Goal: Task Accomplishment & Management: Complete application form

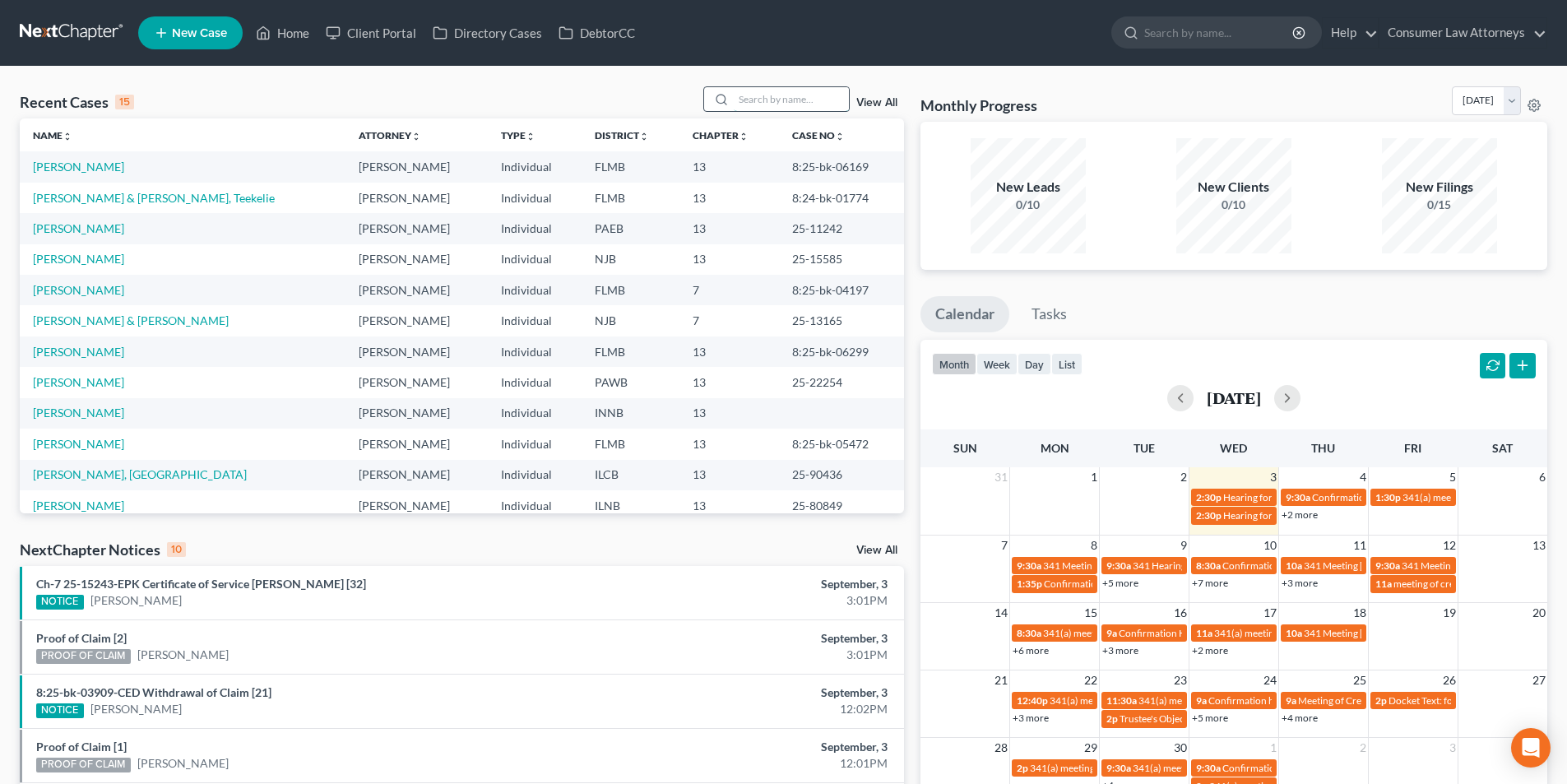
click at [770, 106] on input "search" at bounding box center [791, 100] width 115 height 24
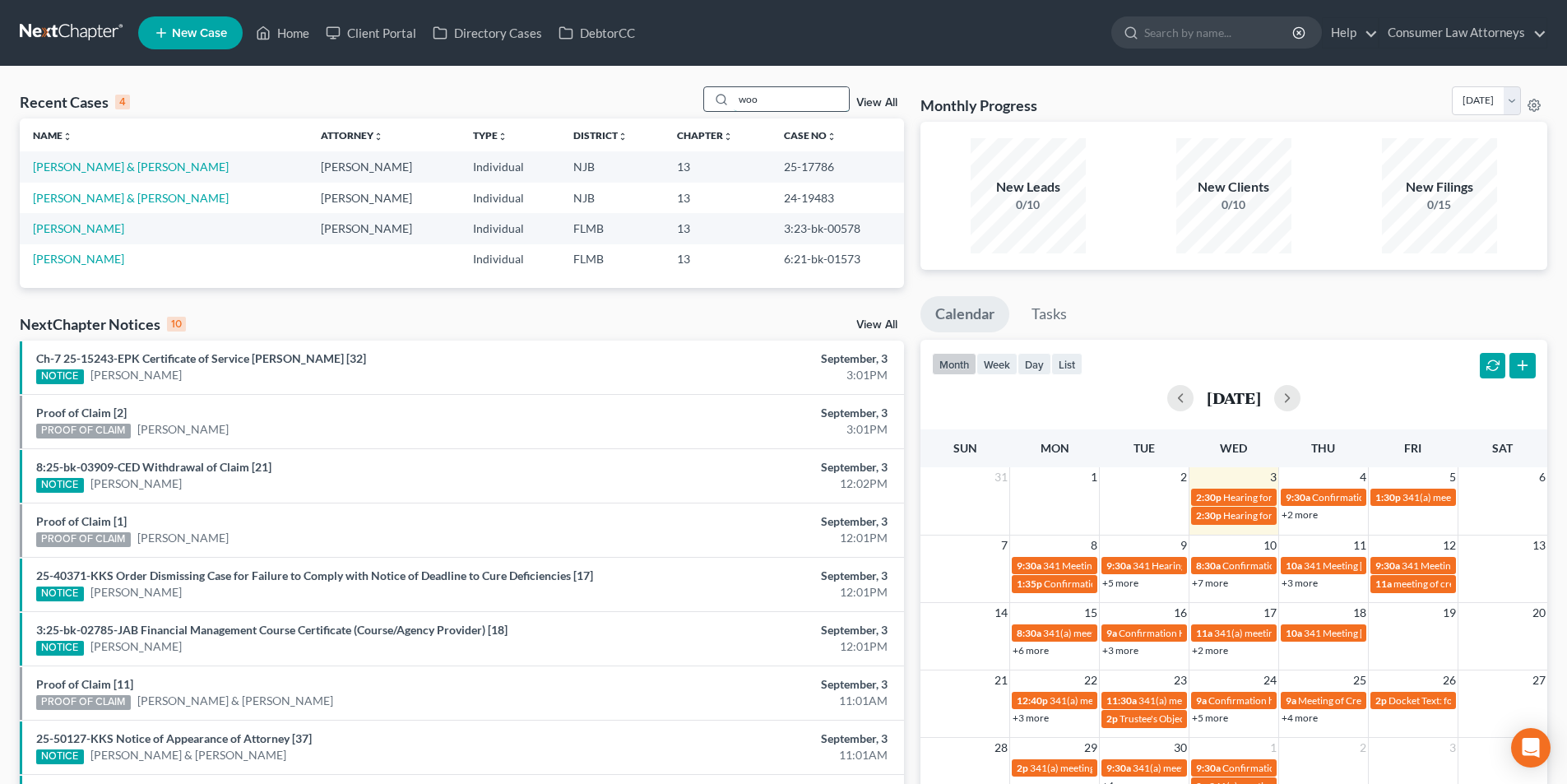
click at [778, 103] on input "woo" at bounding box center [791, 100] width 115 height 24
type input "w"
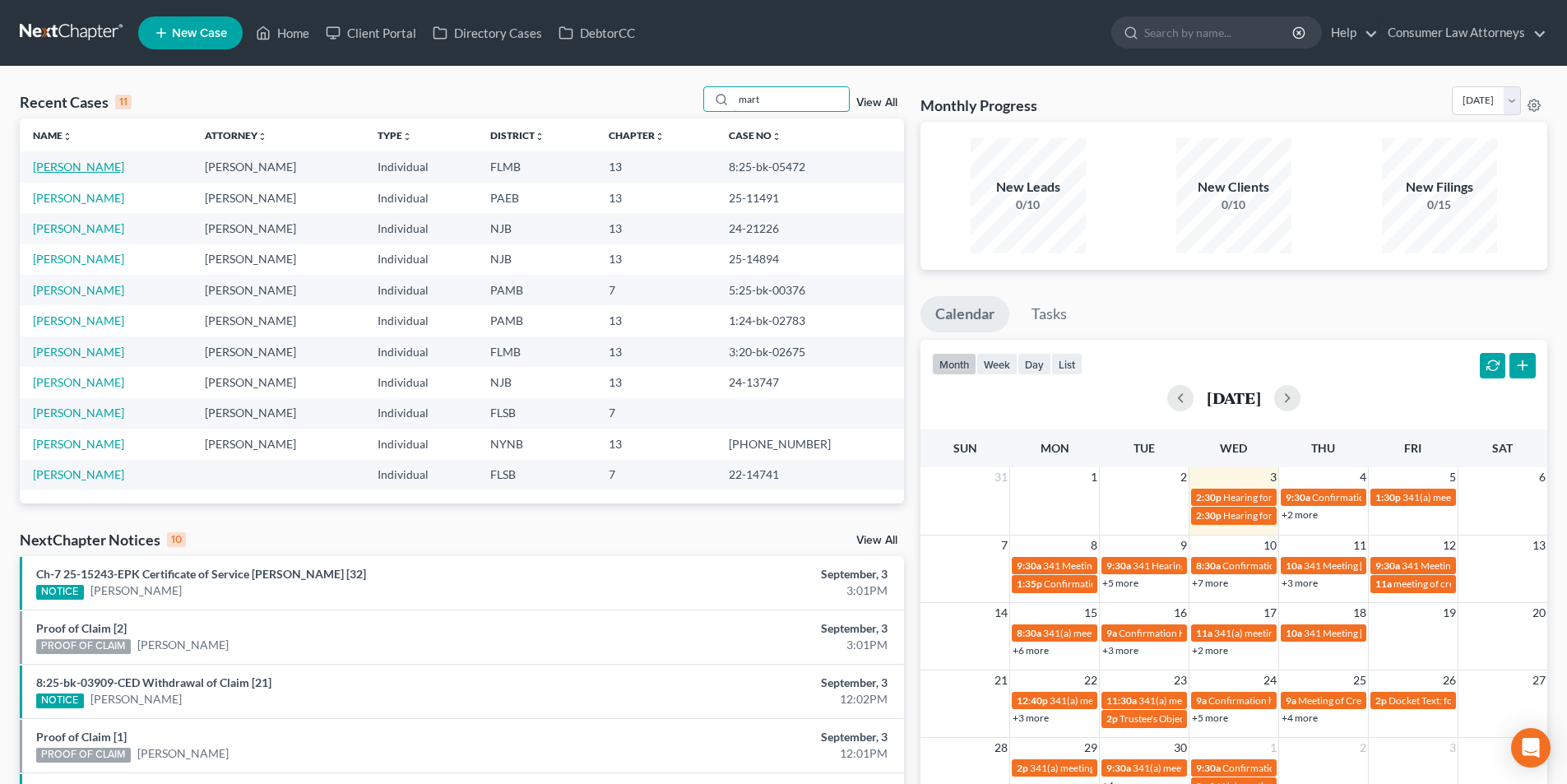
type input "mart"
click at [82, 166] on link "[PERSON_NAME]" at bounding box center [78, 166] width 91 height 14
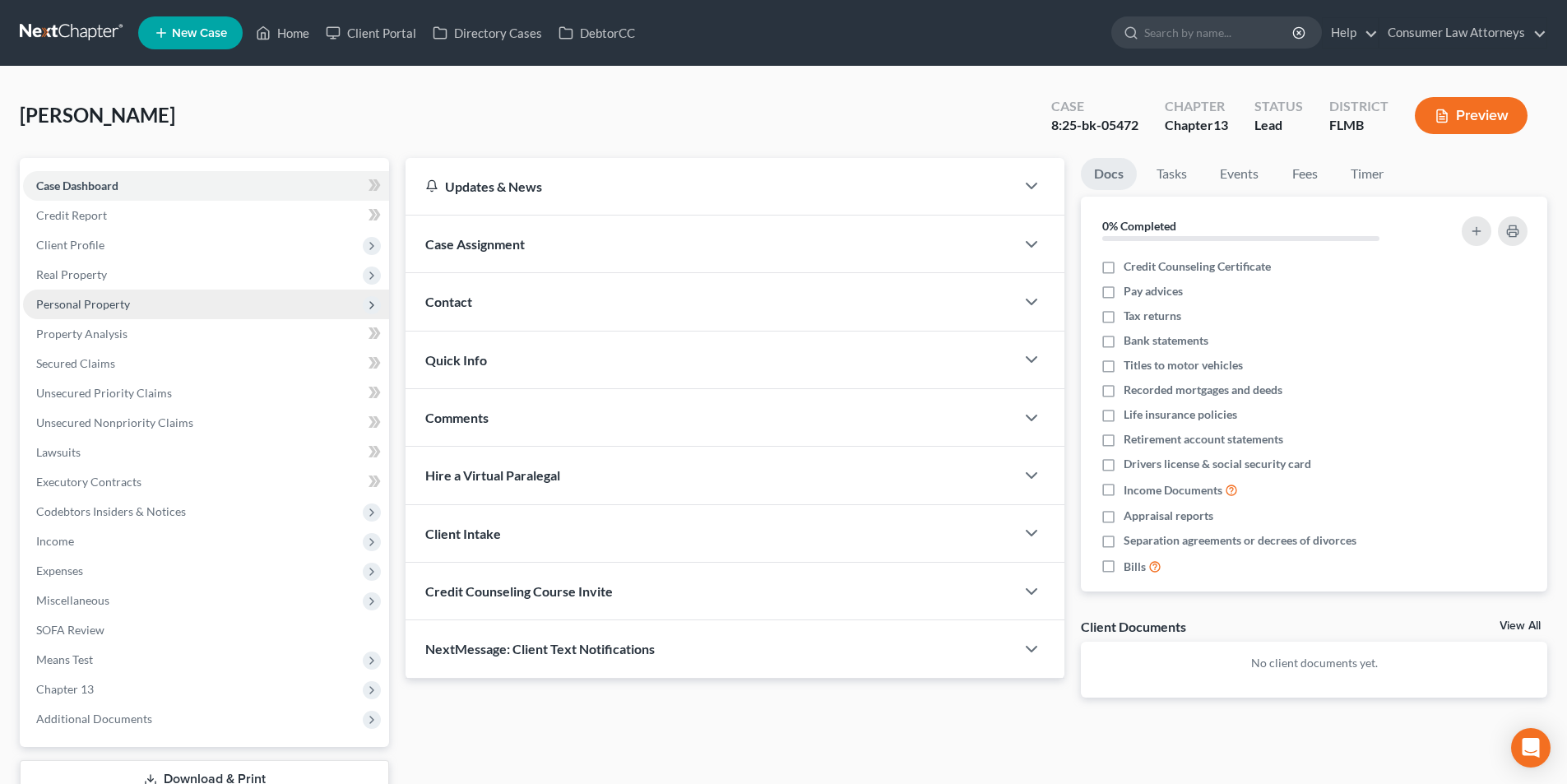
click at [76, 302] on span "Personal Property" at bounding box center [83, 303] width 94 height 14
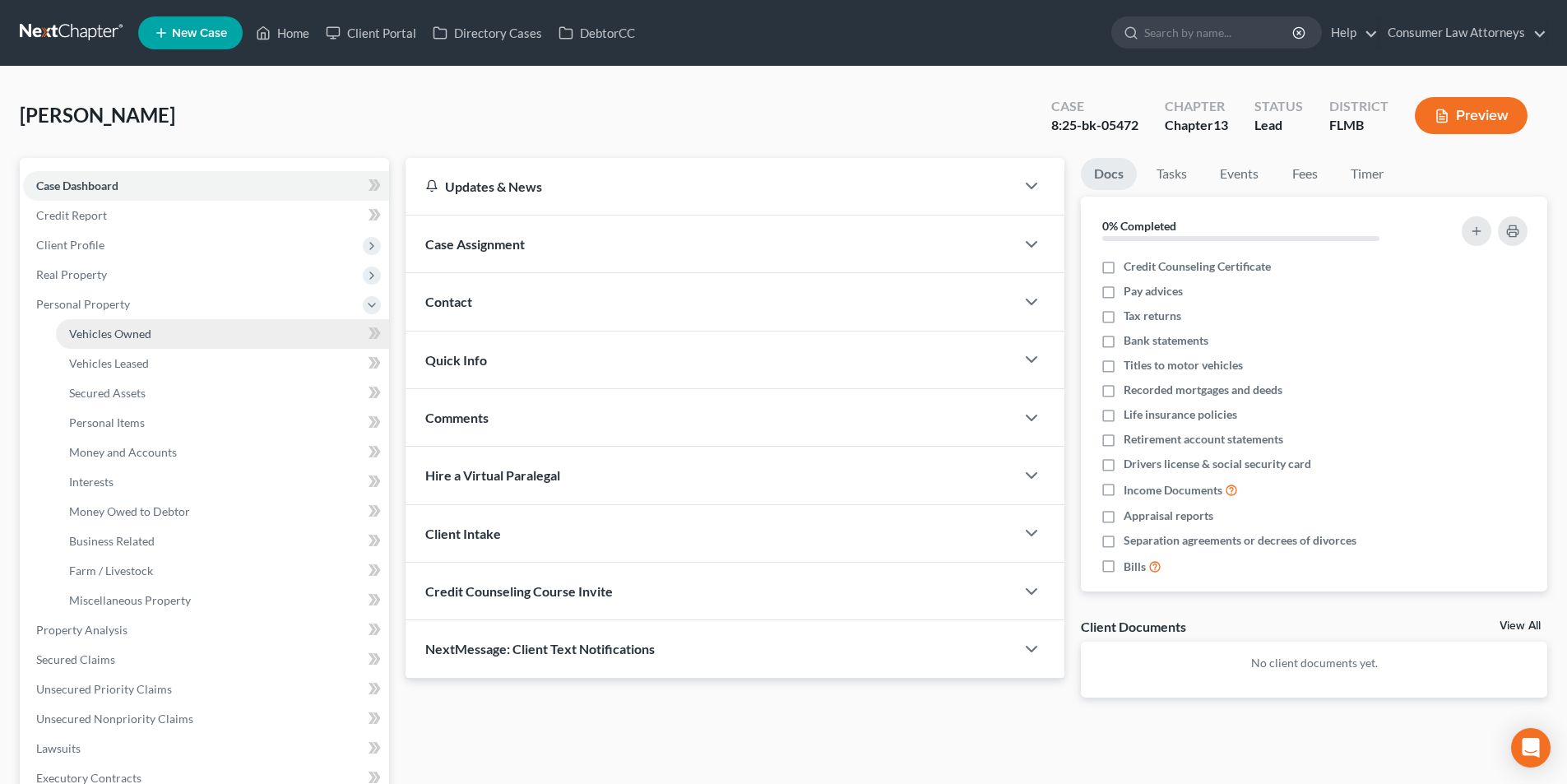
click at [130, 327] on span "Vehicles Owned" at bounding box center [110, 333] width 82 height 14
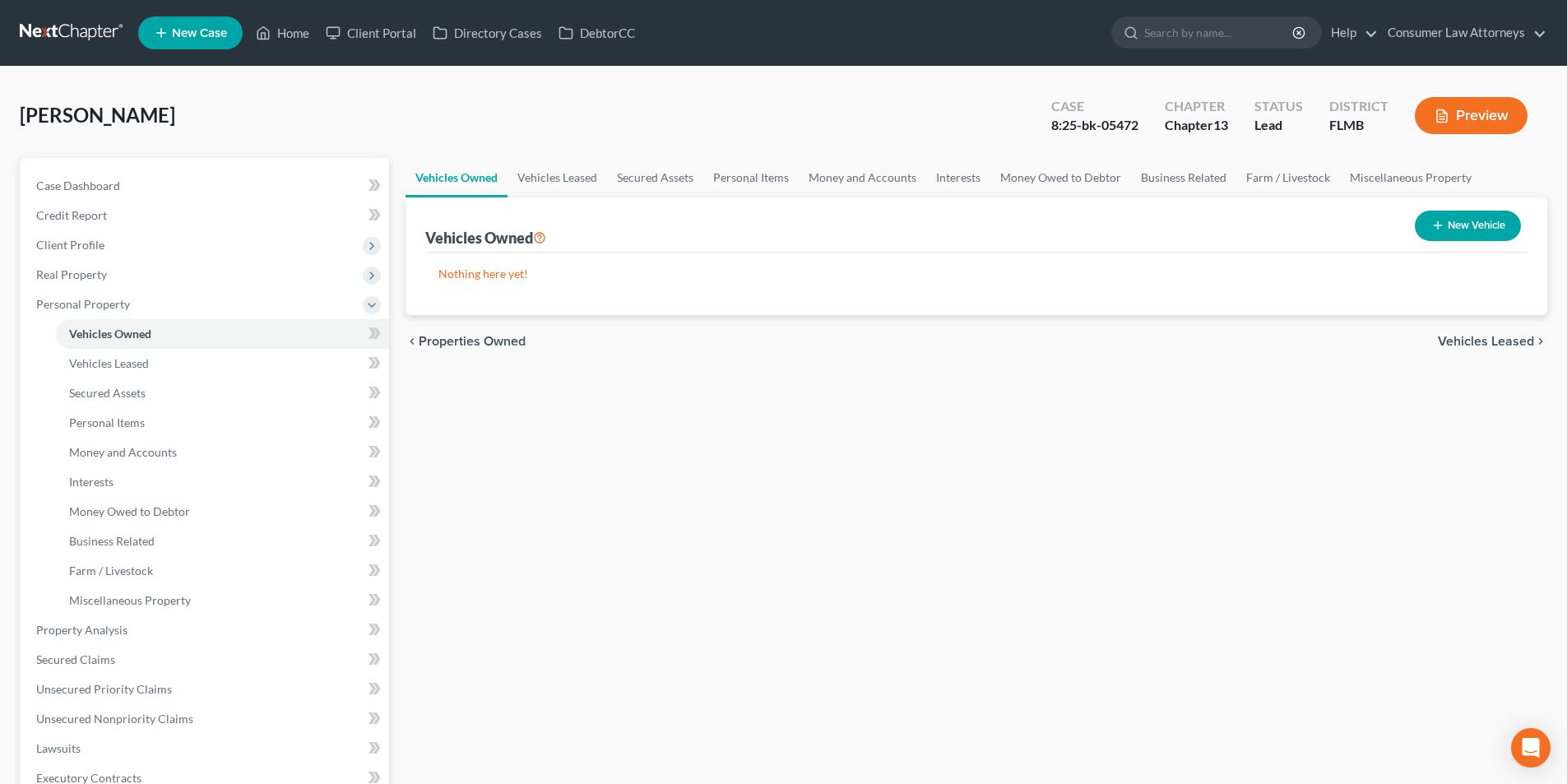
click at [1504, 220] on button "New Vehicle" at bounding box center [1468, 226] width 106 height 31
select select "0"
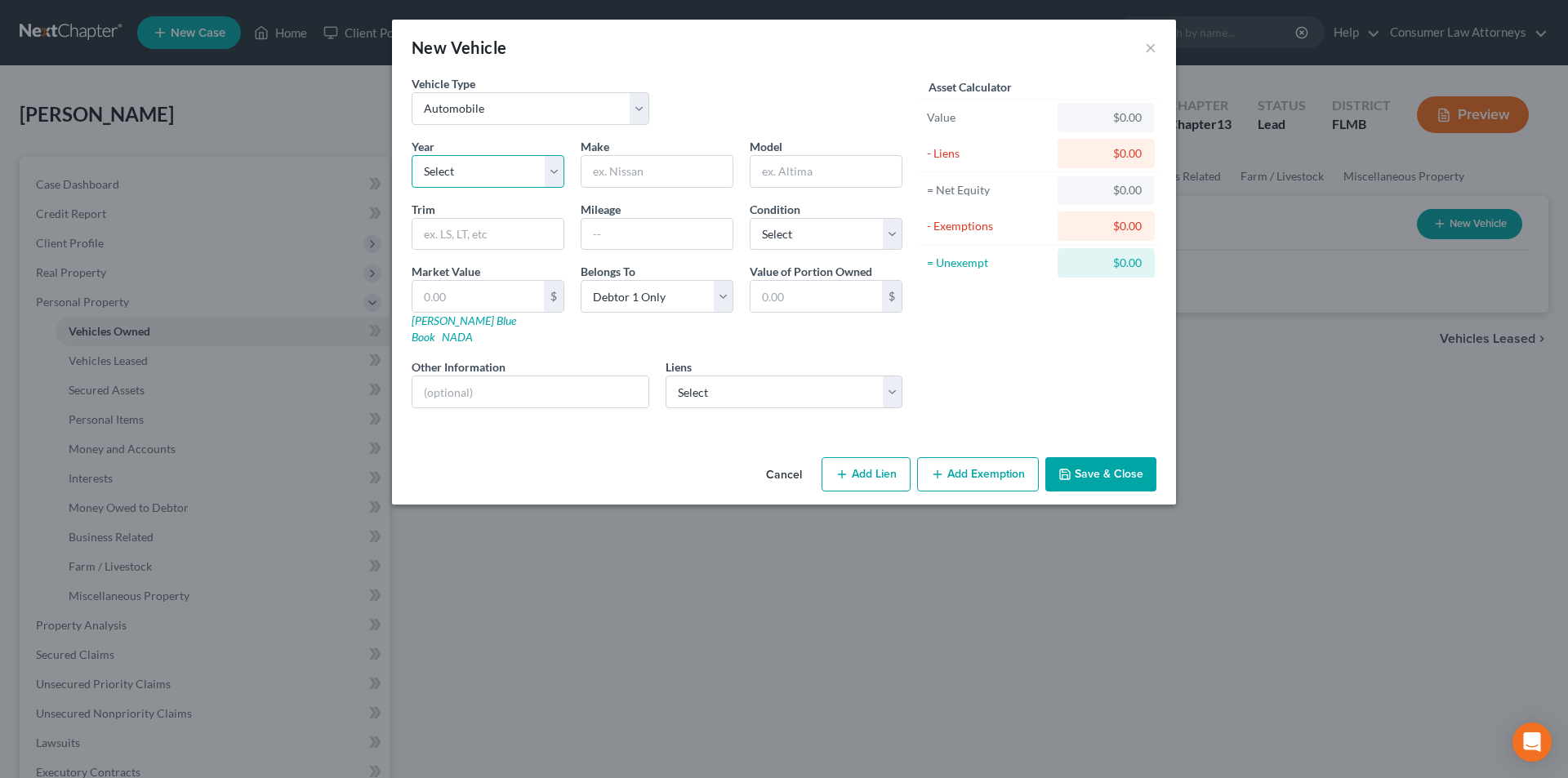
drag, startPoint x: 541, startPoint y: 171, endPoint x: 514, endPoint y: 178, distance: 27.9
click at [541, 171] on select "Select 2026 2025 2024 2023 2022 2021 2020 2019 2018 2017 2016 2015 2014 2013 20…" at bounding box center [488, 171] width 153 height 32
select select "4"
click at [412, 155] on select "Select 2026 2025 2024 2023 2022 2021 2020 2019 2018 2017 2016 2015 2014 2013 20…" at bounding box center [488, 171] width 153 height 32
click at [644, 174] on input "text" at bounding box center [656, 171] width 151 height 31
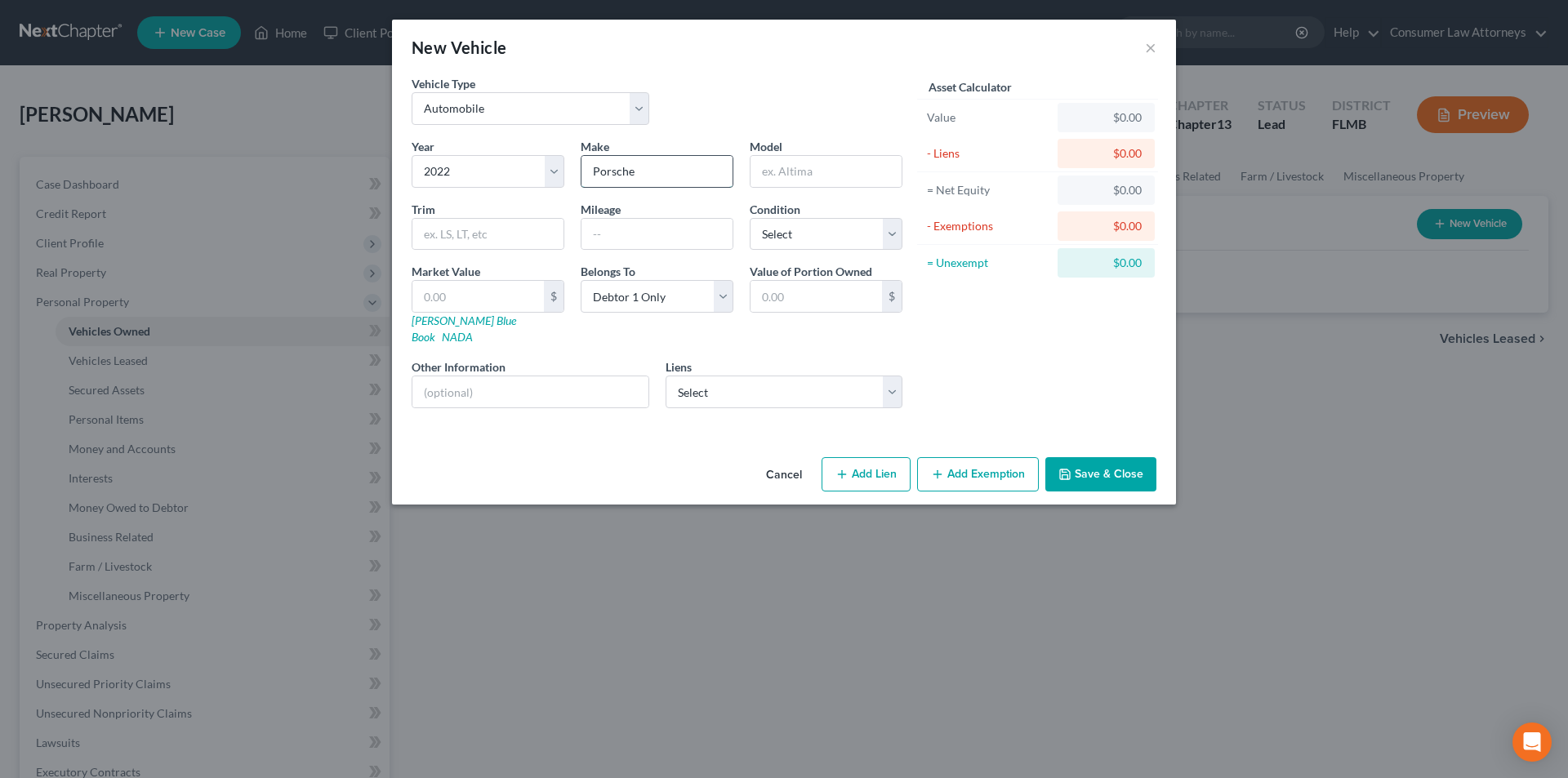
type input "Porsche"
type input "718 Cayman"
click at [833, 246] on select "Select Excellent Very Good Good Fair Poor" at bounding box center [826, 234] width 153 height 32
select select "3"
click at [750, 218] on select "Select Excellent Very Good Good Fair Poor" at bounding box center [826, 234] width 153 height 32
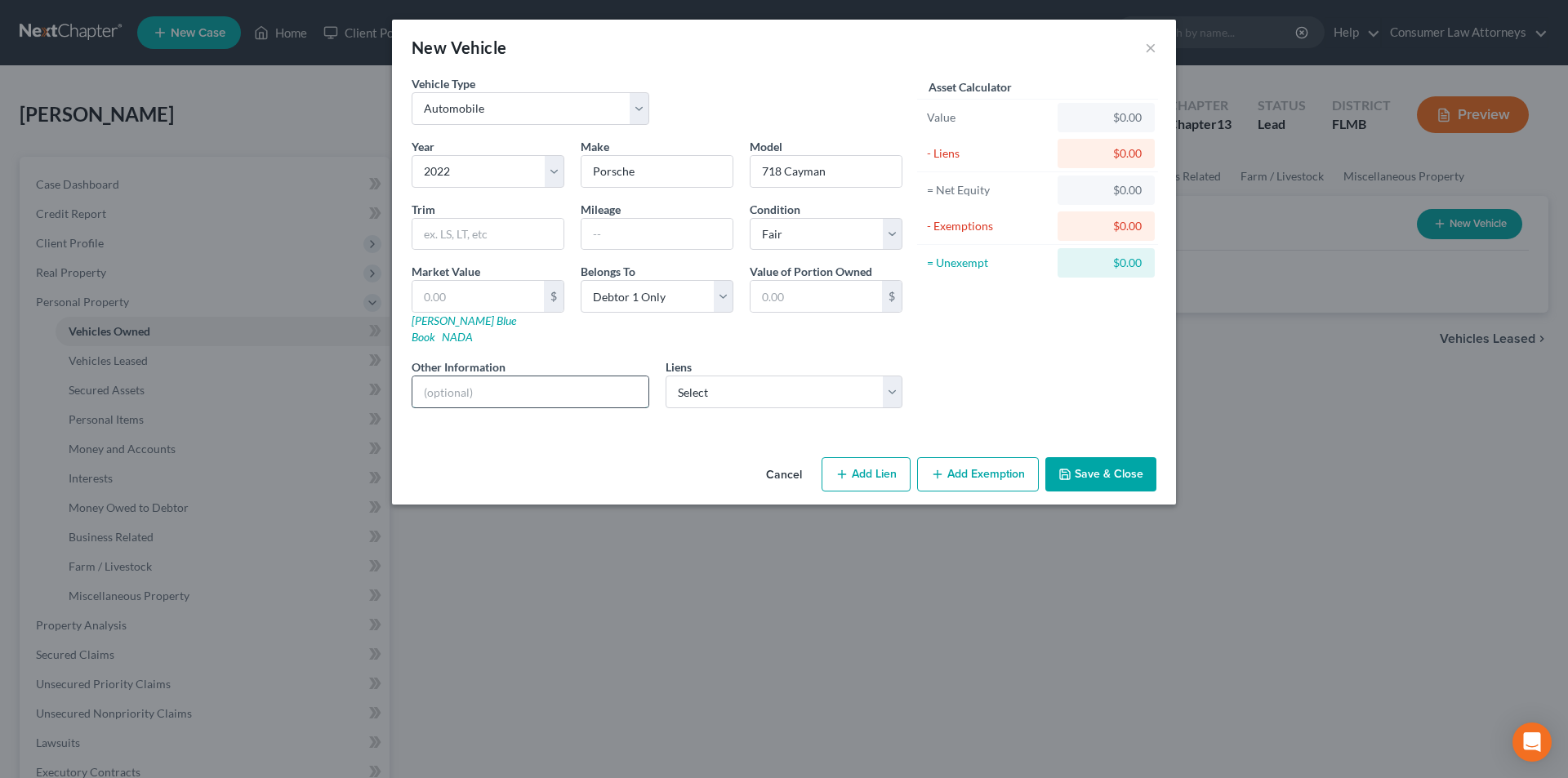
click at [513, 377] on input "text" at bounding box center [529, 392] width 236 height 31
click at [575, 380] on input "Vin No." at bounding box center [529, 392] width 236 height 31
type input "Vin No. [US_VEHICLE_IDENTIFICATION_NUMBER]"
click at [759, 380] on select "Select Porsche Financial Services - $97,596.00" at bounding box center [784, 391] width 238 height 32
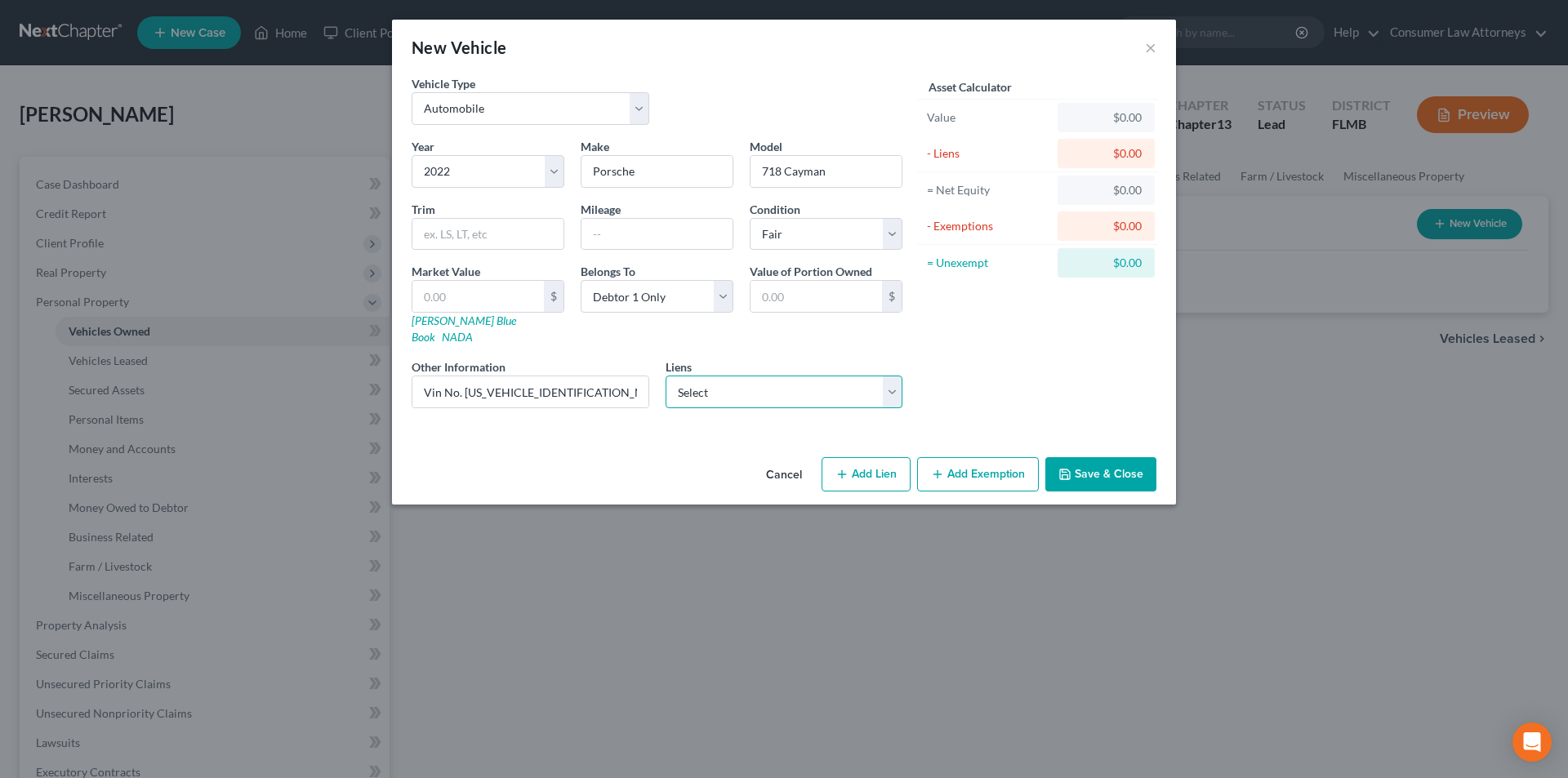
click at [810, 379] on select "Select Porsche Financial Services - $97,596.00" at bounding box center [784, 391] width 238 height 32
click at [679, 328] on div "Belongs To * Select Debtor 1 Only Debtor 2 Only Debtor 1 And Debtor 2 Only At L…" at bounding box center [656, 303] width 169 height 82
click at [655, 220] on input "text" at bounding box center [656, 234] width 151 height 31
type input "3000"
drag, startPoint x: 594, startPoint y: 373, endPoint x: 466, endPoint y: 373, distance: 128.0
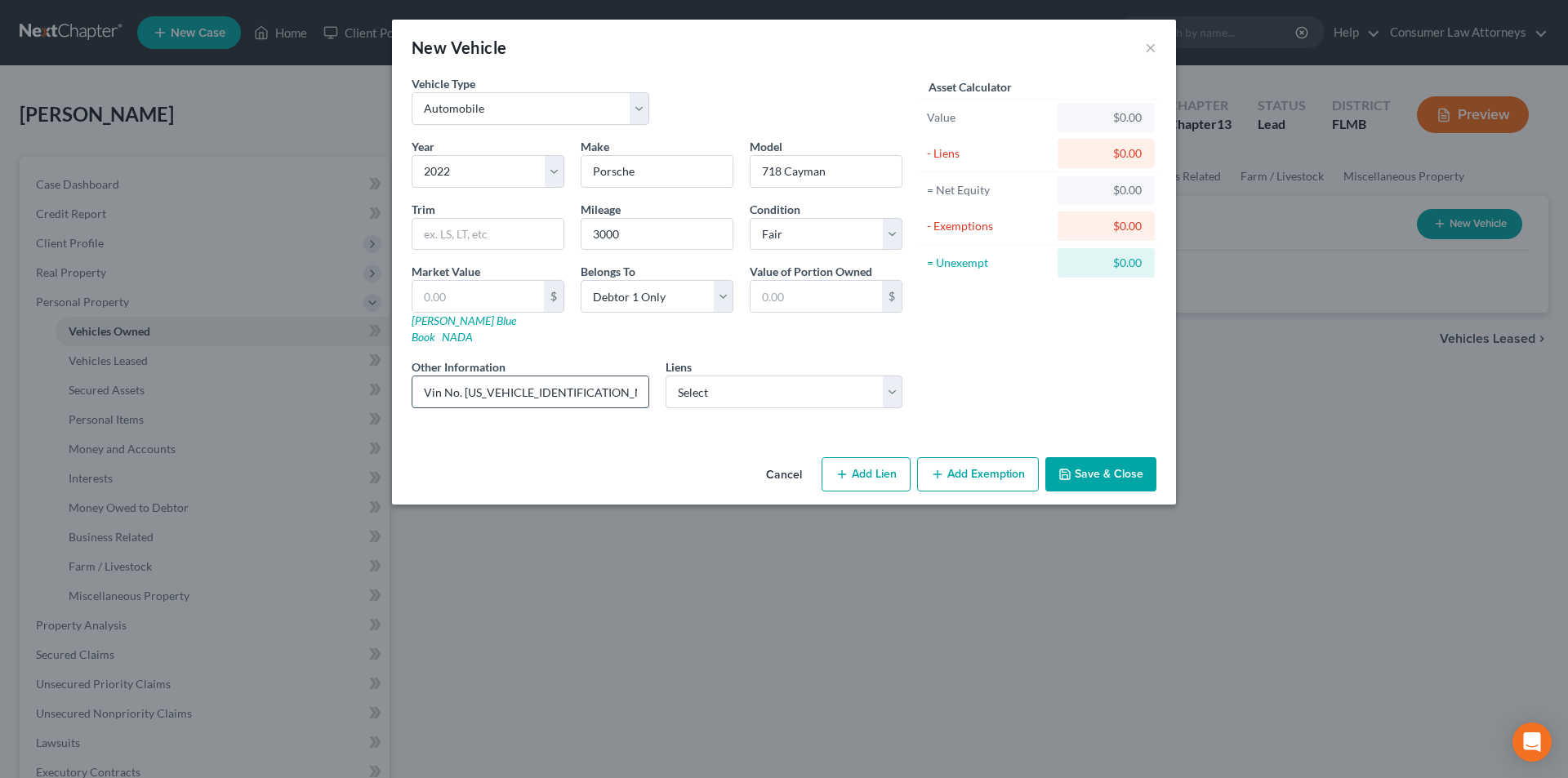
click at [466, 377] on input "Vin No. [US_VEHICLE_IDENTIFICATION_NUMBER]" at bounding box center [529, 392] width 236 height 31
click at [447, 327] on div "Market Value $ [PERSON_NAME] Blue Book NADA" at bounding box center [488, 303] width 169 height 82
click at [447, 327] on link "[PERSON_NAME] Blue Book" at bounding box center [464, 328] width 105 height 31
click at [623, 378] on input "Vin No. [US_VEHICLE_IDENTIFICATION_NUMBER]" at bounding box center [529, 392] width 236 height 31
click at [1103, 463] on button "Save & Close" at bounding box center [1101, 474] width 111 height 34
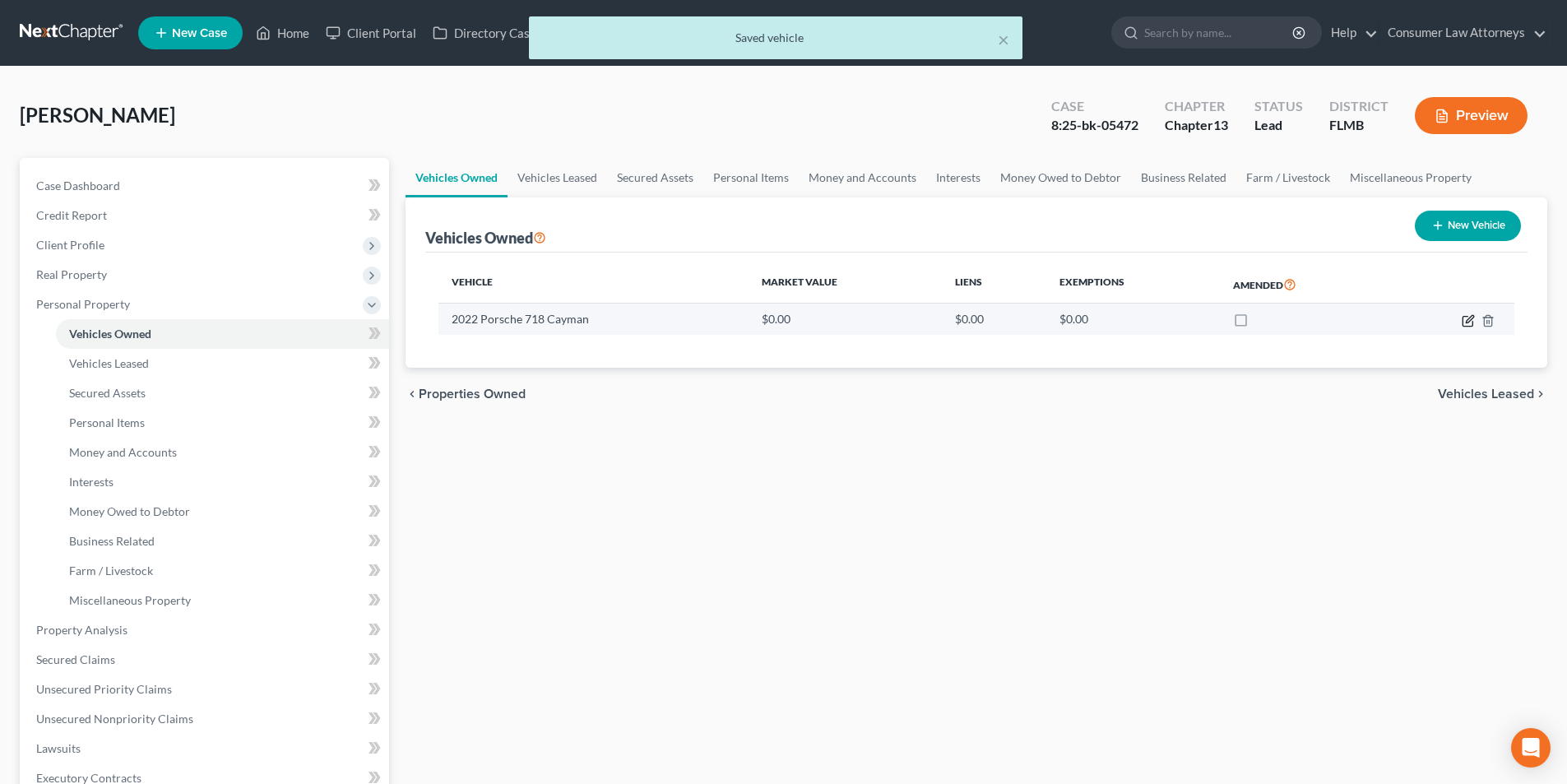
click at [1470, 317] on icon "button" at bounding box center [1470, 319] width 7 height 7
select select "0"
select select "4"
select select "3"
select select "0"
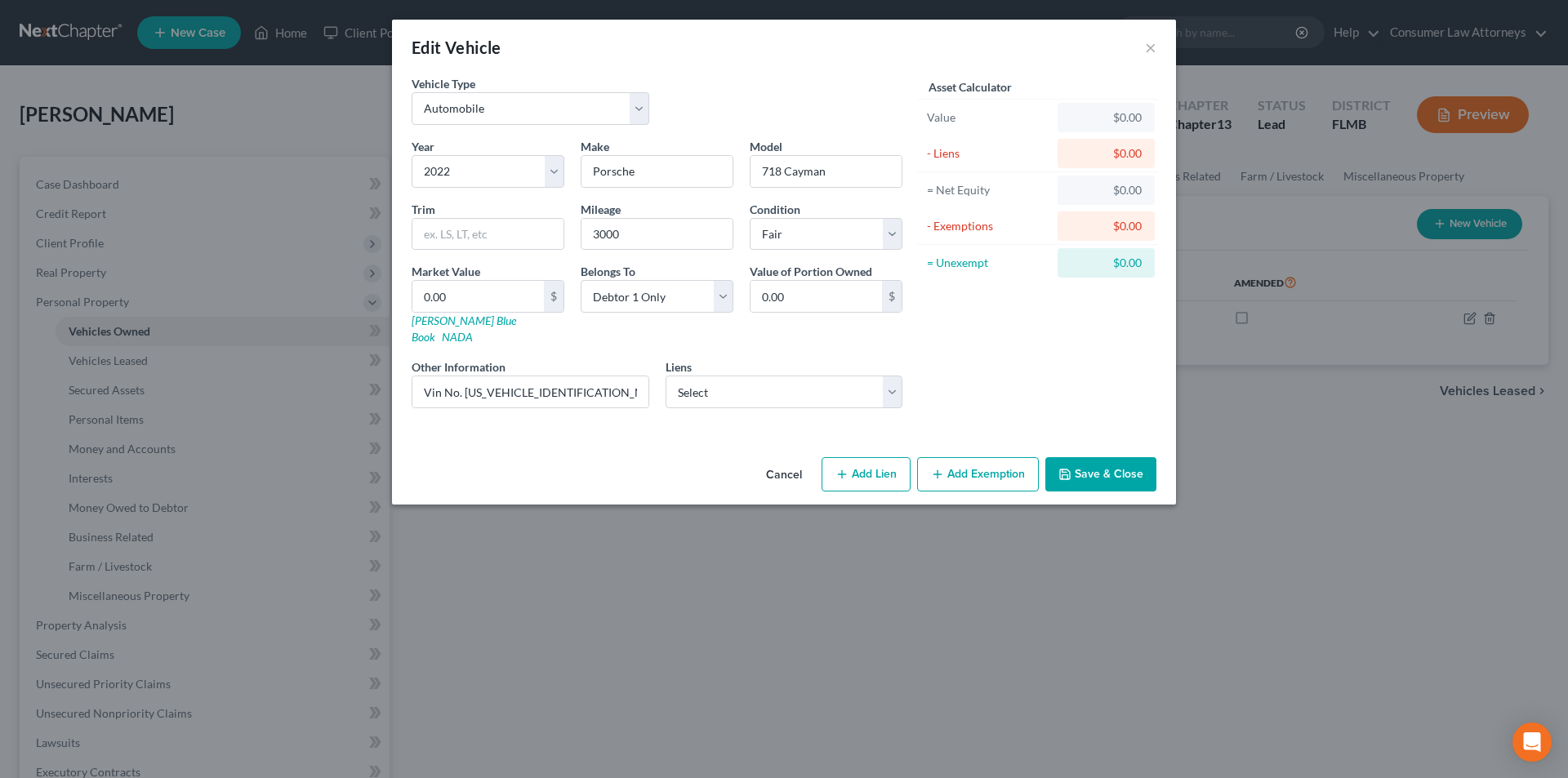
click at [1159, 43] on div "Edit Vehicle ×" at bounding box center [783, 47] width 784 height 56
click at [1151, 45] on button "×" at bounding box center [1151, 47] width 11 height 19
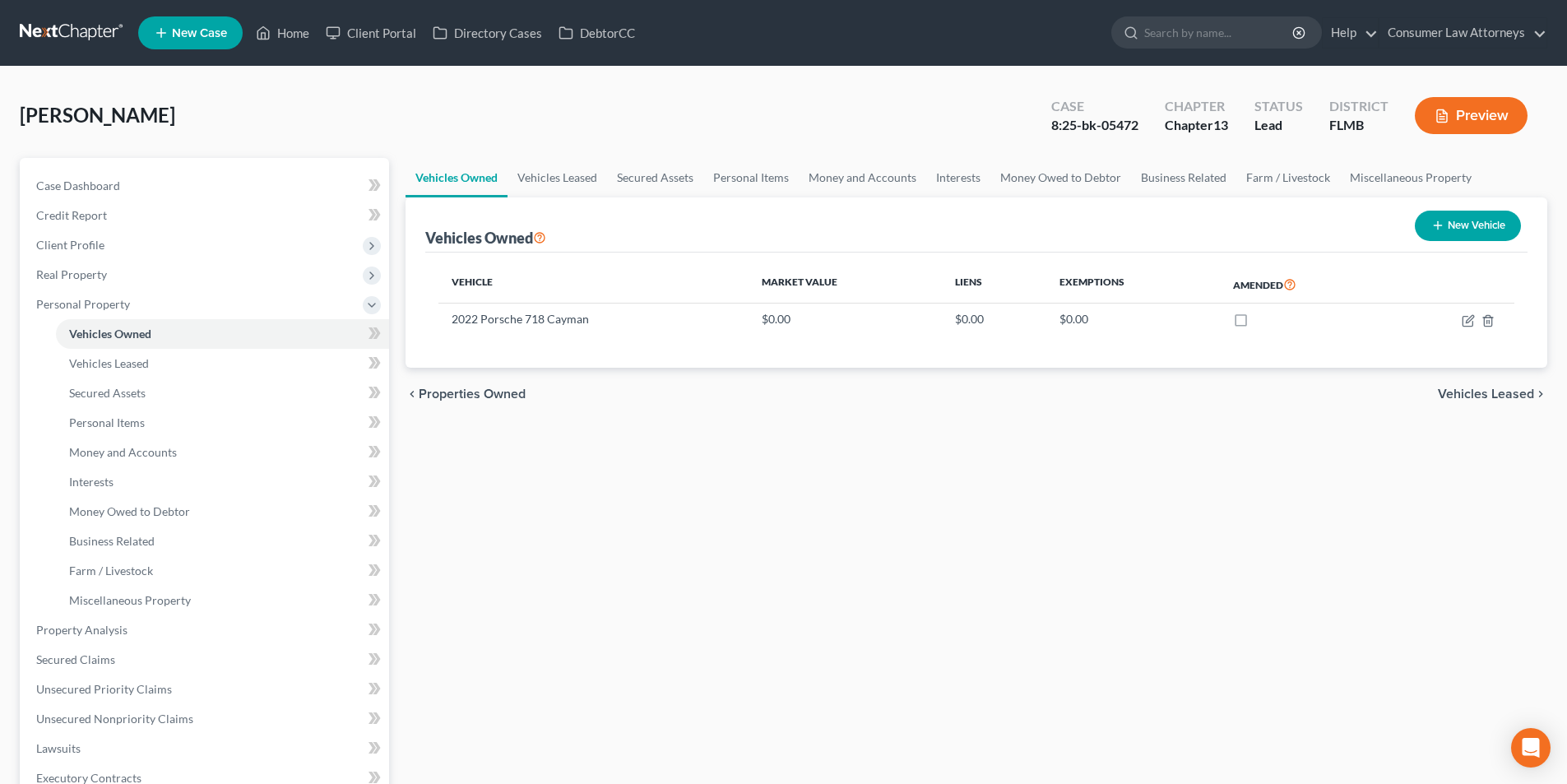
click at [1479, 229] on button "New Vehicle" at bounding box center [1468, 226] width 106 height 31
select select "0"
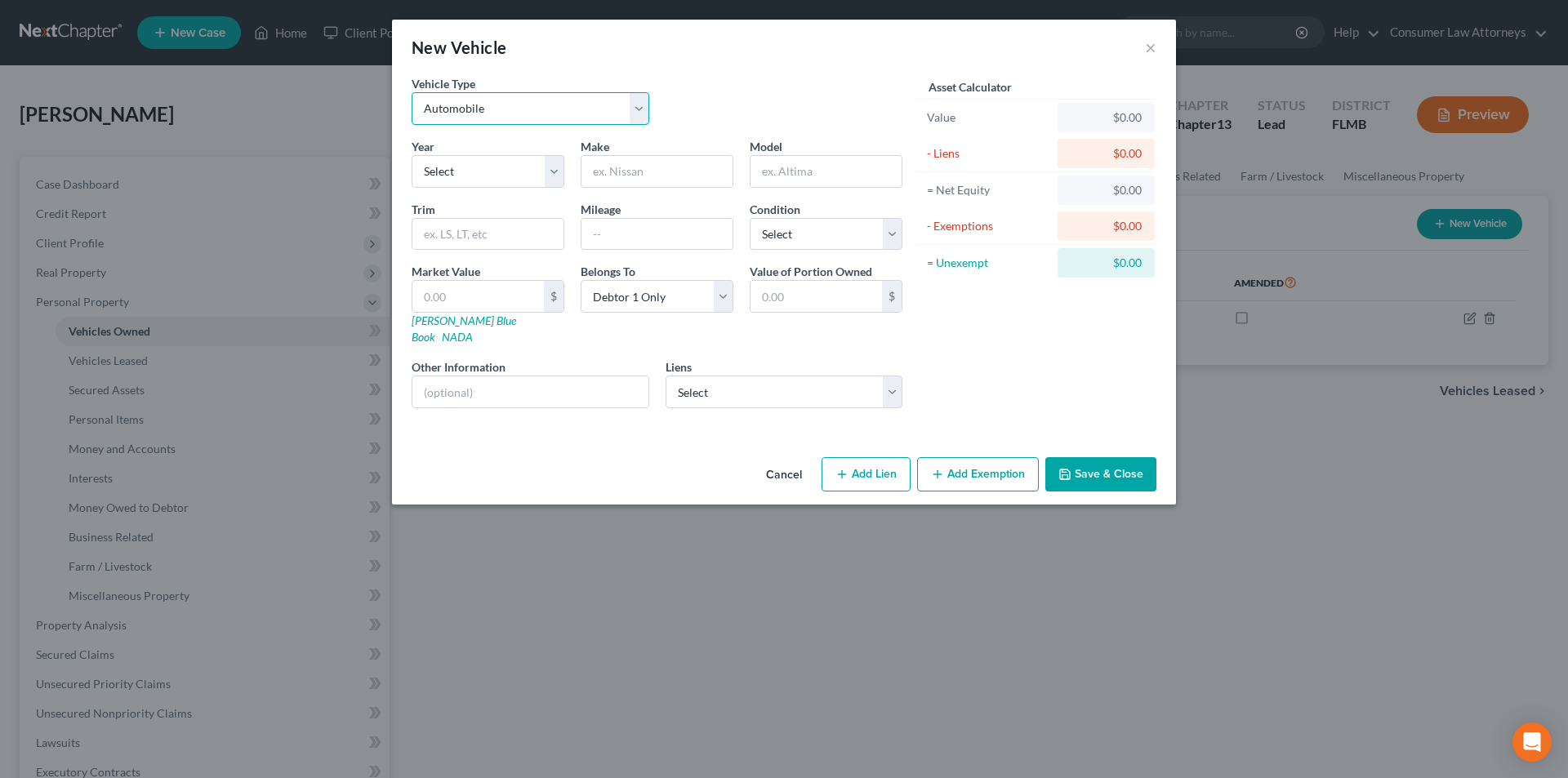
click at [556, 111] on select "Select Automobile Truck Trailer Watercraft Aircraft Motor Home Atv Other Vehicle" at bounding box center [530, 108] width 238 height 32
click at [483, 168] on select "Select 2026 2025 2024 2023 2022 2021 2020 2019 2018 2017 2016 2015 2014 2013 20…" at bounding box center [488, 171] width 153 height 32
select select "3"
click at [412, 155] on select "Select 2026 2025 2024 2023 2022 2021 2020 2019 2018 2017 2016 2015 2014 2013 20…" at bounding box center [488, 171] width 153 height 32
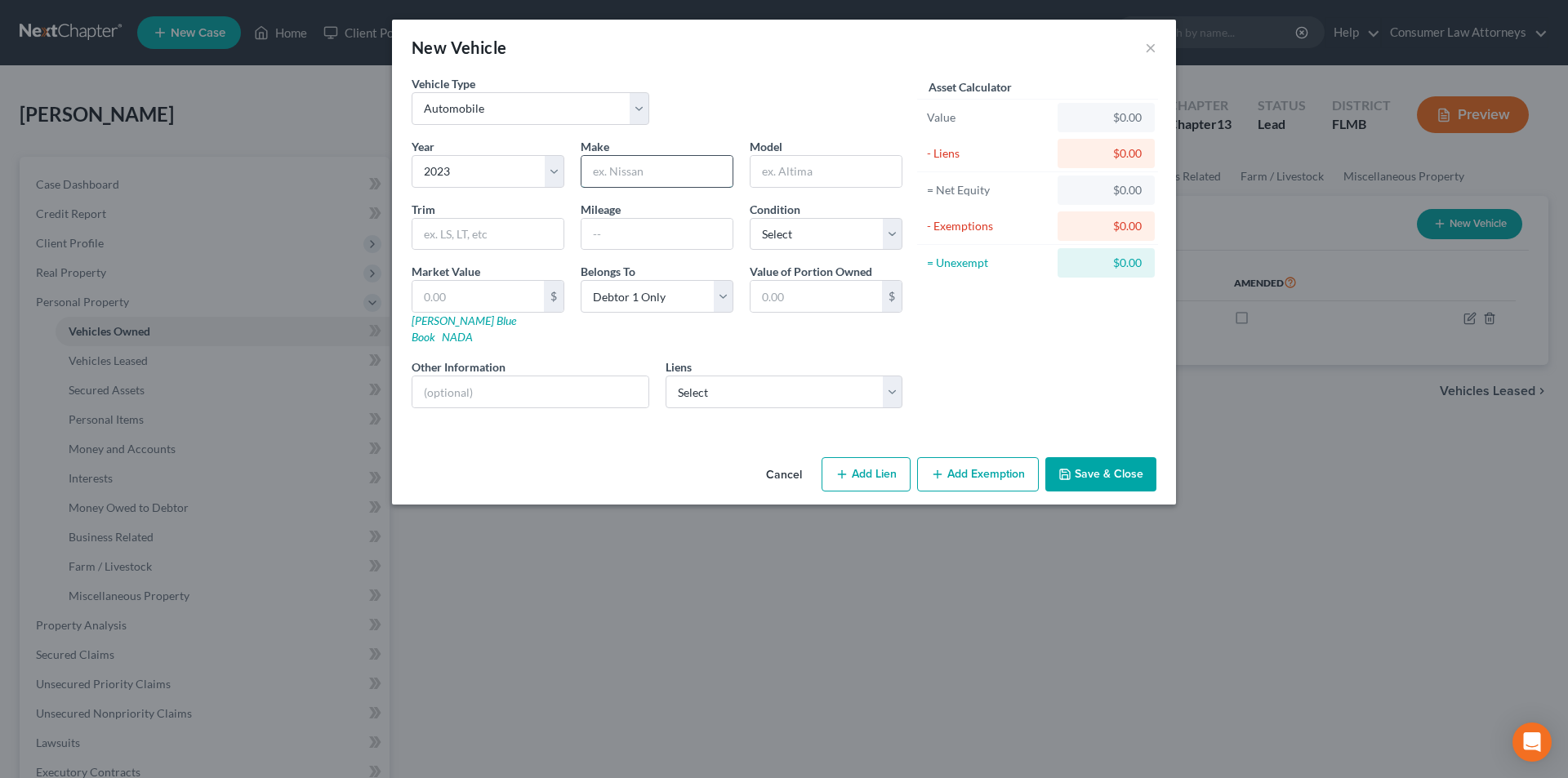
click at [657, 169] on input "text" at bounding box center [656, 171] width 151 height 31
type input "Porsche"
click at [781, 171] on input "text" at bounding box center [826, 171] width 151 height 31
type input "GTU"
click at [797, 224] on select "Select Excellent Very Good Good Fair Poor" at bounding box center [826, 234] width 153 height 32
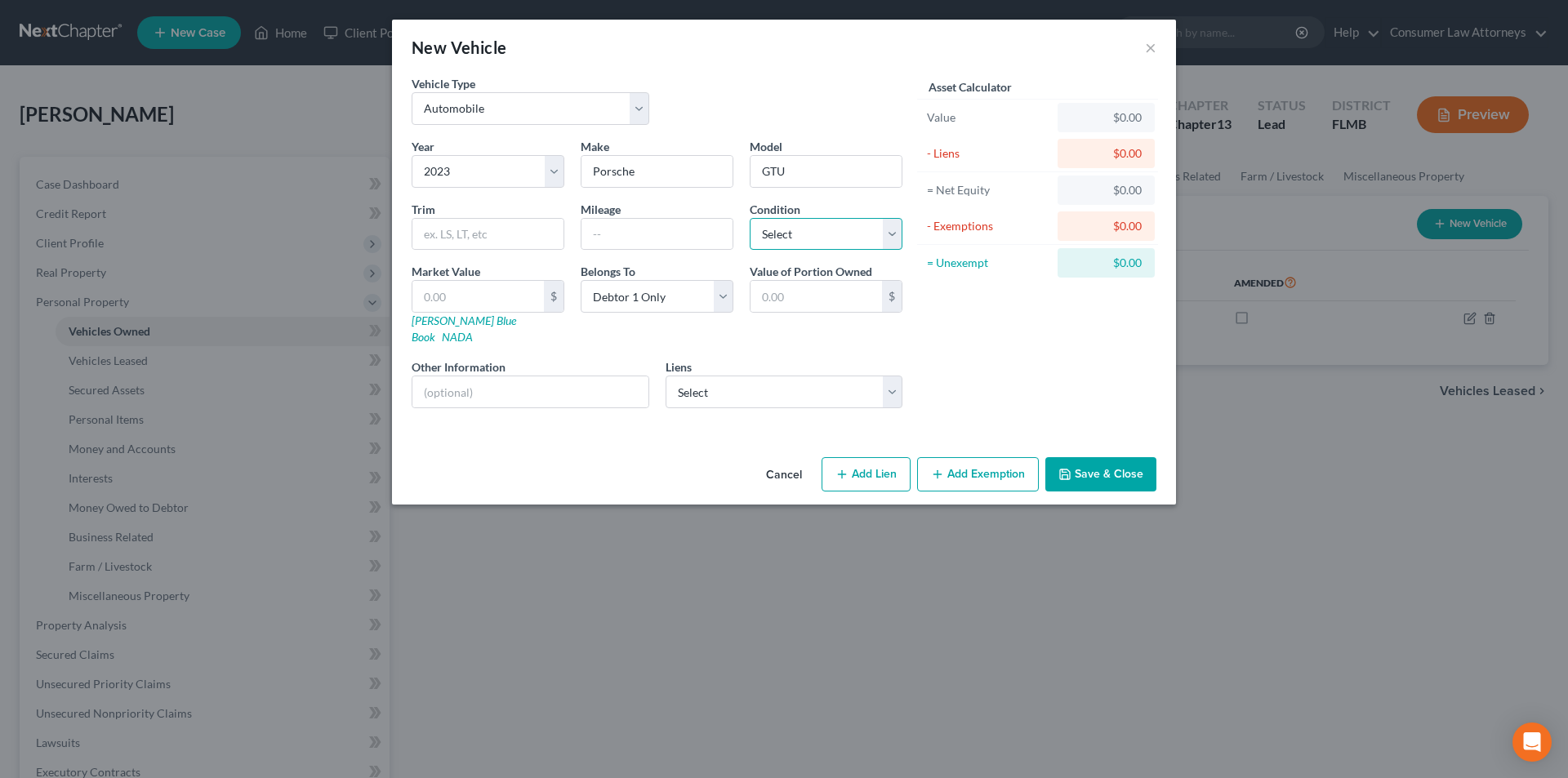
select select "3"
click at [750, 218] on select "Select Excellent Very Good Good Fair Poor" at bounding box center [826, 234] width 153 height 32
click at [618, 231] on input "text" at bounding box center [656, 234] width 151 height 31
type input "5000"
drag, startPoint x: 720, startPoint y: 364, endPoint x: 725, endPoint y: 371, distance: 8.6
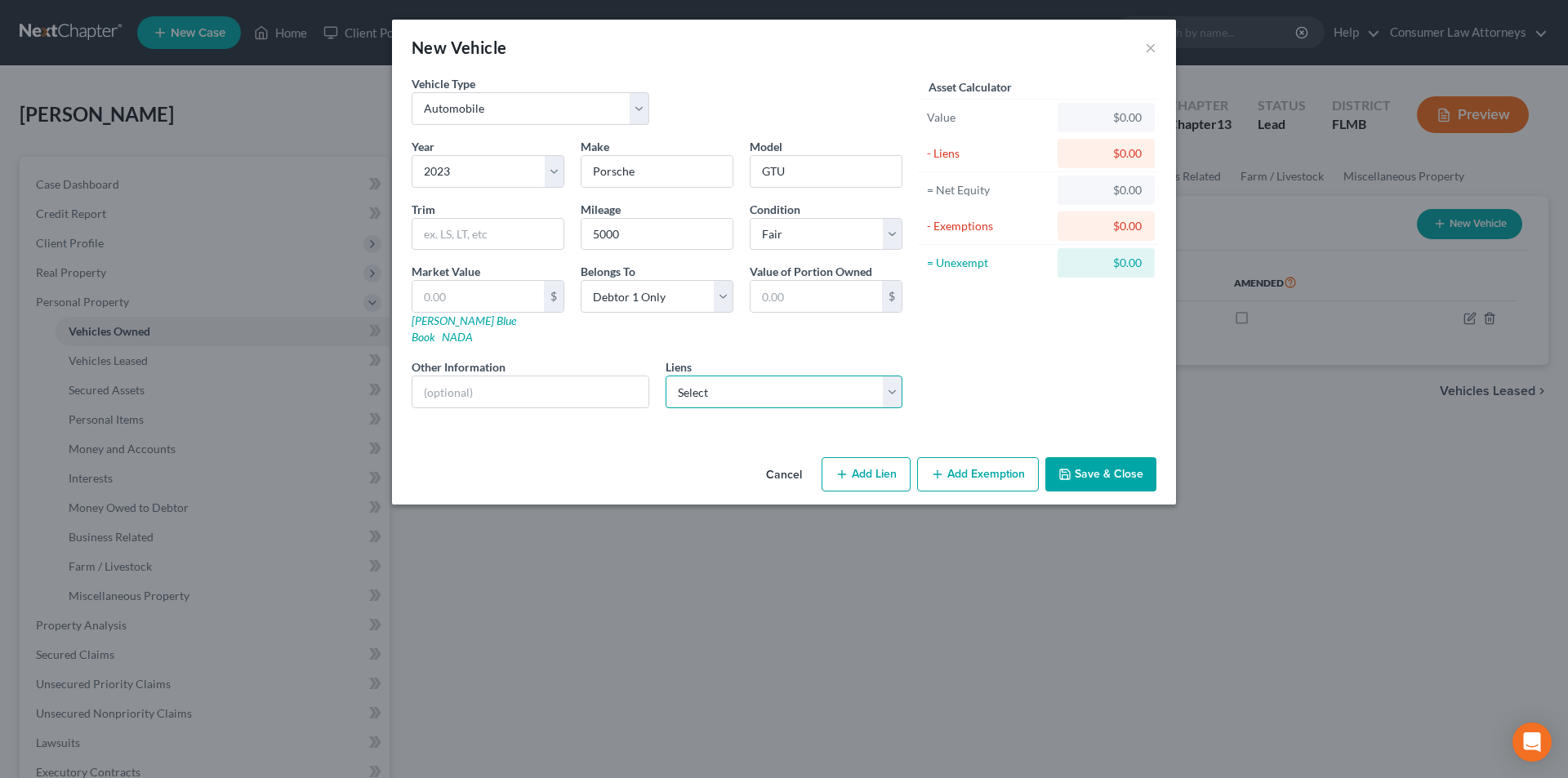
click at [720, 376] on select "Select Porsche Financial Services - $97,596.00" at bounding box center [784, 391] width 238 height 32
select select "10"
select select "0"
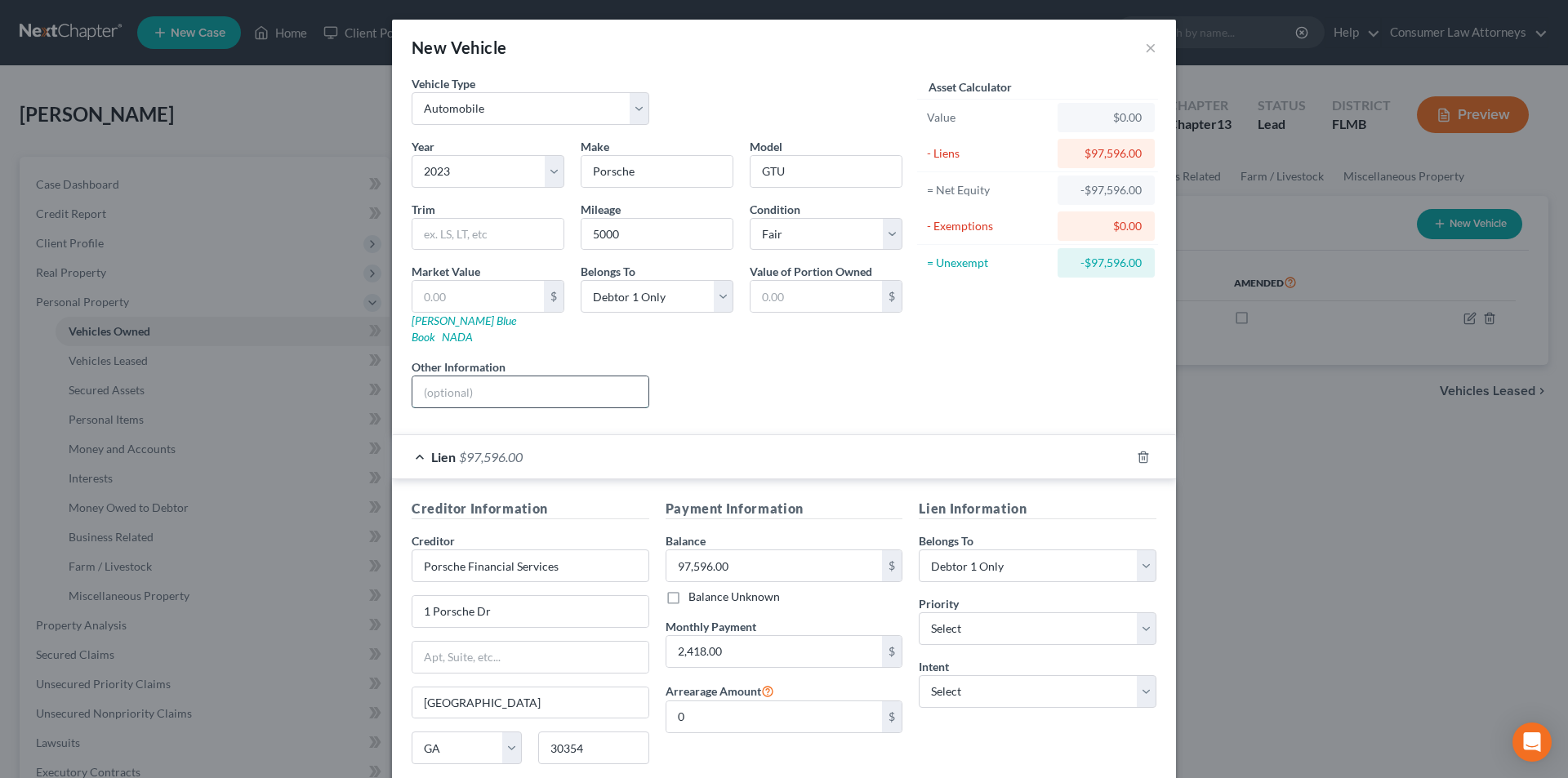
click at [459, 385] on input "text" at bounding box center [529, 392] width 236 height 31
click at [522, 377] on input "Vin No." at bounding box center [529, 392] width 236 height 31
type input "Vin No. [US_VEHICLE_IDENTIFICATION_NUMBER]"
click at [444, 320] on link "[PERSON_NAME] Blue Book" at bounding box center [464, 328] width 105 height 31
drag, startPoint x: 559, startPoint y: 377, endPoint x: 462, endPoint y: 376, distance: 97.0
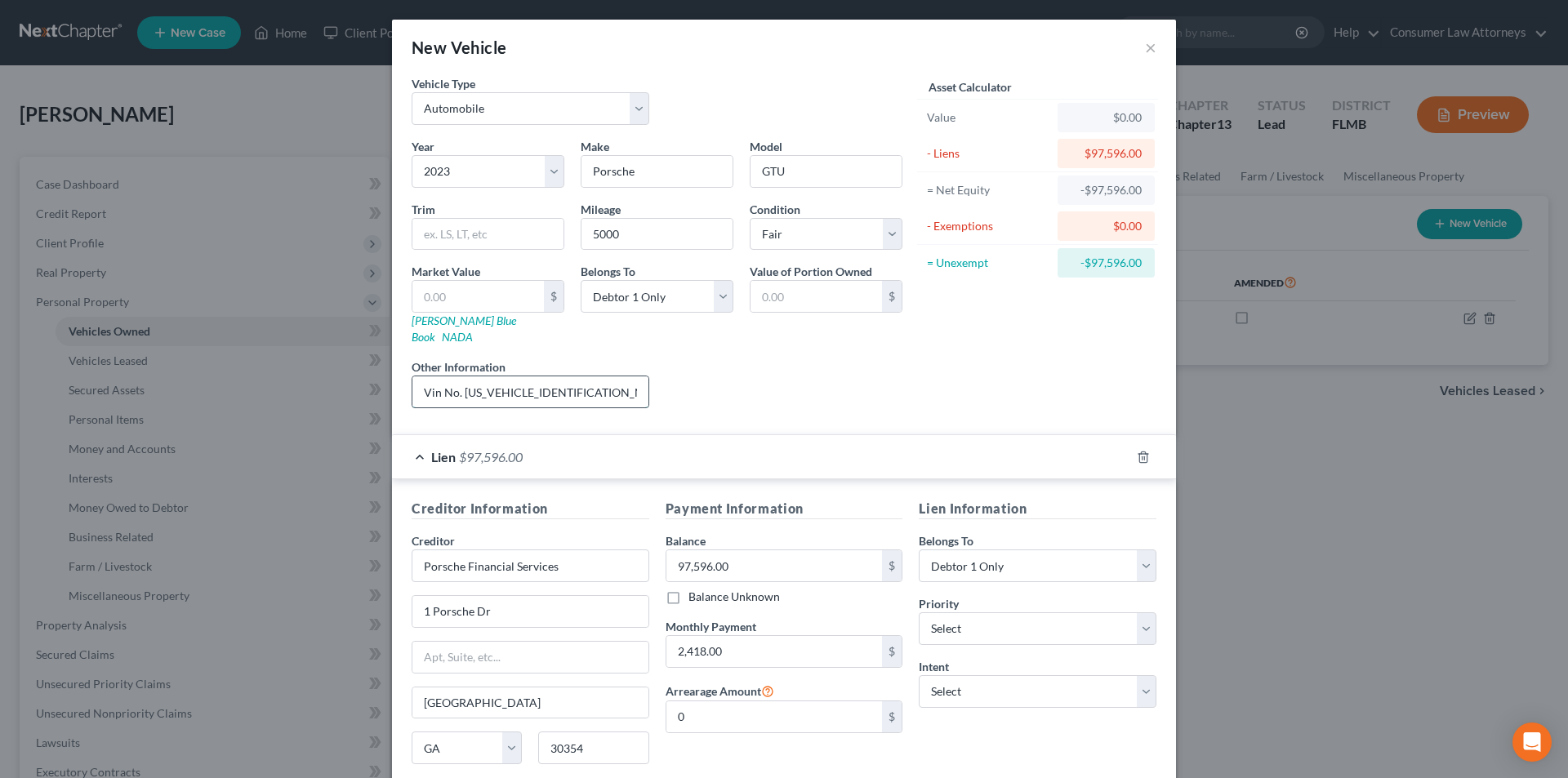
click at [462, 377] on input "Vin No. [US_VEHICLE_IDENTIFICATION_NUMBER]" at bounding box center [529, 392] width 236 height 31
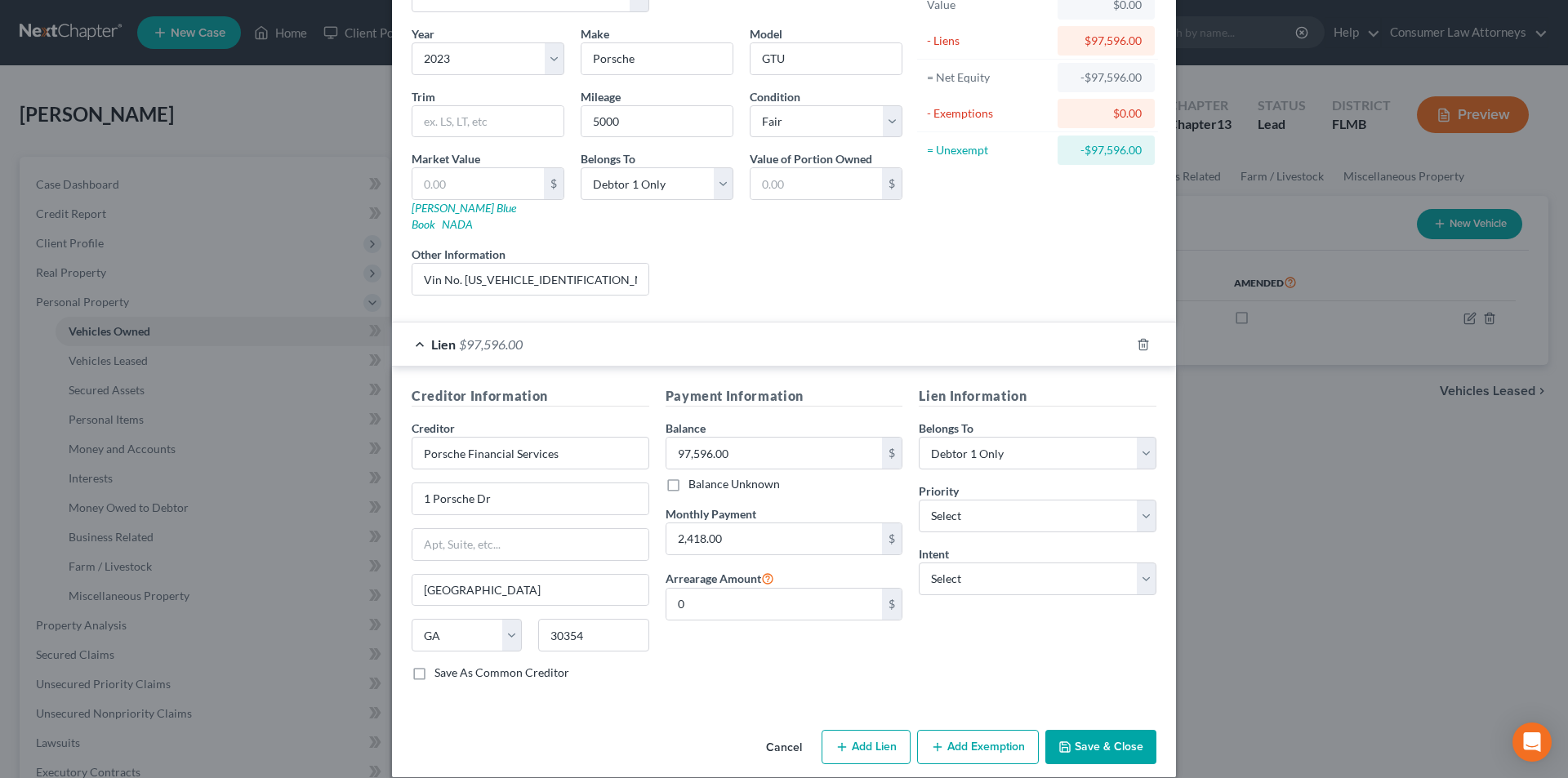
scroll to position [115, 0]
click at [1103, 730] on button "Save & Close" at bounding box center [1101, 744] width 111 height 34
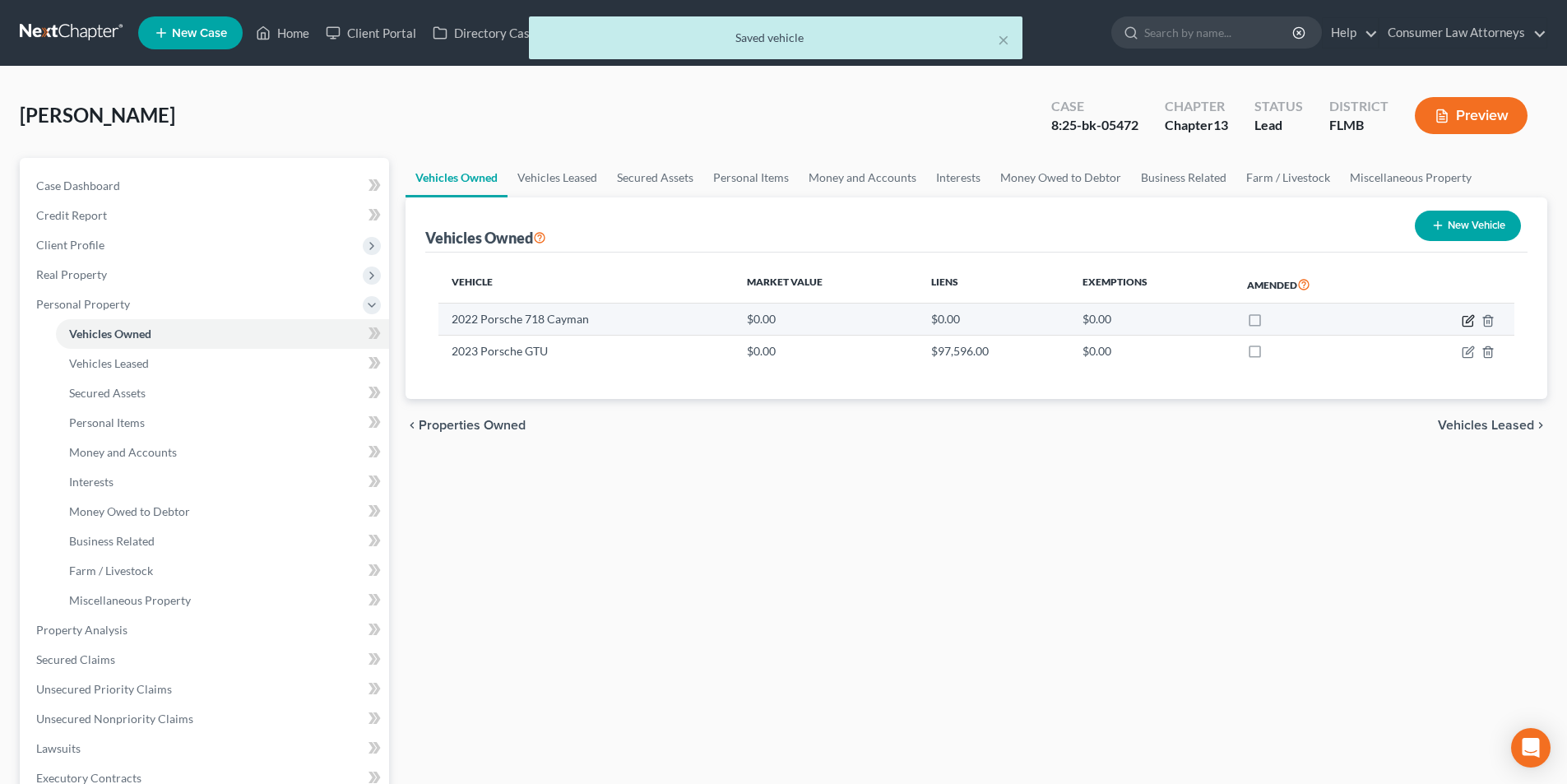
click at [1469, 318] on icon "button" at bounding box center [1470, 319] width 7 height 7
select select "0"
select select "4"
select select "3"
select select "0"
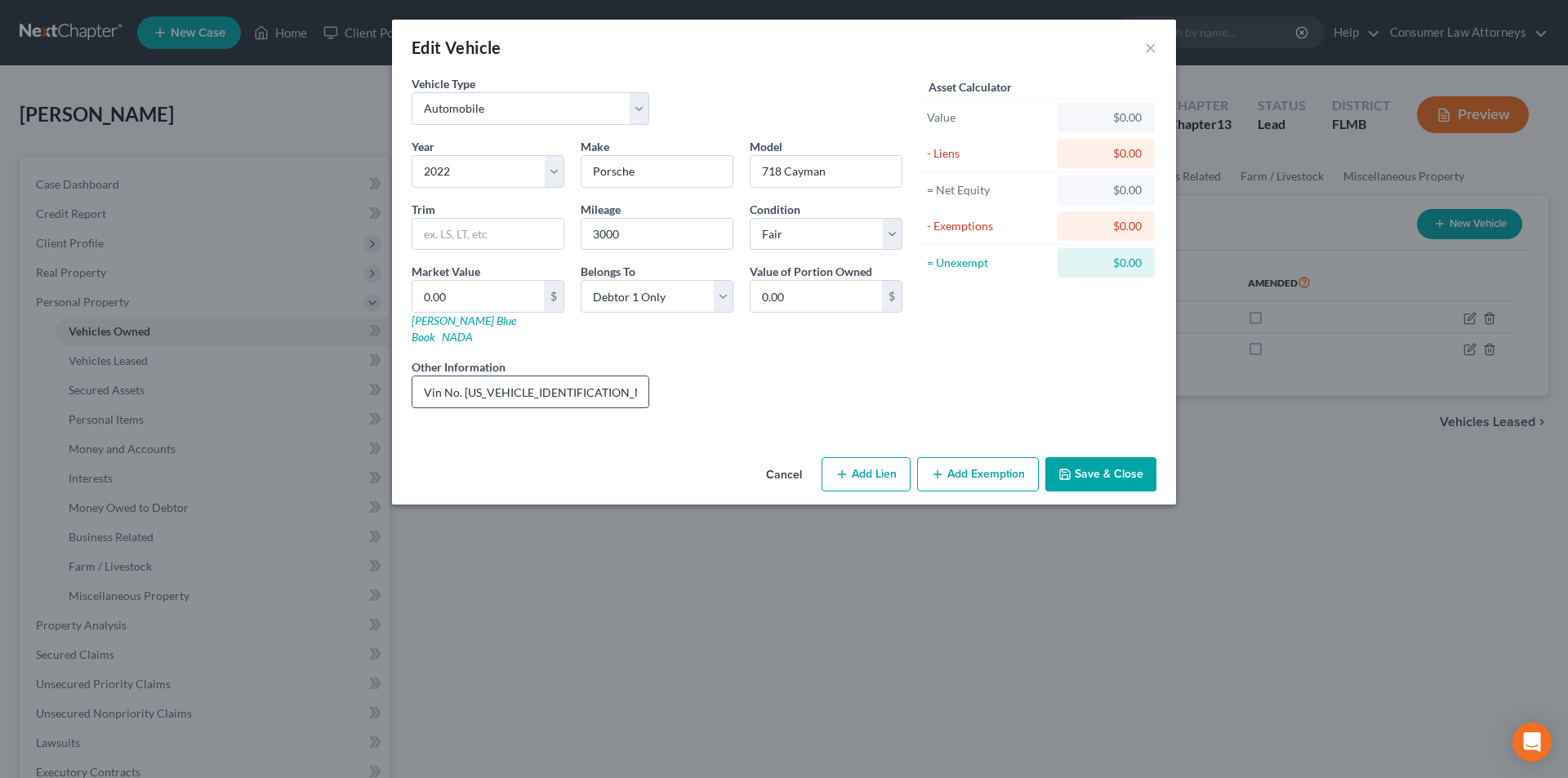
drag, startPoint x: 591, startPoint y: 375, endPoint x: 469, endPoint y: 376, distance: 122.0
click at [469, 377] on input "Vin No. [US_VEHICLE_IDENTIFICATION_NUMBER]" at bounding box center [529, 392] width 236 height 31
drag, startPoint x: 577, startPoint y: 371, endPoint x: 467, endPoint y: 369, distance: 110.0
click at [467, 377] on input "Vin No. [US_VEHICLE_IDENTIFICATION_NUMBER]" at bounding box center [529, 392] width 236 height 31
type input "Vin No. [US_VEHICLE_IDENTIFICATION_NUMBER]"
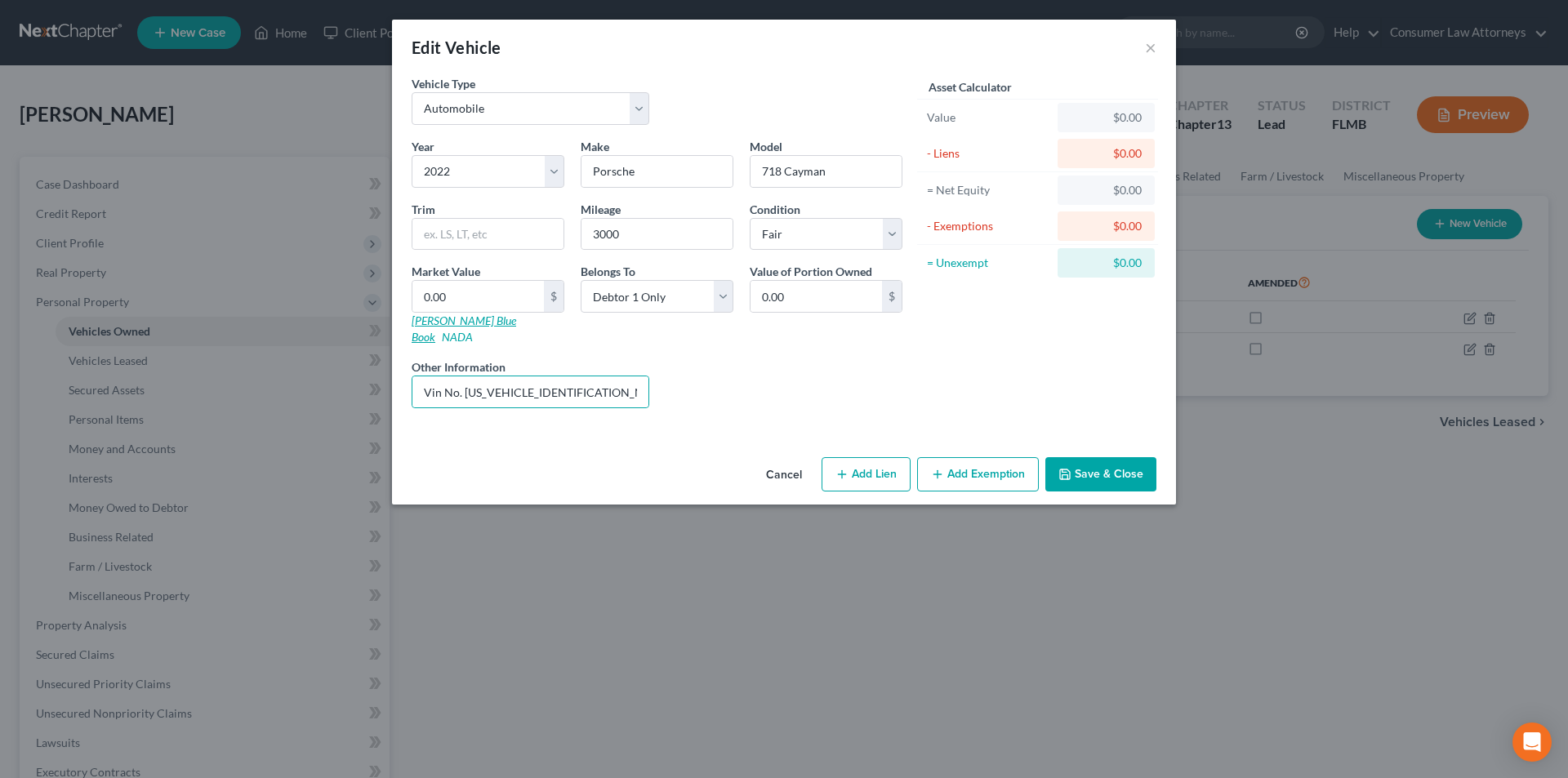
click at [452, 320] on link "[PERSON_NAME] Blue Book" at bounding box center [464, 328] width 105 height 31
click at [1101, 462] on button "Save & Close" at bounding box center [1101, 474] width 111 height 34
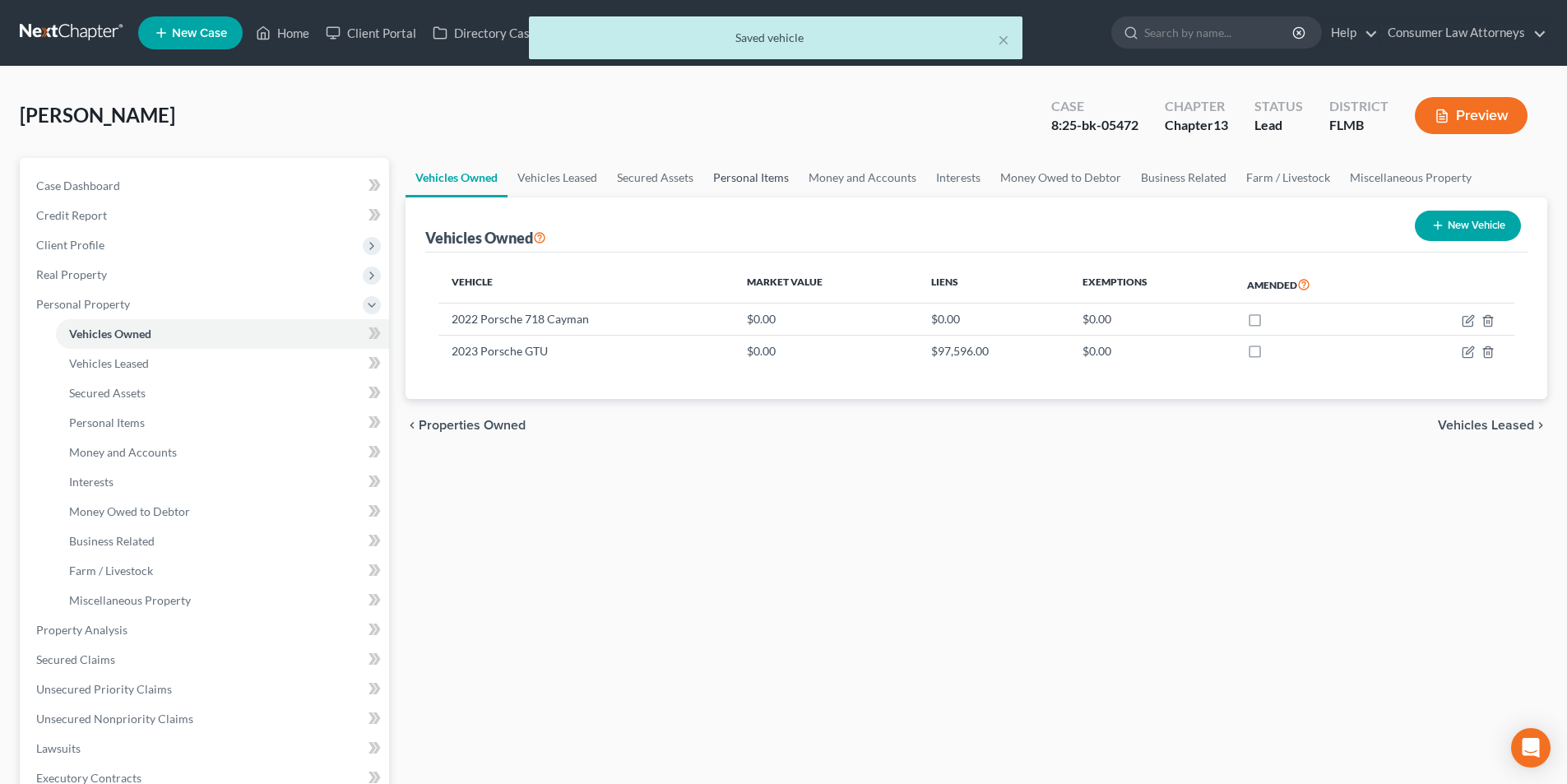
click at [757, 179] on link "Personal Items" at bounding box center [751, 177] width 95 height 39
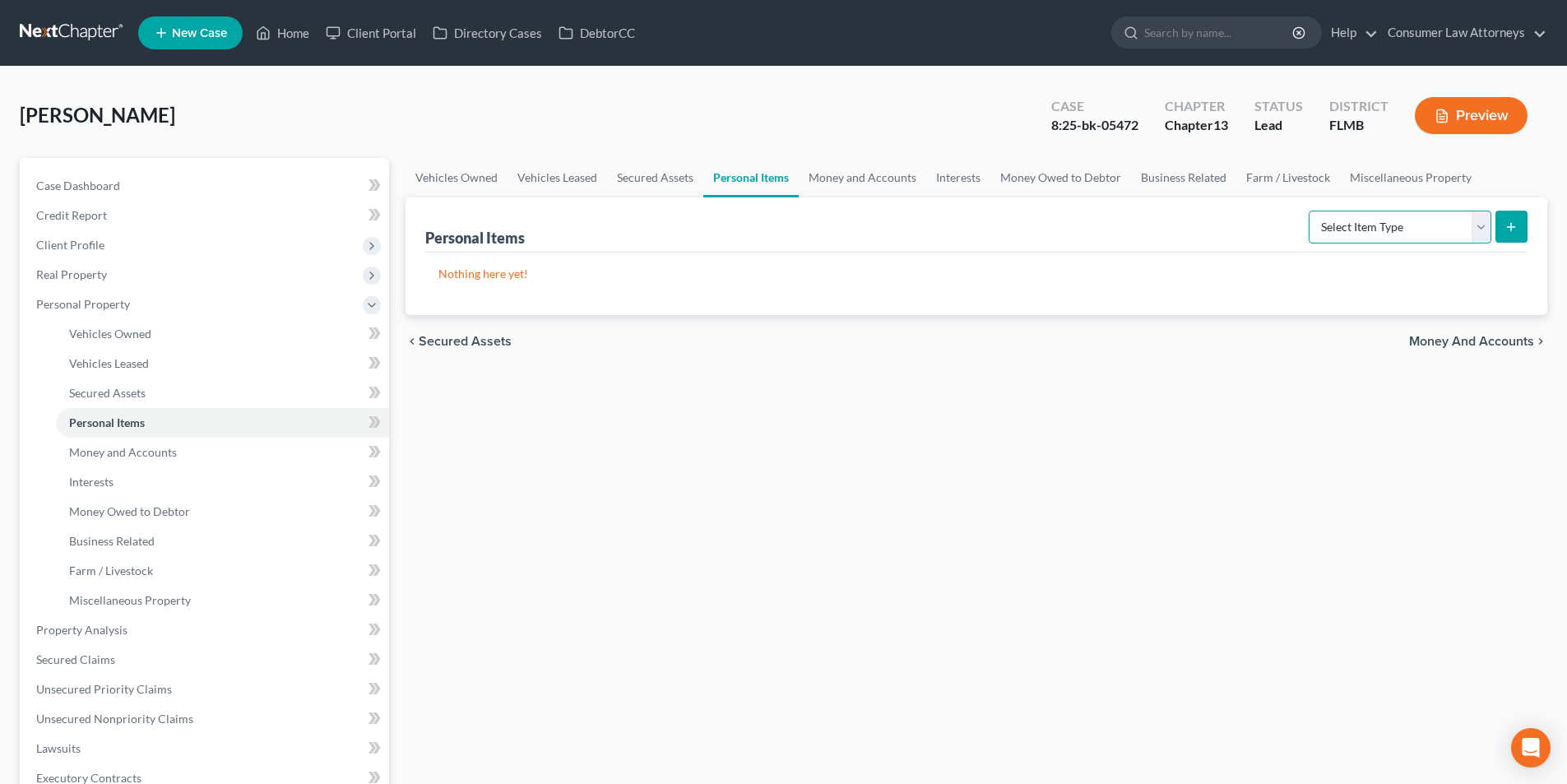
click at [1406, 237] on select "Select Item Type Clothing Collectibles Of Value Electronics Firearms Household …" at bounding box center [1400, 227] width 183 height 33
select select "clothing"
click at [1310, 211] on select "Select Item Type Clothing Collectibles Of Value Electronics Firearms Household …" at bounding box center [1400, 227] width 183 height 33
click at [1502, 228] on button "submit" at bounding box center [1512, 227] width 32 height 32
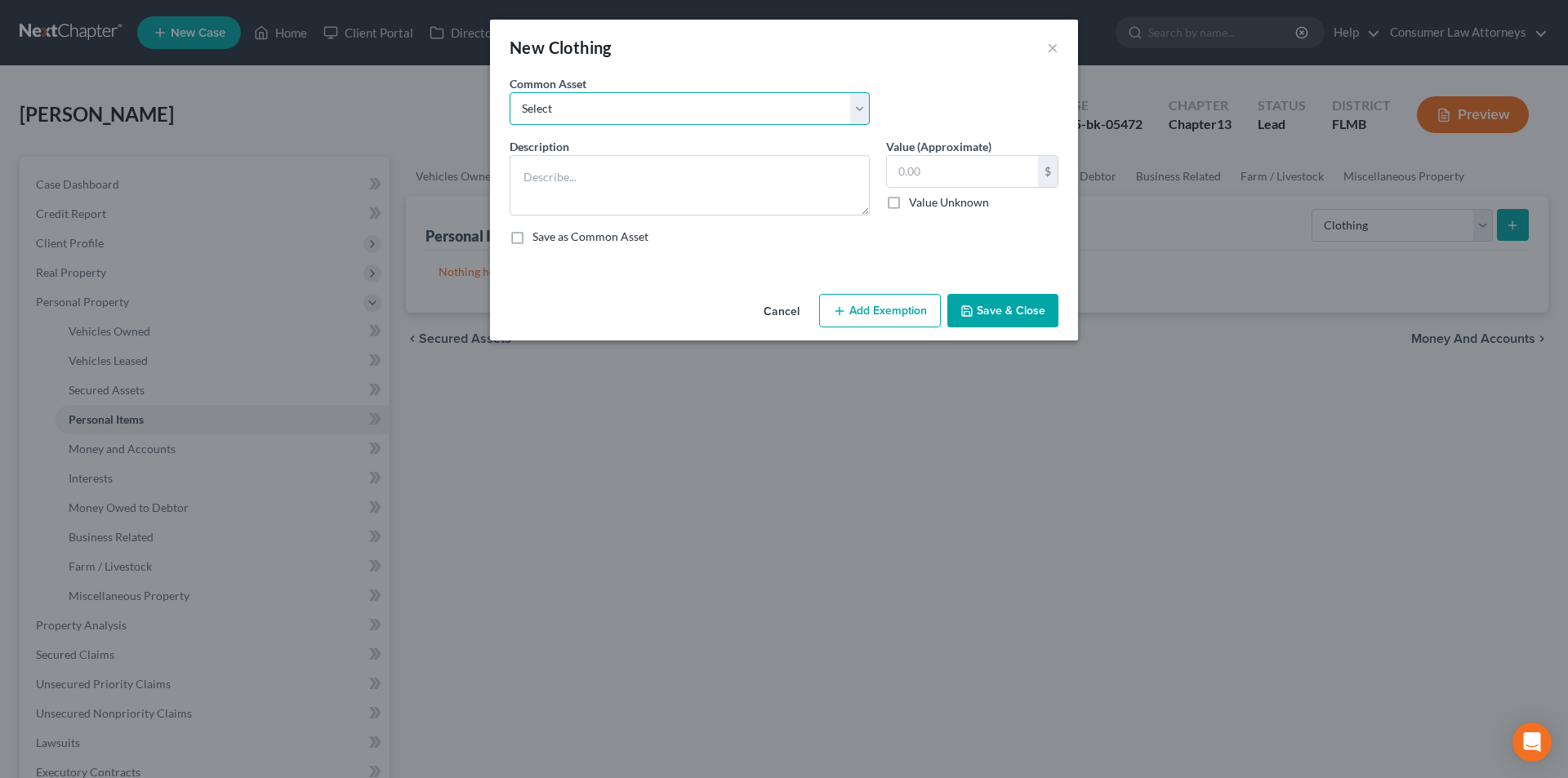
click at [642, 107] on select "Select Miscellaneous clothing and wearing apparel Clothing, shoes, jackets, out…" at bounding box center [689, 108] width 360 height 32
select select "1"
click at [509, 93] on select "Select Miscellaneous clothing and wearing apparel Clothing, shoes, jackets, out…" at bounding box center [689, 108] width 360 height 32
type textarea "Clothing, shoes, jackets, outwear, under garments."
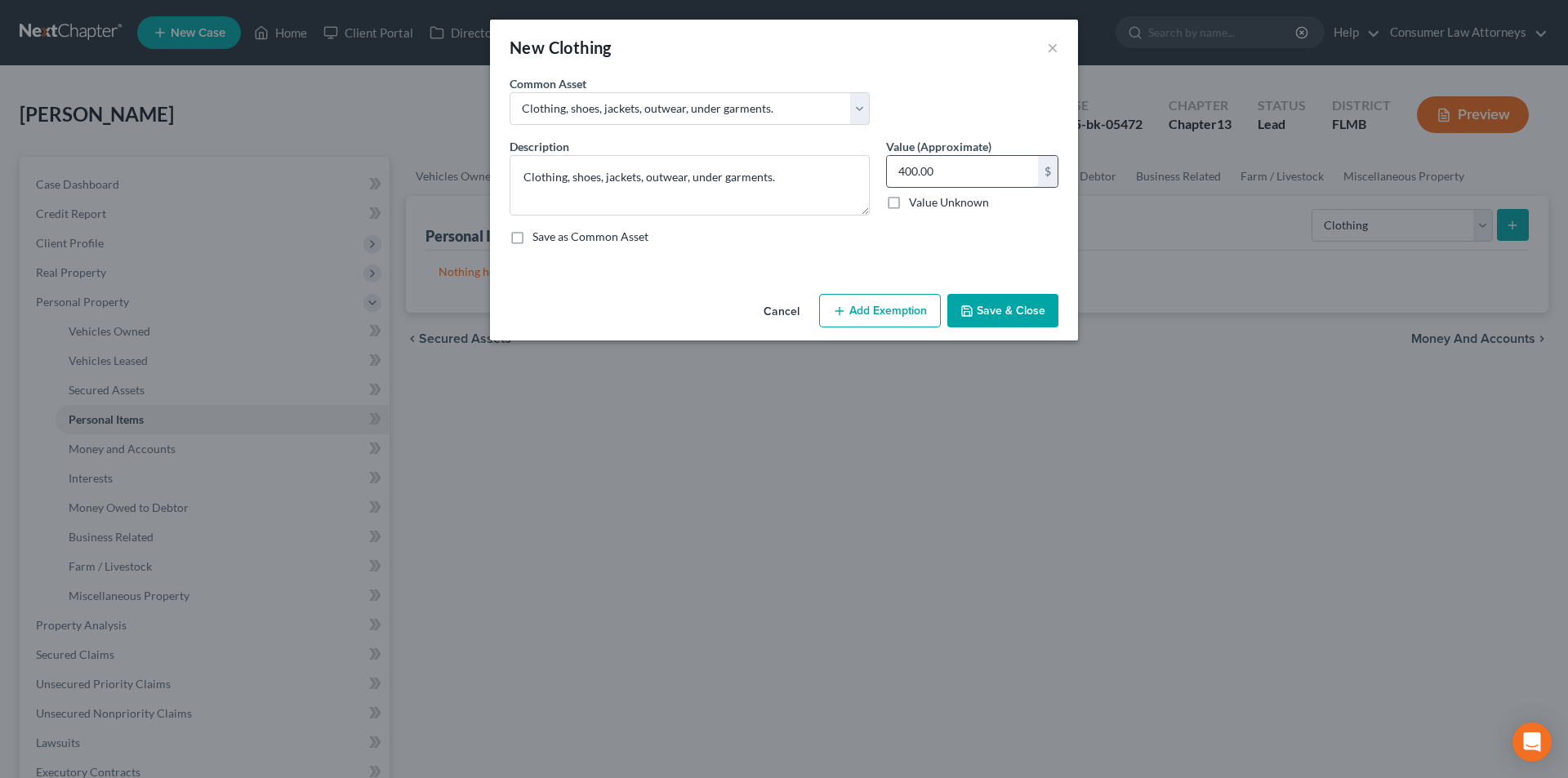
click at [969, 175] on input "400.00" at bounding box center [962, 171] width 151 height 31
type input "300.00"
click at [911, 309] on button "Add Exemption" at bounding box center [879, 311] width 121 height 34
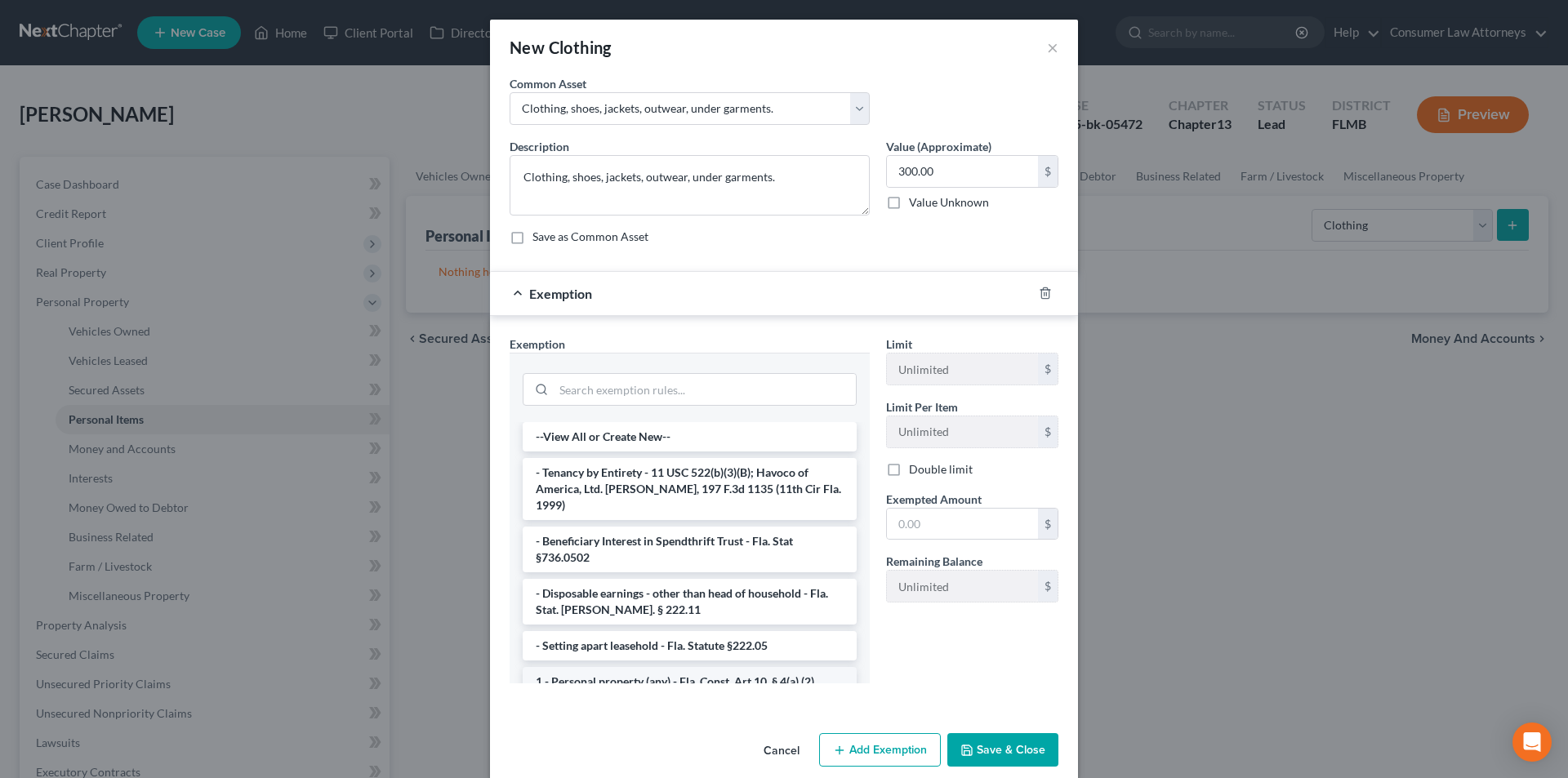
click at [631, 670] on li "1 - Personal property (any) - Fla. Const. Art.10, § 4(a) (2)" at bounding box center [690, 682] width 334 height 30
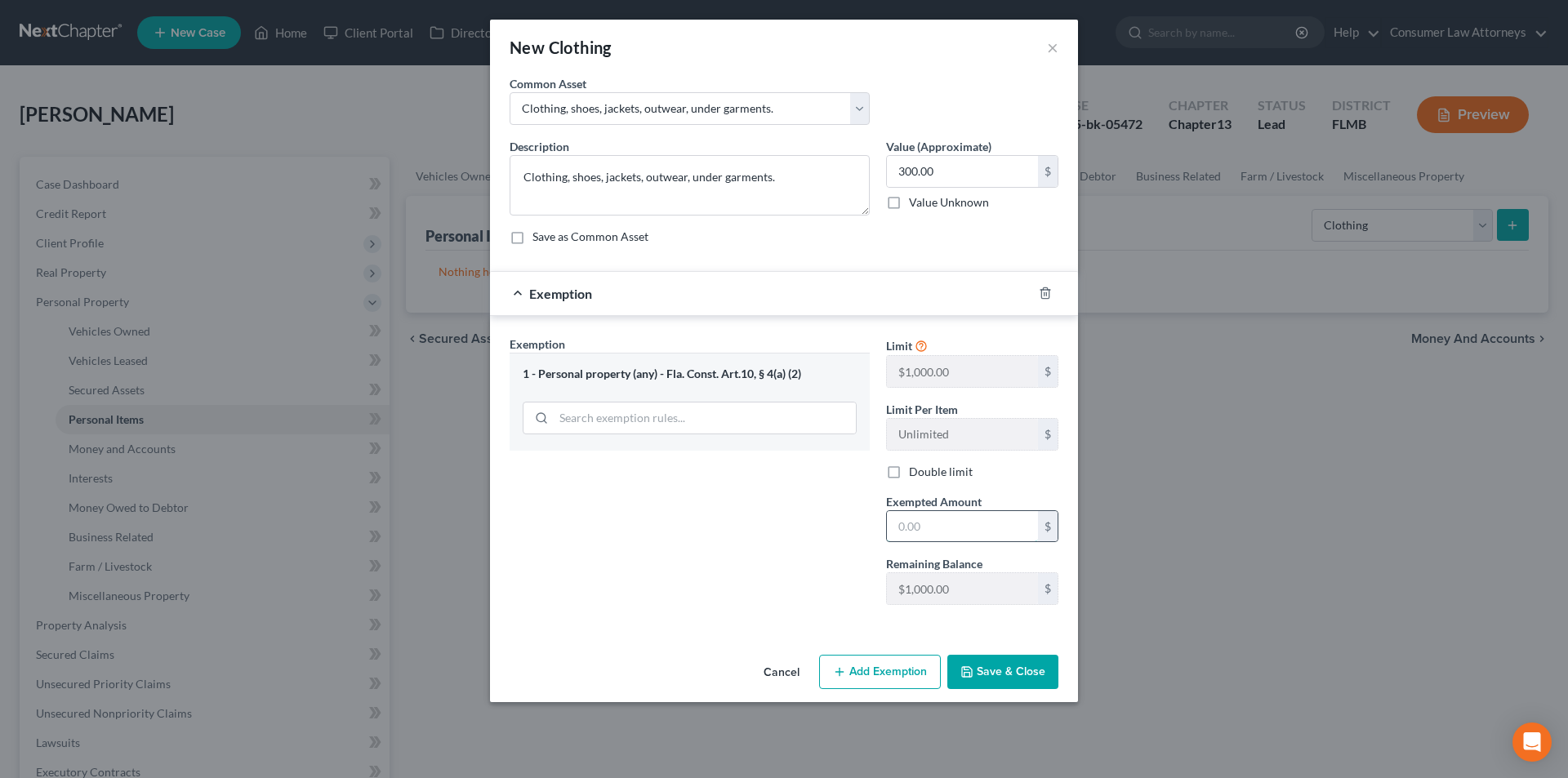
click at [922, 527] on input "text" at bounding box center [962, 526] width 151 height 31
type input "300.00"
click at [1004, 665] on button "Save & Close" at bounding box center [1002, 671] width 111 height 34
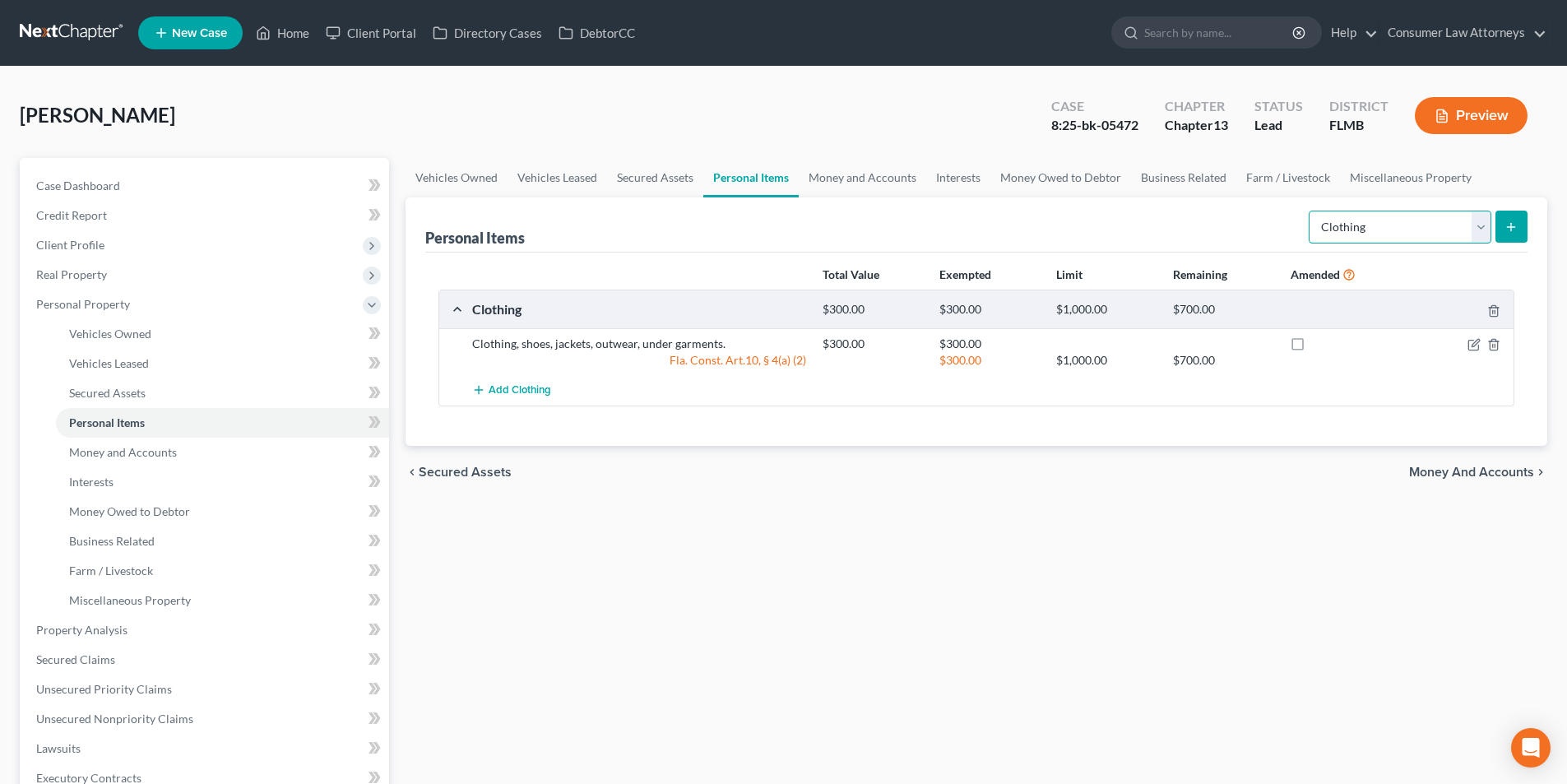
click at [1351, 227] on select "Select Item Type Clothing Collectibles Of Value Electronics Firearms Household …" at bounding box center [1400, 227] width 183 height 33
select select "electronics"
click at [1310, 211] on select "Select Item Type Clothing Collectibles Of Value Electronics Firearms Household …" at bounding box center [1400, 227] width 183 height 33
click at [1504, 226] on button "submit" at bounding box center [1512, 227] width 32 height 32
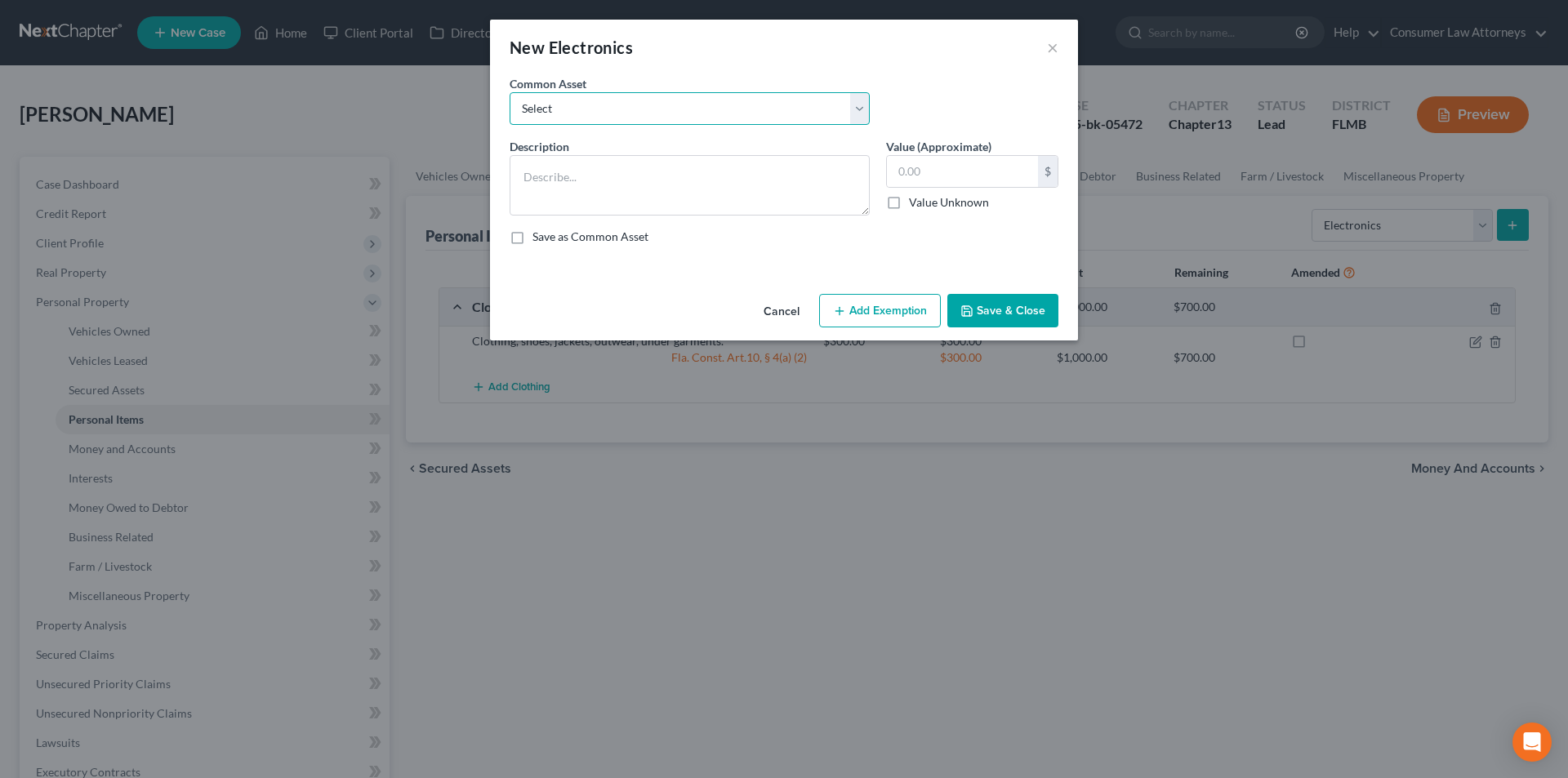
drag, startPoint x: 706, startPoint y: 112, endPoint x: 676, endPoint y: 119, distance: 30.8
click at [705, 112] on select "Select Miscellaneous electronics Xbox Laptop Refrigerator Computer TV Cellphone…" at bounding box center [689, 108] width 360 height 32
select select "9"
click at [509, 93] on select "Select Miscellaneous electronics Xbox Laptop Refrigerator Computer TV Cellphone…" at bounding box center [689, 108] width 360 height 32
type textarea "TV, Cell Phone, and Laptop."
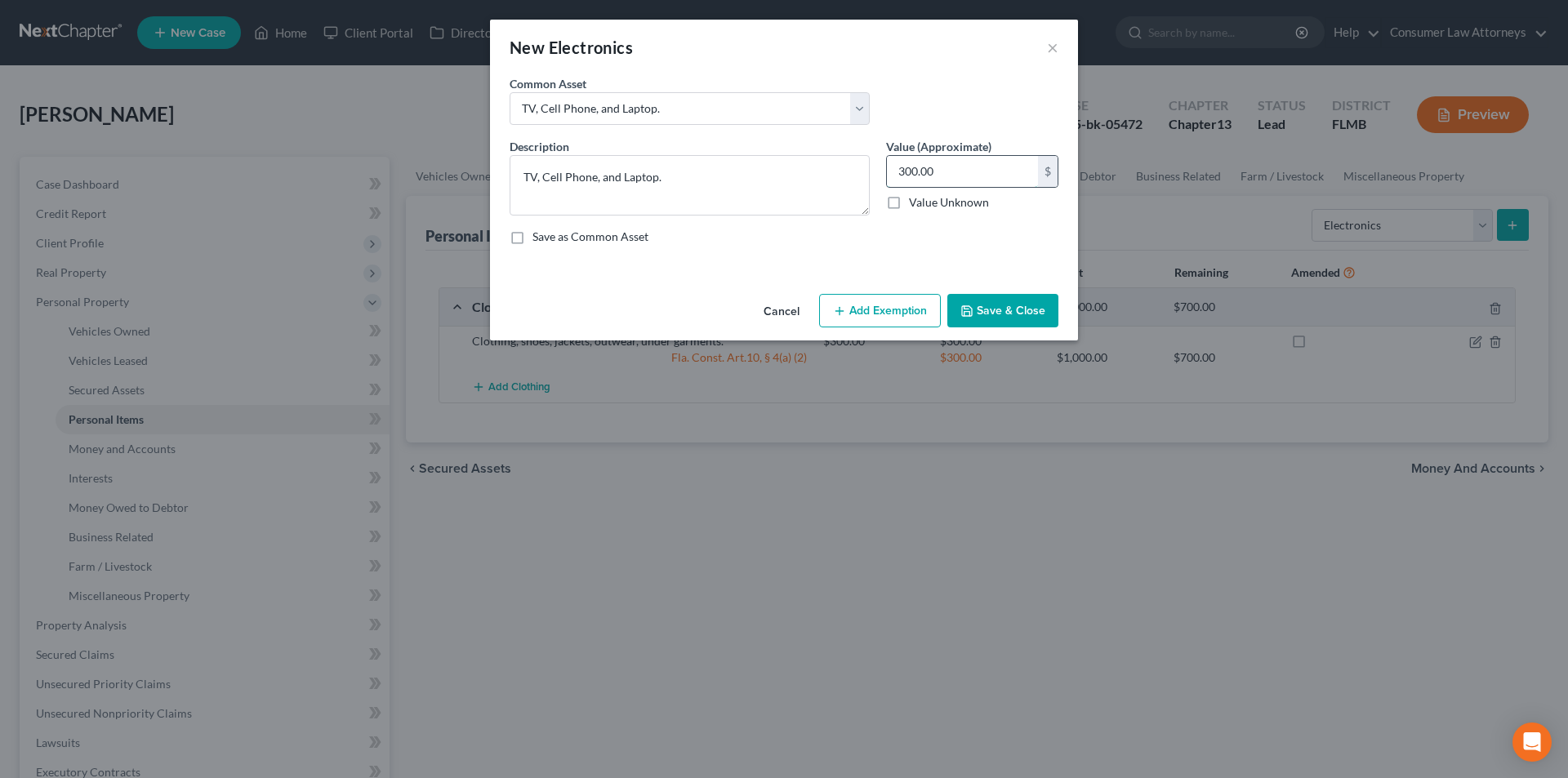
click at [964, 175] on input "300.00" at bounding box center [962, 171] width 151 height 31
type input "250.00"
click at [863, 307] on button "Add Exemption" at bounding box center [879, 311] width 121 height 34
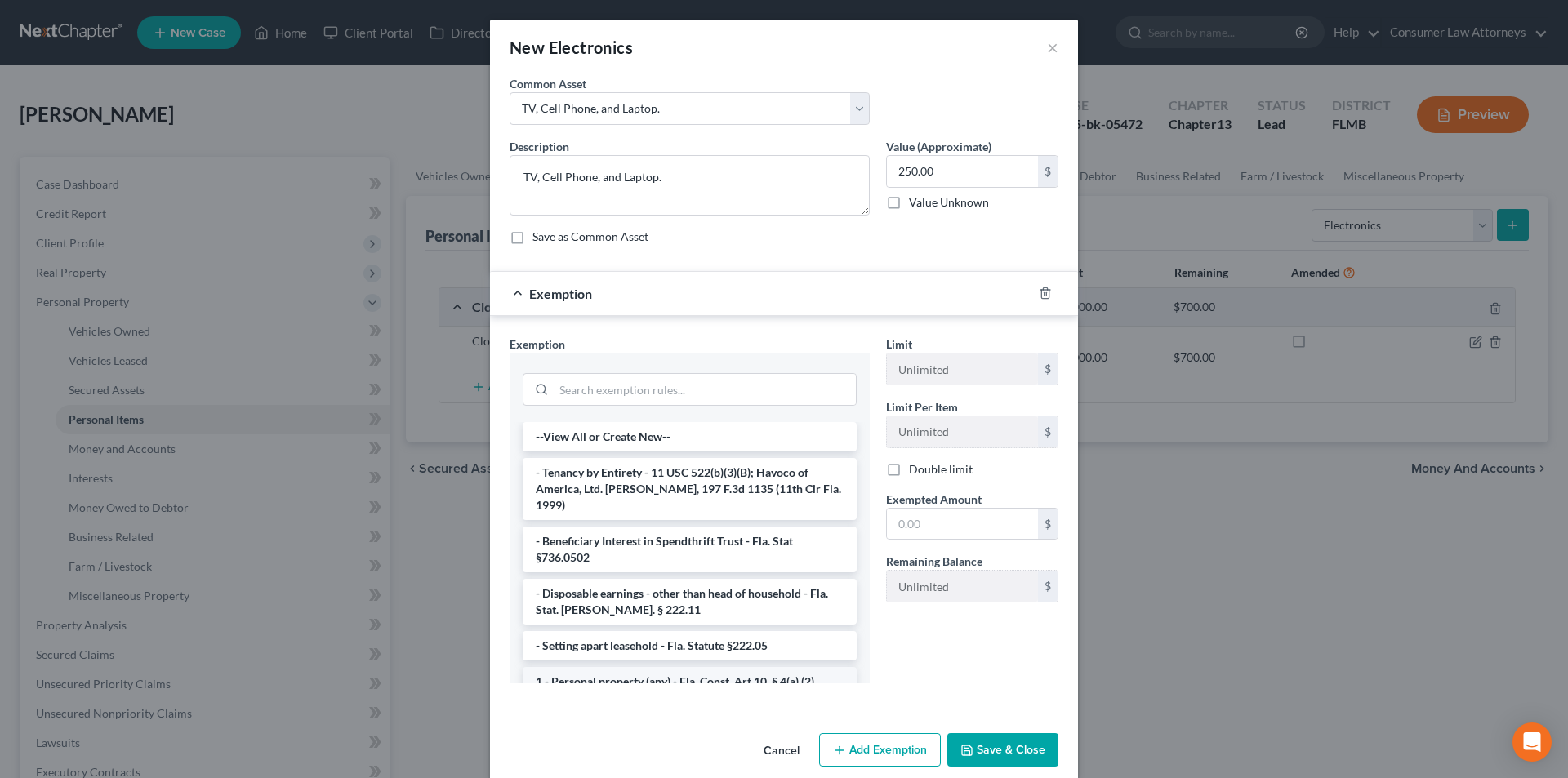
click at [612, 667] on li "1 - Personal property (any) - Fla. Const. Art.10, § 4(a) (2)" at bounding box center [690, 682] width 334 height 30
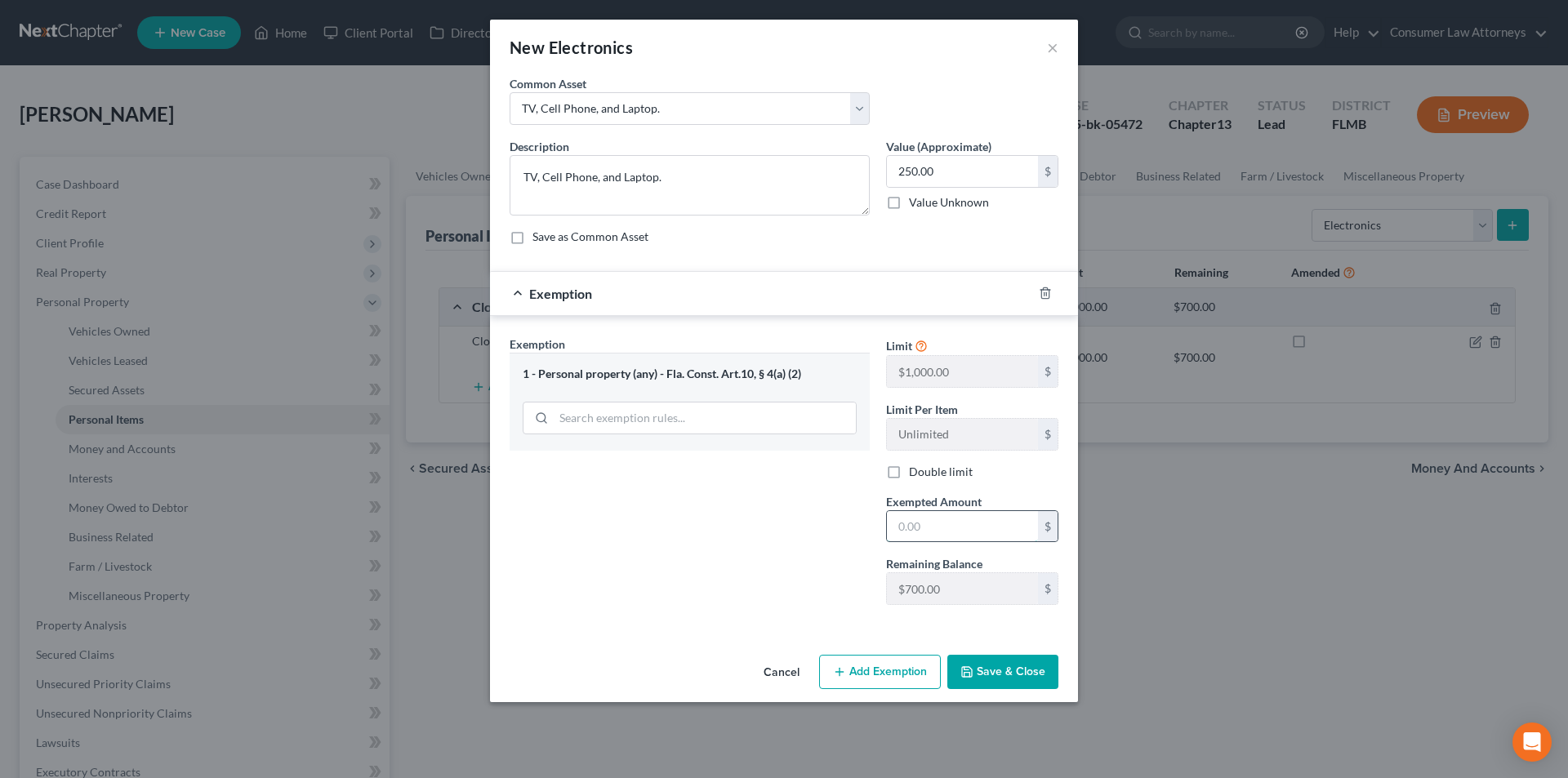
click at [921, 529] on input "text" at bounding box center [962, 526] width 151 height 31
type input "250.00"
click at [1014, 667] on button "Save & Close" at bounding box center [1002, 671] width 111 height 34
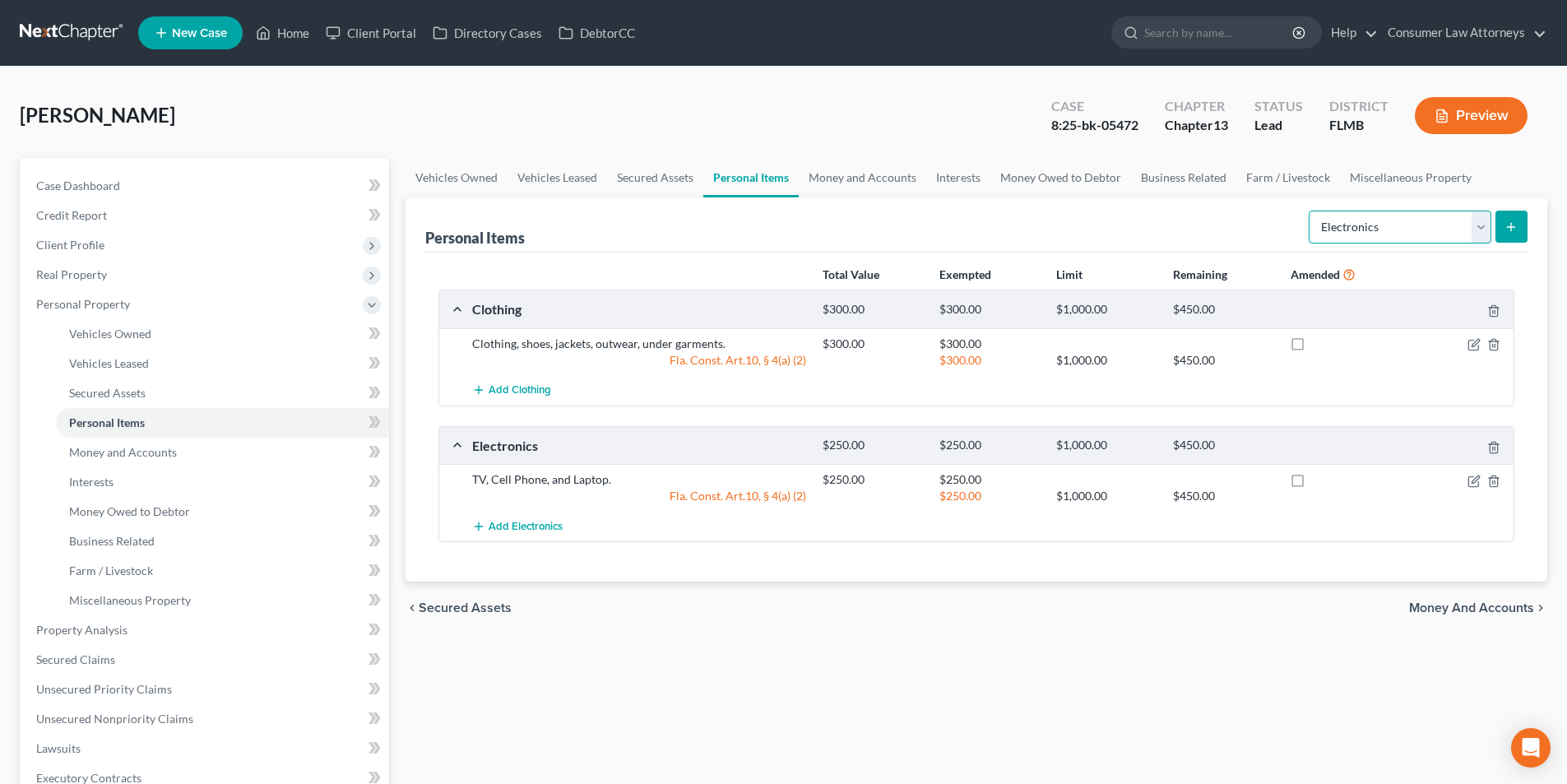
click at [1395, 223] on select "Select Item Type Clothing Collectibles Of Value Electronics Firearms Household …" at bounding box center [1400, 227] width 183 height 33
select select "household_goods"
click at [1310, 211] on select "Select Item Type Clothing Collectibles Of Value Electronics Firearms Household …" at bounding box center [1400, 227] width 183 height 33
click at [1522, 222] on button "submit" at bounding box center [1512, 227] width 32 height 32
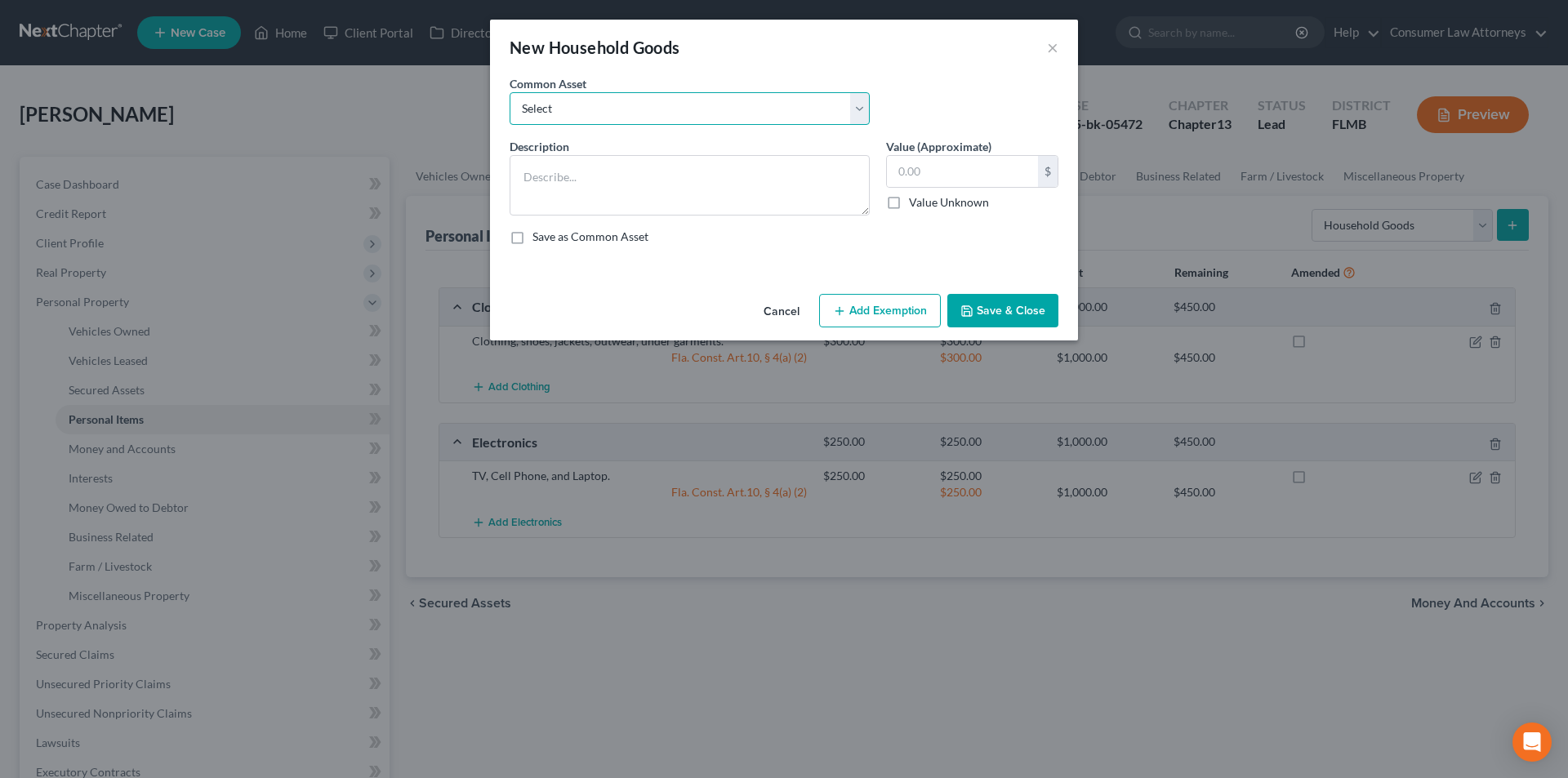
click at [699, 111] on select "Select Miscellaneous household goods, furniture and furnishings freezer Dryer c…" at bounding box center [689, 108] width 360 height 32
select select "16"
click at [509, 93] on select "Select Miscellaneous household goods, furniture and furnishings freezer Dryer c…" at bounding box center [689, 108] width 360 height 32
type textarea "Refrigerator, Stove, Washer, Dryer, Sofa, Love Seat, Recliner, Bedroom Furnitur…"
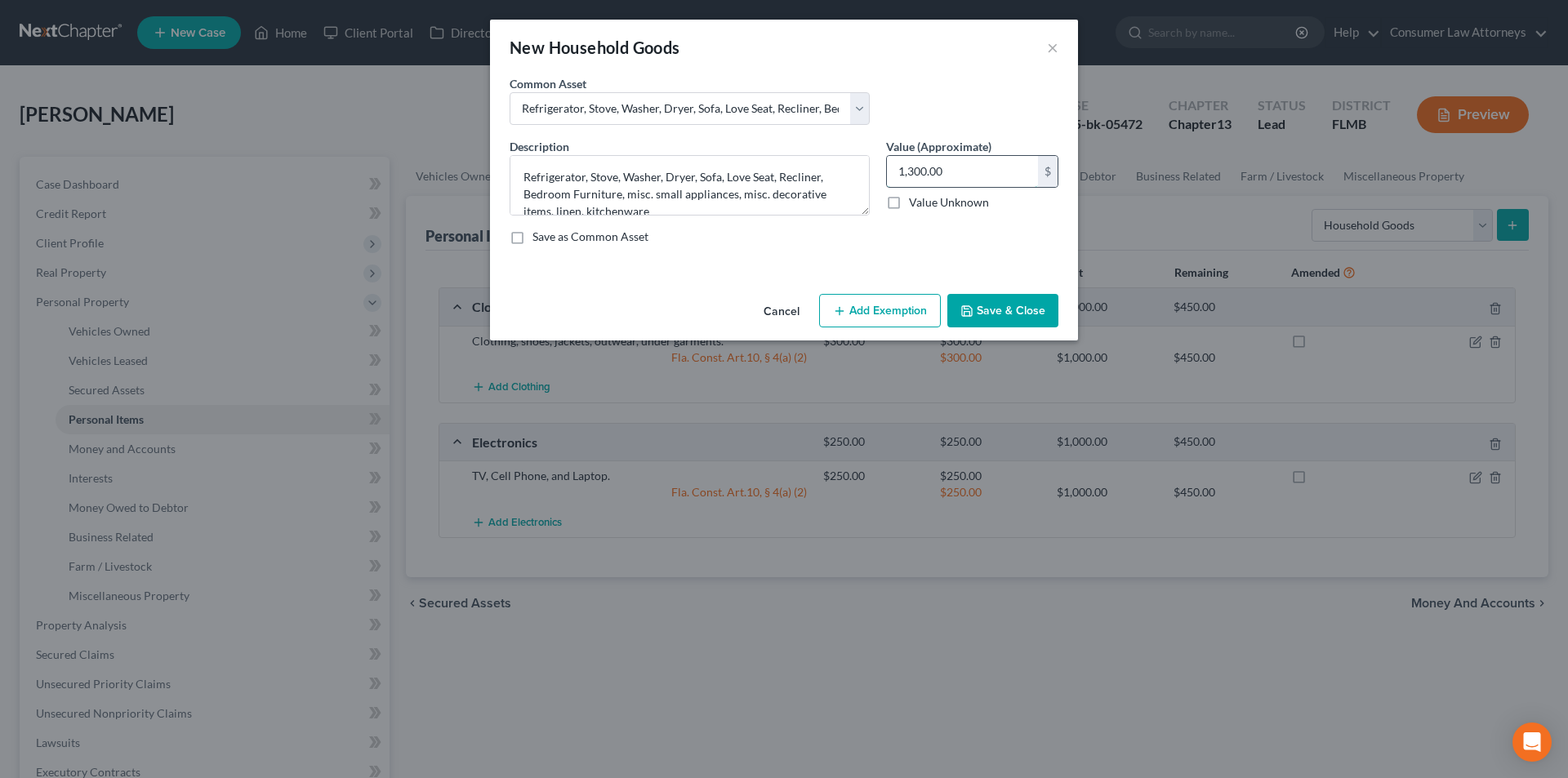
click at [955, 174] on input "1,300.00" at bounding box center [962, 171] width 151 height 31
type input "425.00"
click at [900, 323] on button "Add Exemption" at bounding box center [879, 311] width 121 height 34
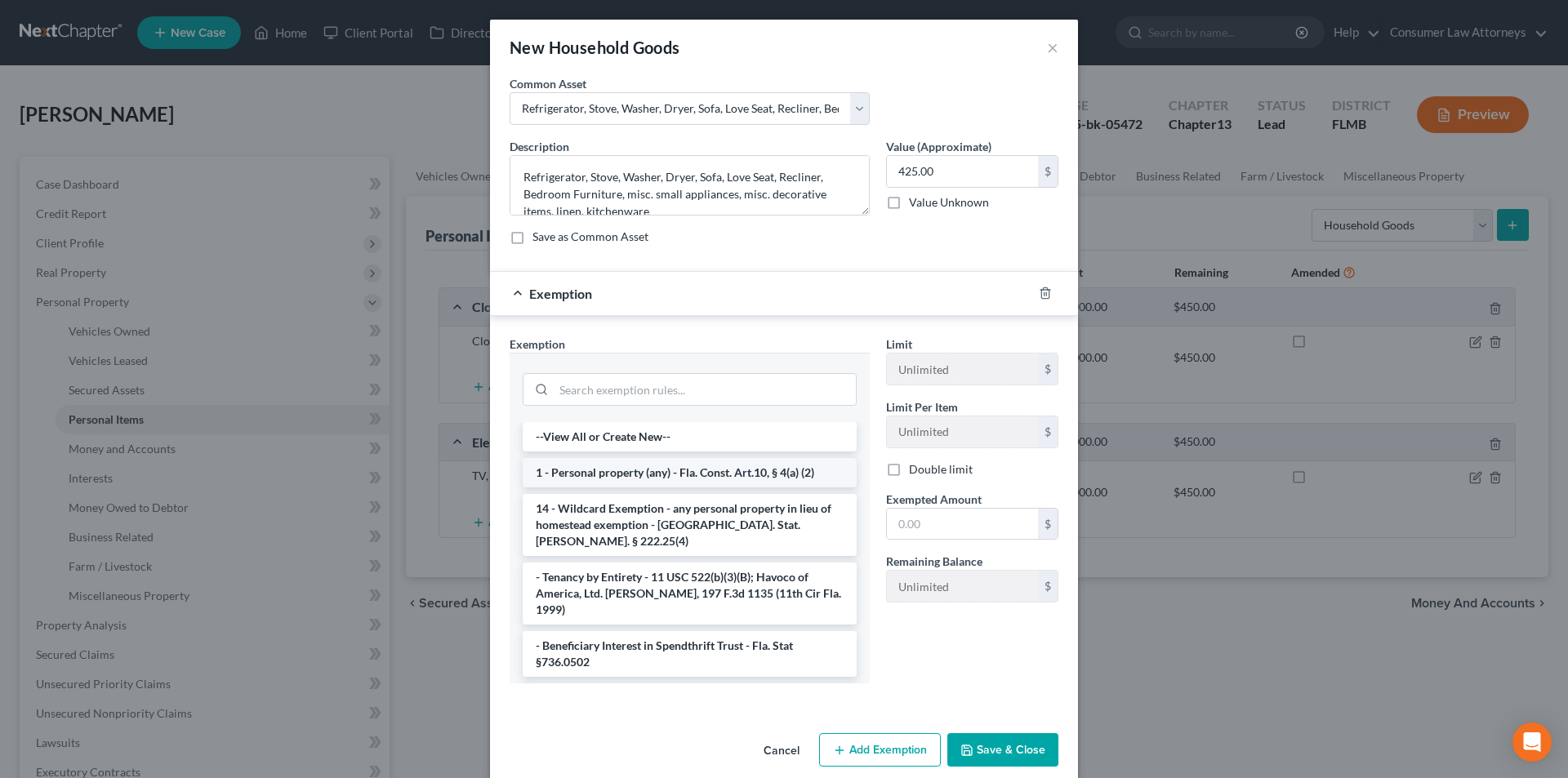
click at [648, 475] on li "1 - Personal property (any) - Fla. Const. Art.10, § 4(a) (2)" at bounding box center [690, 473] width 334 height 30
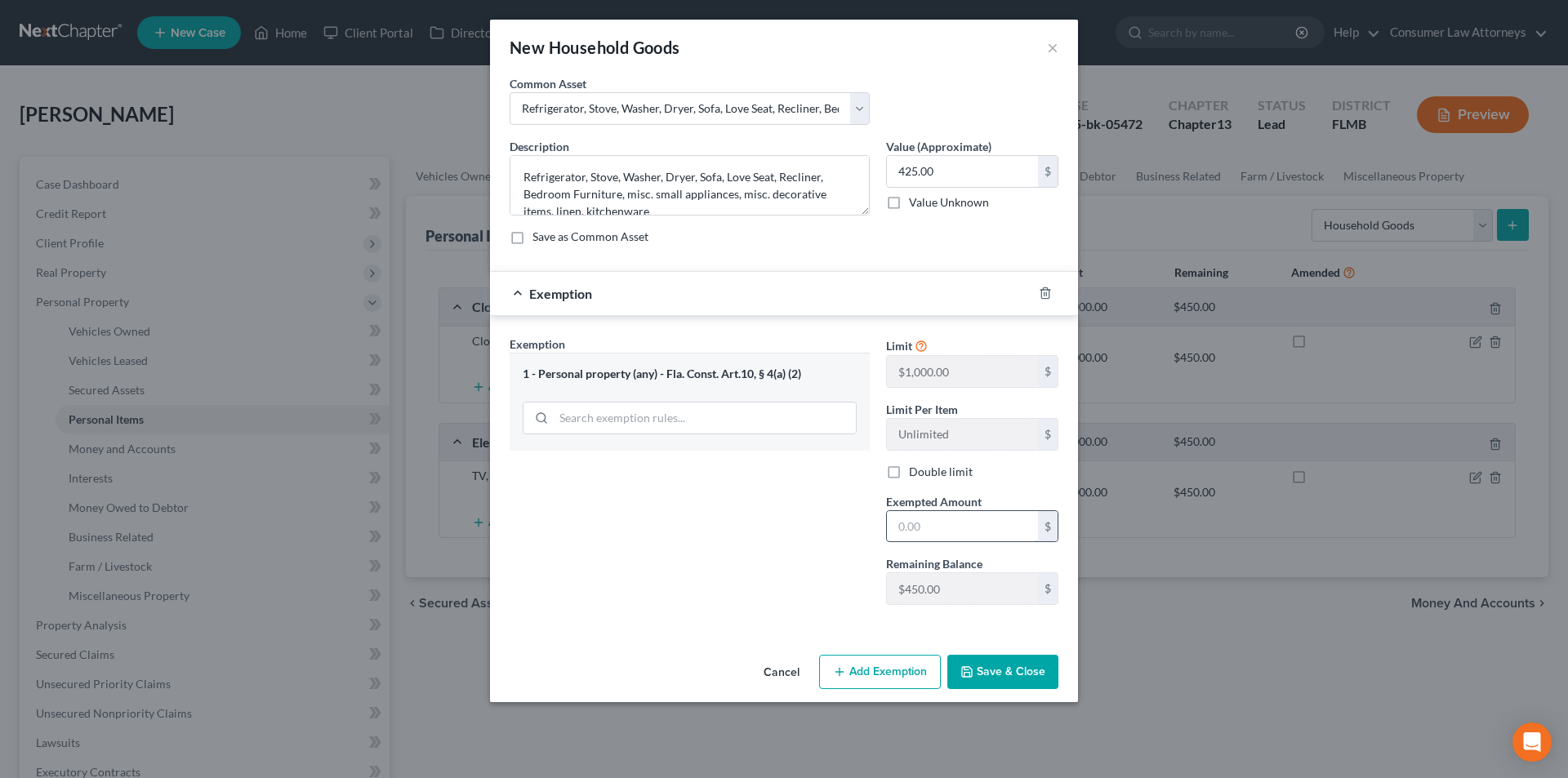
click at [938, 522] on input "text" at bounding box center [962, 526] width 151 height 31
type input "425.00"
click at [1014, 669] on button "Save & Close" at bounding box center [1002, 671] width 111 height 34
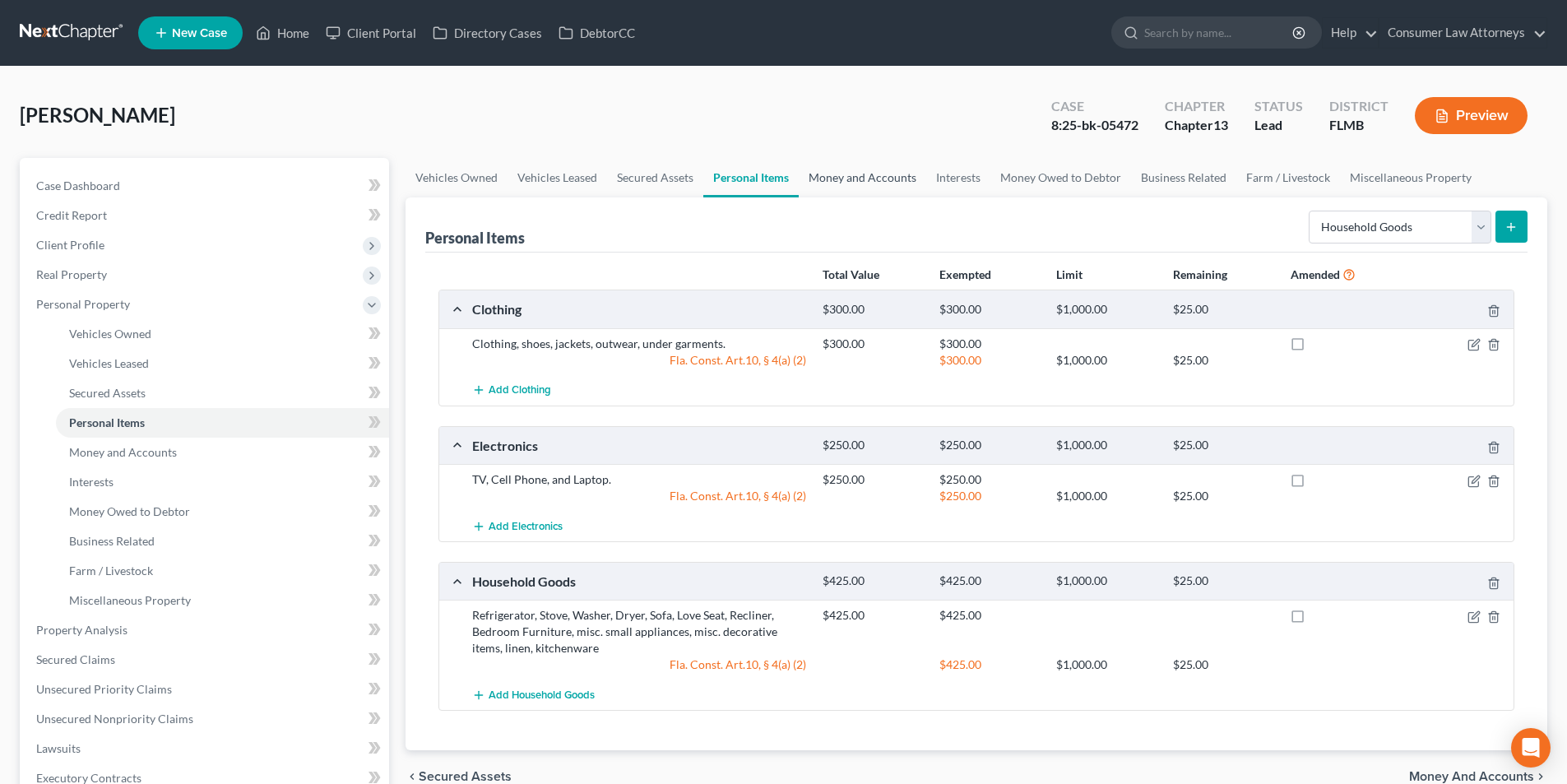
click at [869, 179] on link "Money and Accounts" at bounding box center [863, 177] width 128 height 39
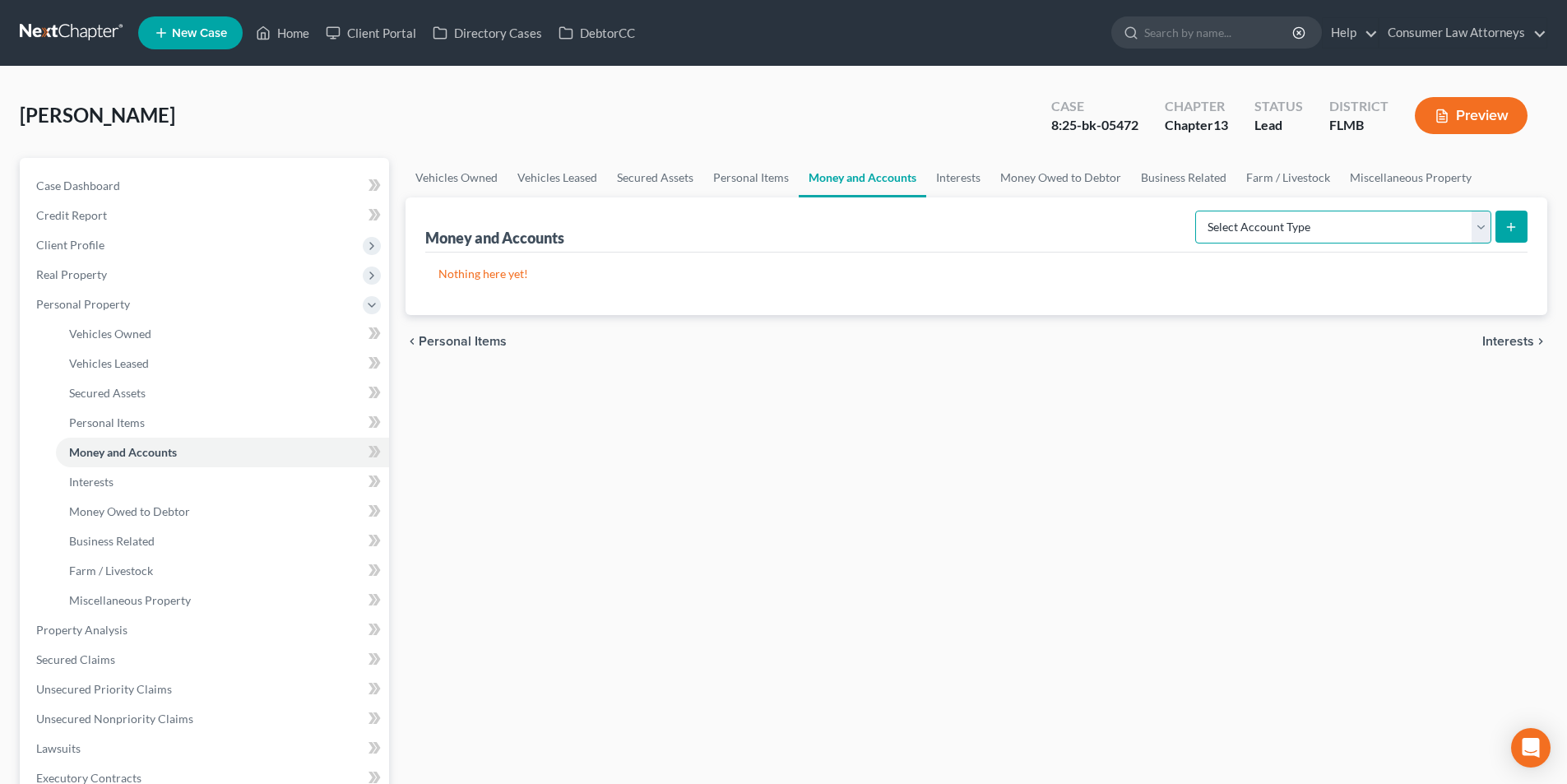
click at [1332, 220] on select "Select Account Type Brokerage Cash on Hand Certificates of Deposit Checking Acc…" at bounding box center [1344, 227] width 297 height 33
select select "cash_on_hand"
click at [1199, 211] on select "Select Account Type Brokerage Cash on Hand Certificates of Deposit Checking Acc…" at bounding box center [1344, 227] width 297 height 33
click at [1517, 223] on icon "submit" at bounding box center [1511, 227] width 13 height 13
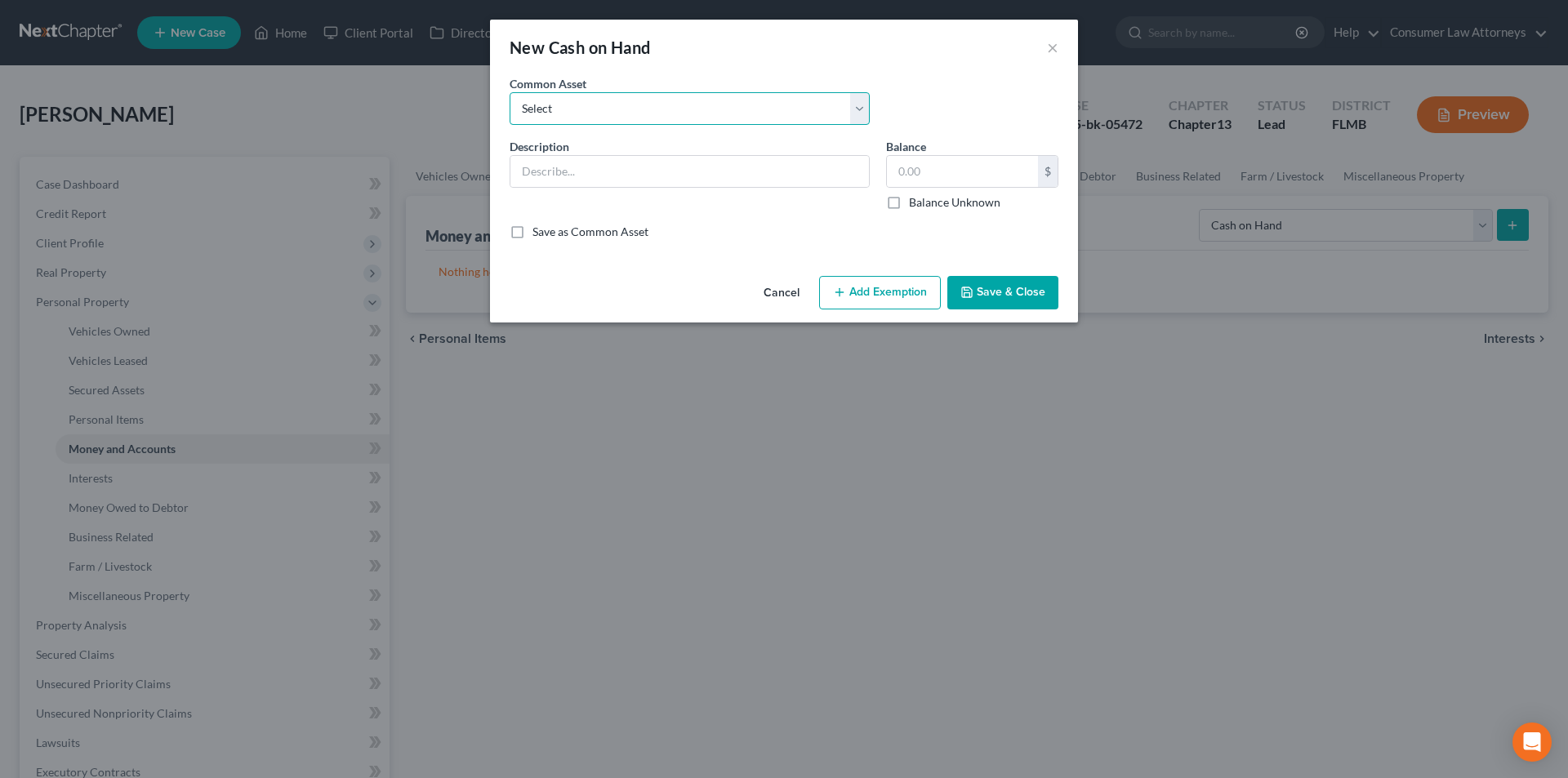
click at [576, 119] on select "Select Cash on hand" at bounding box center [689, 108] width 360 height 32
select select "0"
click at [509, 93] on select "Select Cash on hand" at bounding box center [689, 108] width 360 height 32
type input "Cash on hand"
click at [989, 180] on input "4,000.00" at bounding box center [962, 171] width 151 height 31
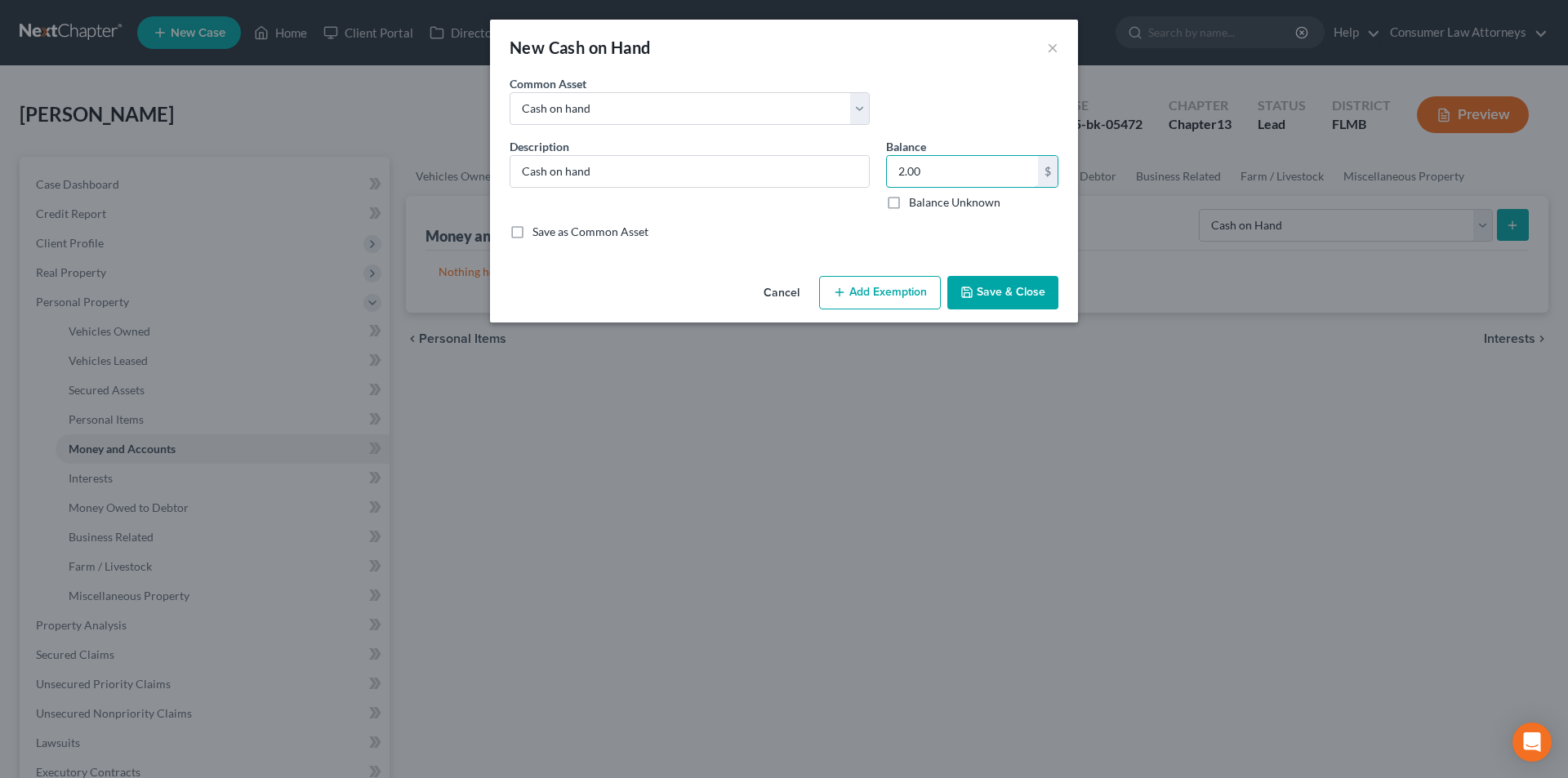
type input "2.00"
click at [889, 285] on button "Add Exemption" at bounding box center [879, 292] width 121 height 34
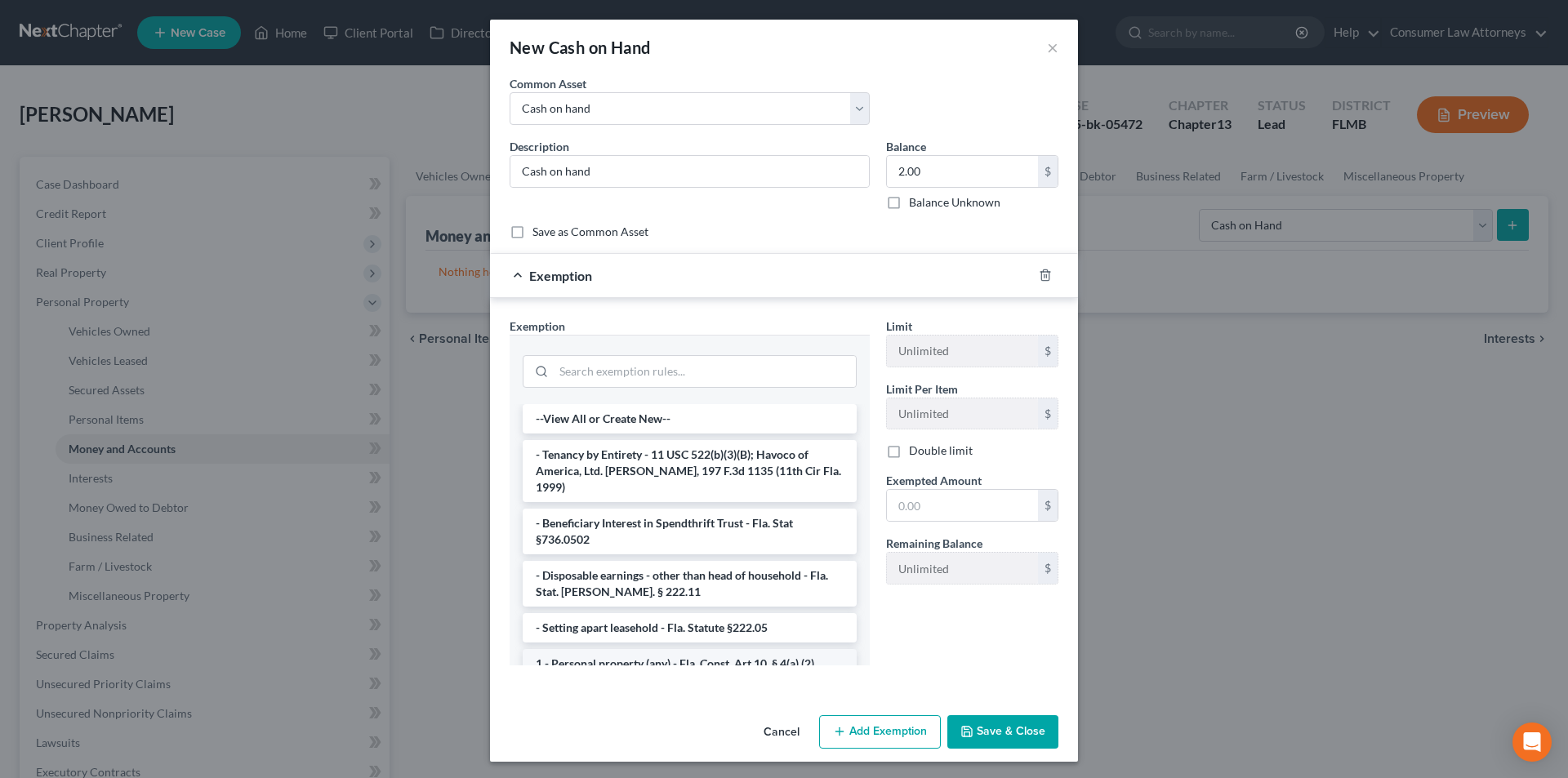
click at [620, 648] on li "1 - Personal property (any) - Fla. Const. Art.10, § 4(a) (2)" at bounding box center [690, 663] width 334 height 30
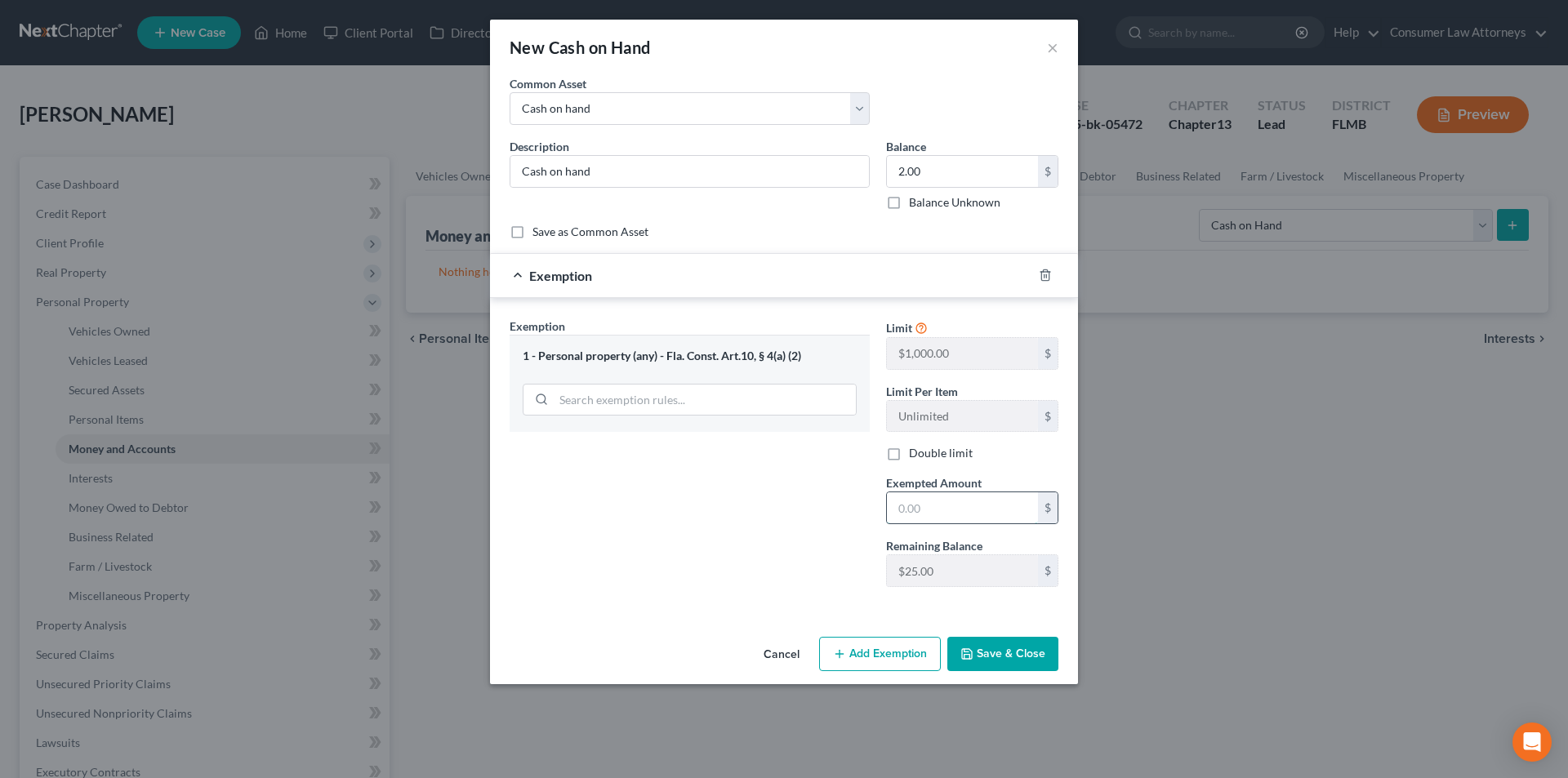
click at [927, 504] on input "text" at bounding box center [962, 508] width 151 height 31
type input "2.00"
click at [992, 658] on button "Save & Close" at bounding box center [1002, 653] width 111 height 34
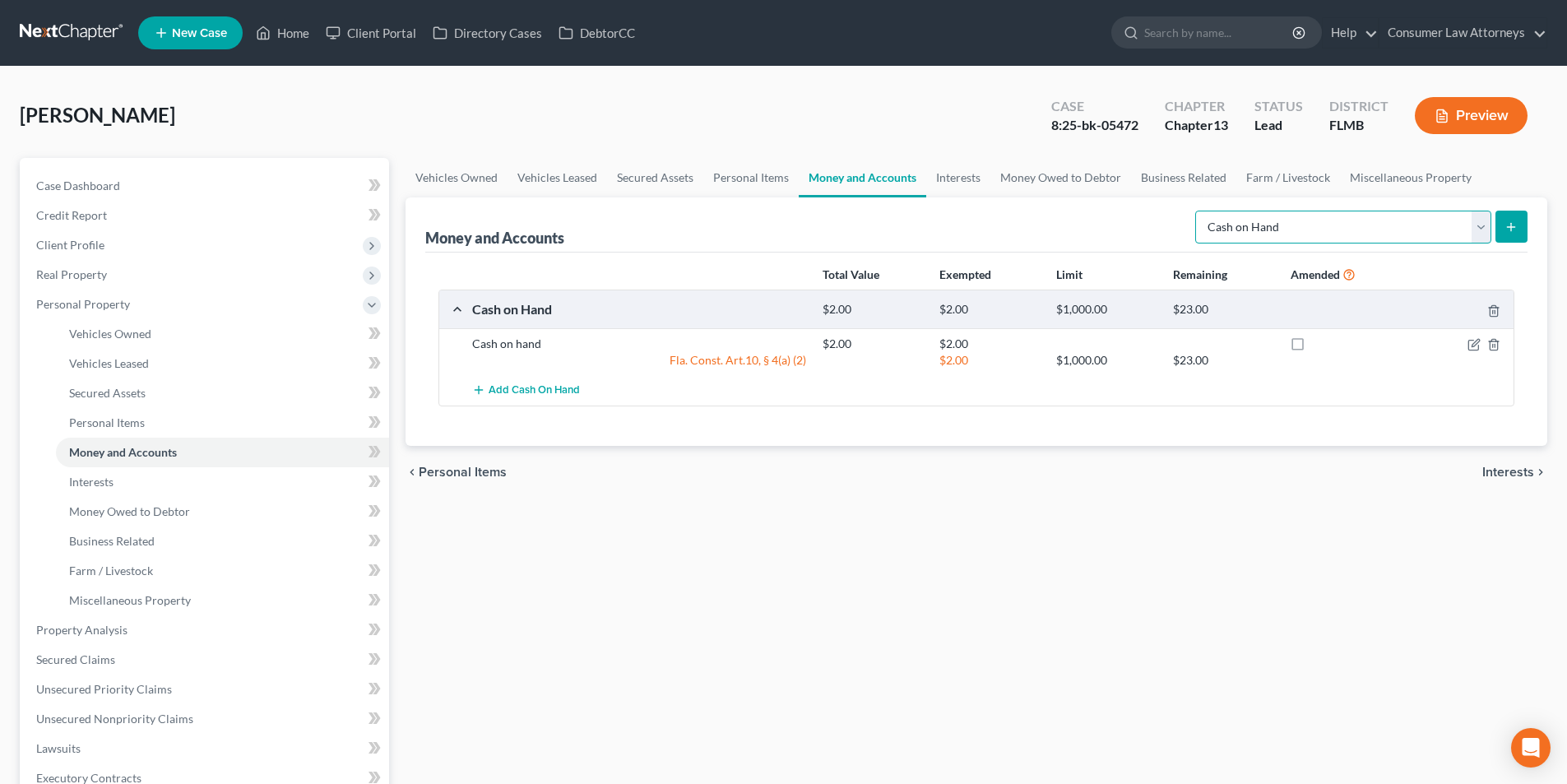
click at [1336, 229] on select "Select Account Type Brokerage Cash on Hand Certificates of Deposit Checking Acc…" at bounding box center [1344, 227] width 297 height 33
select select "checking"
click at [1199, 211] on select "Select Account Type Brokerage Cash on Hand Certificates of Deposit Checking Acc…" at bounding box center [1344, 227] width 297 height 33
click at [1504, 223] on button "submit" at bounding box center [1512, 227] width 32 height 32
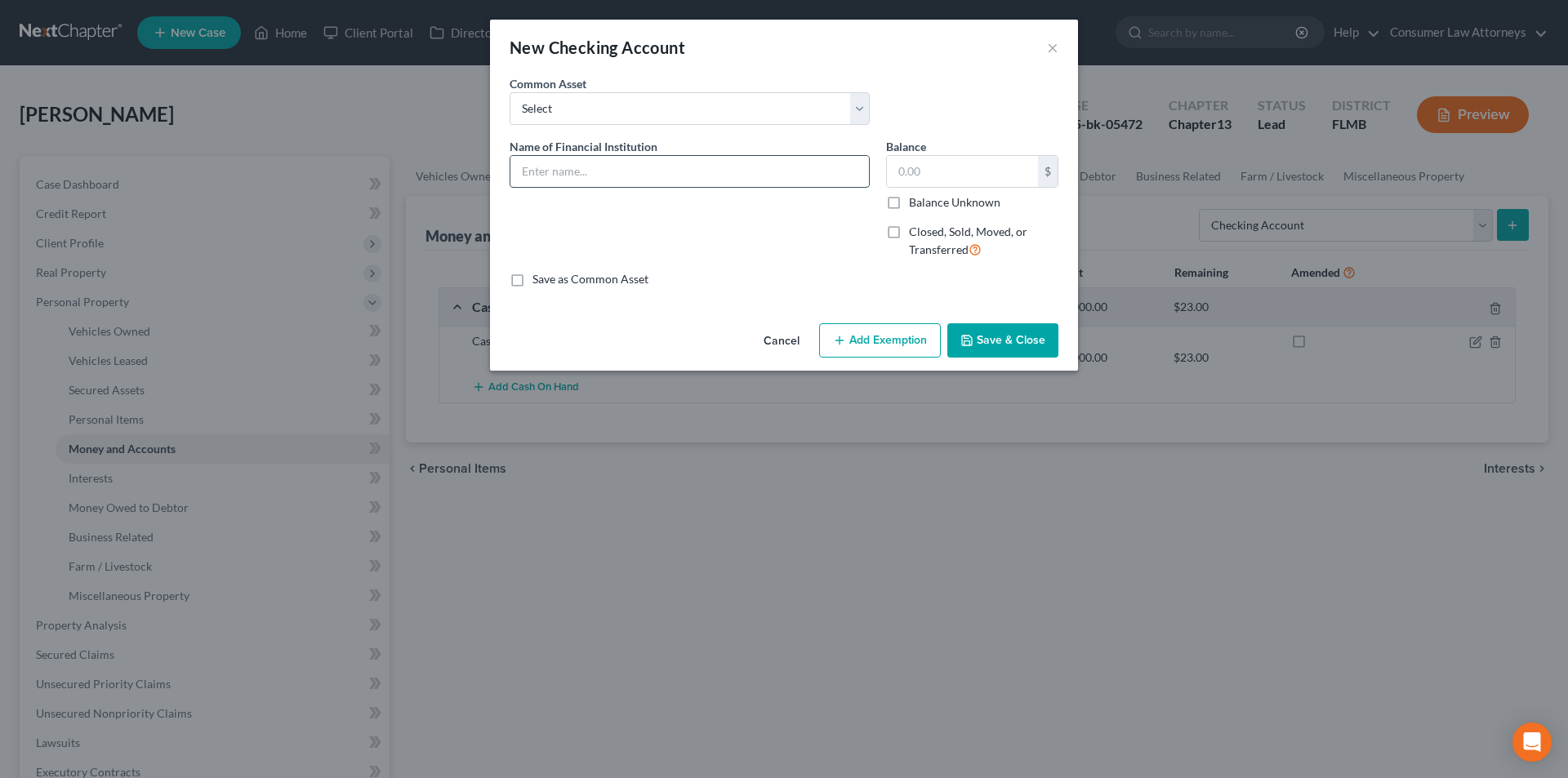
click at [579, 163] on input "text" at bounding box center [689, 171] width 358 height 31
type input "Bank of America - 6676"
click at [935, 167] on input "text" at bounding box center [962, 171] width 151 height 31
type input "20.00"
click at [907, 342] on button "Add Exemption" at bounding box center [879, 340] width 121 height 34
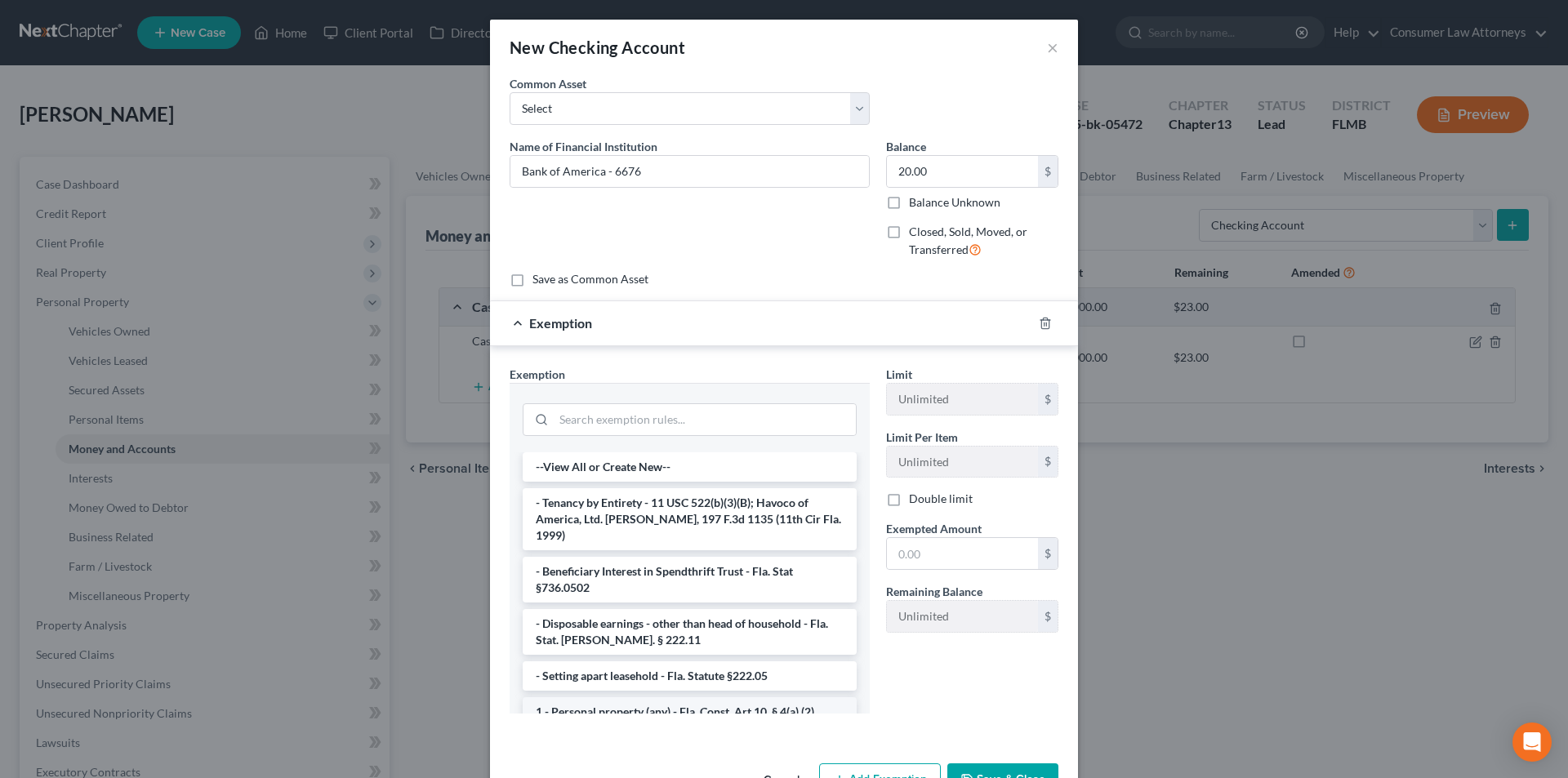
click at [649, 697] on li "1 - Personal property (any) - Fla. Const. Art.10, § 4(a) (2)" at bounding box center [690, 711] width 334 height 30
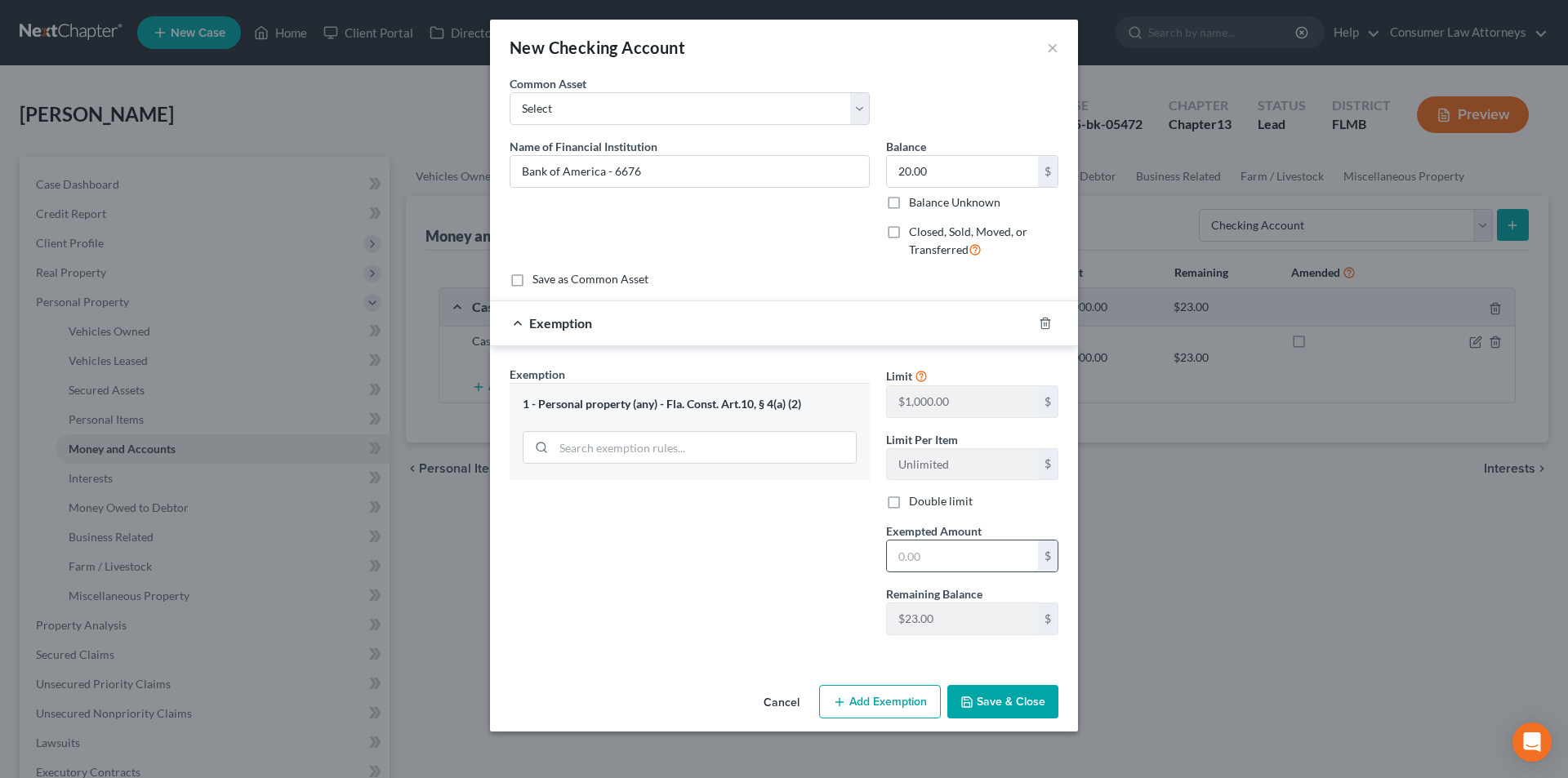
click at [947, 557] on input "text" at bounding box center [962, 556] width 151 height 31
type input "20.00"
click at [714, 164] on input "Bank of America - 6676" at bounding box center [689, 171] width 358 height 31
type input "Bank of America - 6676 (Wife's account, uses it due to fear of garnishment)"
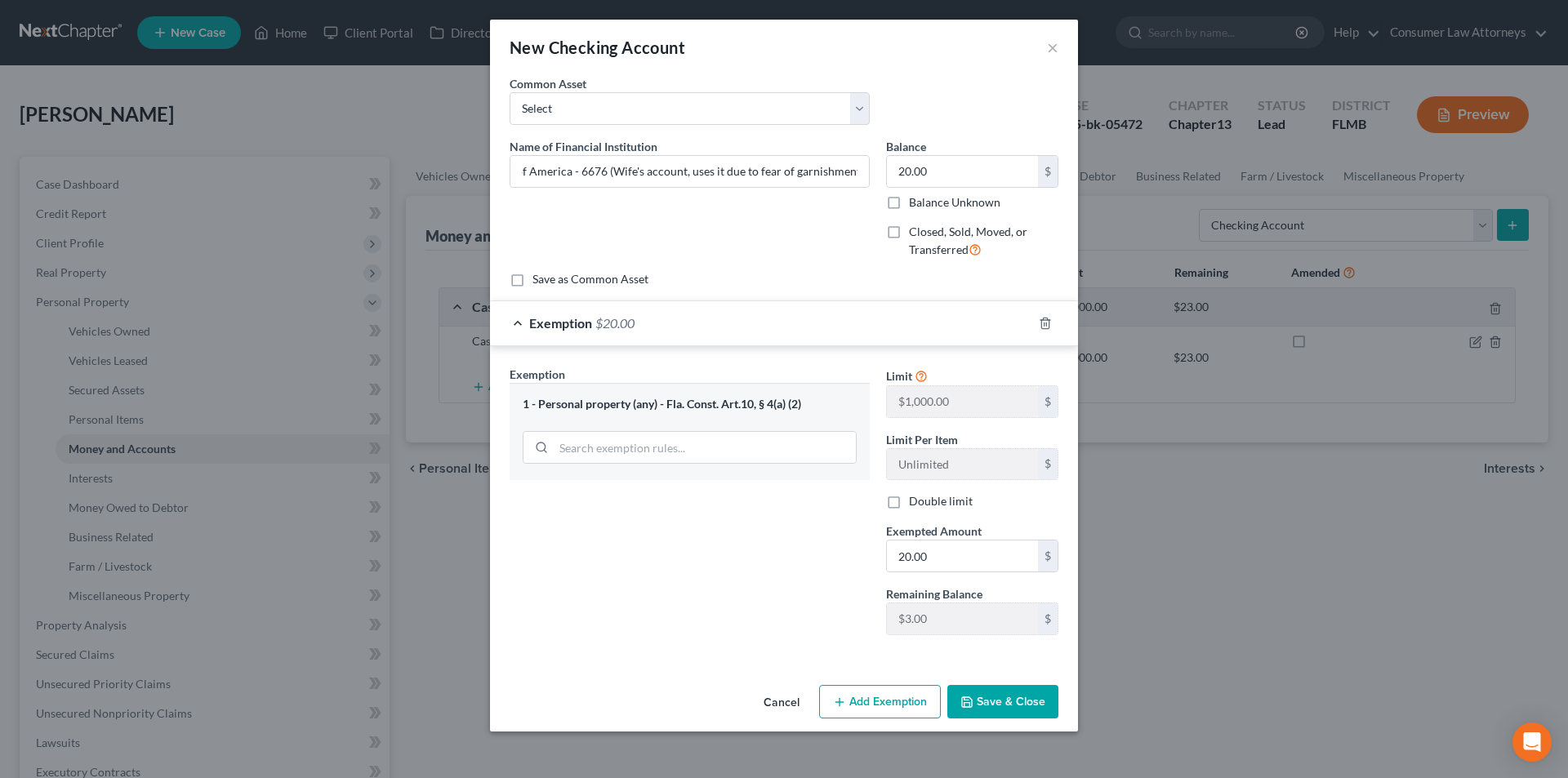
click at [992, 701] on button "Save & Close" at bounding box center [1002, 701] width 111 height 34
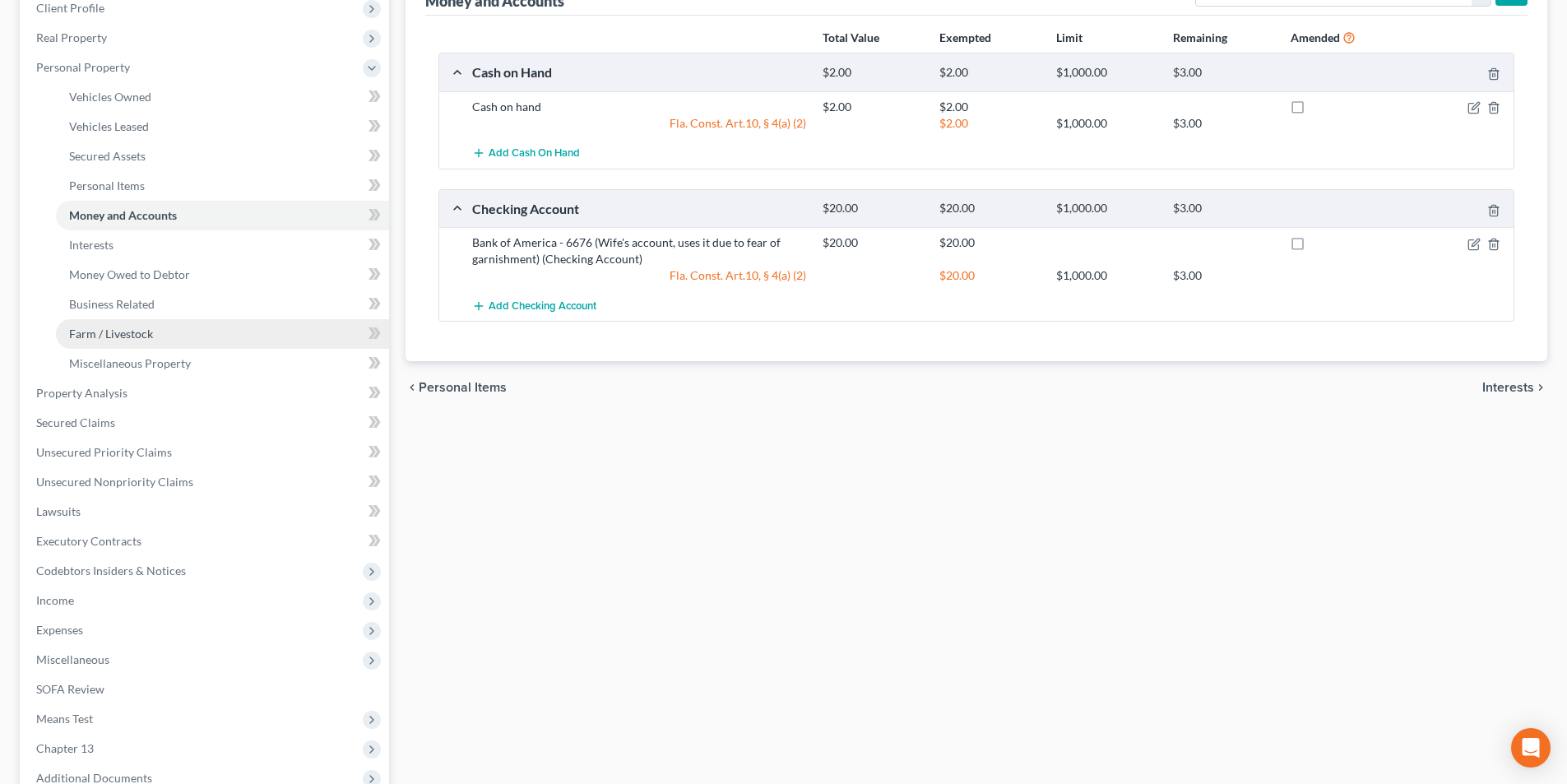
scroll to position [247, 0]
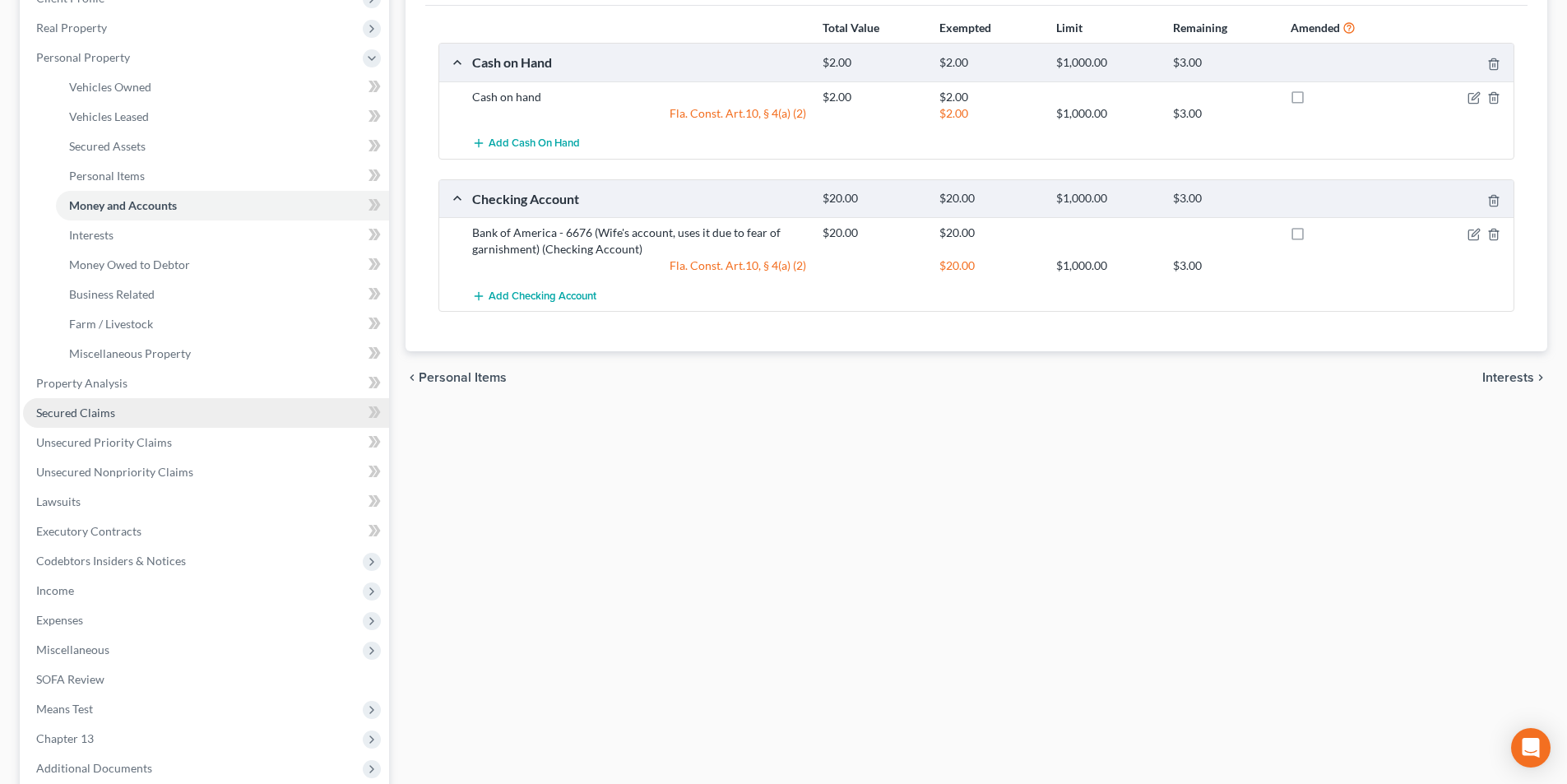
click at [103, 409] on span "Secured Claims" at bounding box center [76, 412] width 79 height 14
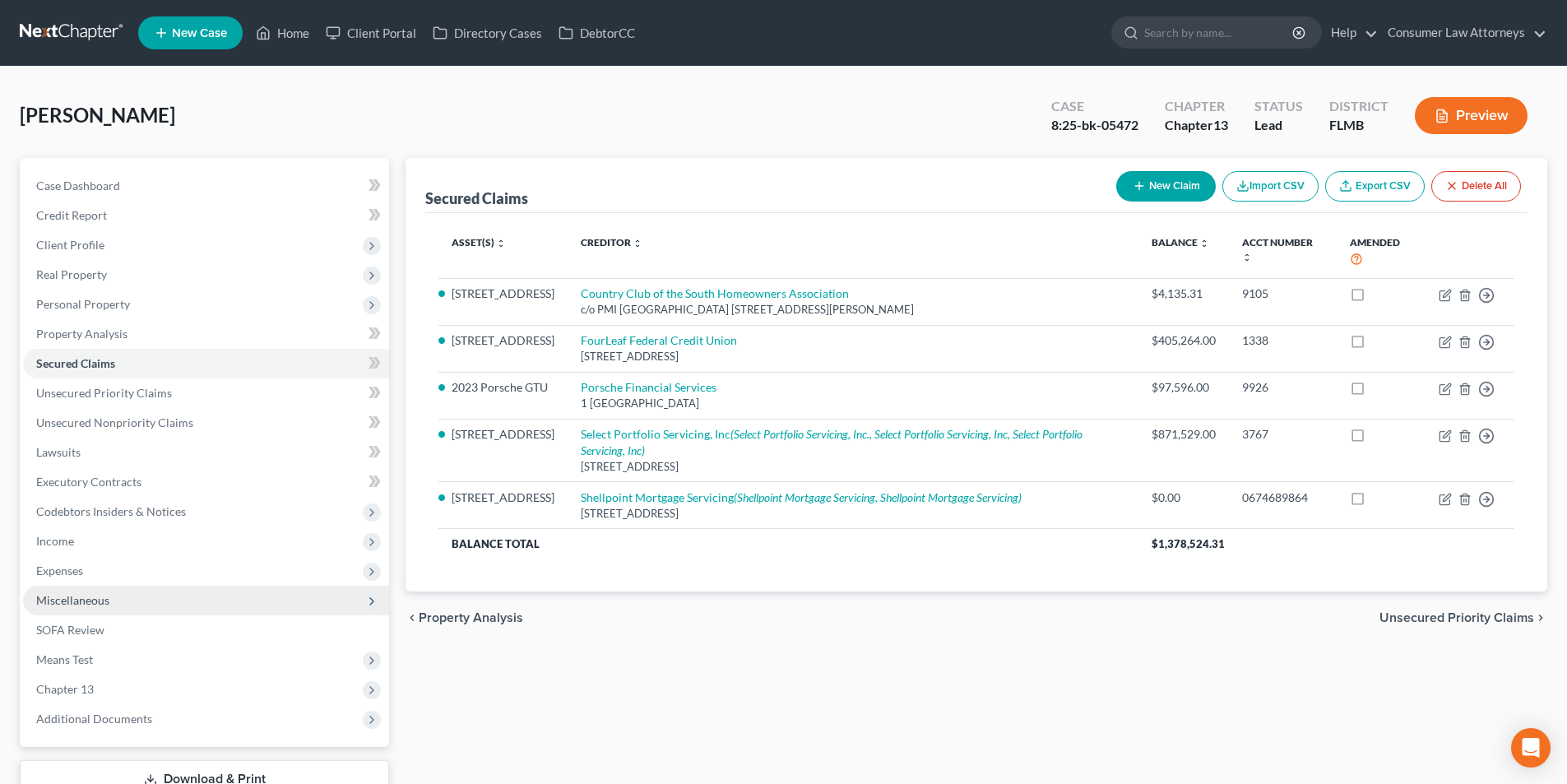
scroll to position [82, 0]
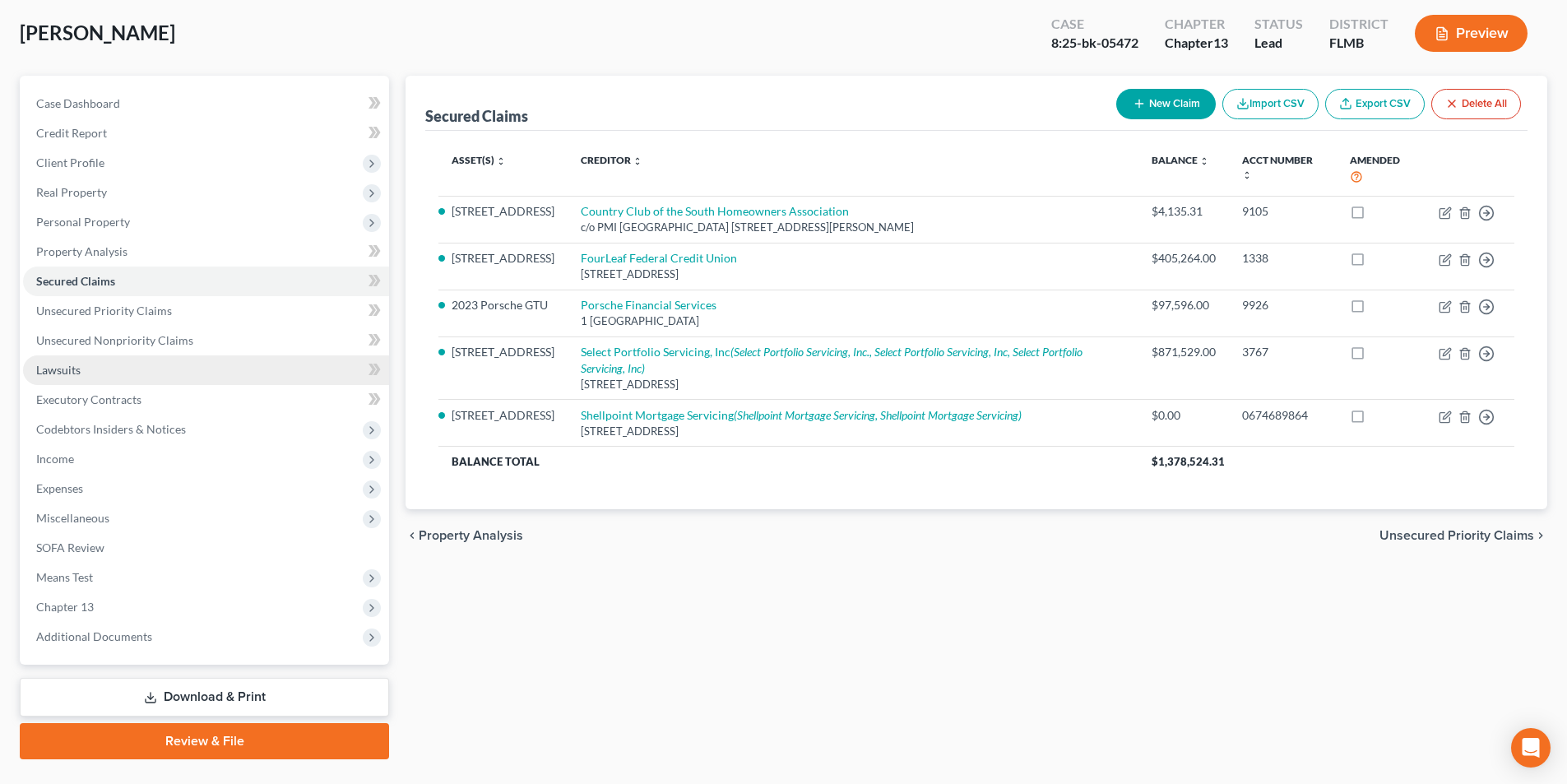
click at [87, 369] on link "Lawsuits" at bounding box center [206, 370] width 367 height 30
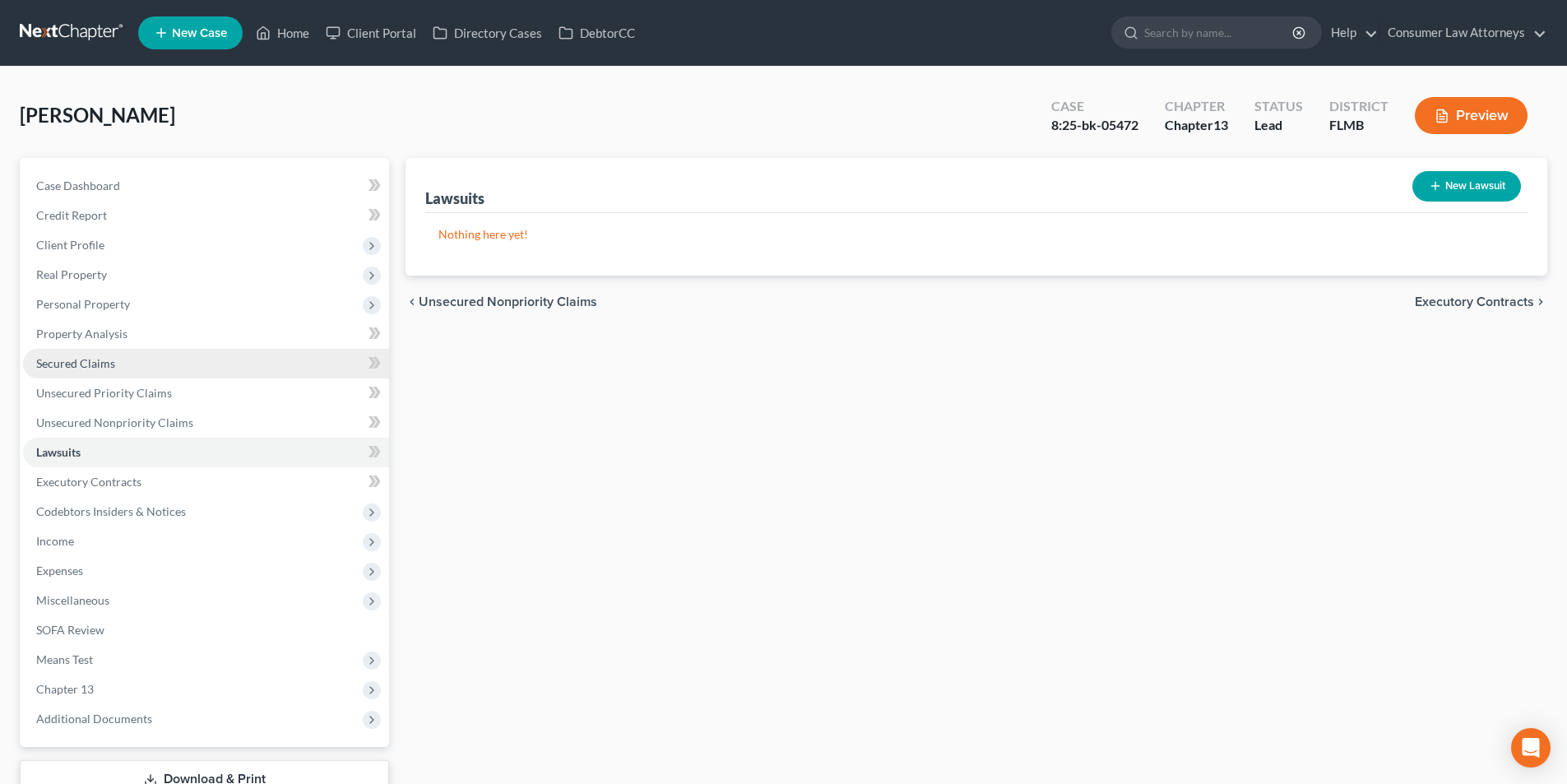
click at [114, 366] on span "Secured Claims" at bounding box center [76, 363] width 79 height 14
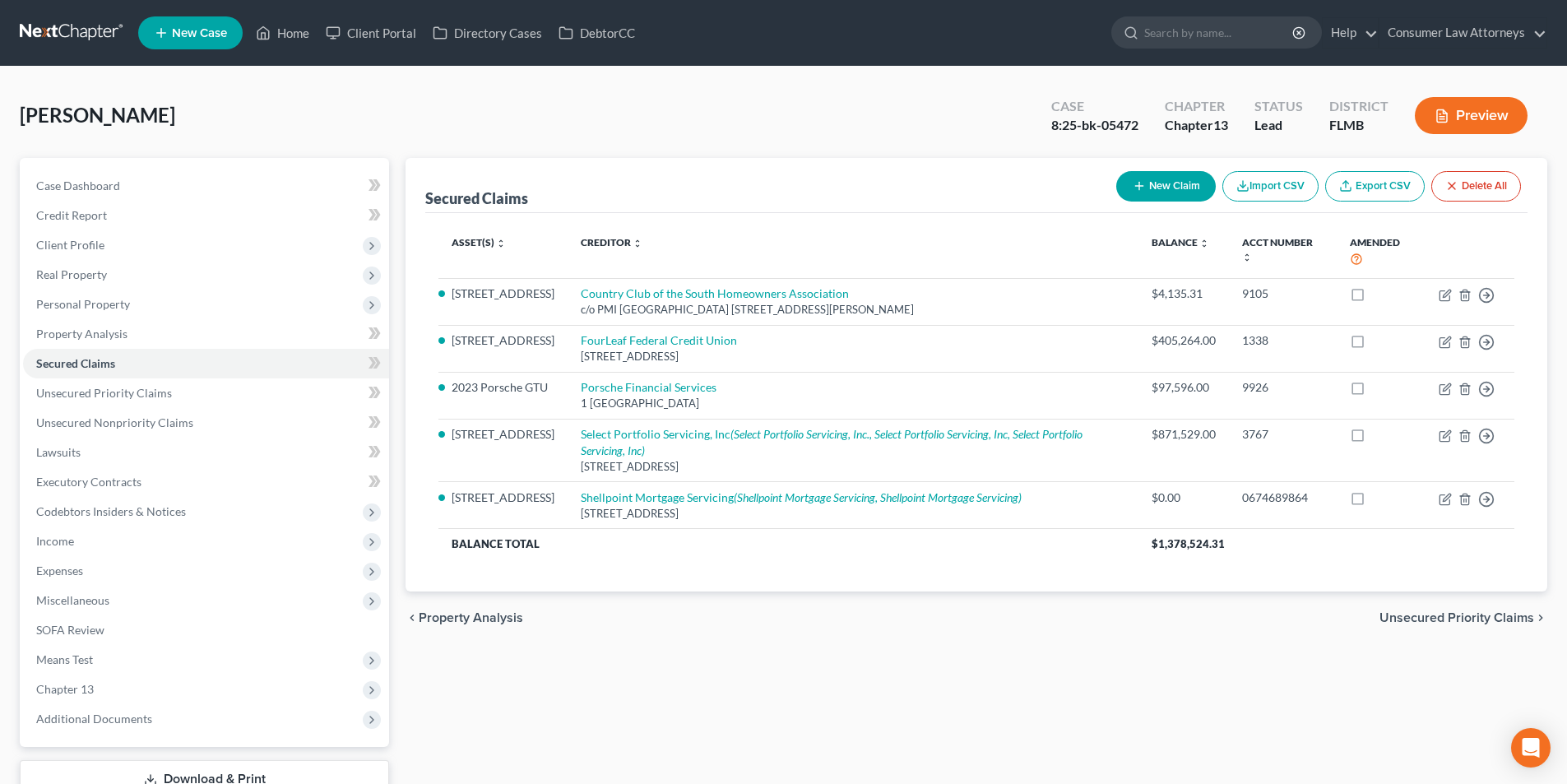
click at [1176, 180] on button "New Claim" at bounding box center [1166, 186] width 100 height 31
select select "0"
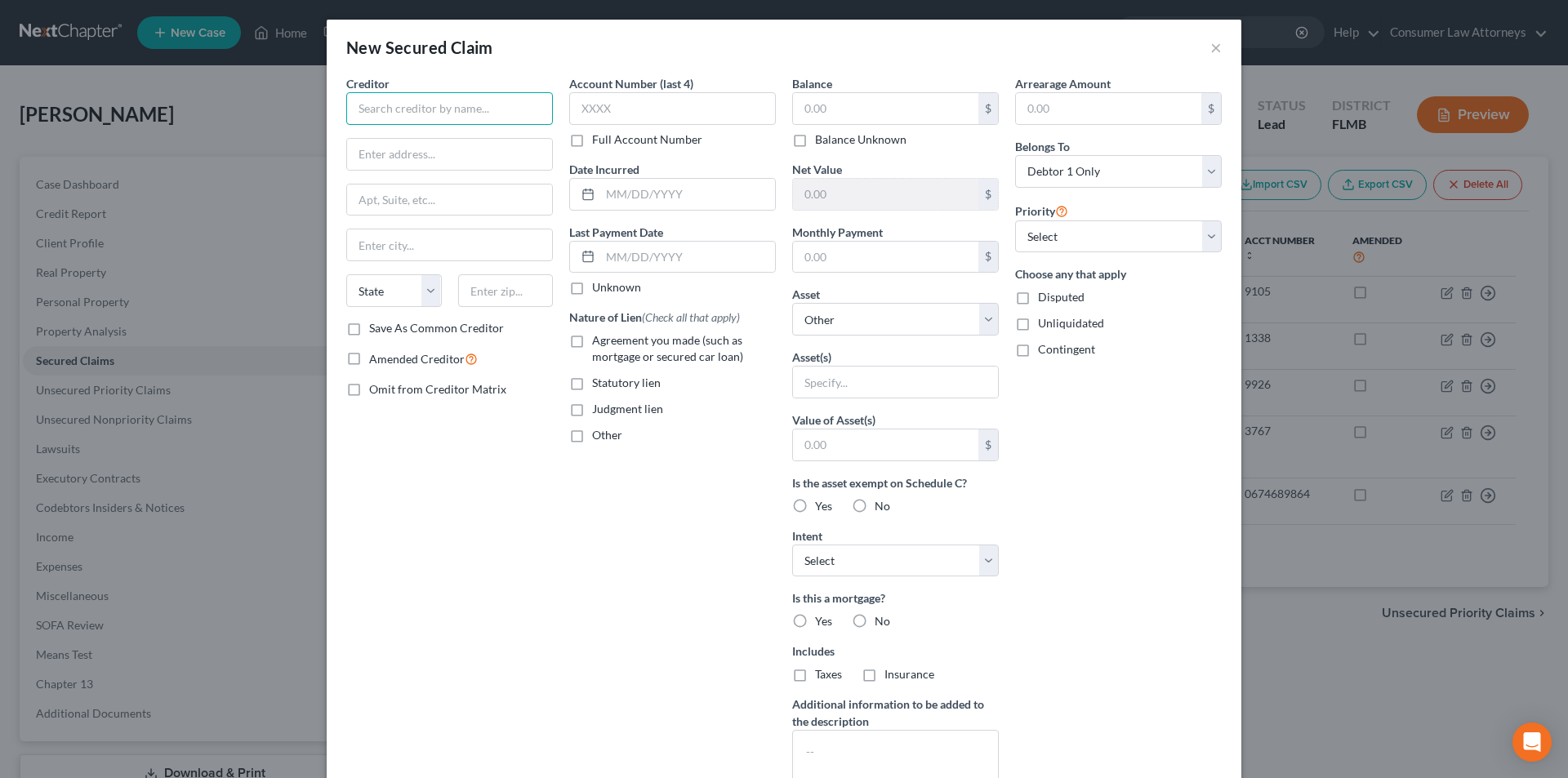
click at [492, 112] on input "text" at bounding box center [449, 108] width 206 height 32
click at [432, 106] on input "Porsche" at bounding box center [449, 108] width 206 height 32
type input "Porsche Financial Services, Inc."
click at [841, 114] on input "text" at bounding box center [886, 109] width 185 height 31
type input "204,323.24"
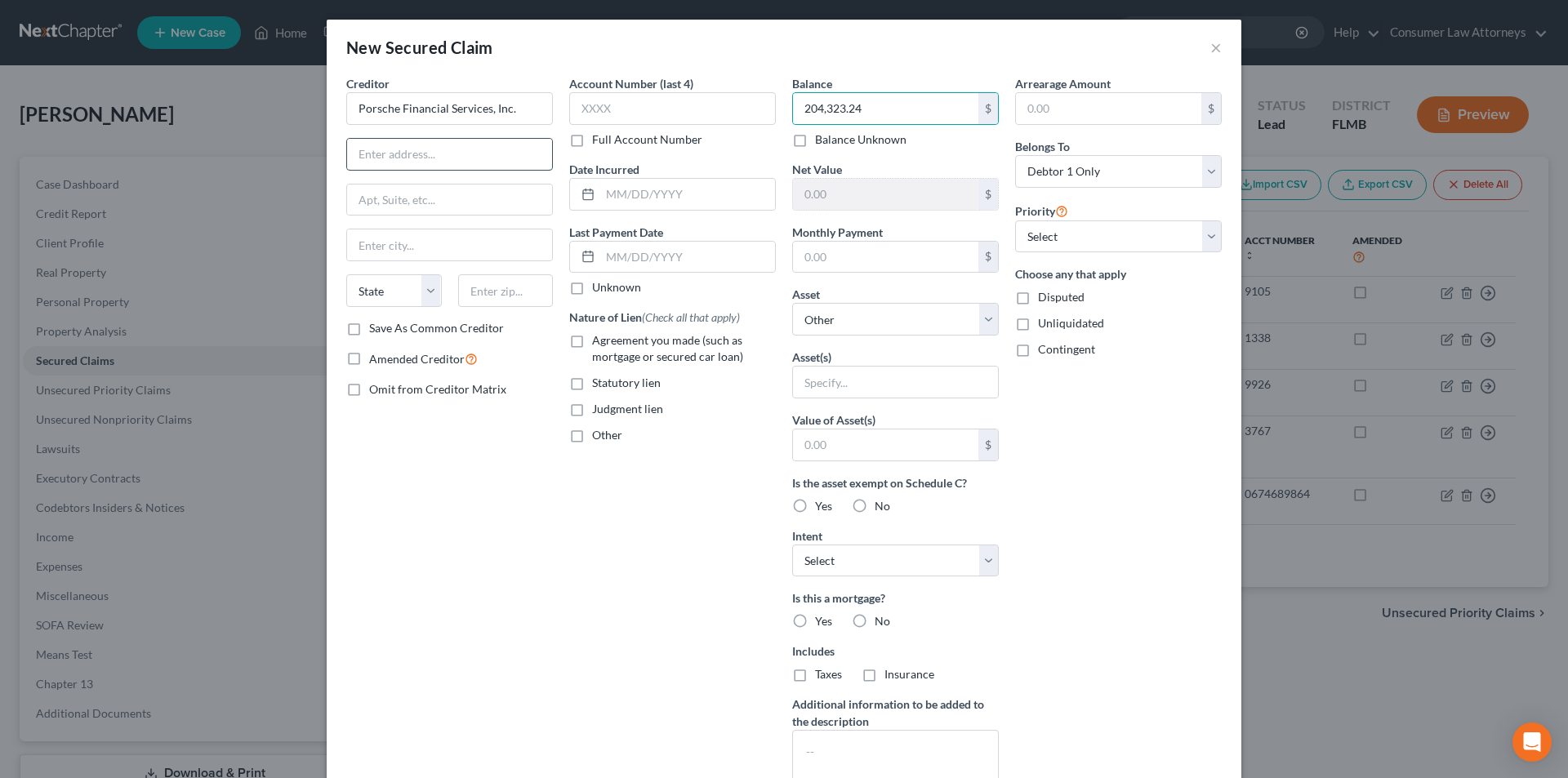
click at [446, 156] on input "text" at bounding box center [449, 154] width 205 height 31
type input "[STREET_ADDRESS][PERSON_NAME]"
type input "Roswell"
select select "10"
type input "30076"
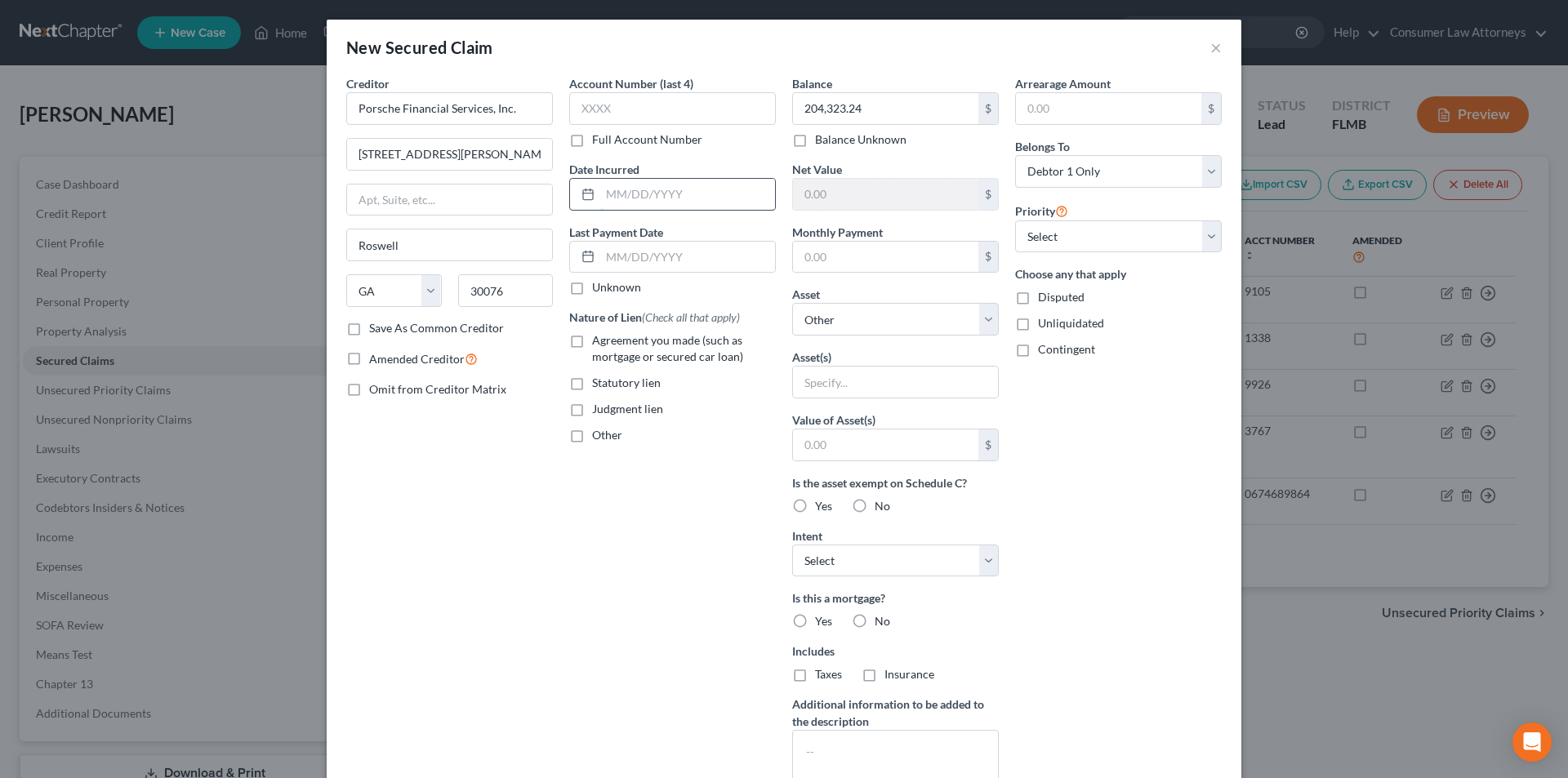
click at [634, 201] on input "text" at bounding box center [687, 194] width 175 height 31
type input "[DATE]"
click at [875, 617] on label "No" at bounding box center [882, 621] width 16 height 17
click at [881, 617] on input "No" at bounding box center [886, 617] width 10 height 10
radio input "true"
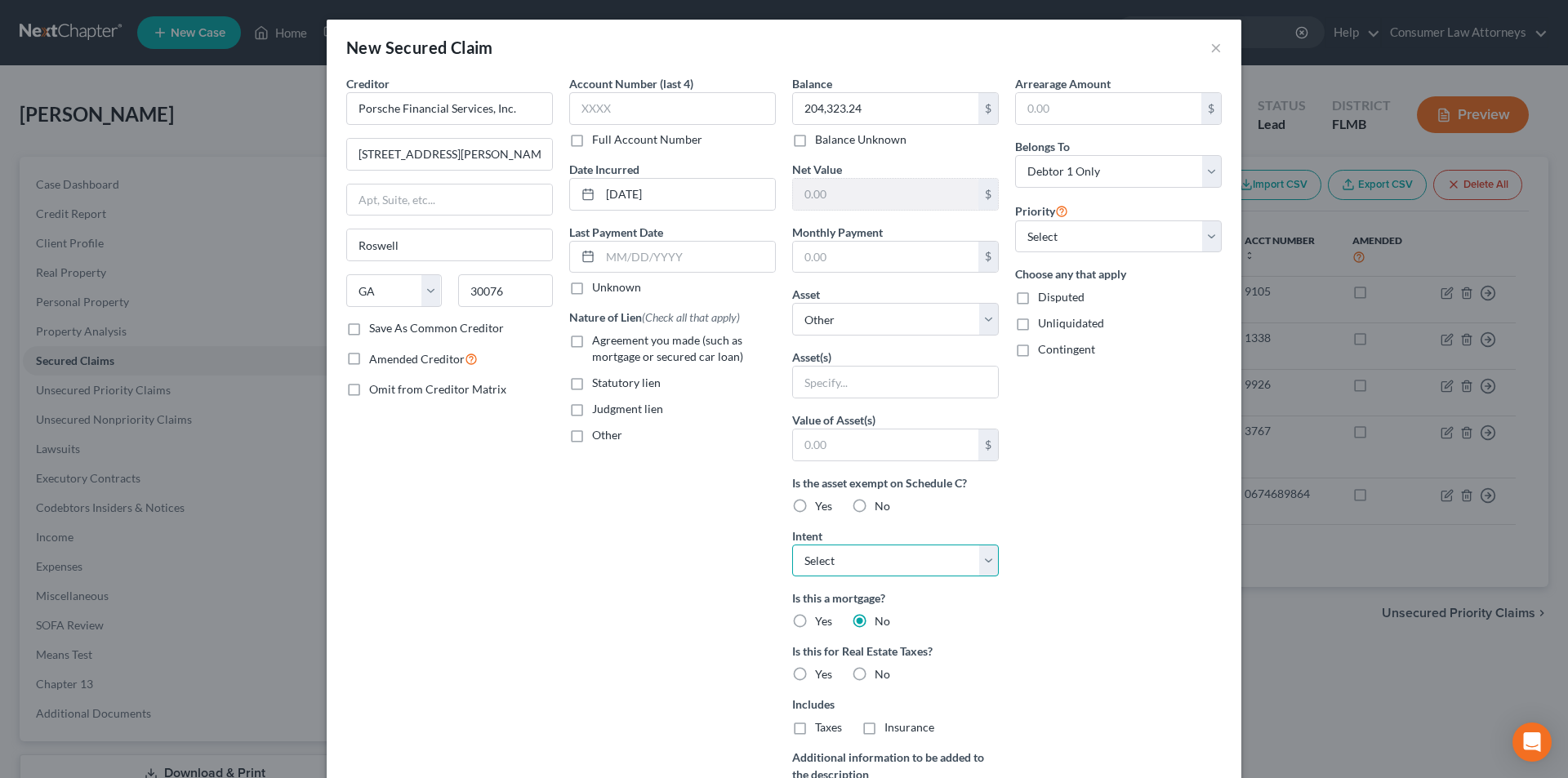
click at [857, 557] on select "Select Surrender Redeem Reaffirm Avoid Other" at bounding box center [895, 560] width 206 height 32
select select "0"
click at [792, 544] on select "Select Surrender Redeem Reaffirm Avoid Other" at bounding box center [895, 560] width 206 height 32
click at [897, 561] on select "Select Surrender Redeem Reaffirm Avoid Other" at bounding box center [895, 560] width 206 height 32
click at [792, 544] on select "Select Surrender Redeem Reaffirm Avoid Other" at bounding box center [895, 560] width 206 height 32
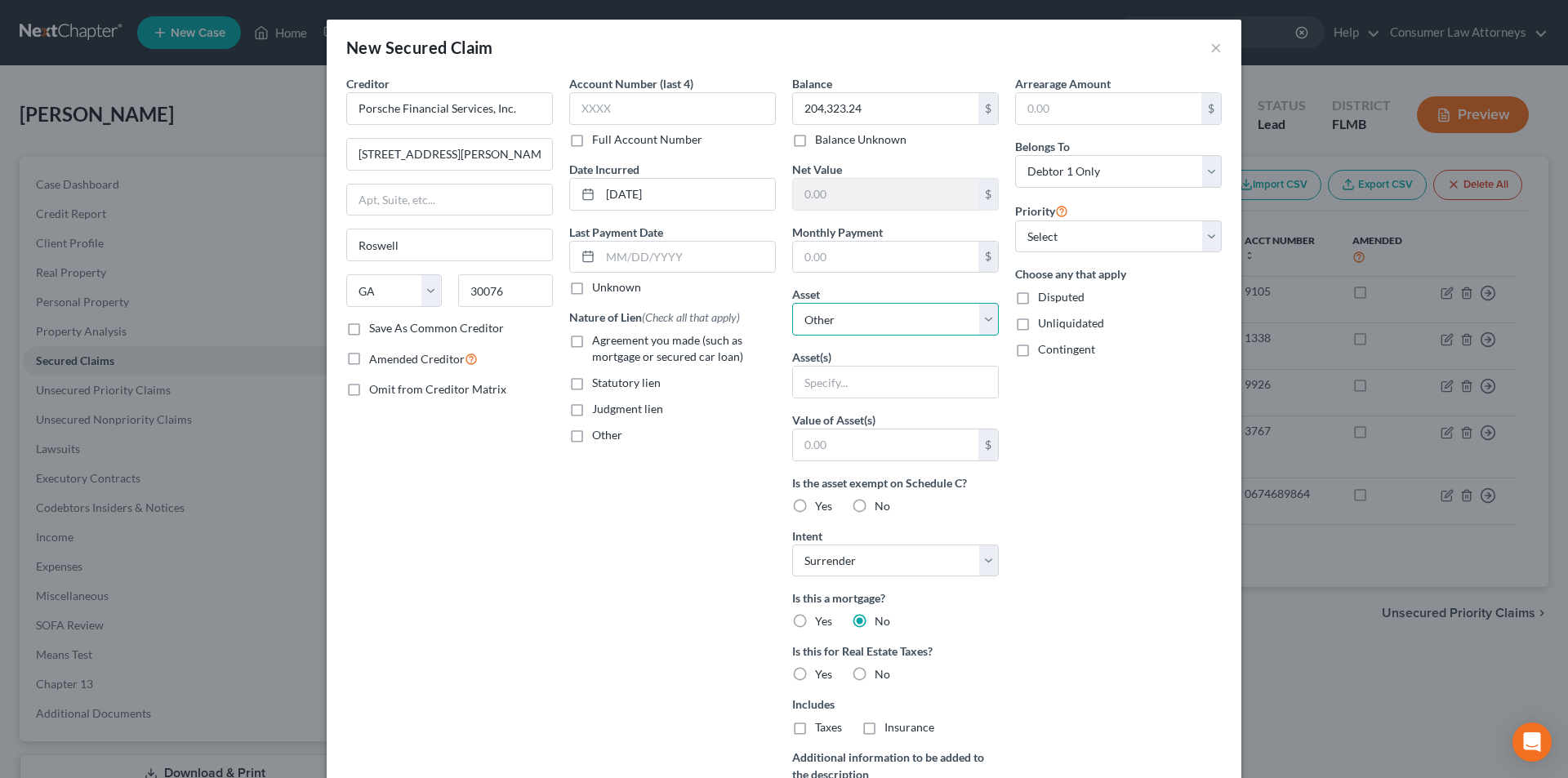
click at [938, 307] on select "Select Other Multiple Assets [STREET_ADDRESS] - $690200.0 Household Goods - Ref…" at bounding box center [895, 318] width 206 height 32
select select "4"
click at [792, 303] on select "Select Other Multiple Assets [STREET_ADDRESS] - $690200.0 Household Goods - Ref…" at bounding box center [895, 318] width 206 height 32
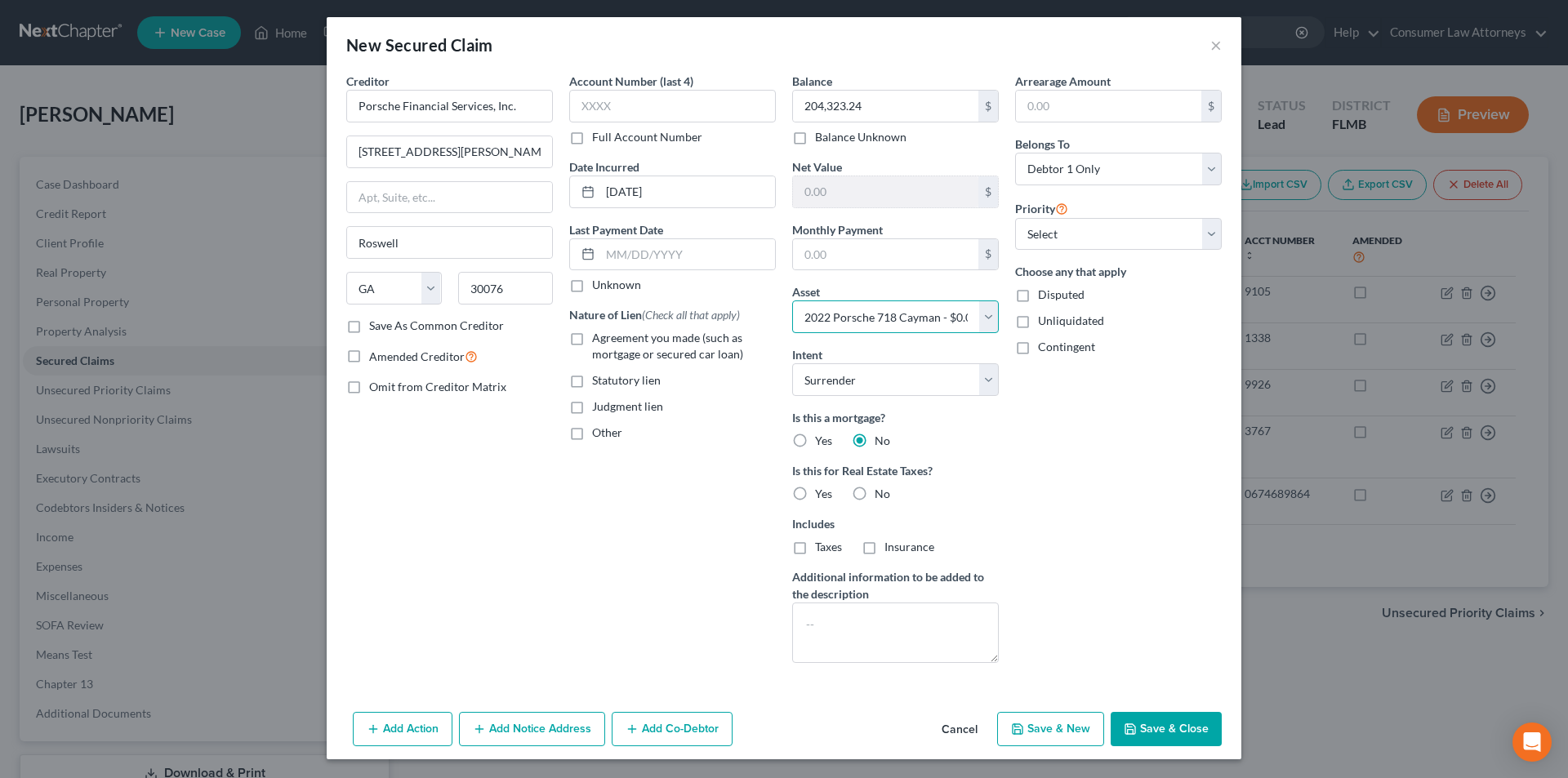
scroll to position [4, 0]
click at [398, 730] on button "Add Action" at bounding box center [403, 727] width 100 height 34
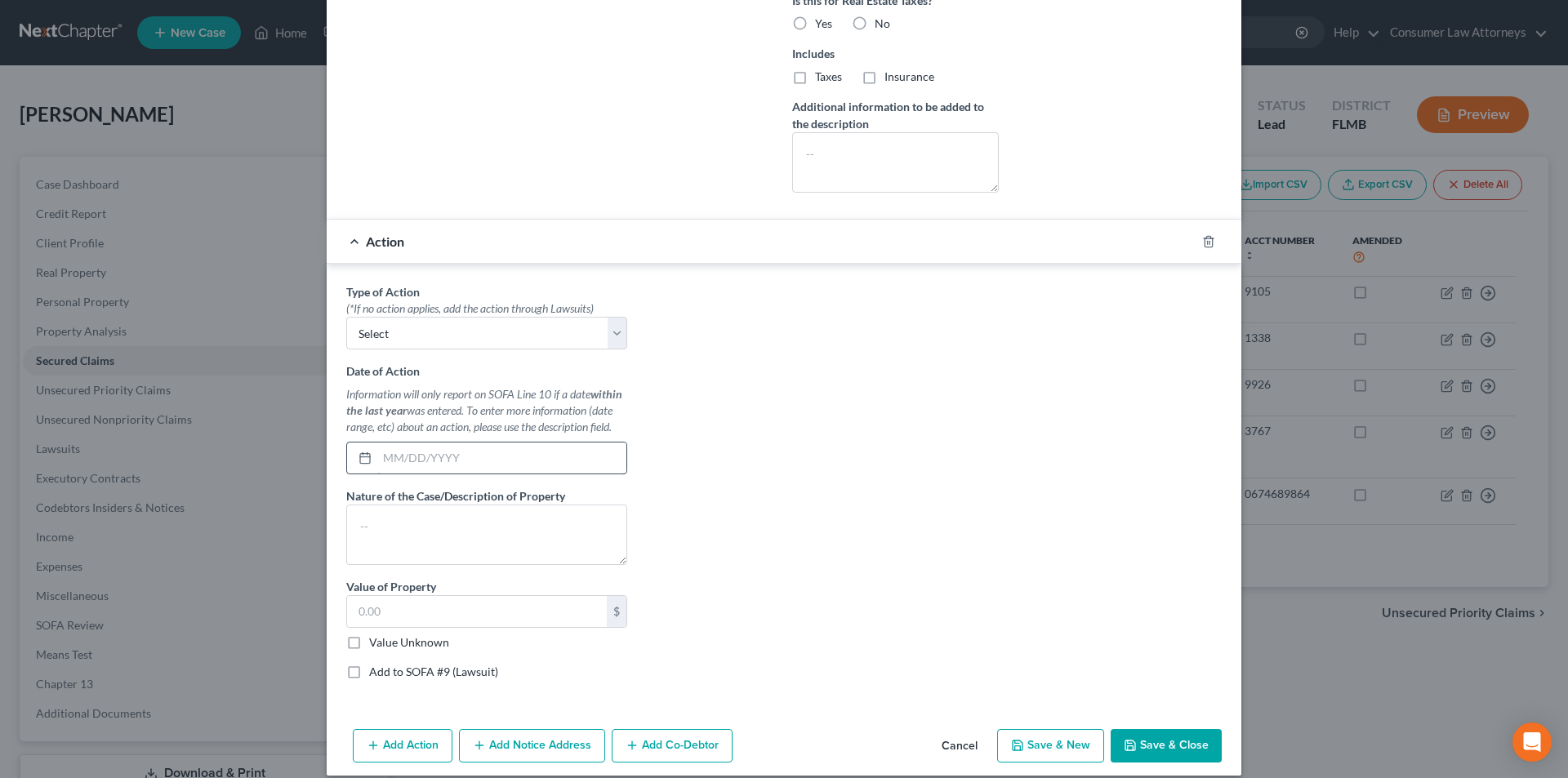
scroll to position [489, 0]
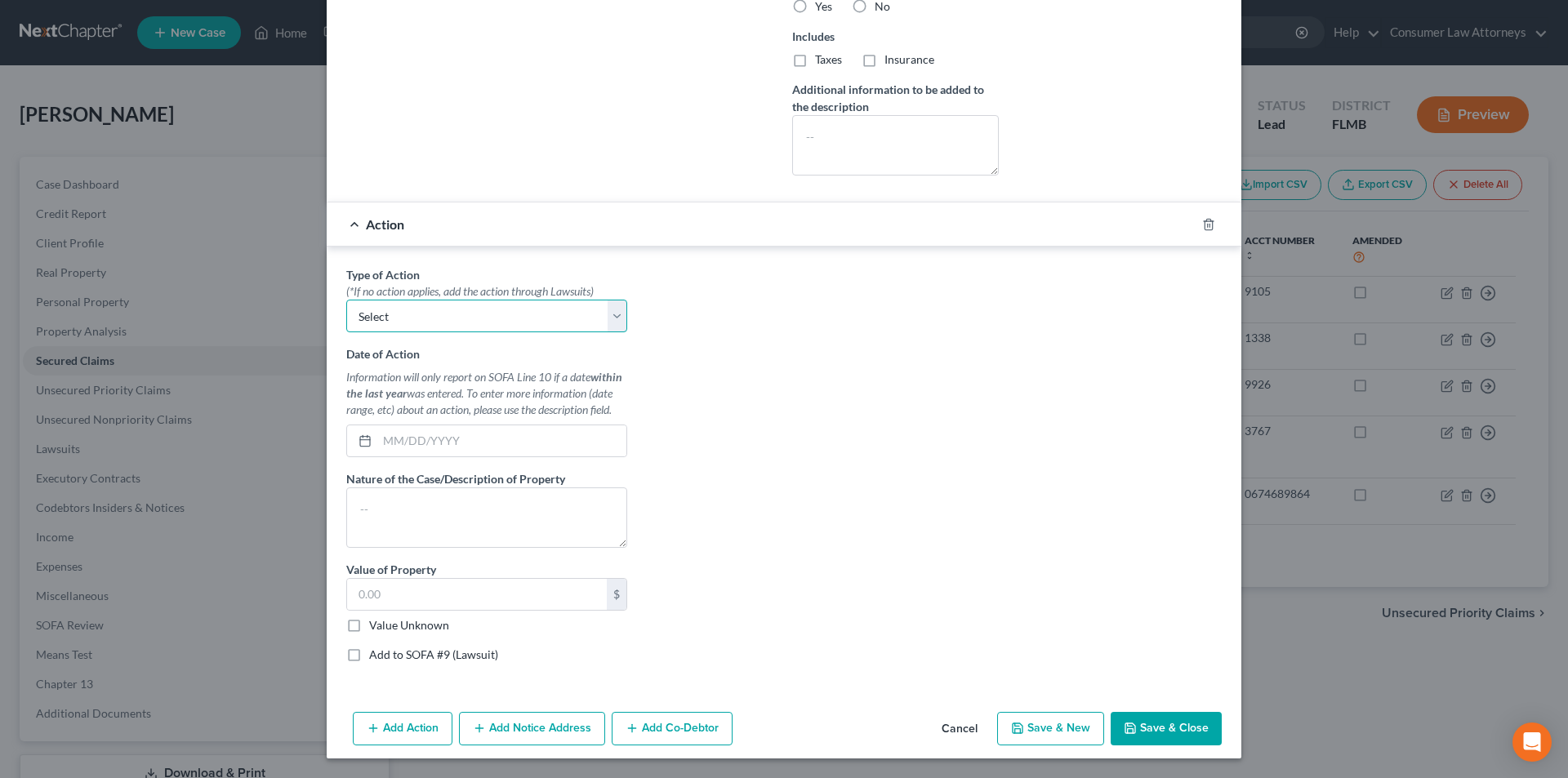
click at [457, 315] on select "Select Repossession Garnishment Foreclosure Personal Injury Attached, Seized, O…" at bounding box center [486, 315] width 280 height 32
select select "4"
click at [346, 300] on select "Select Repossession Garnishment Foreclosure Personal Injury Attached, Seized, O…" at bounding box center [486, 315] width 280 height 32
click at [417, 439] on input "text" at bounding box center [502, 441] width 249 height 31
type input "[DATE]"
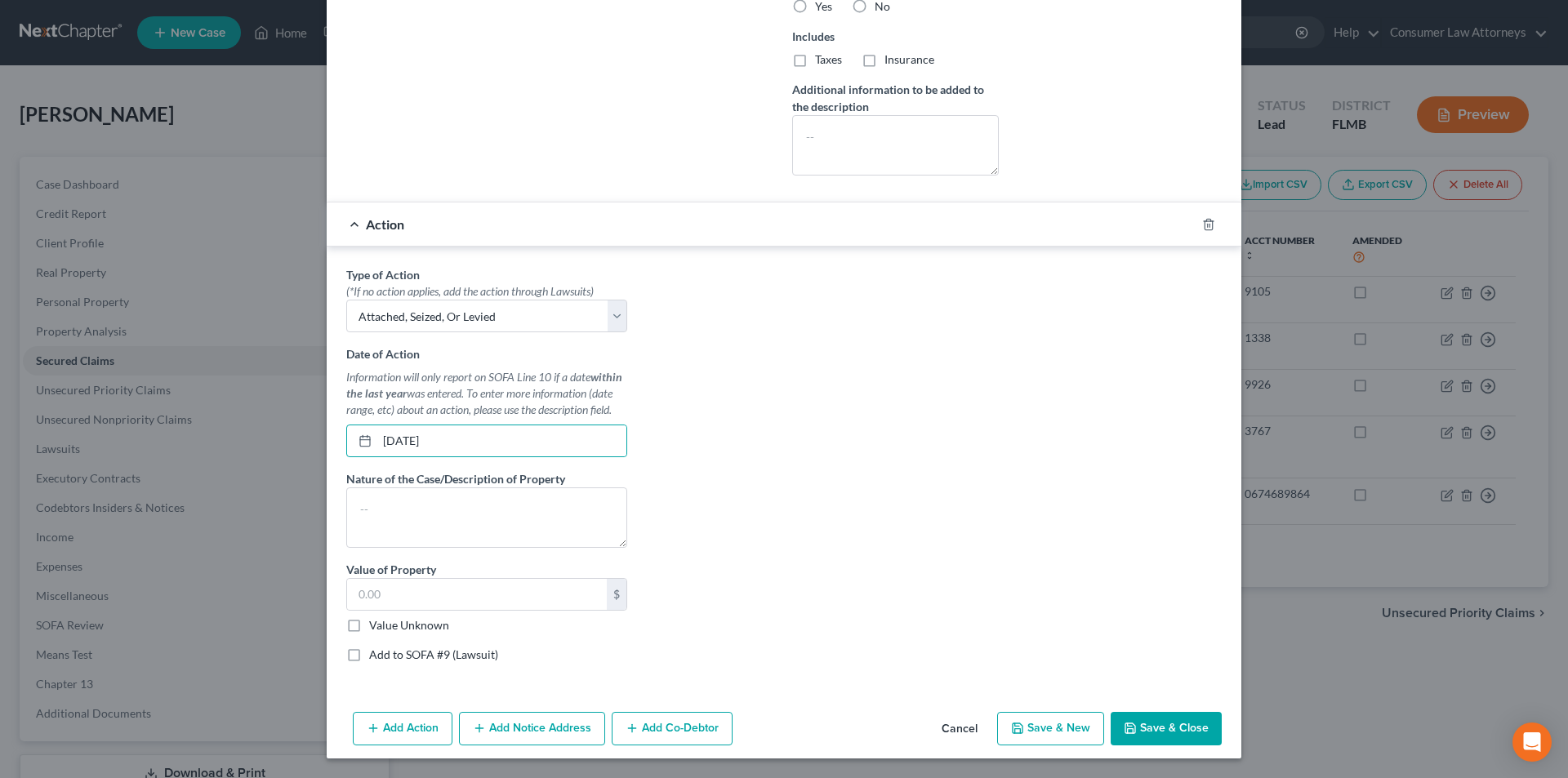
click at [369, 652] on label "Add to SOFA #9 (Lawsuit)" at bounding box center [433, 655] width 129 height 17
click at [376, 652] on input "Add to SOFA #9 (Lawsuit)" at bounding box center [380, 651] width 10 height 10
checkbox input "true"
select select "0"
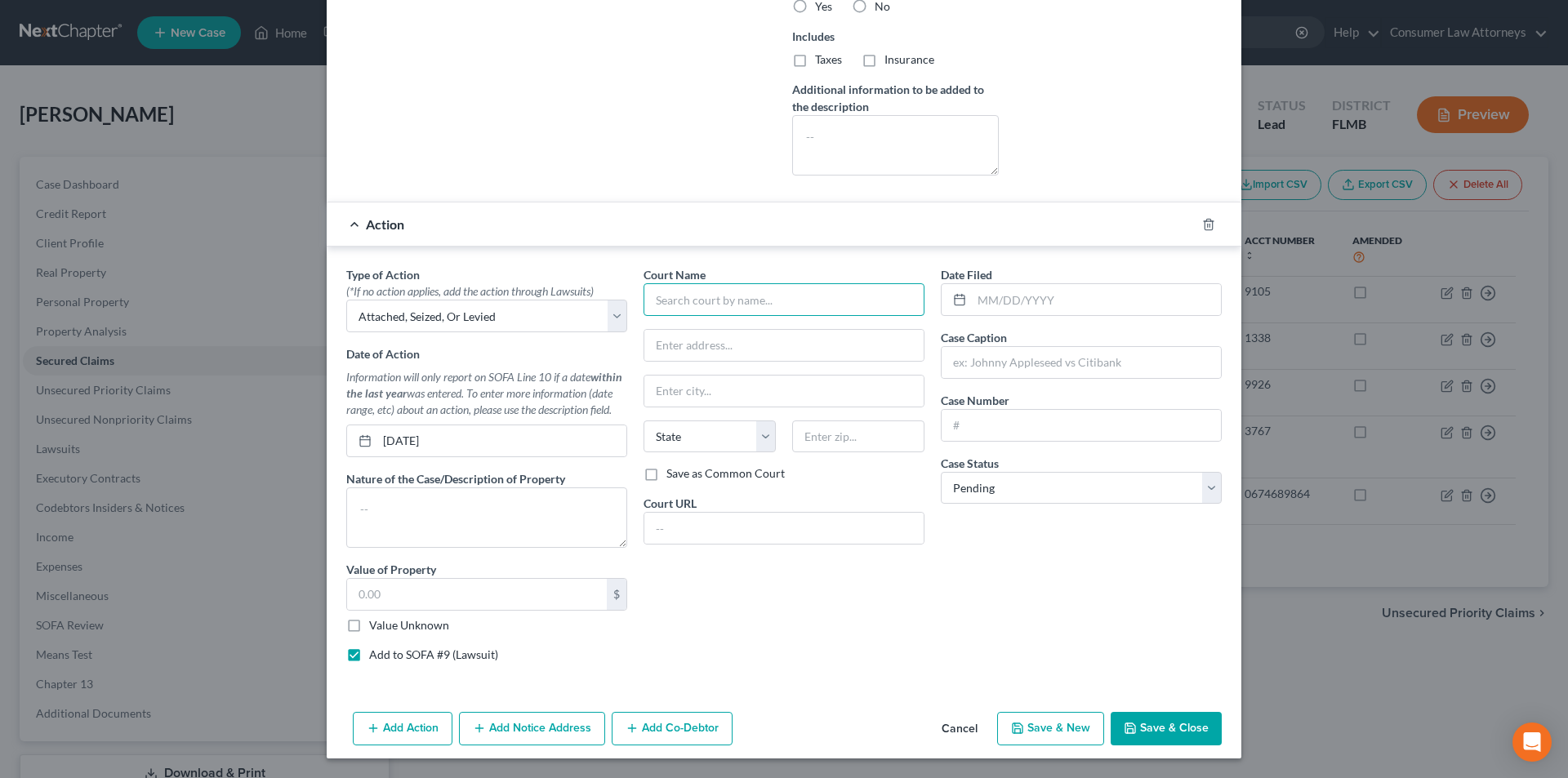
click at [754, 302] on input "text" at bounding box center [783, 299] width 280 height 32
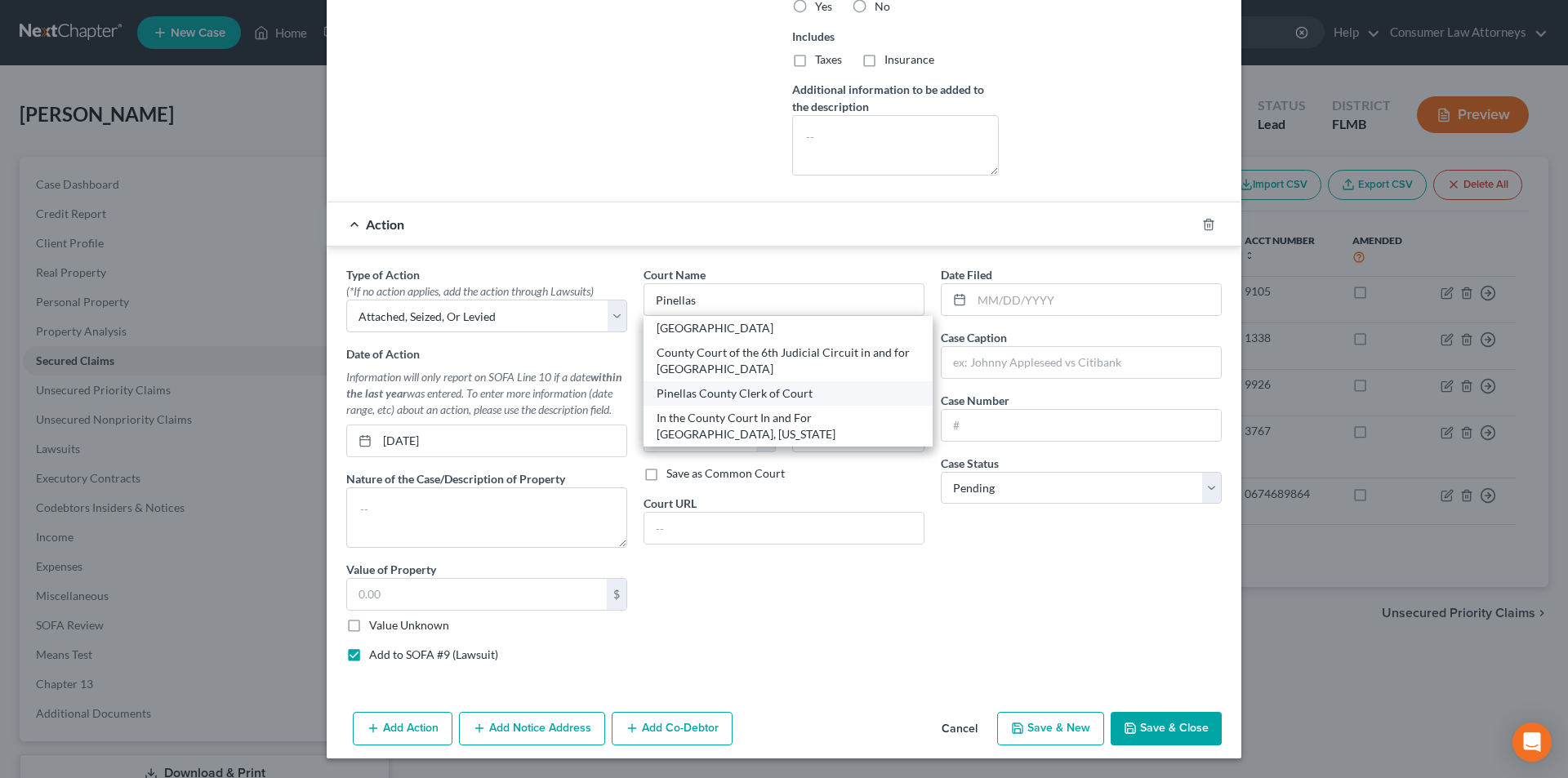
click at [740, 400] on div "Pinellas County Clerk of Court" at bounding box center [788, 393] width 263 height 17
type input "Pinellas County Clerk of Court"
type input "[STREET_ADDRESS]"
type input "[GEOGRAPHIC_DATA]"
select select "9"
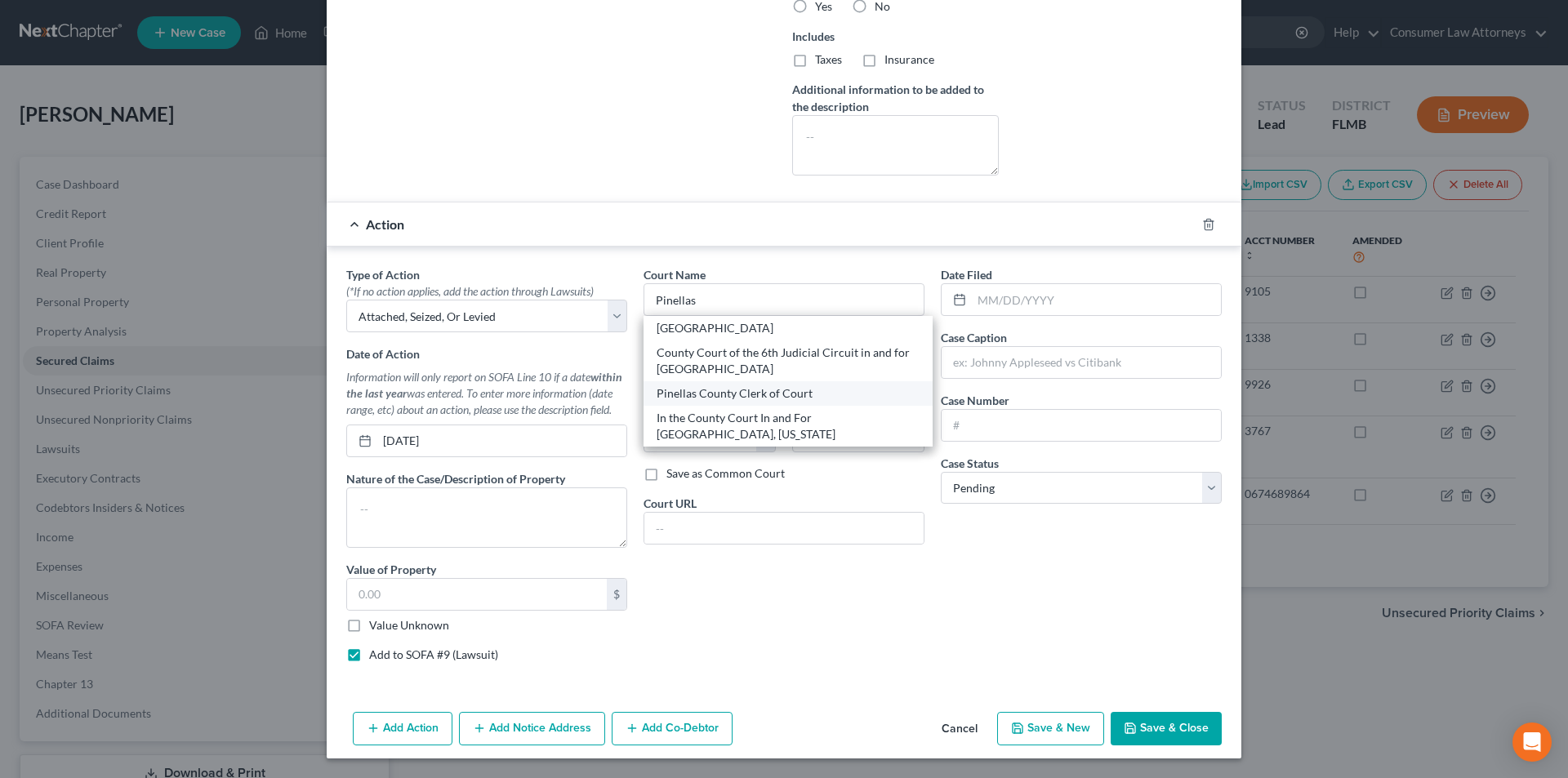
type input "33701"
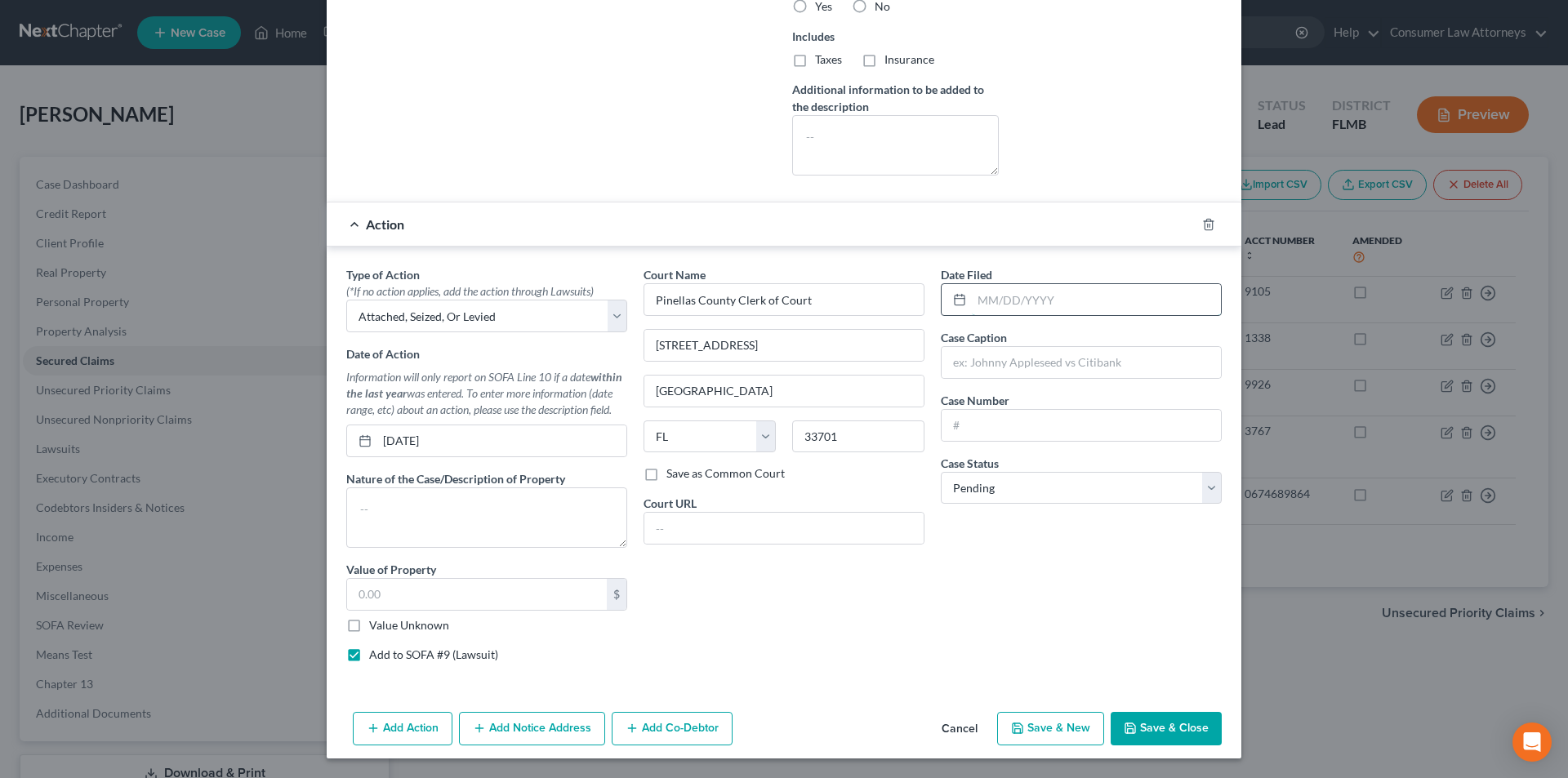
click at [990, 301] on input "text" at bounding box center [1096, 300] width 249 height 31
type input "[DATE]"
click at [1013, 358] on input "text" at bounding box center [1081, 363] width 280 height 31
type input "Porsche Financial Services, Inc. vs. L & J Acquisitions, LLC and [PERSON_NAME]"
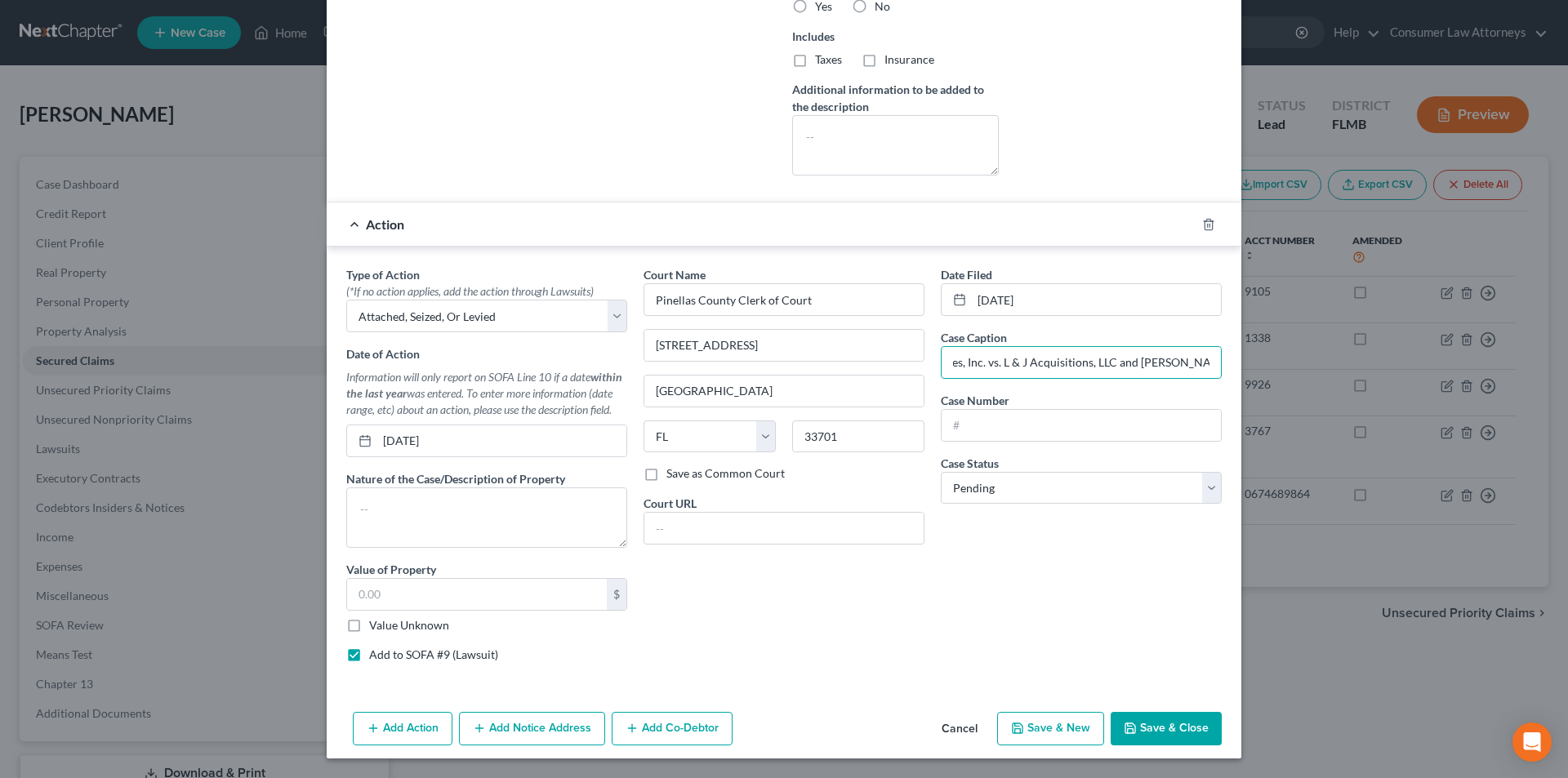
scroll to position [0, 0]
click at [998, 431] on input "text" at bounding box center [1081, 426] width 280 height 31
click at [990, 426] on input "text" at bounding box center [1081, 426] width 280 height 31
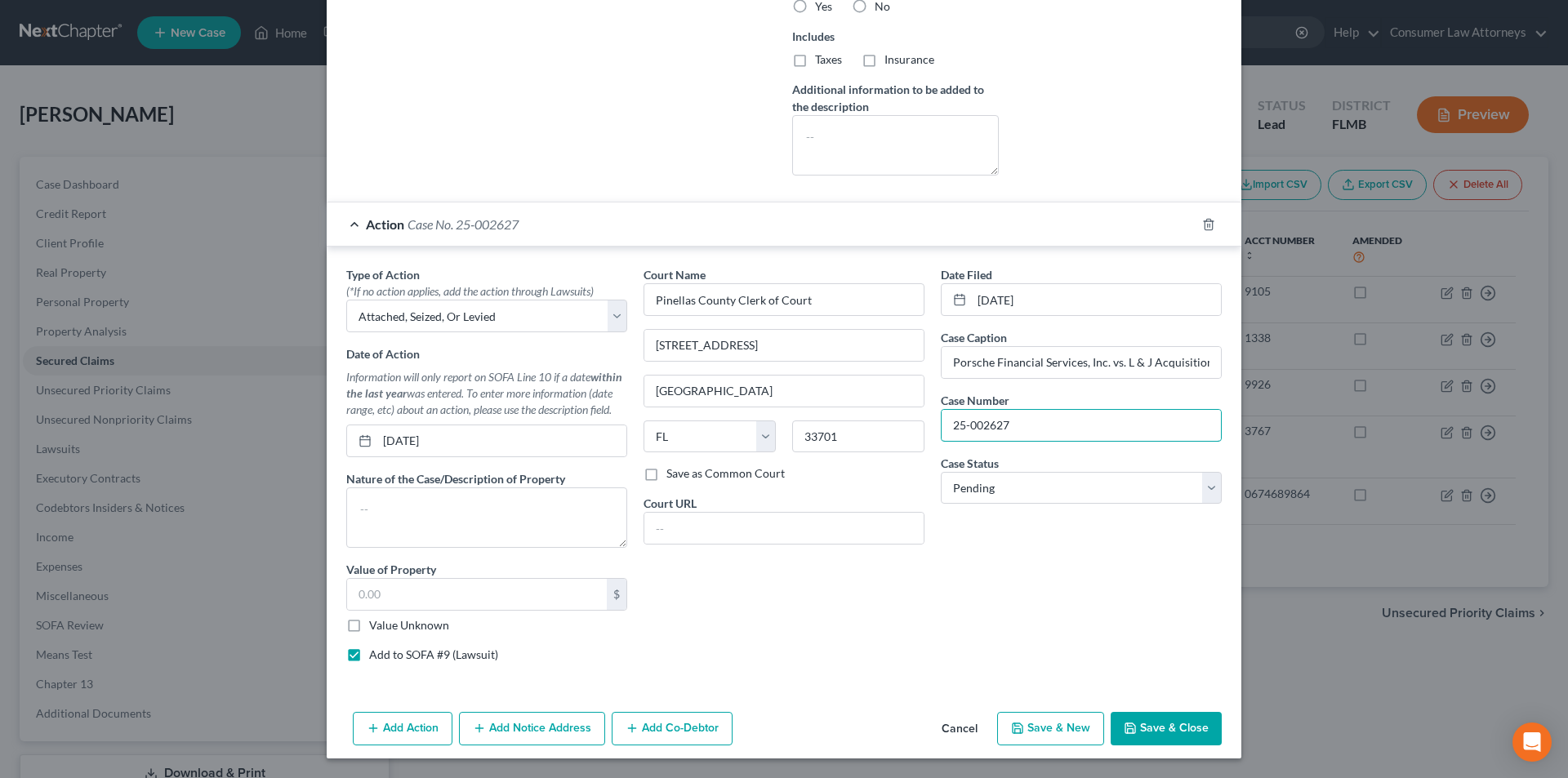
type input "25-002627"
click at [513, 734] on button "Add Notice Address" at bounding box center [532, 728] width 146 height 34
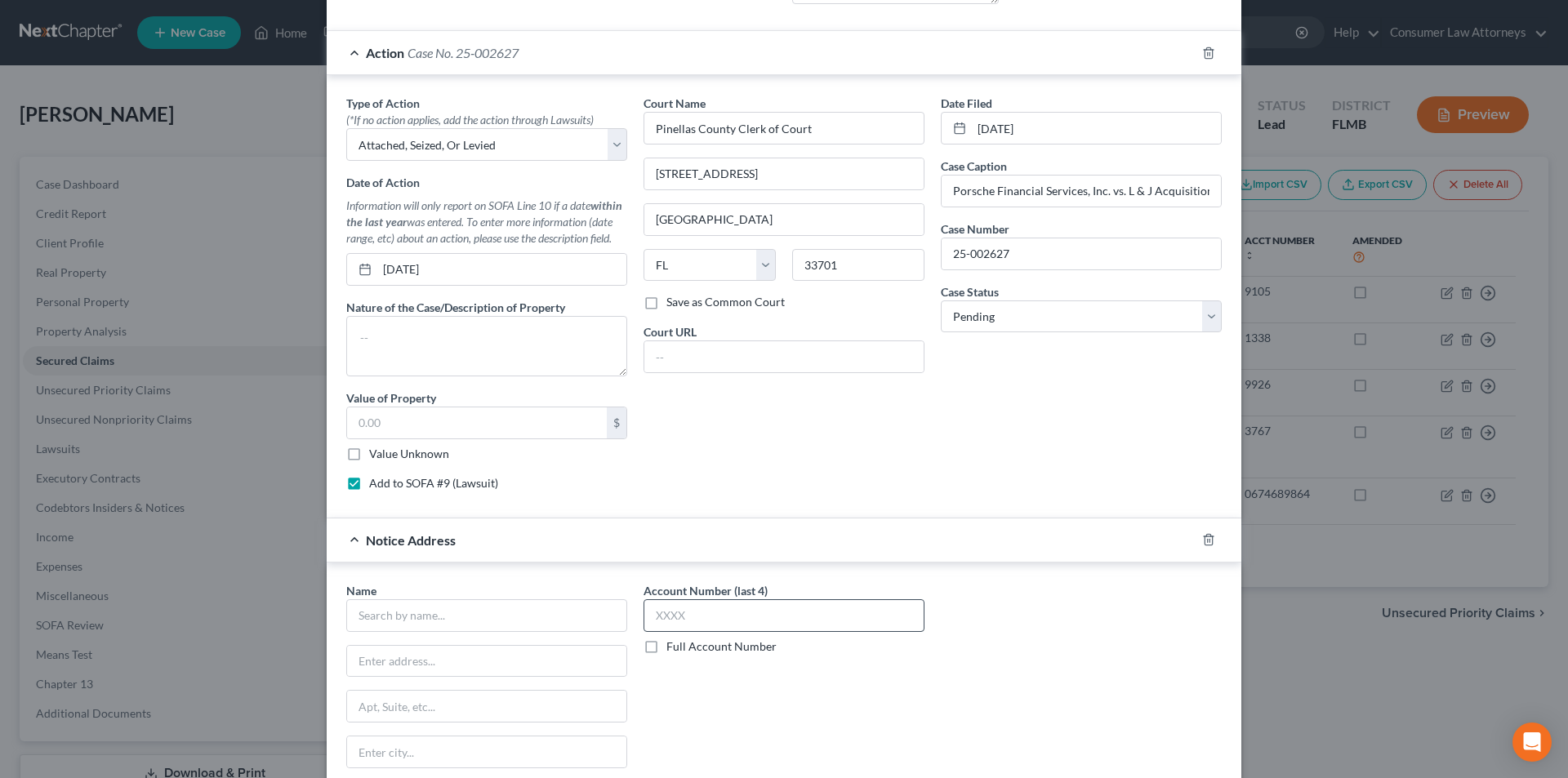
scroll to position [841, 0]
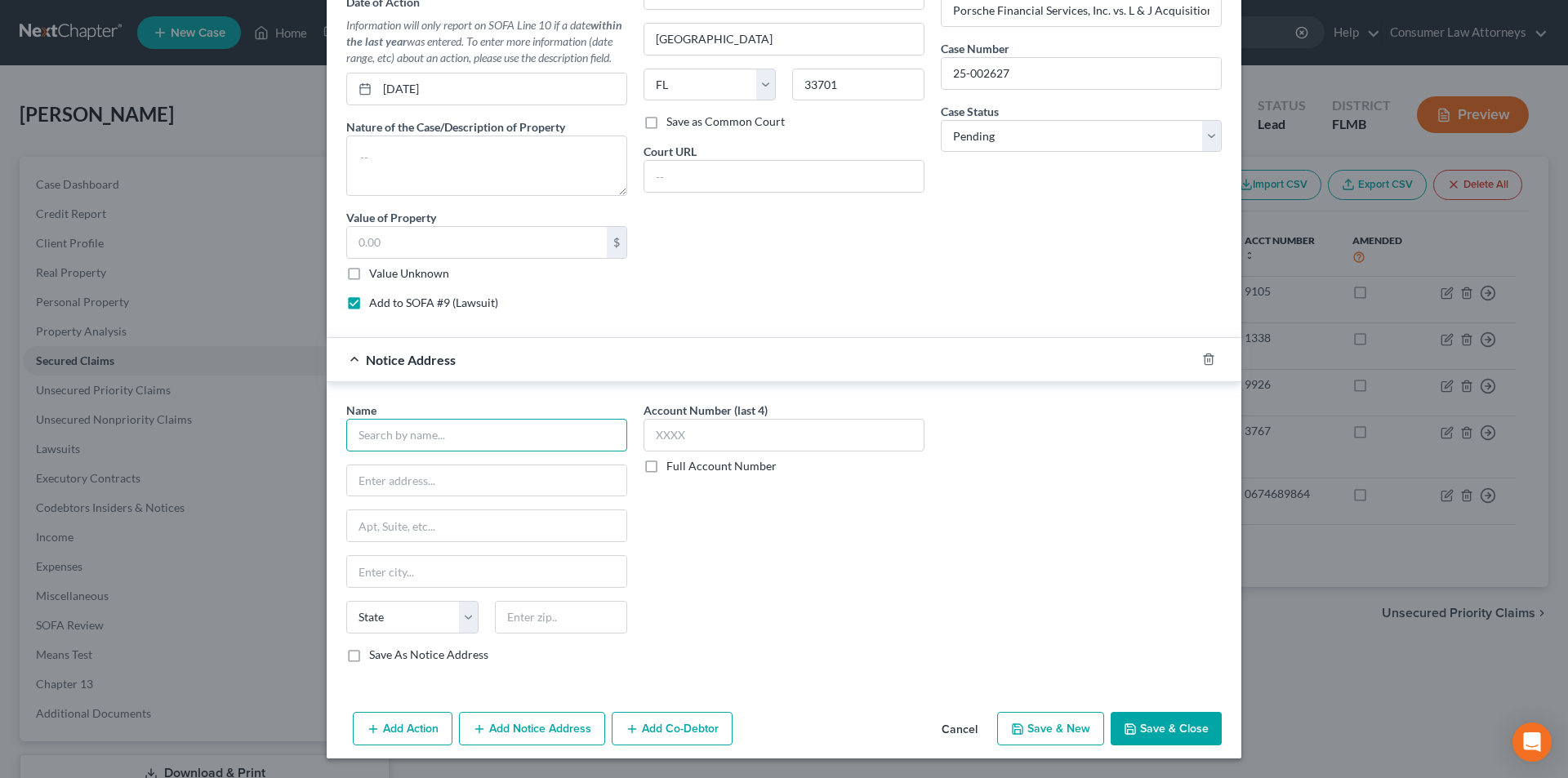
click at [515, 433] on input "text" at bounding box center [486, 435] width 280 height 32
type input "[PERSON_NAME] & [PERSON_NAME], P.A."
type input "9150 So. [STREET_ADDRESS]"
type input "[GEOGRAPHIC_DATA]"
select select "9"
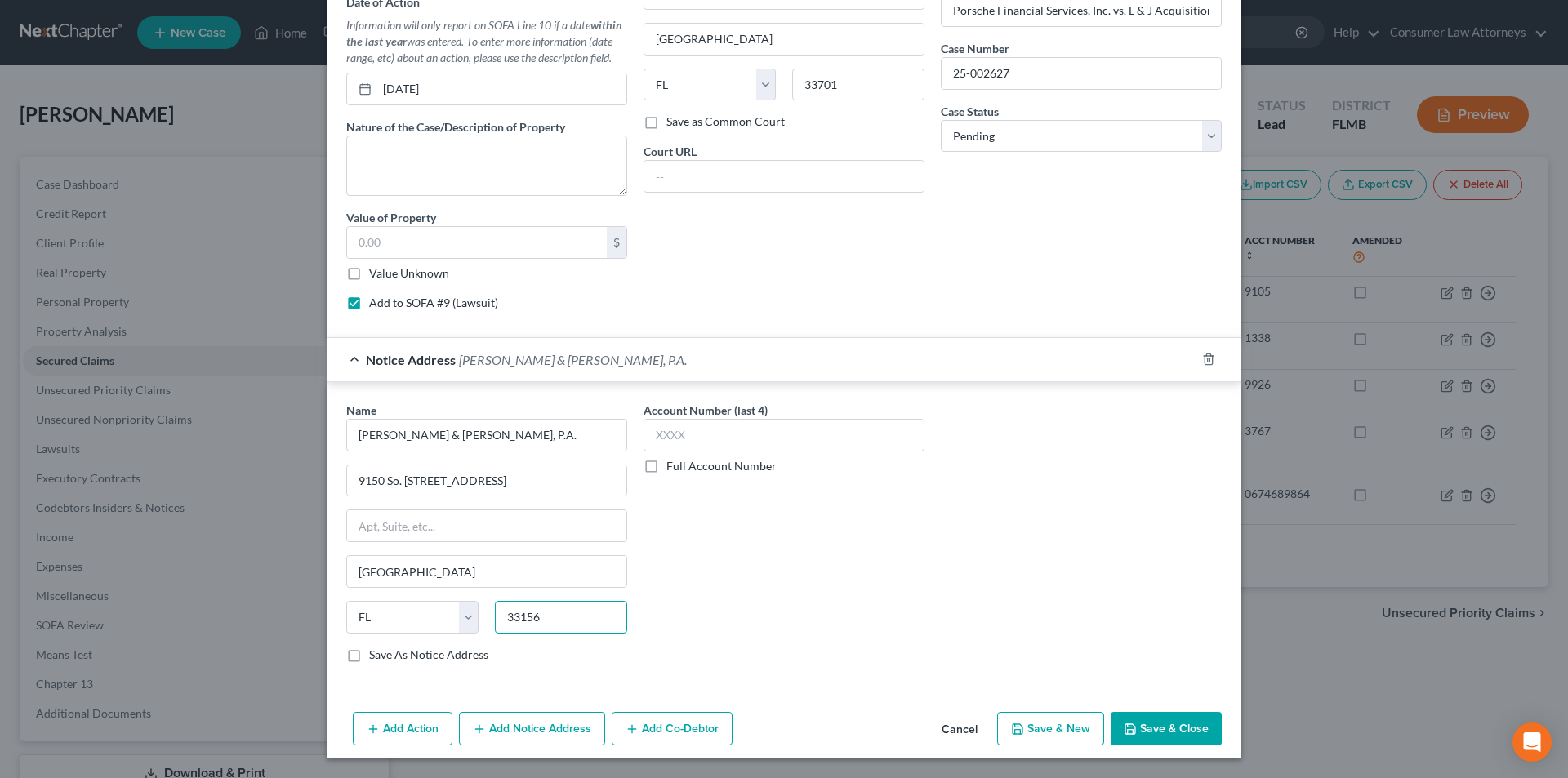
type input "33156"
click at [369, 654] on label "Save As Notice Address" at bounding box center [429, 655] width 119 height 17
click at [376, 654] on input "Save As Notice Address" at bounding box center [380, 651] width 10 height 10
checkbox input "true"
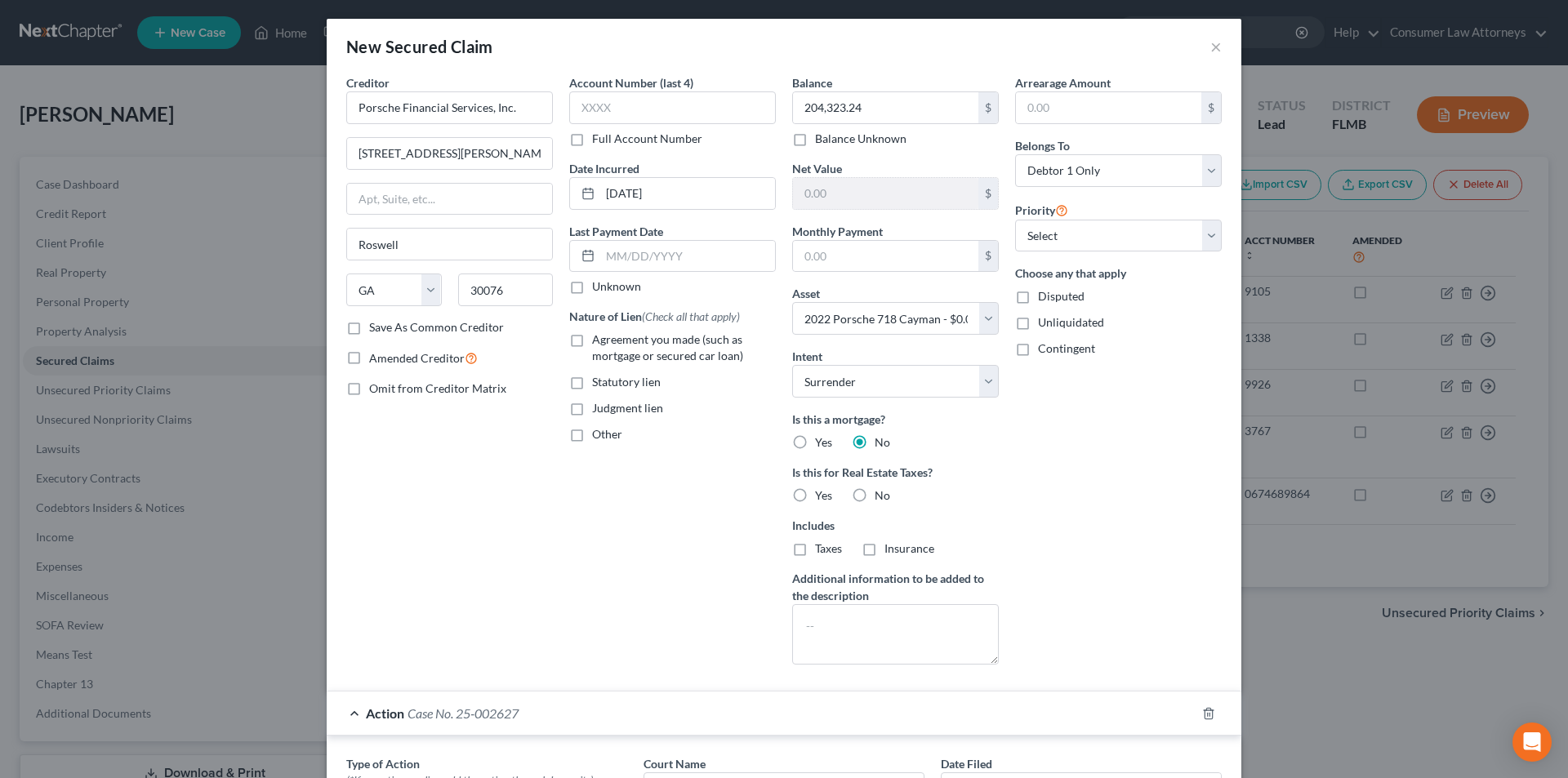
scroll to position [0, 0]
click at [626, 127] on div "Account Number (last 4) Full Account Number" at bounding box center [672, 111] width 206 height 73
click at [628, 114] on input "text" at bounding box center [672, 108] width 206 height 32
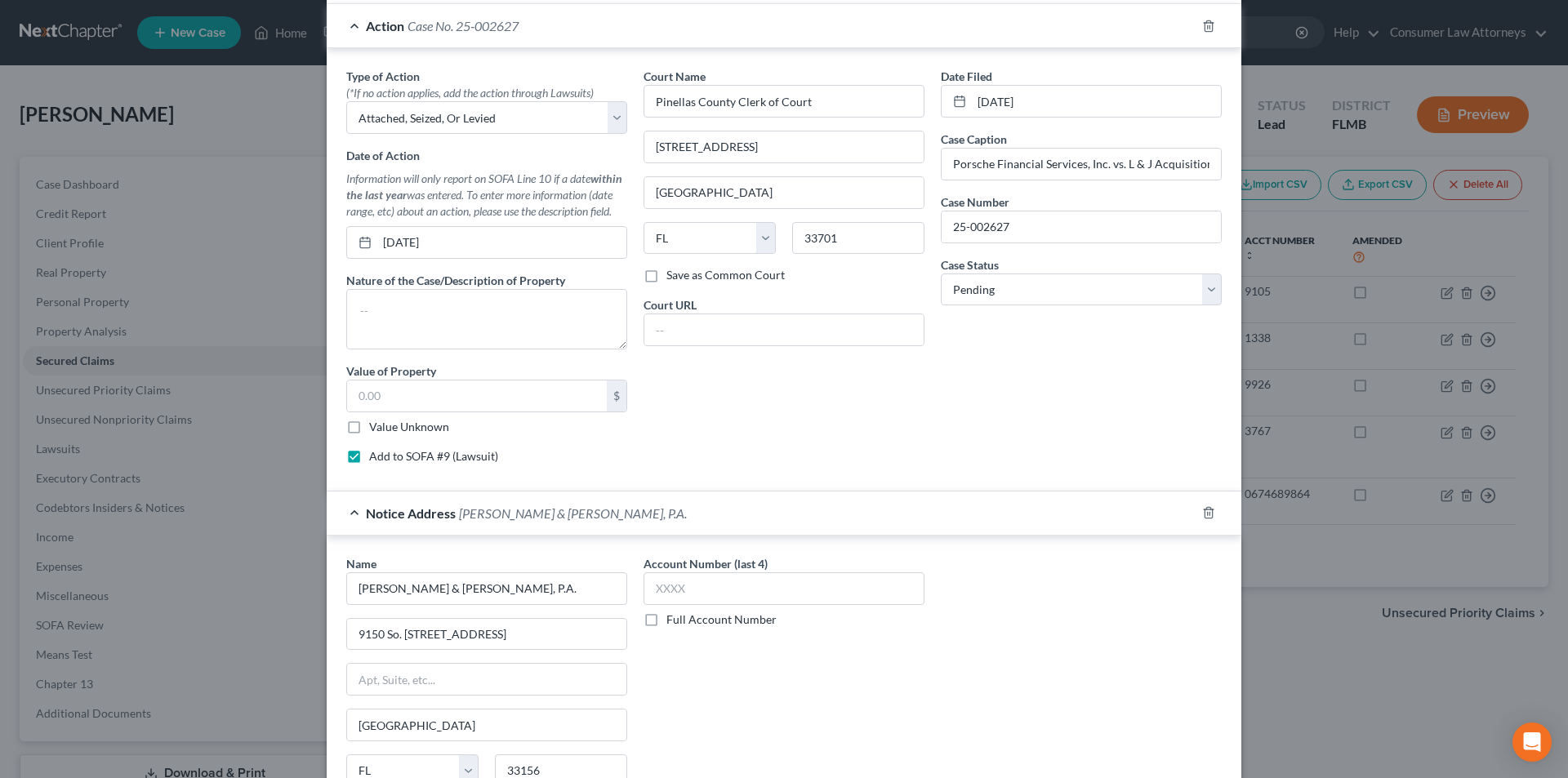
scroll to position [816, 0]
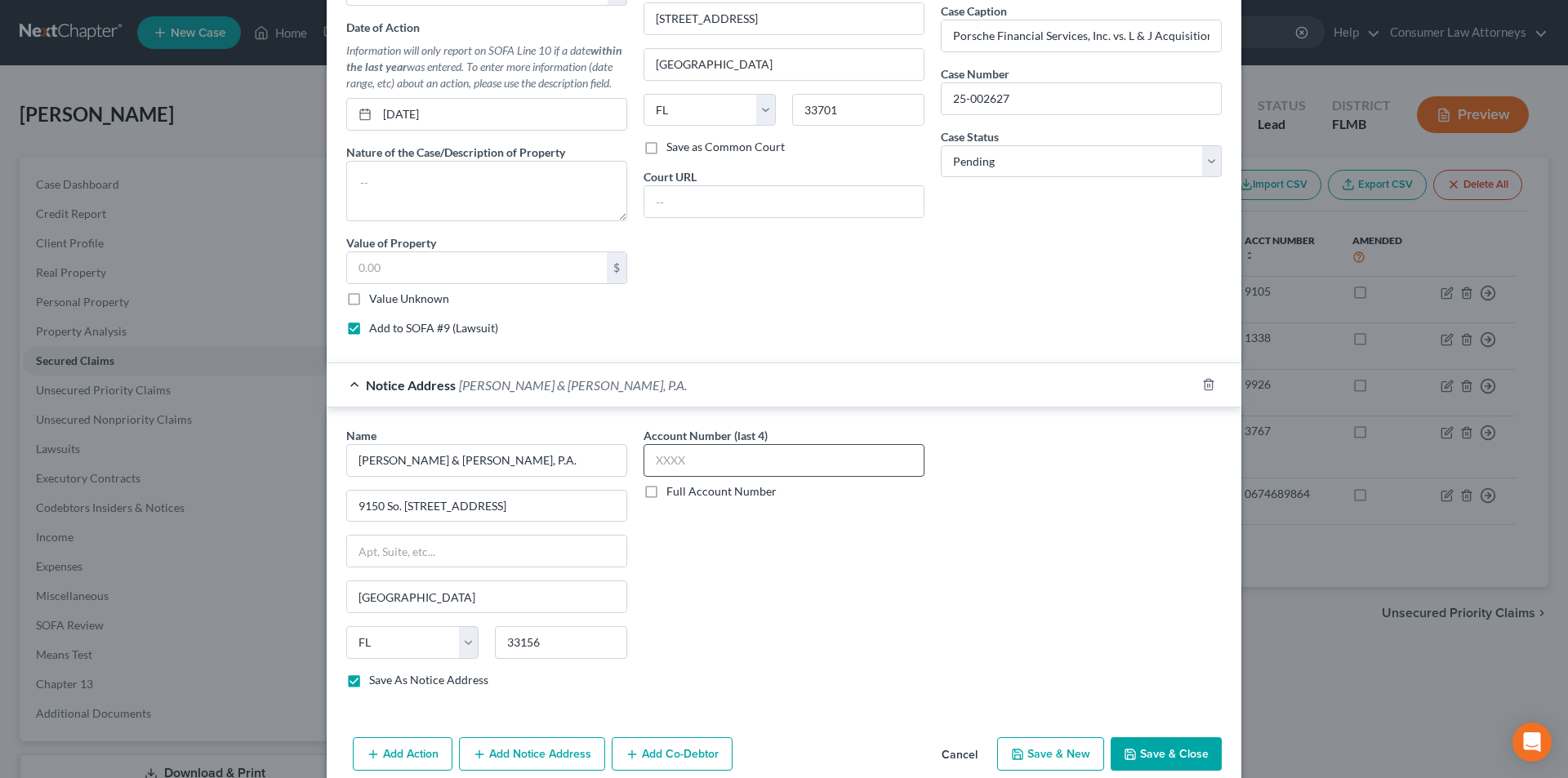
type input "4311"
click at [699, 465] on input "text" at bounding box center [783, 460] width 280 height 32
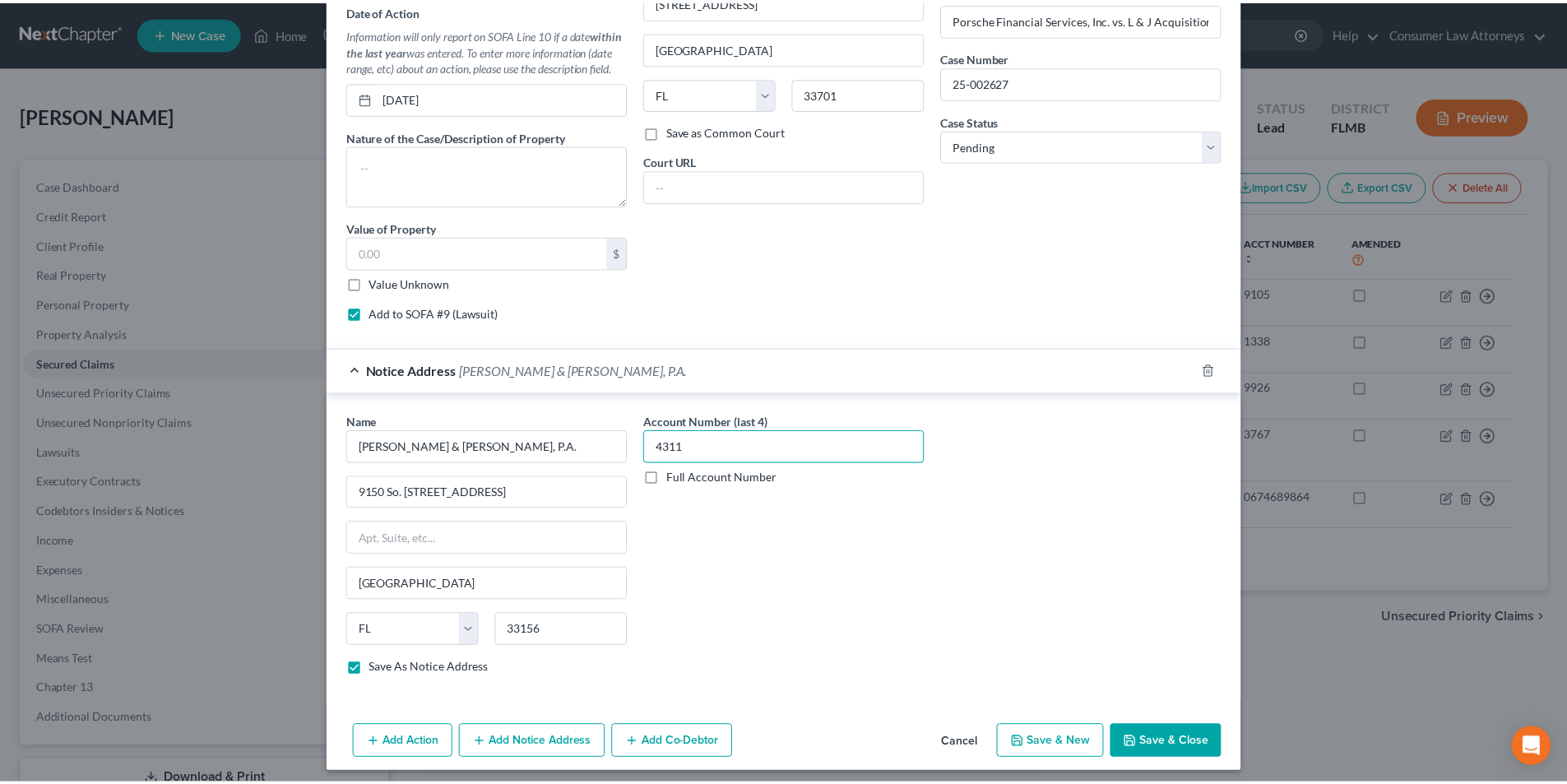
scroll to position [847, 0]
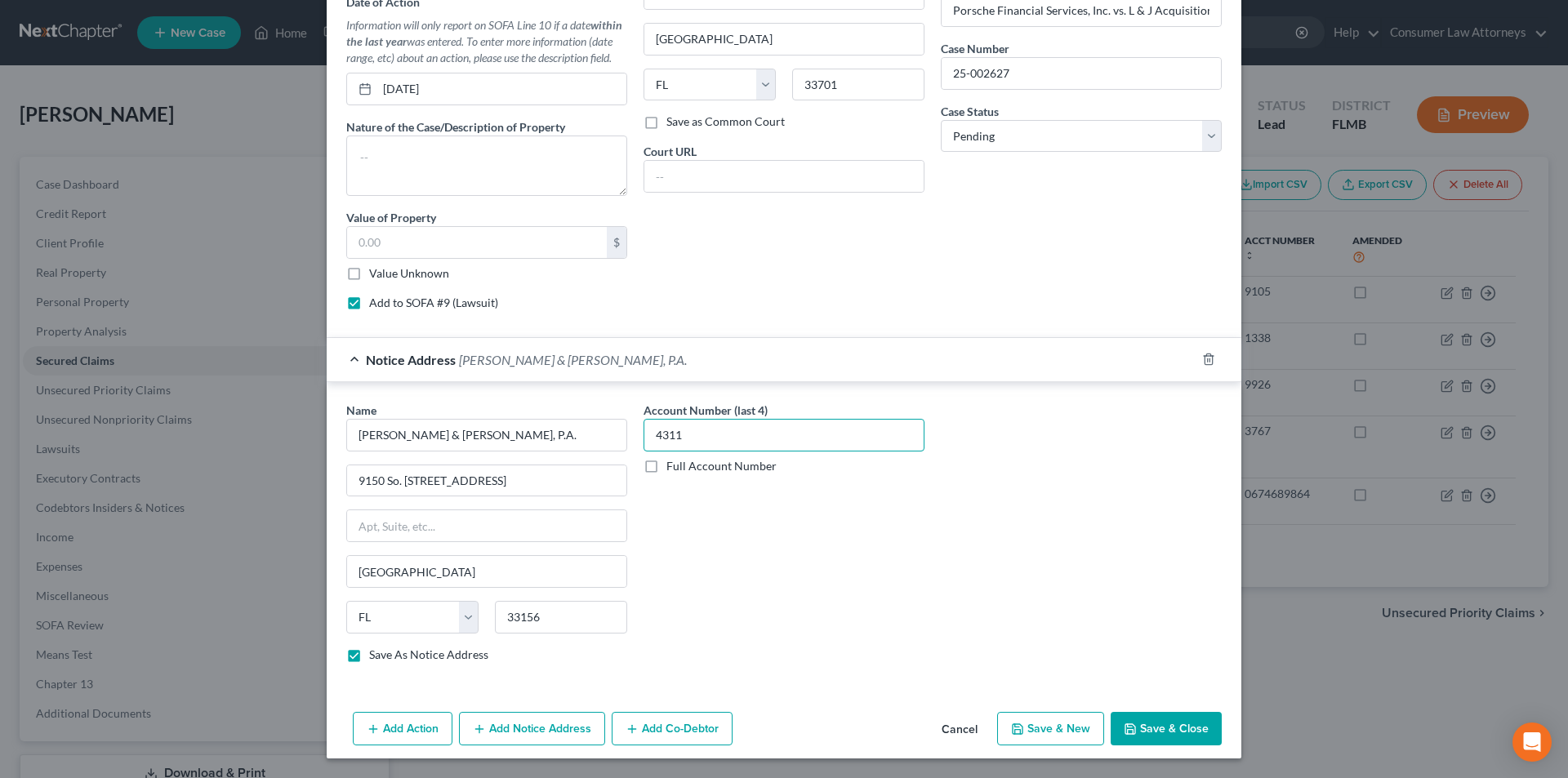
type input "4311"
click at [1169, 716] on button "Save & Close" at bounding box center [1166, 728] width 111 height 34
select select
checkbox input "false"
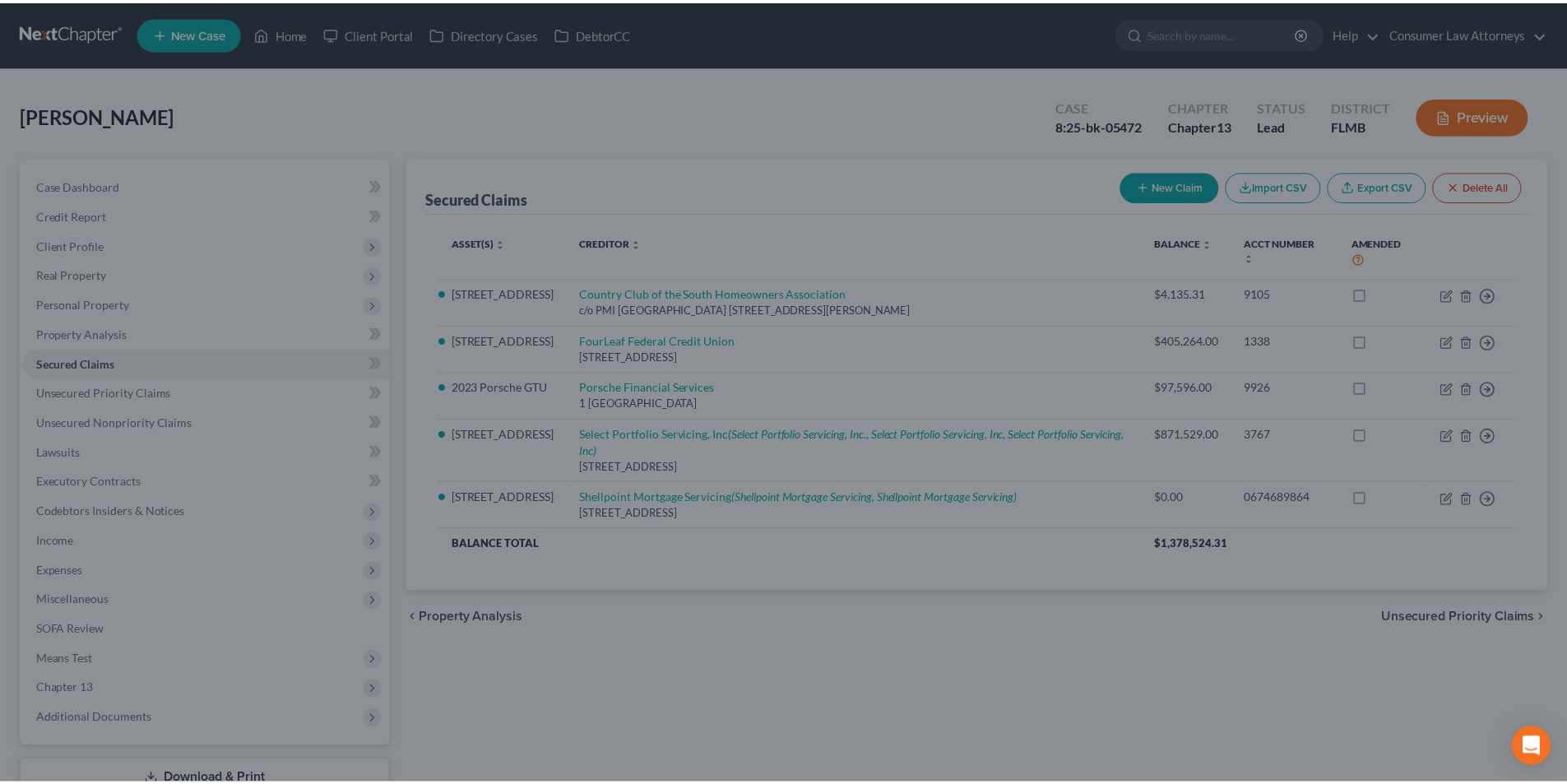
scroll to position [0, 0]
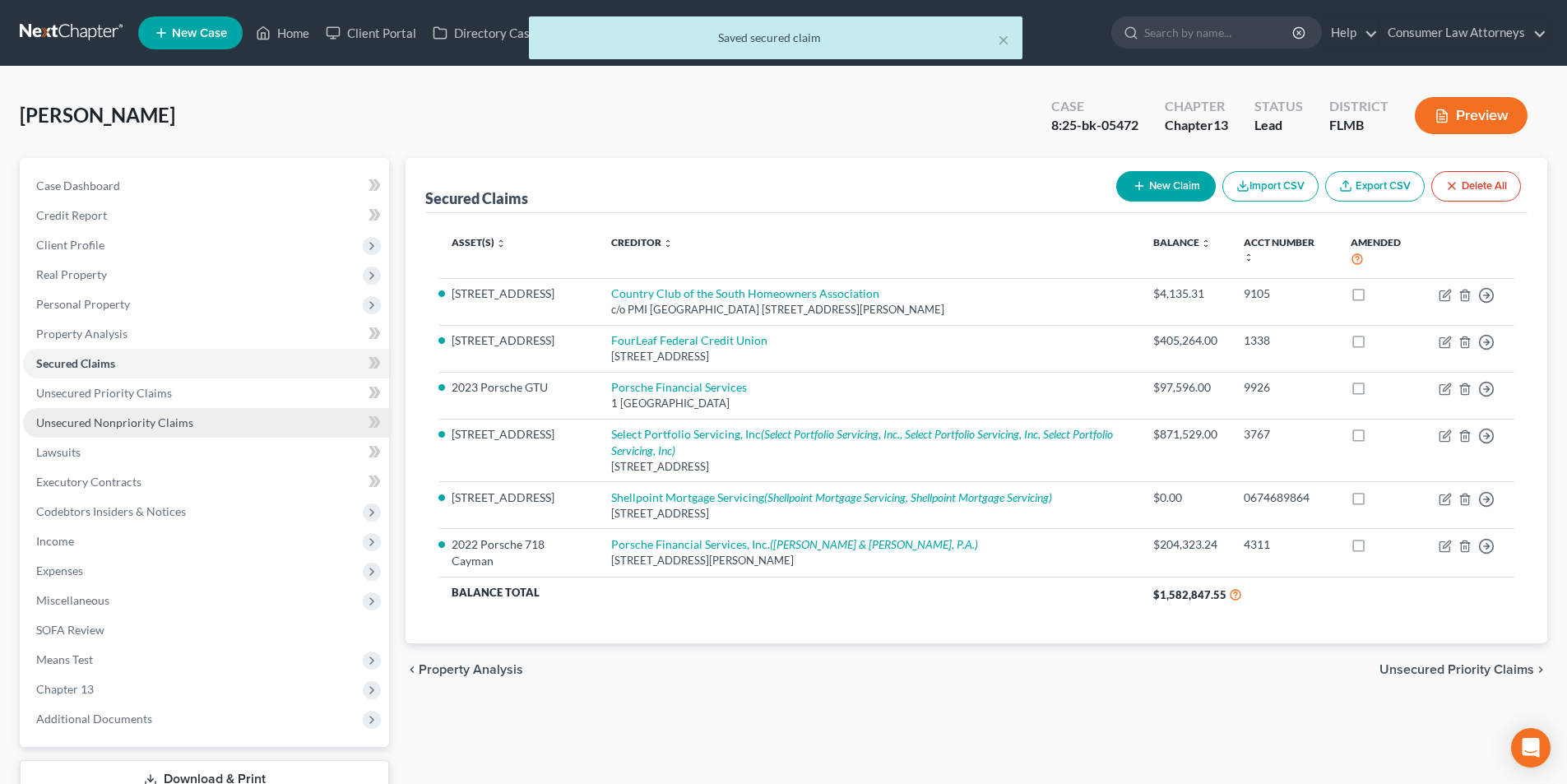
click at [117, 420] on span "Unsecured Nonpriority Claims" at bounding box center [115, 421] width 157 height 14
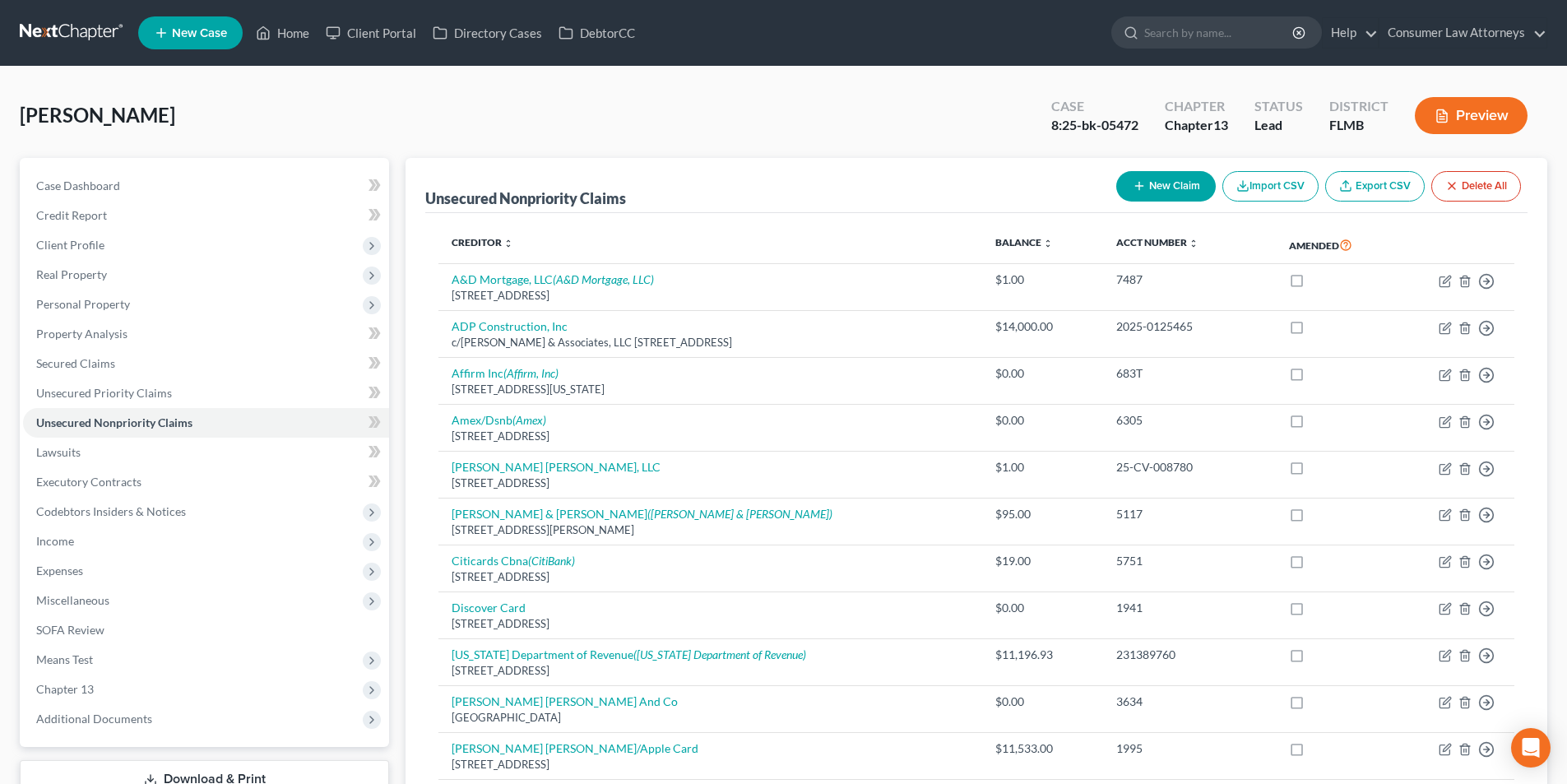
click at [1176, 180] on button "New Claim" at bounding box center [1166, 186] width 100 height 31
select select "0"
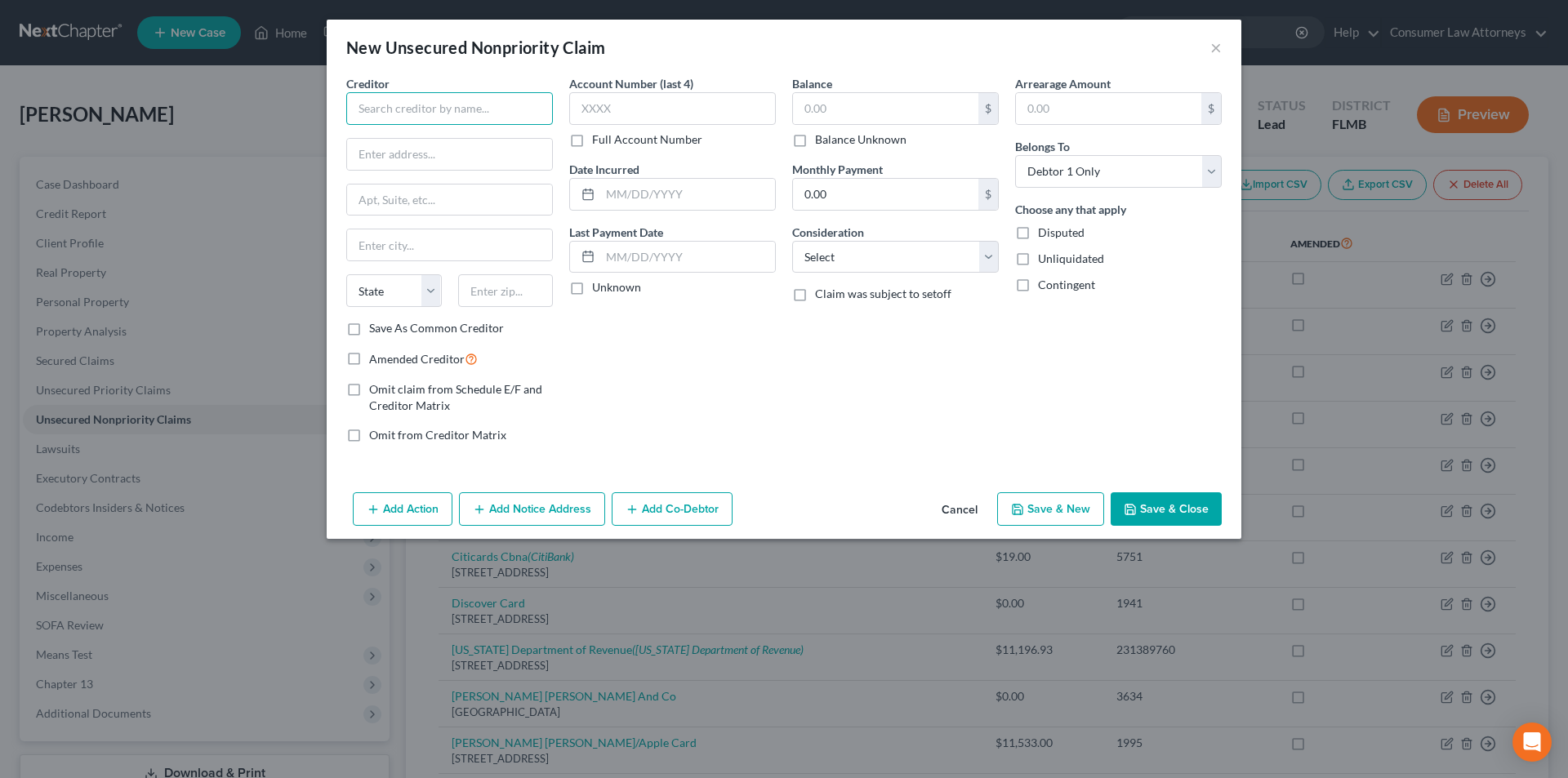
click at [461, 108] on input "text" at bounding box center [449, 108] width 206 height 32
click at [386, 118] on input "text" at bounding box center [449, 108] width 206 height 32
type input "c"
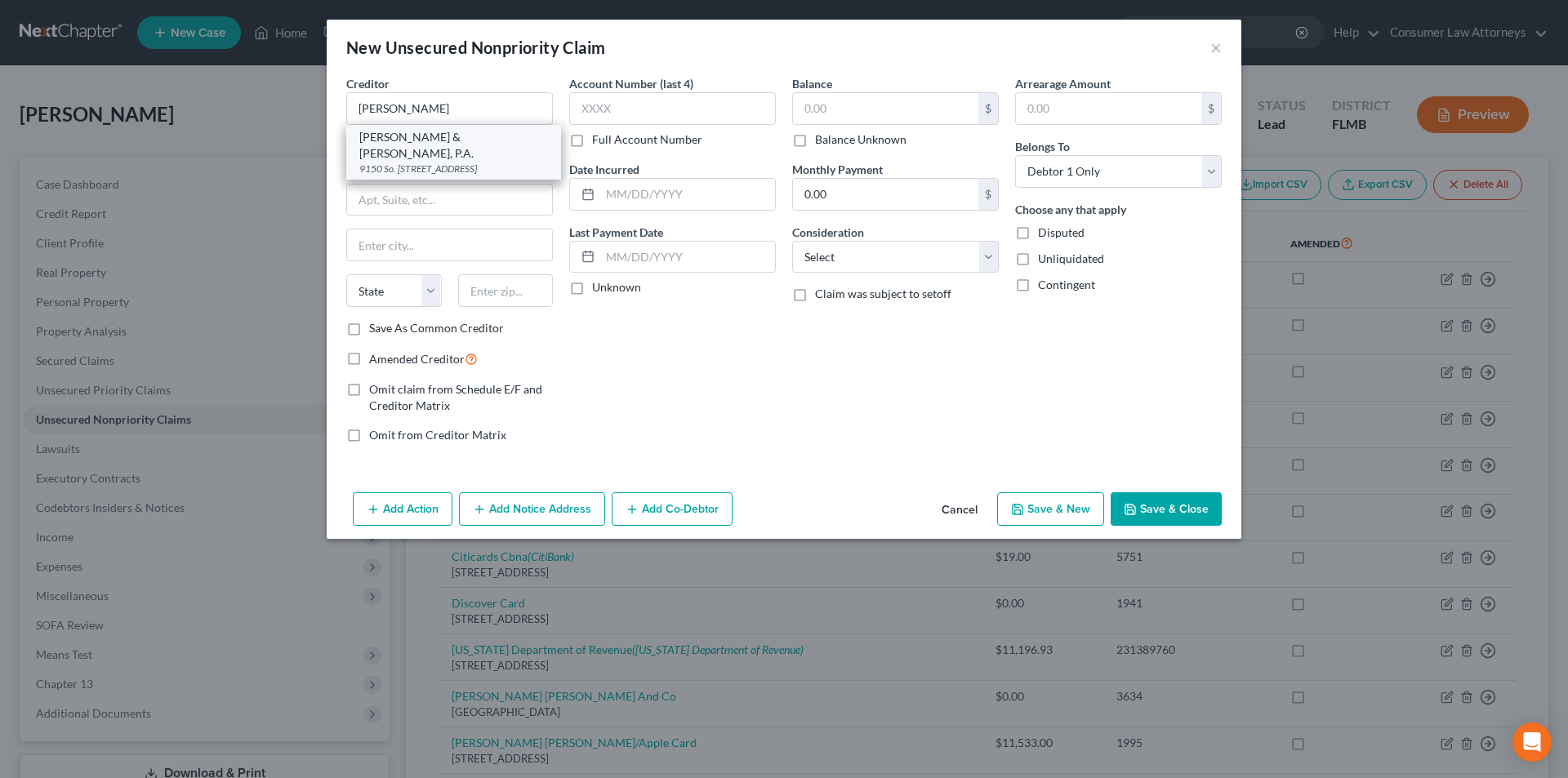
click at [406, 162] on div "9150 So. [STREET_ADDRESS]" at bounding box center [454, 168] width 189 height 14
type input "[PERSON_NAME] & [PERSON_NAME], P.A."
type input "9150 So. [STREET_ADDRESS]"
type input "[GEOGRAPHIC_DATA]"
select select "9"
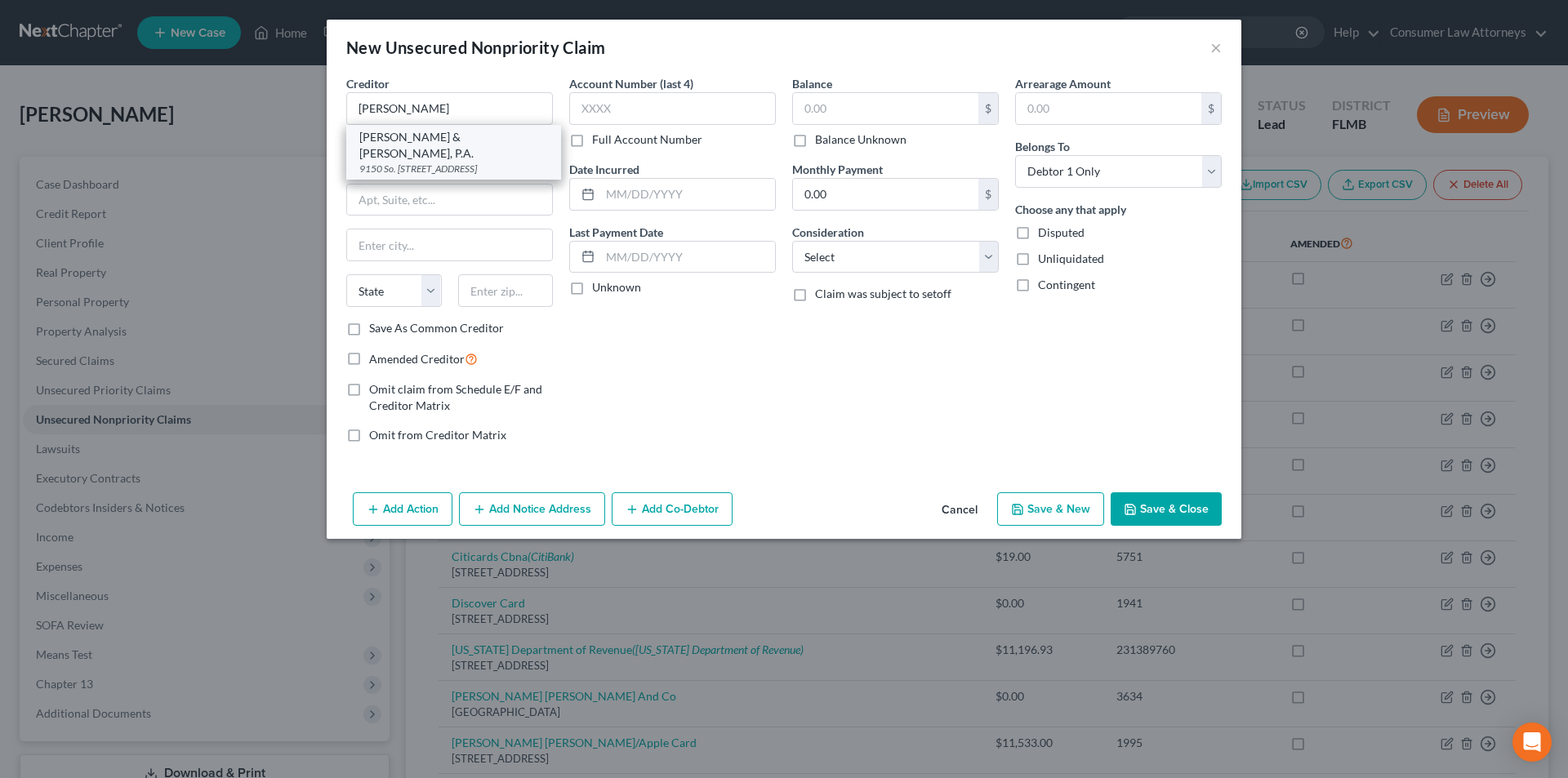
type input "33156"
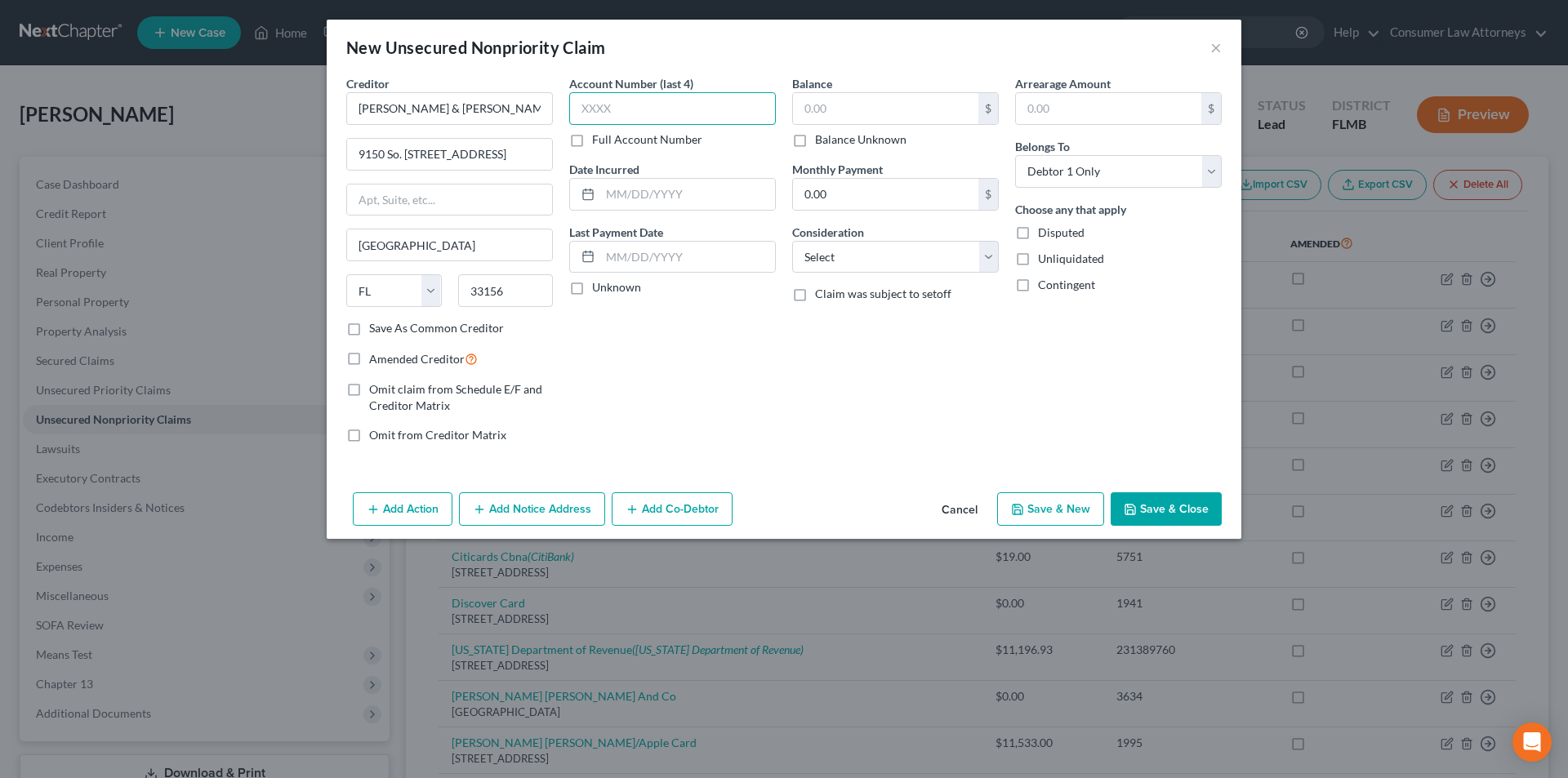
click at [616, 108] on input "text" at bounding box center [672, 108] width 206 height 32
type input "4"
click at [703, 106] on input "text" at bounding box center [672, 108] width 206 height 32
click at [592, 136] on label "Full Account Number" at bounding box center [647, 140] width 110 height 17
click at [599, 136] on input "Full Account Number" at bounding box center [604, 136] width 10 height 10
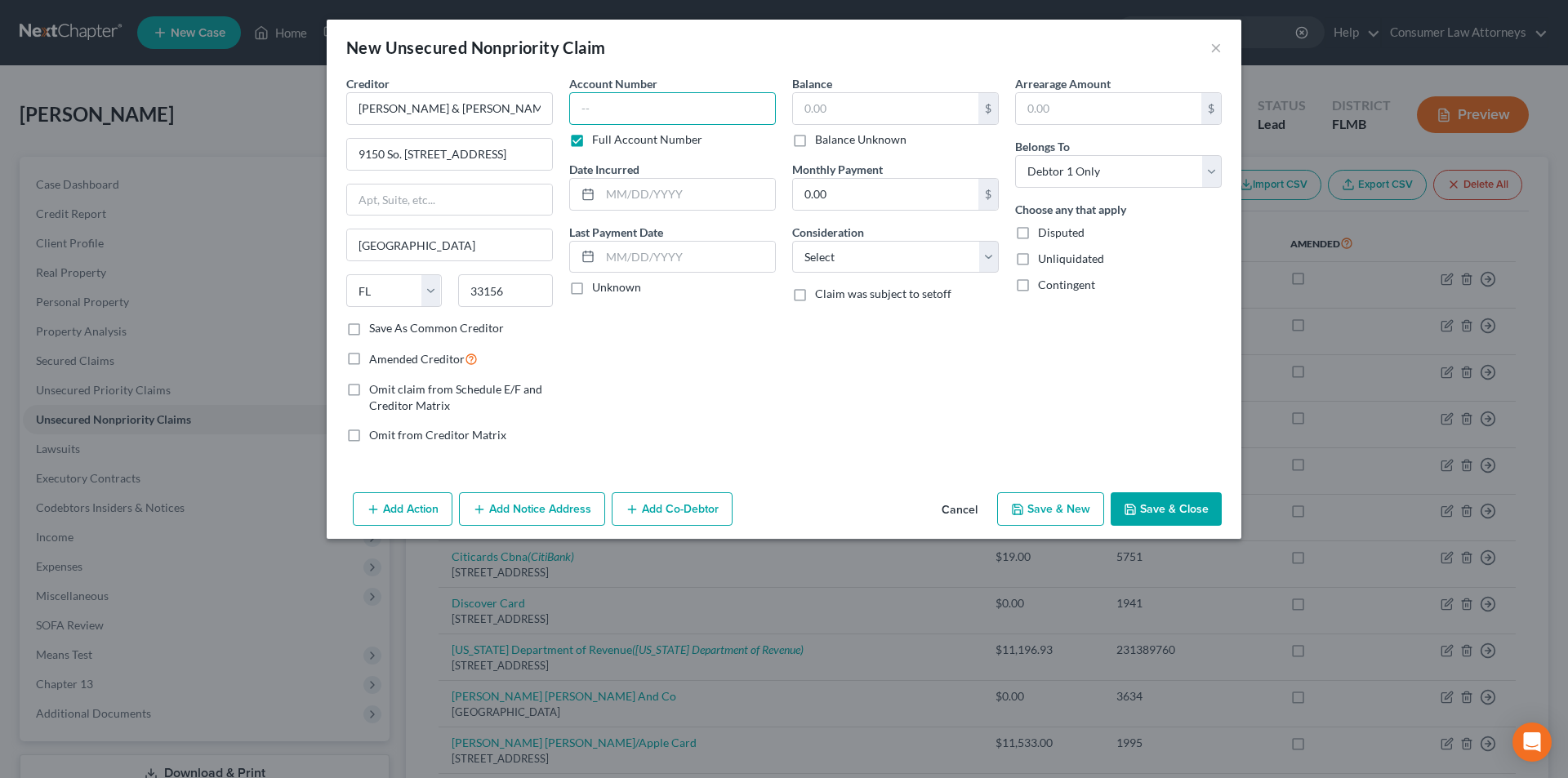
click at [621, 117] on input "text" at bounding box center [672, 108] width 206 height 32
type input "25-002627"
click at [830, 119] on input "text" at bounding box center [886, 109] width 185 height 31
type input "1.00"
click at [1162, 496] on button "Save & Close" at bounding box center [1166, 509] width 111 height 34
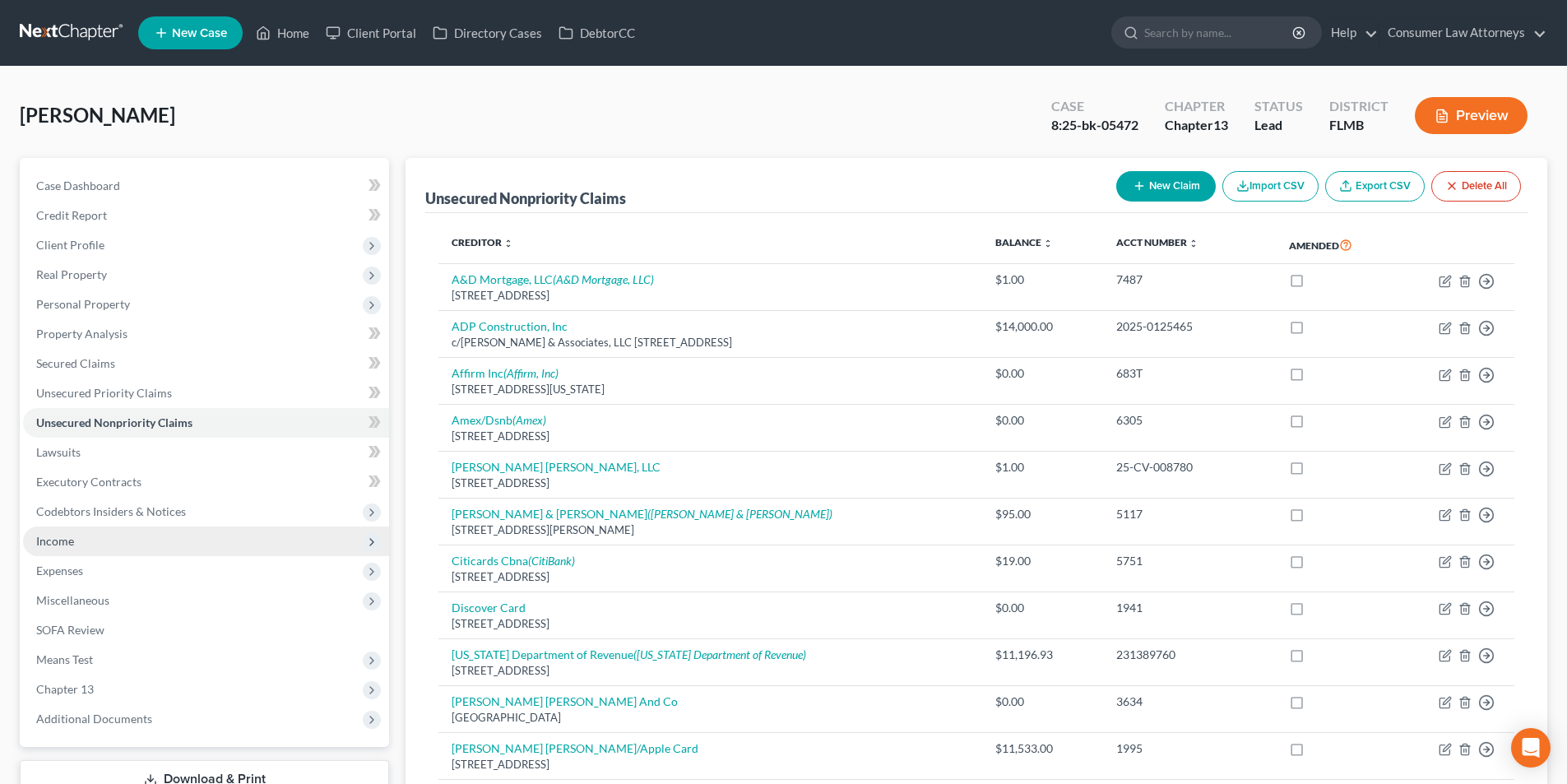
click at [68, 535] on span "Income" at bounding box center [55, 540] width 38 height 14
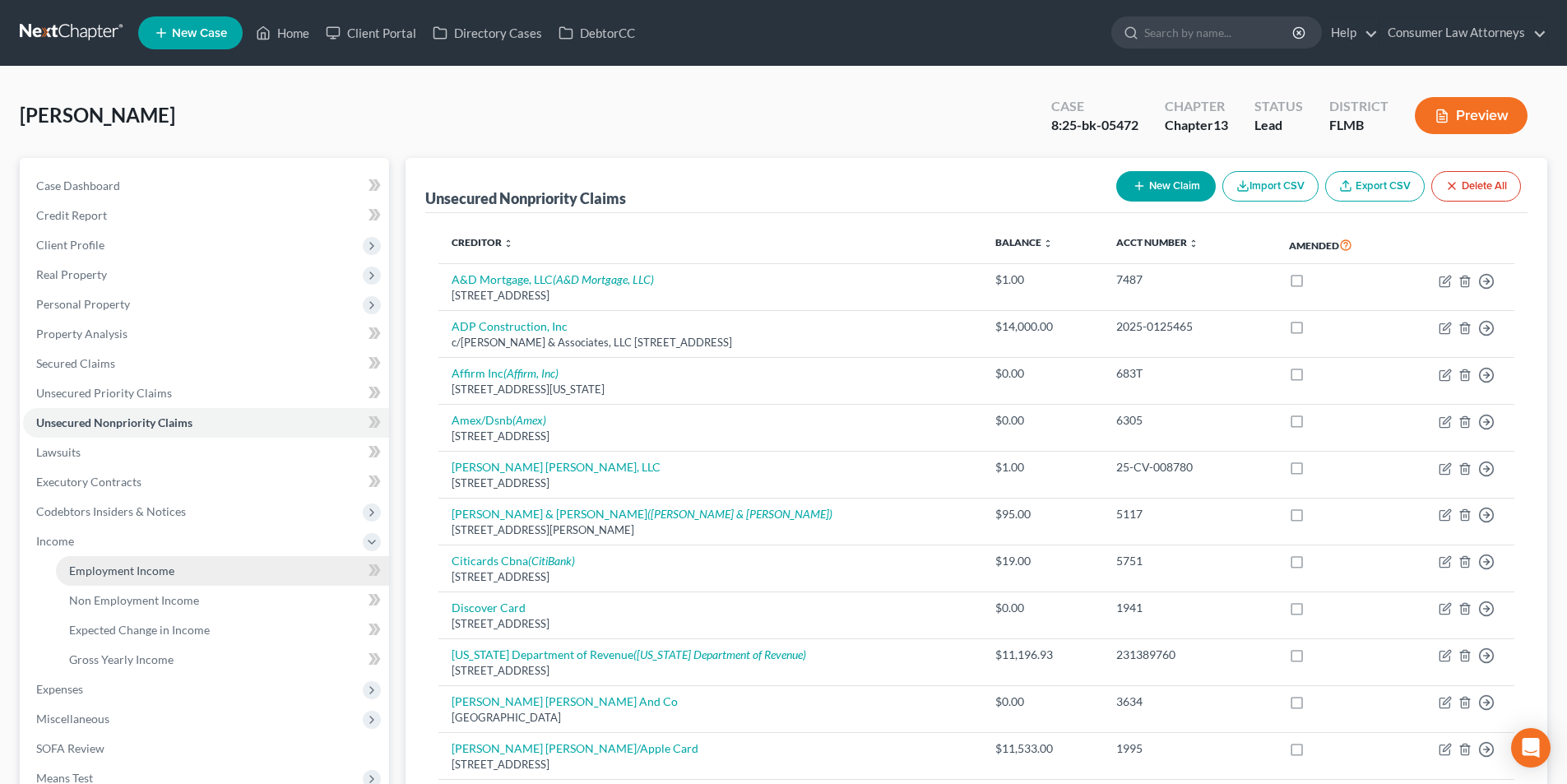
click at [100, 571] on span "Employment Income" at bounding box center [121, 570] width 105 height 14
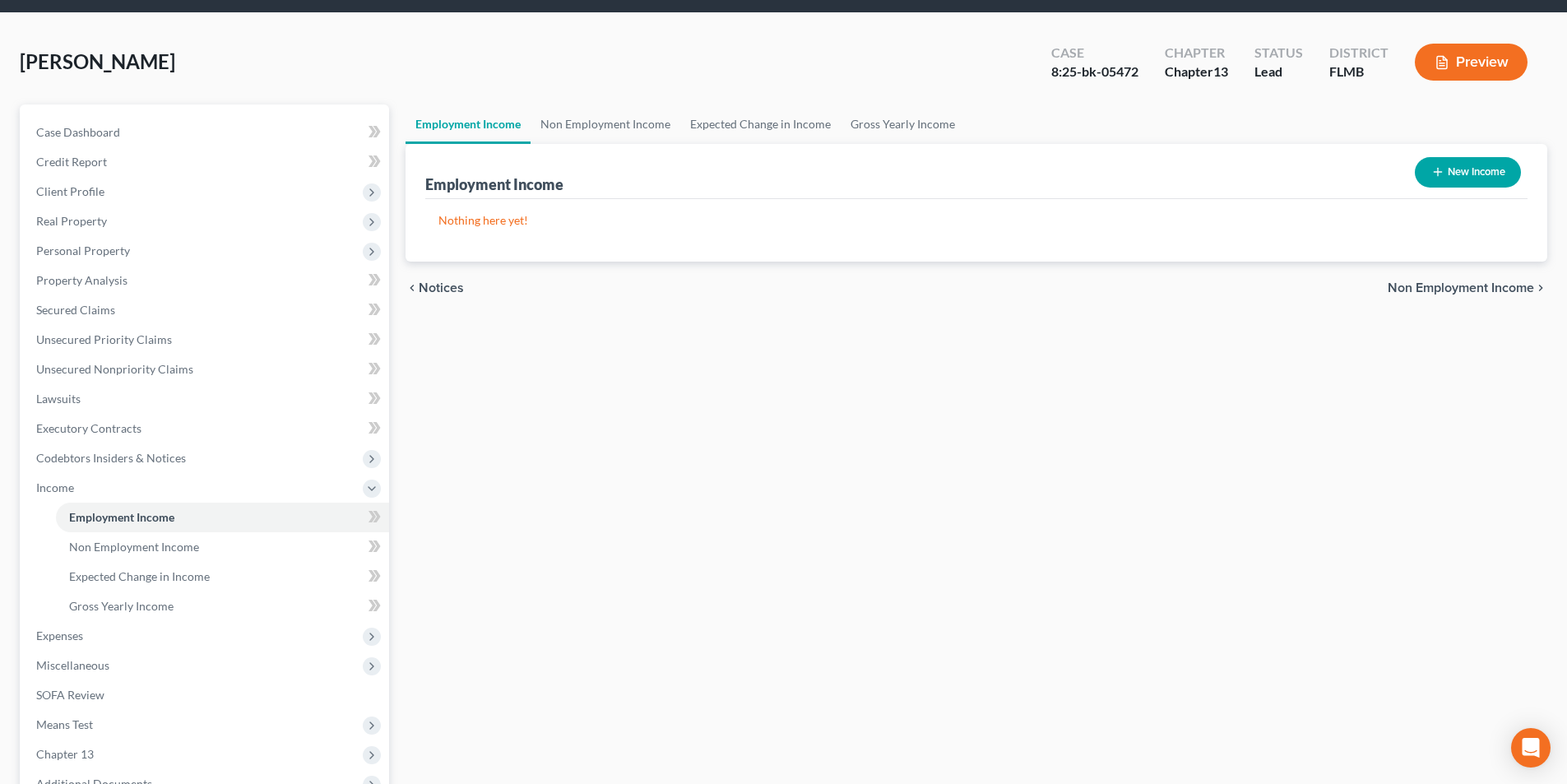
scroll to position [82, 0]
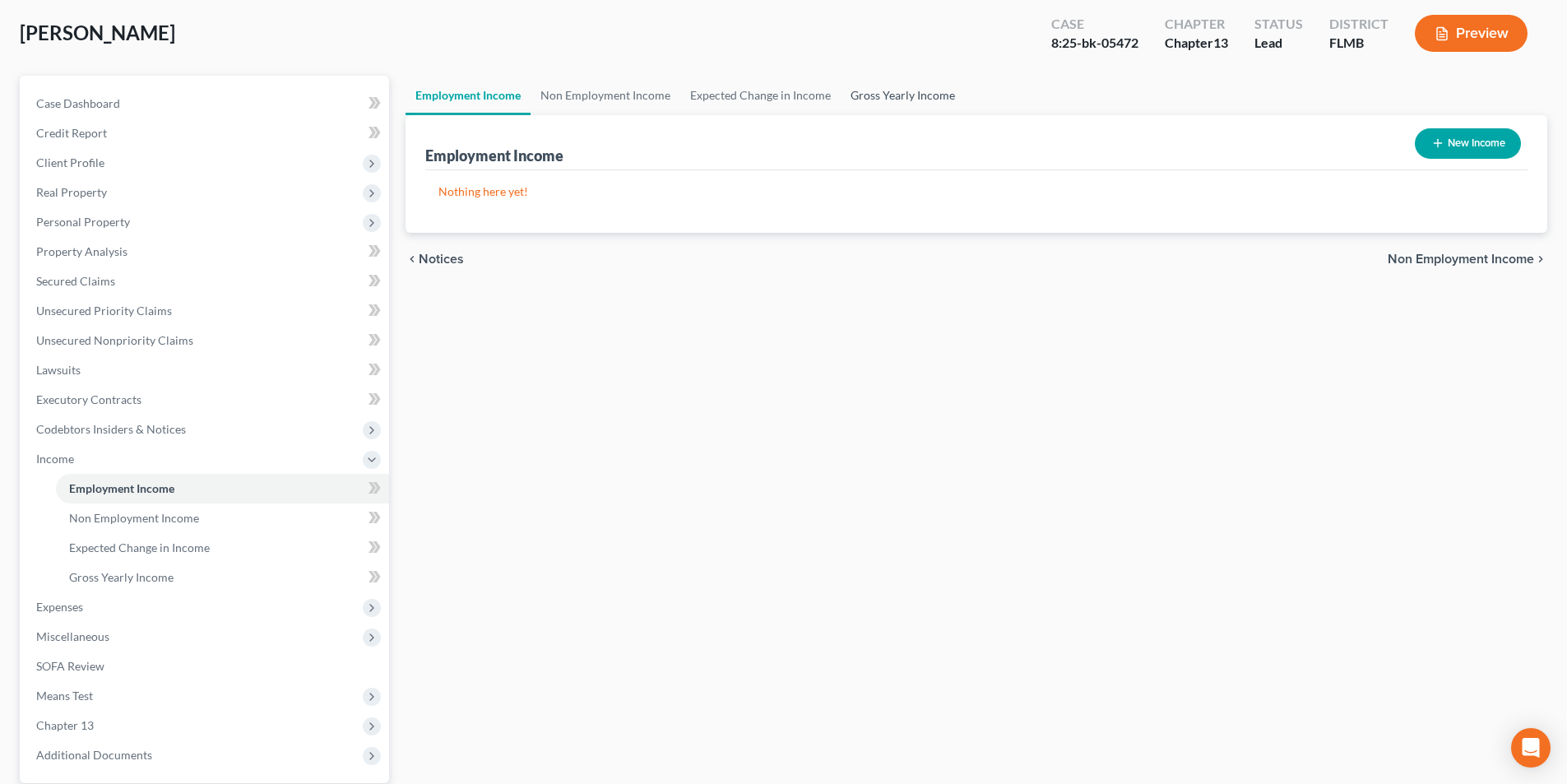
click at [895, 100] on link "Gross Yearly Income" at bounding box center [903, 95] width 124 height 39
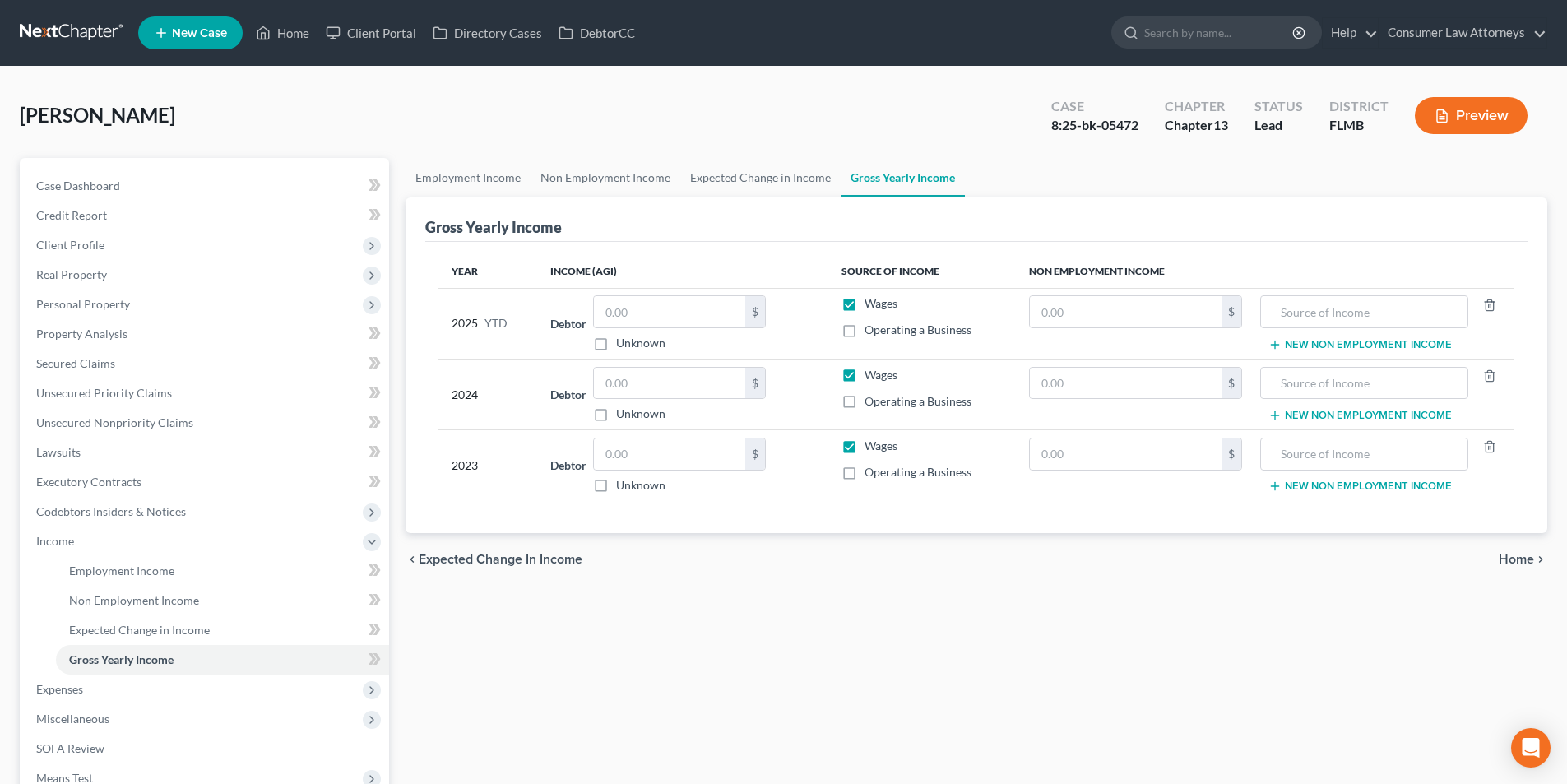
click at [690, 400] on div "$ Unknown" at bounding box center [679, 394] width 173 height 56
click at [649, 382] on input "text" at bounding box center [670, 383] width 151 height 32
type input "176,250.00"
click at [647, 451] on input "text" at bounding box center [670, 454] width 151 height 32
type input "249,759.00"
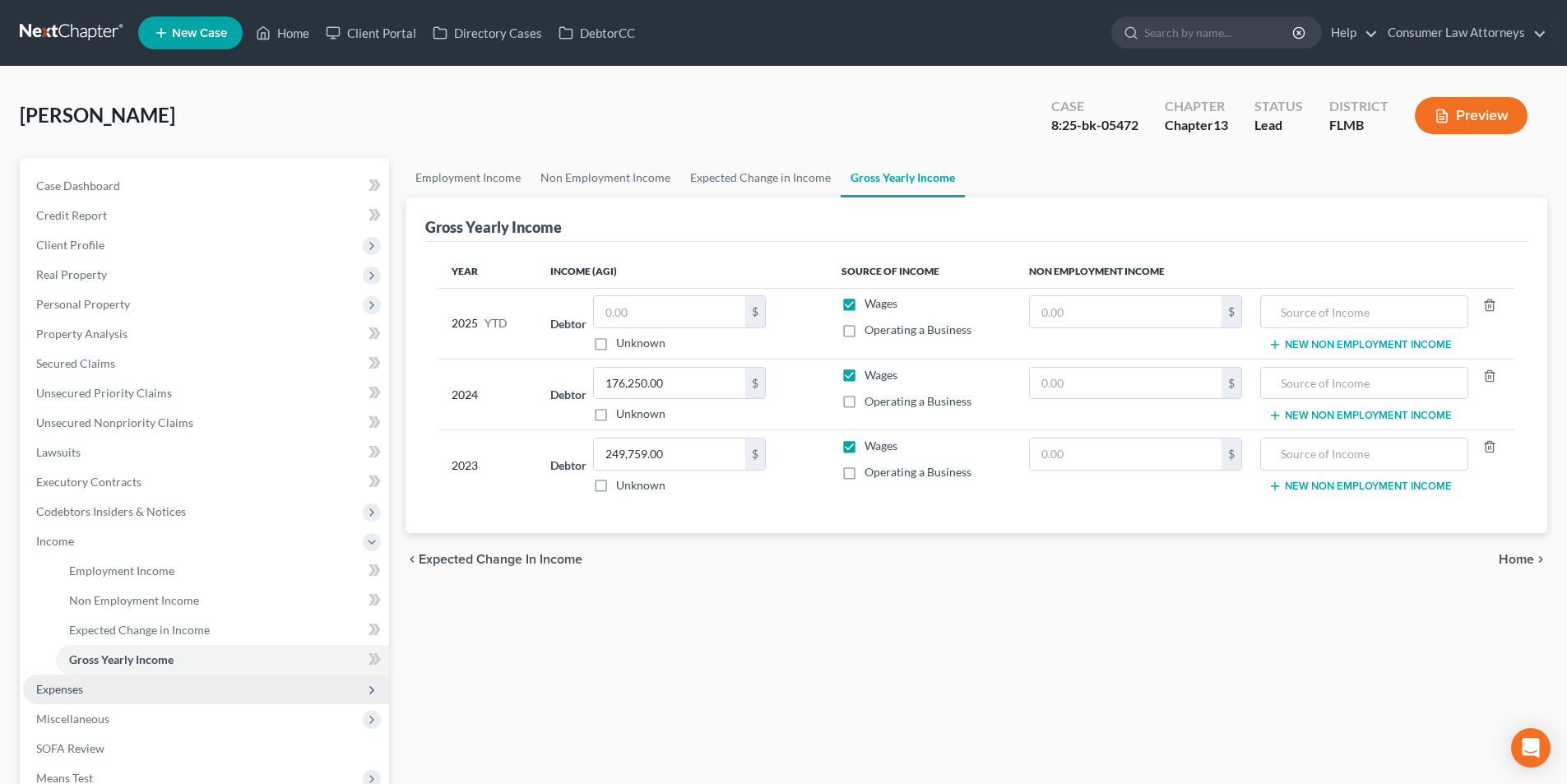
click at [76, 684] on span "Expenses" at bounding box center [60, 688] width 47 height 14
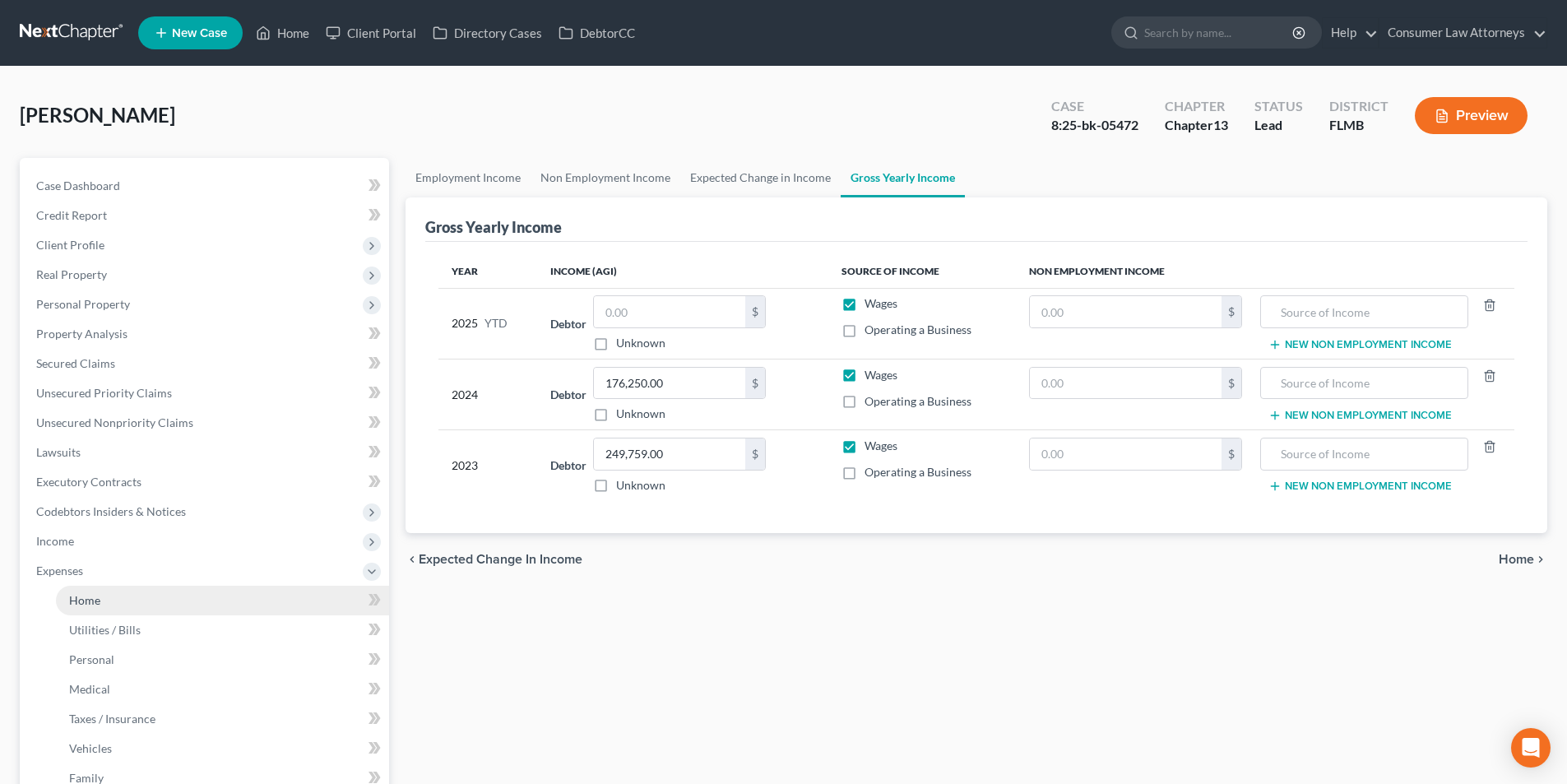
click at [100, 603] on span "Home" at bounding box center [85, 599] width 32 height 14
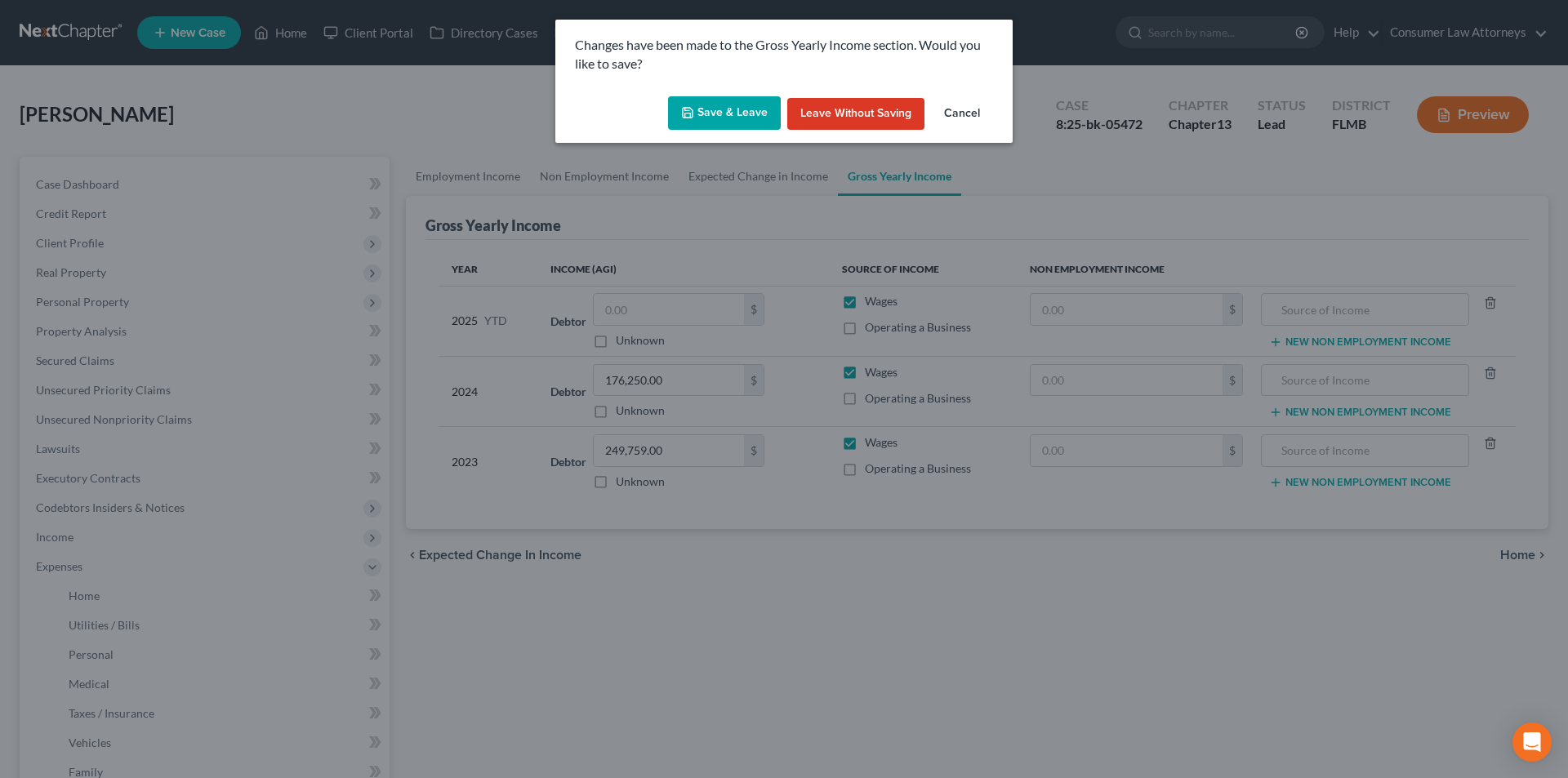
click at [690, 117] on icon "button" at bounding box center [688, 113] width 13 height 13
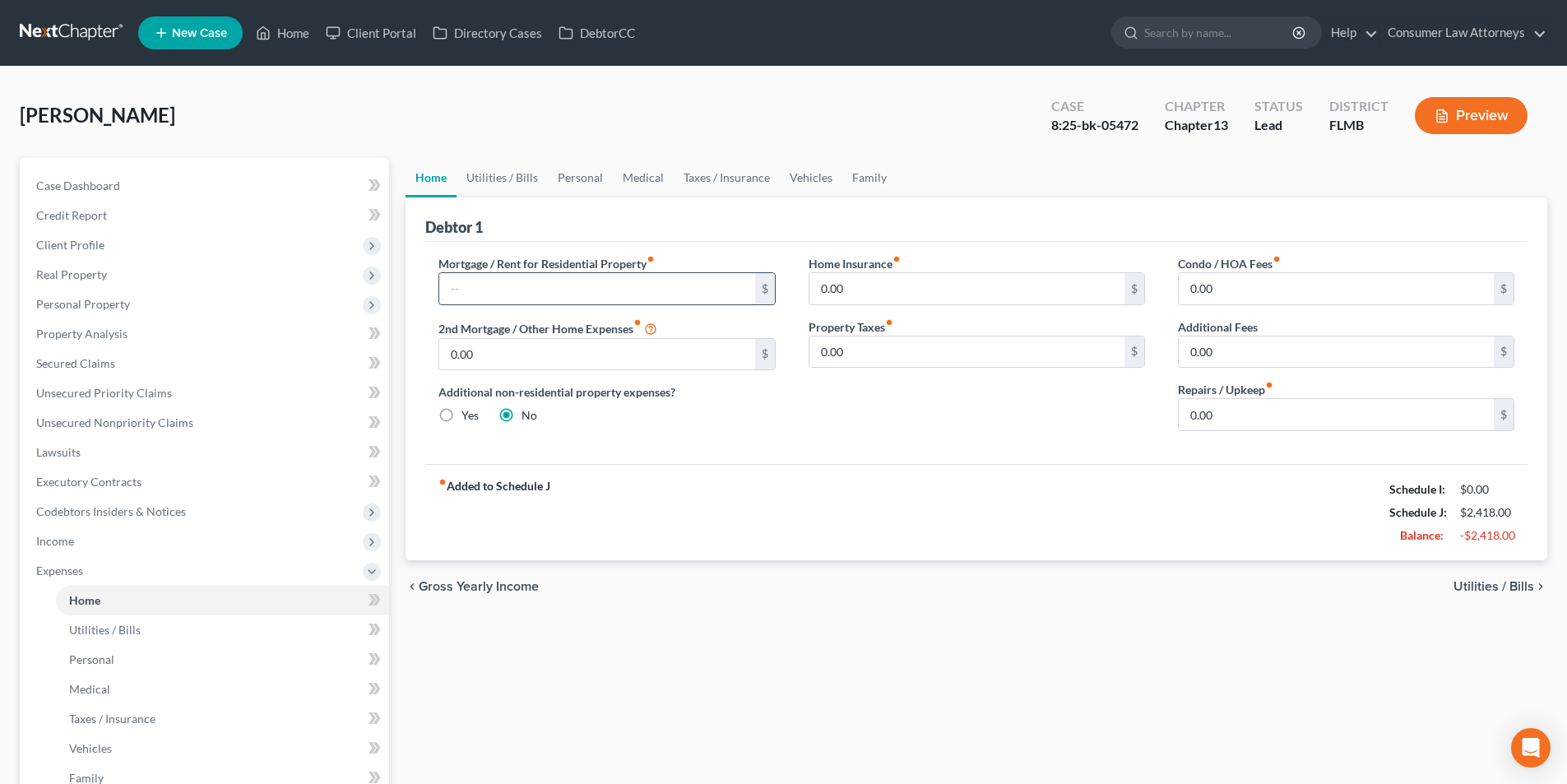
click at [492, 289] on input "text" at bounding box center [597, 289] width 315 height 32
type input "5,200.00"
click at [517, 169] on link "Utilities / Bills" at bounding box center [503, 177] width 91 height 39
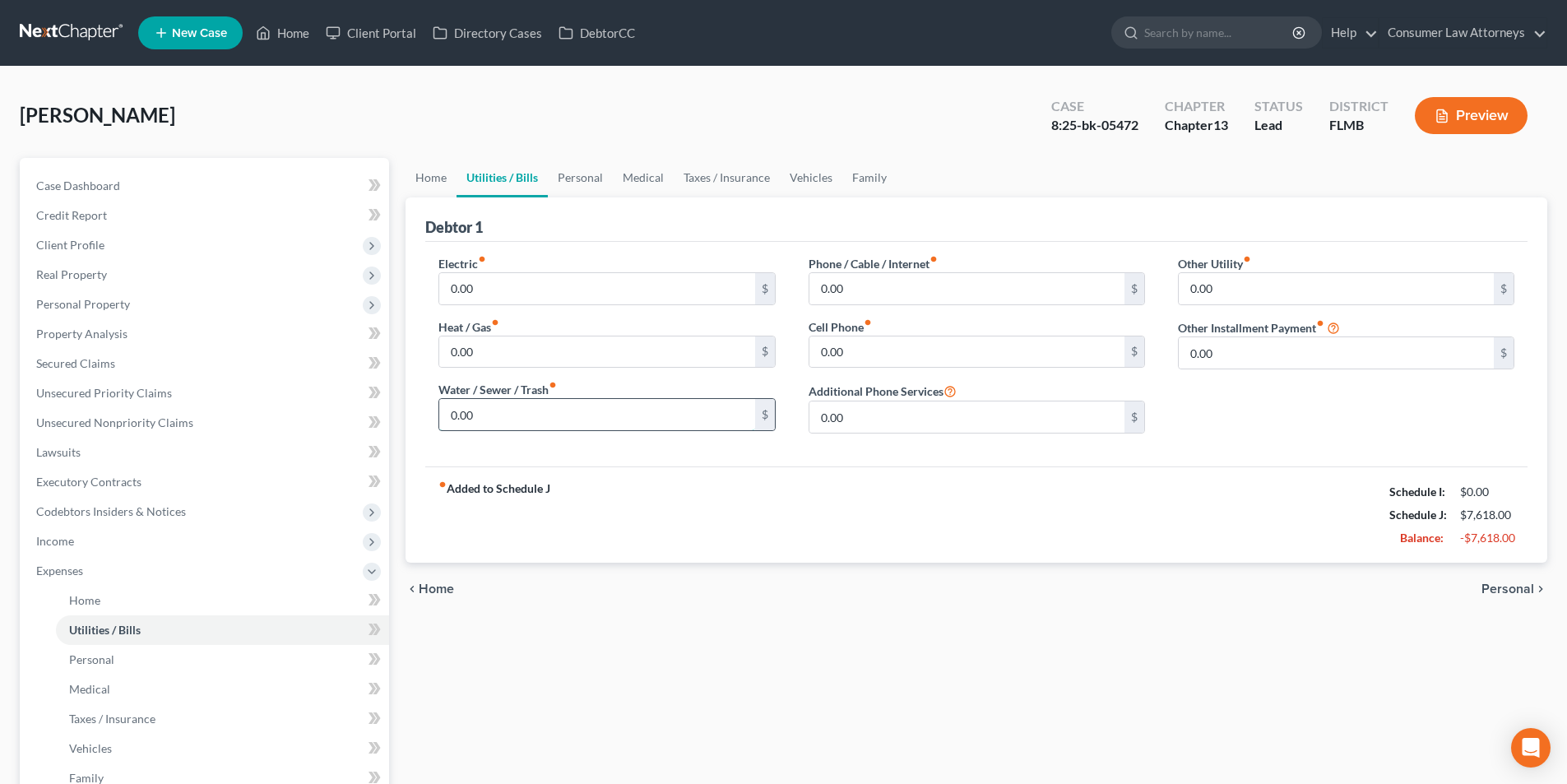
click at [479, 419] on input "0.00" at bounding box center [597, 415] width 315 height 32
type input "20.00"
click at [505, 344] on input "0.00" at bounding box center [597, 352] width 315 height 32
type input "150.00"
click at [506, 300] on input "0.00" at bounding box center [597, 289] width 315 height 32
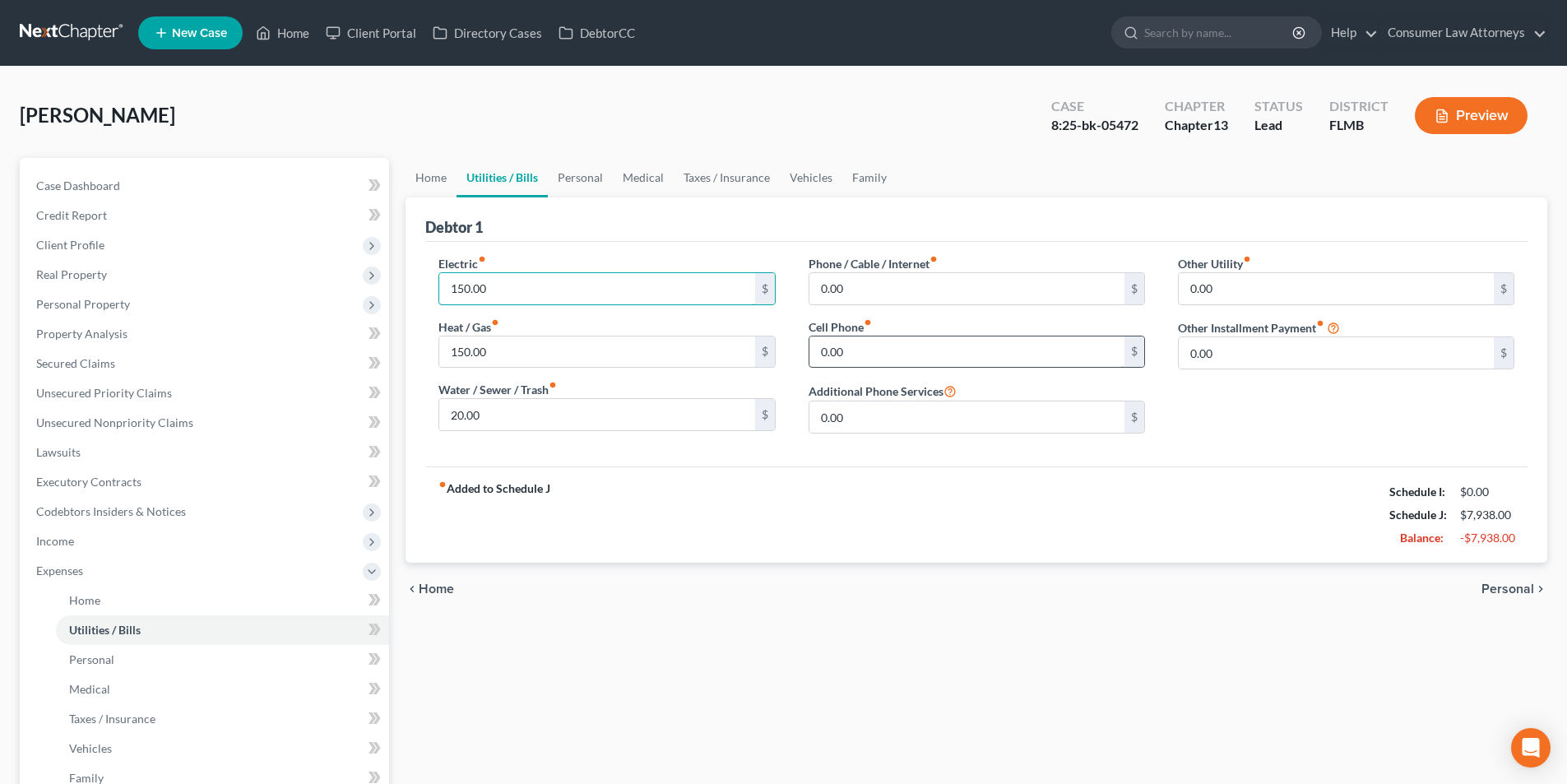
type input "150.00"
click at [894, 364] on input "0.00" at bounding box center [967, 352] width 315 height 32
type input "220.00"
click at [890, 284] on input "0.00" at bounding box center [967, 289] width 315 height 32
type input "130.00"
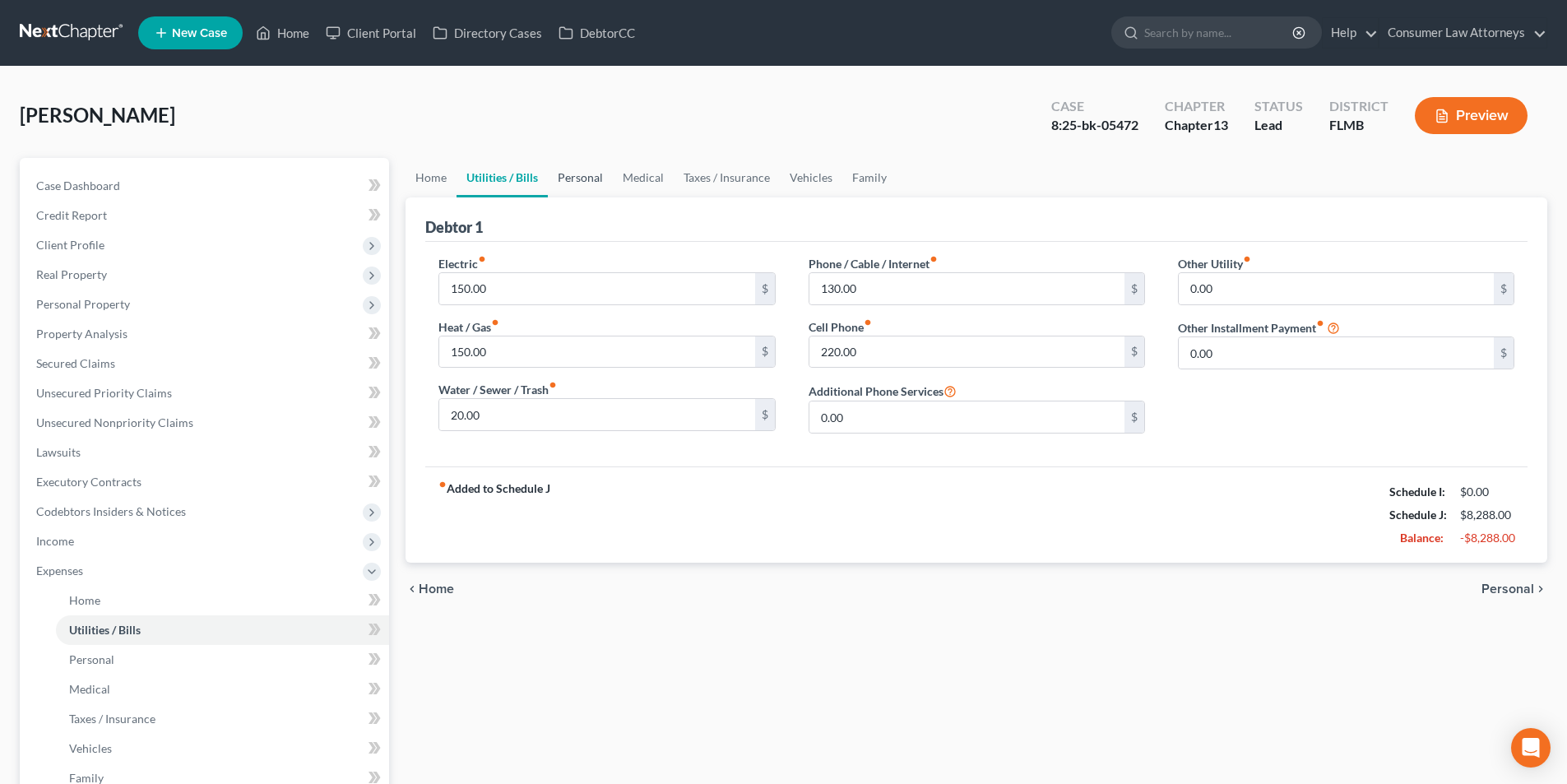
click at [606, 178] on link "Personal" at bounding box center [580, 177] width 65 height 39
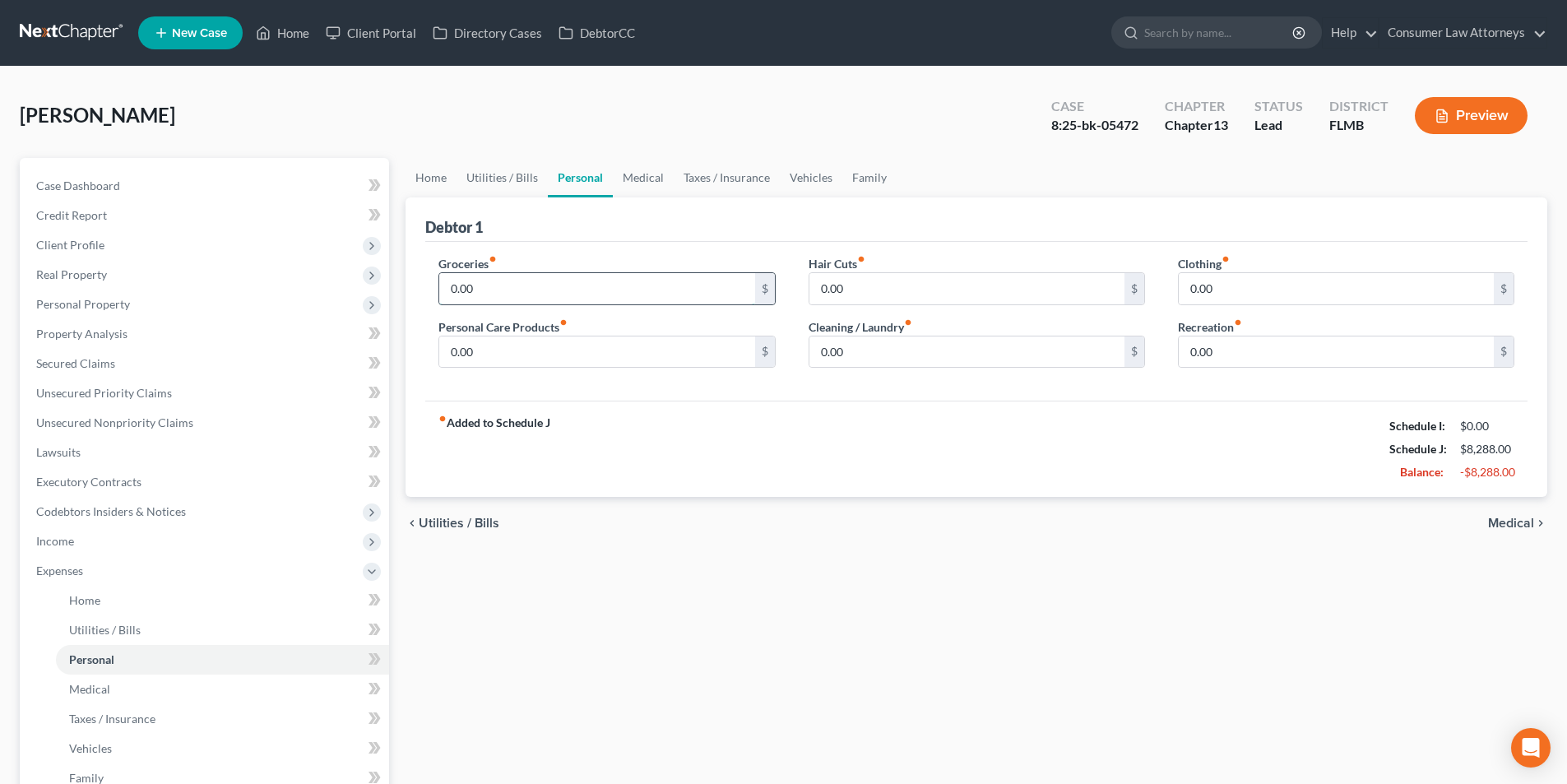
click at [520, 272] on div "0.00 $" at bounding box center [606, 288] width 337 height 33
type input "500.00"
click at [508, 365] on input "0.00" at bounding box center [597, 352] width 315 height 32
type input "15.00"
click at [871, 350] on input "0.00" at bounding box center [967, 352] width 315 height 32
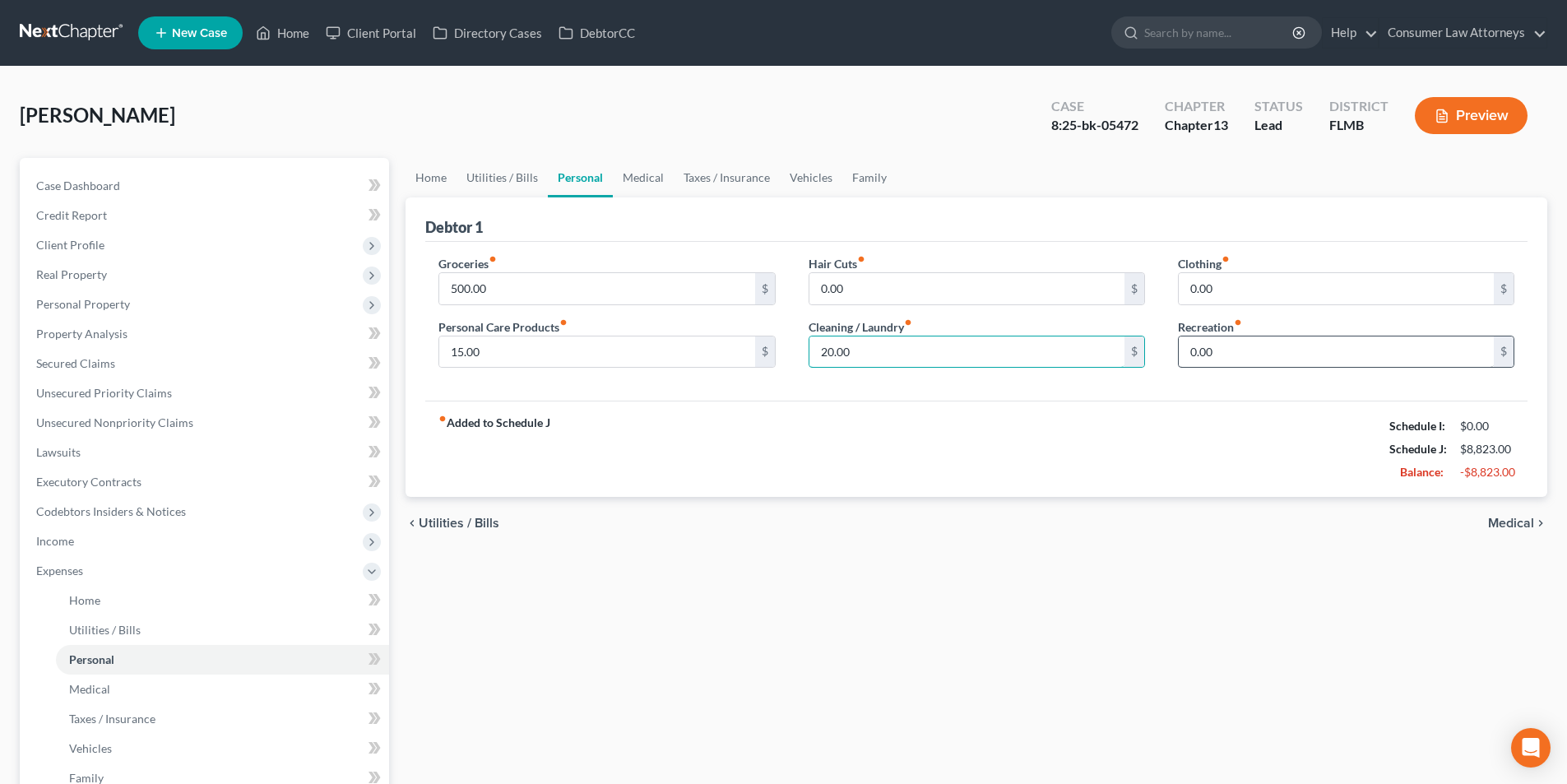
type input "20.00"
click at [1256, 351] on input "0.00" at bounding box center [1337, 352] width 315 height 32
type input "50.00"
click at [1254, 294] on input "0.00" at bounding box center [1337, 289] width 315 height 32
type input "25.00"
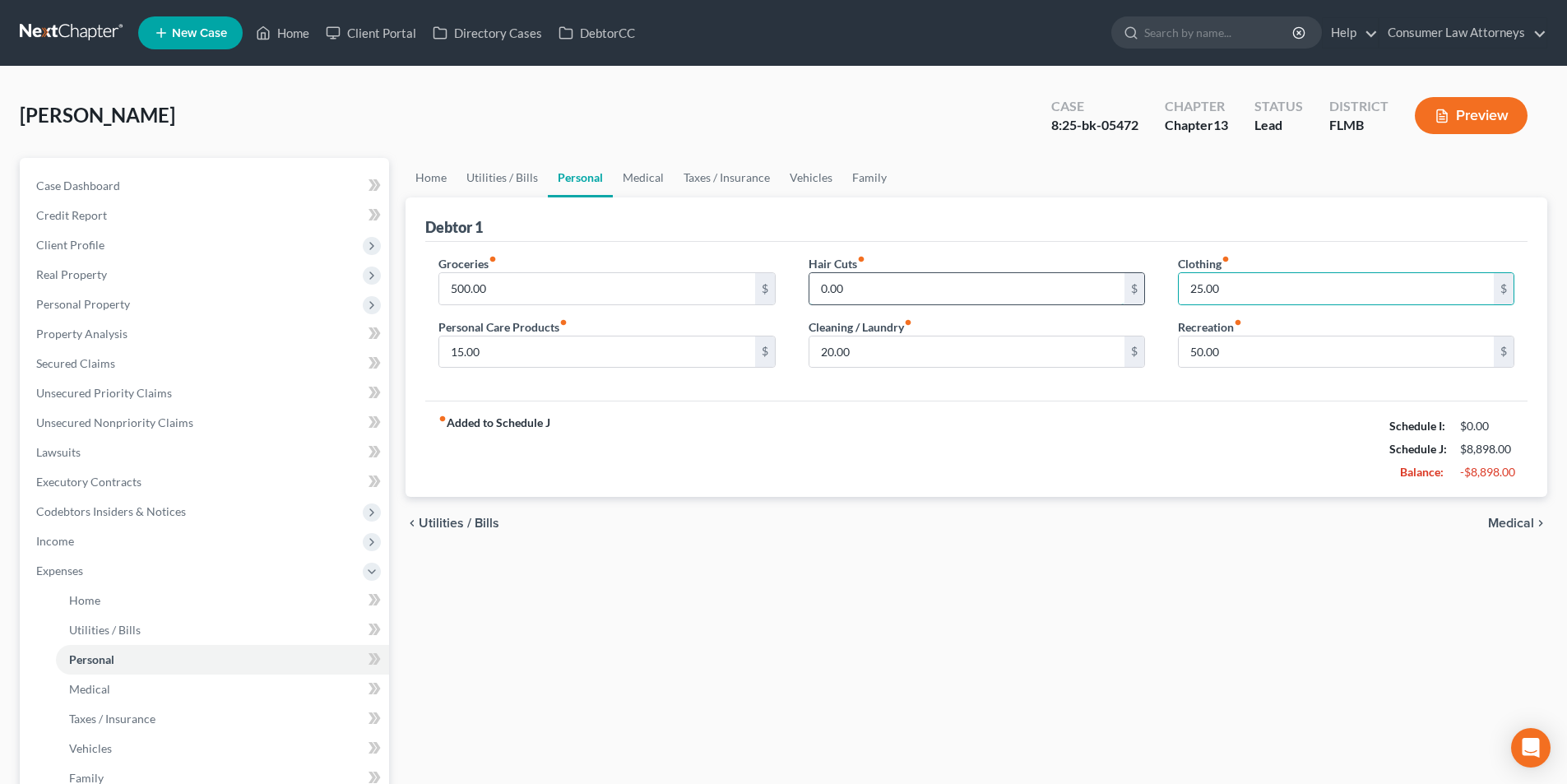
click at [857, 279] on input "0.00" at bounding box center [967, 289] width 315 height 32
type input "25.00"
click at [639, 176] on link "Medical" at bounding box center [643, 177] width 61 height 39
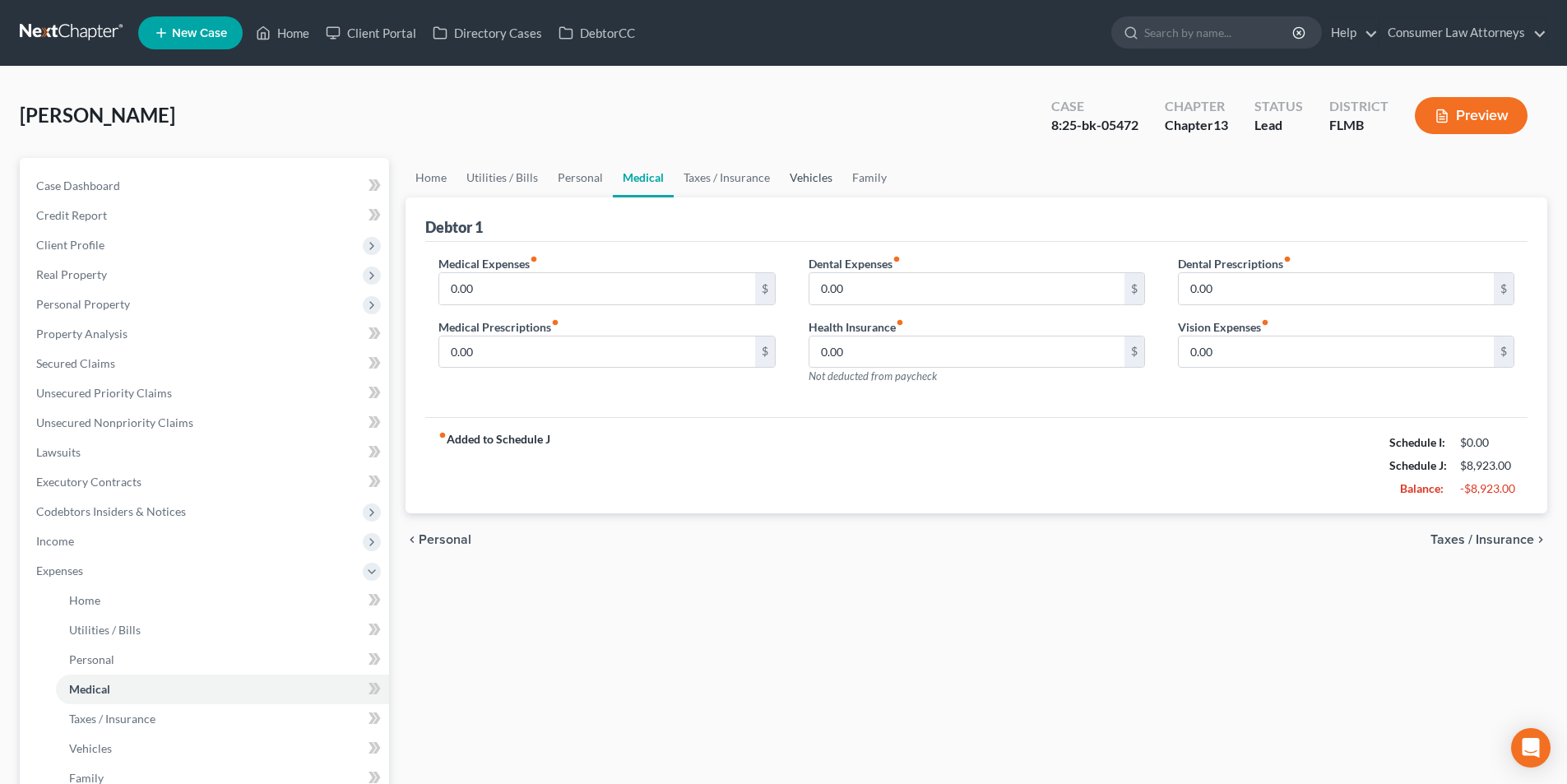
click at [801, 173] on link "Vehicles" at bounding box center [811, 177] width 62 height 39
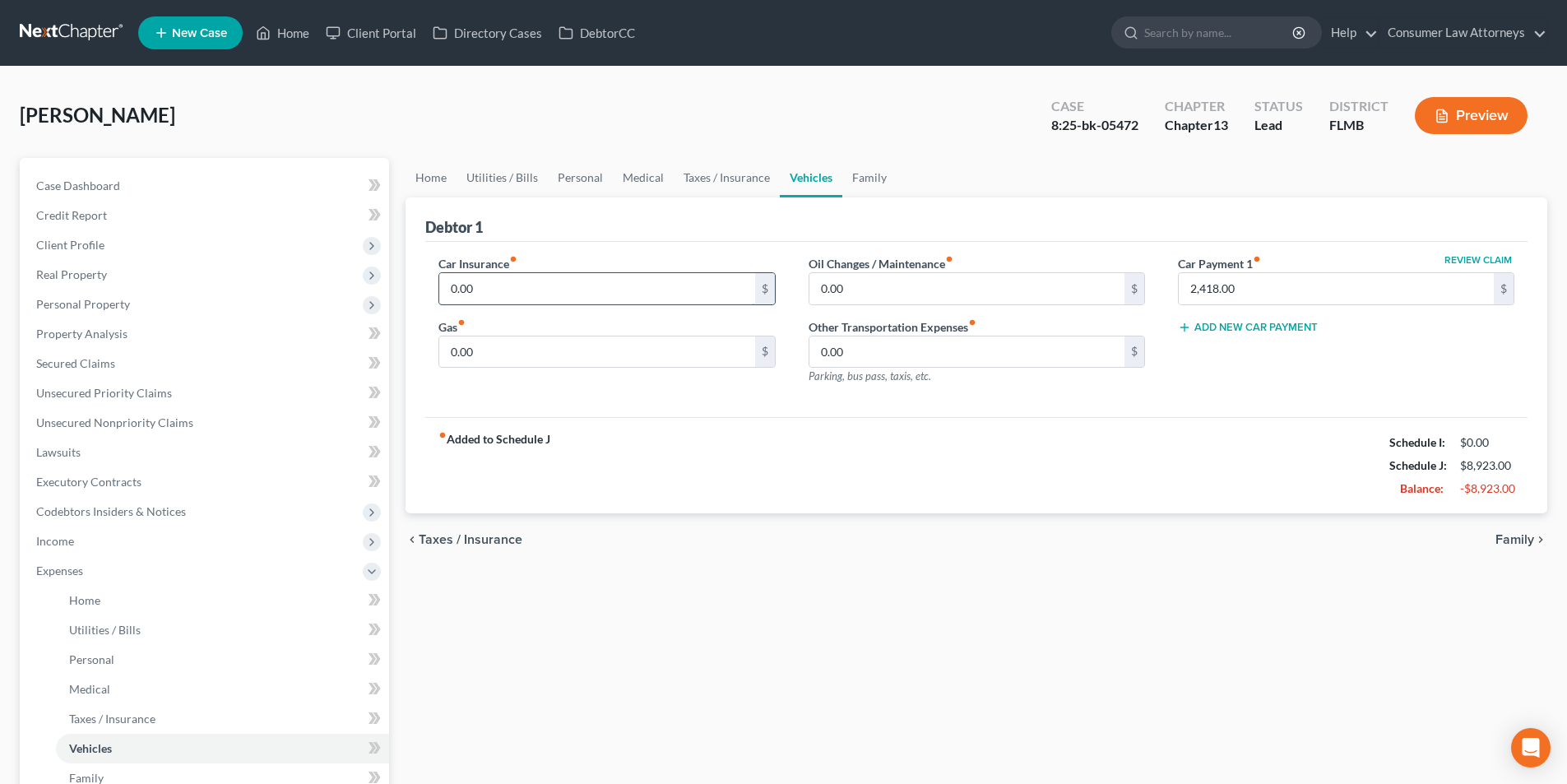
click at [539, 280] on input "0.00" at bounding box center [597, 289] width 315 height 32
type input "400.00"
click at [862, 278] on input "0.00" at bounding box center [967, 289] width 315 height 32
type input "50.00"
click at [550, 352] on input "0.00" at bounding box center [597, 352] width 315 height 32
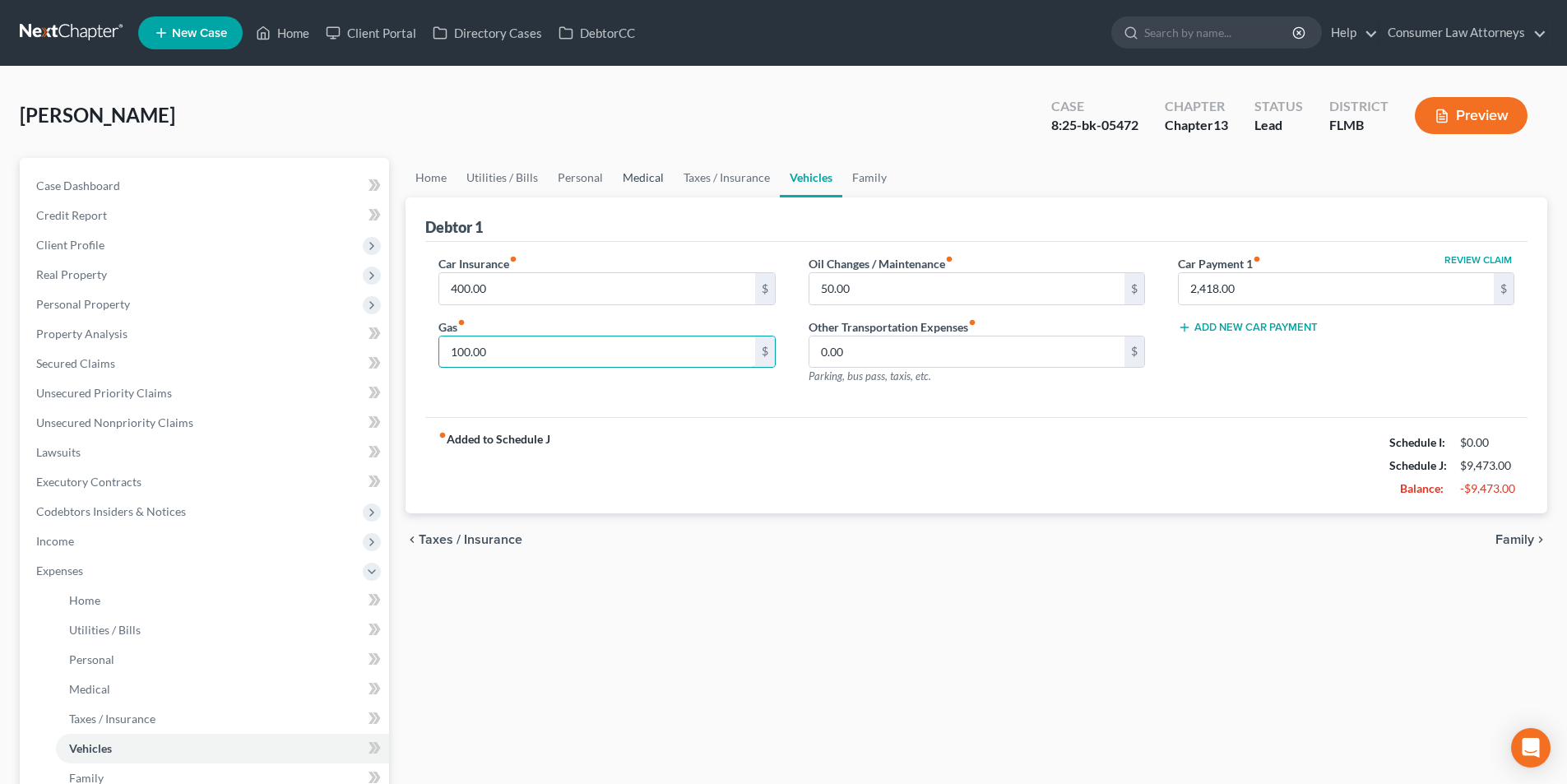
type input "100.00"
click at [645, 172] on link "Medical" at bounding box center [643, 177] width 61 height 39
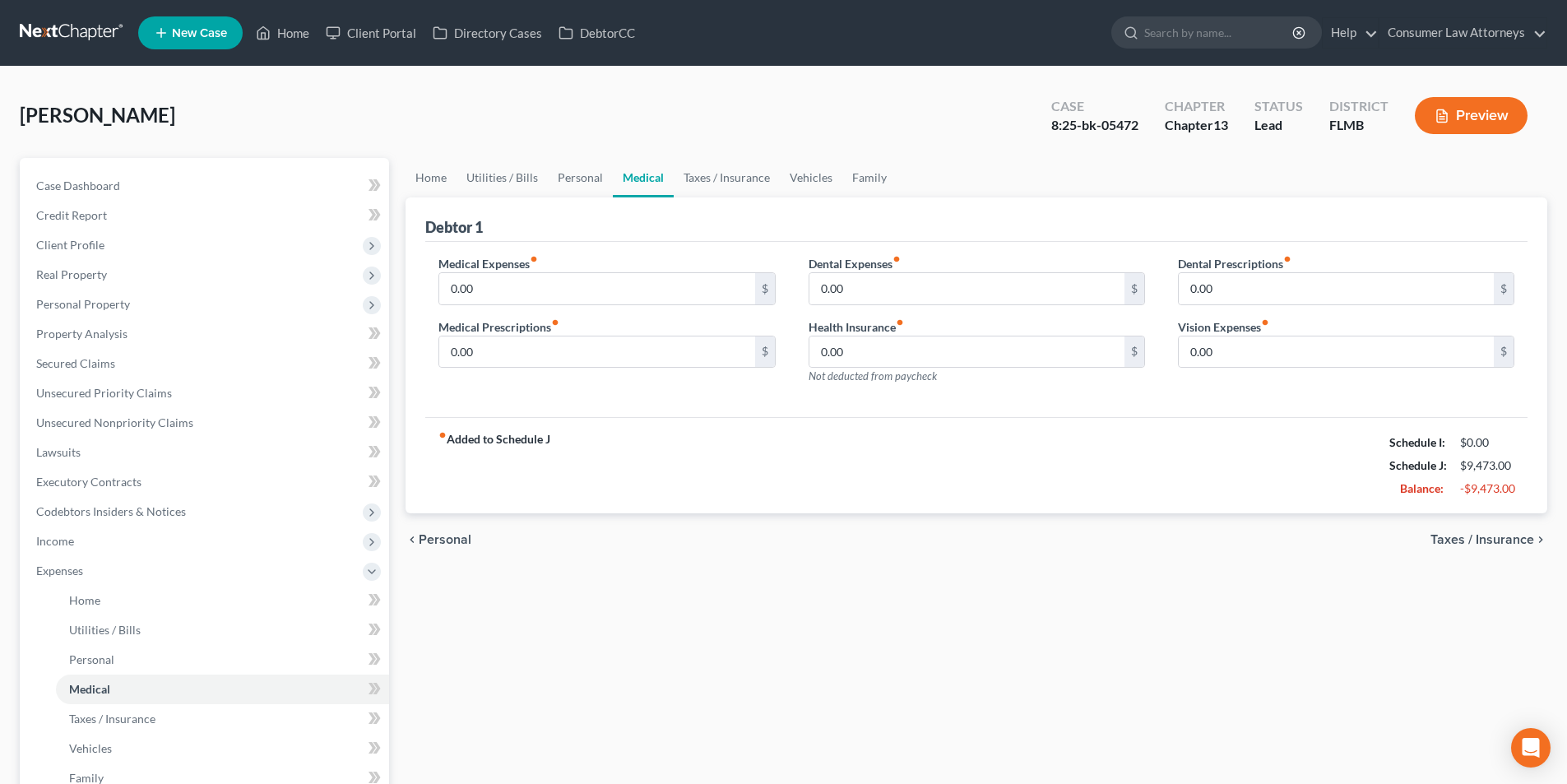
click at [552, 307] on div "Medical Expenses fiber_manual_record 0.00 $ Medical Prescriptions fiber_manual_…" at bounding box center [607, 325] width 369 height 143
click at [532, 284] on input "0.00" at bounding box center [597, 289] width 315 height 32
type input "100.00"
click at [527, 351] on input "0.00" at bounding box center [597, 352] width 315 height 32
type input "100.00"
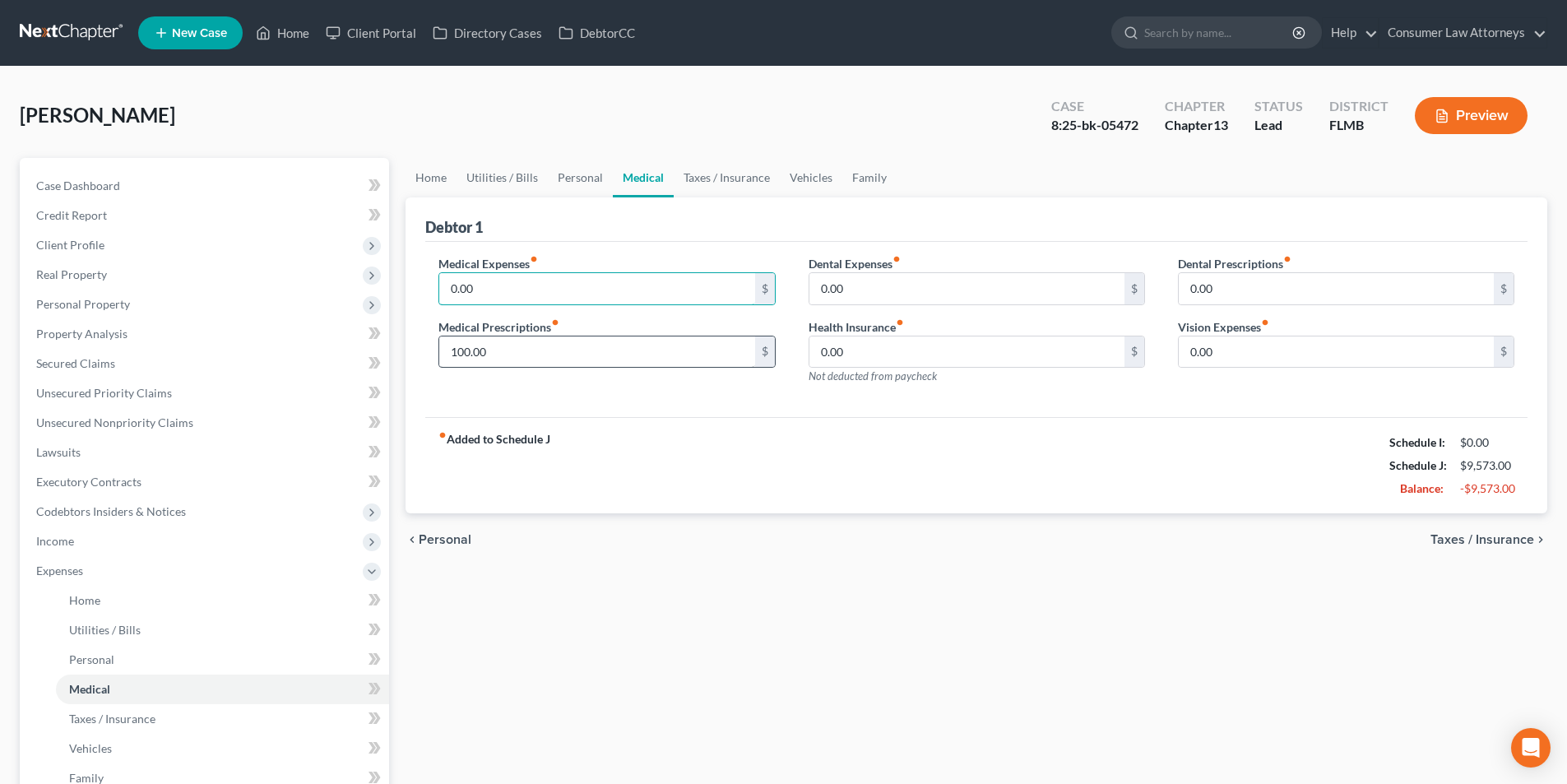
type input "0.00"
click at [529, 362] on input "100.00" at bounding box center [597, 352] width 315 height 32
type input "0.00"
click at [106, 309] on span "Personal Property" at bounding box center [83, 303] width 94 height 14
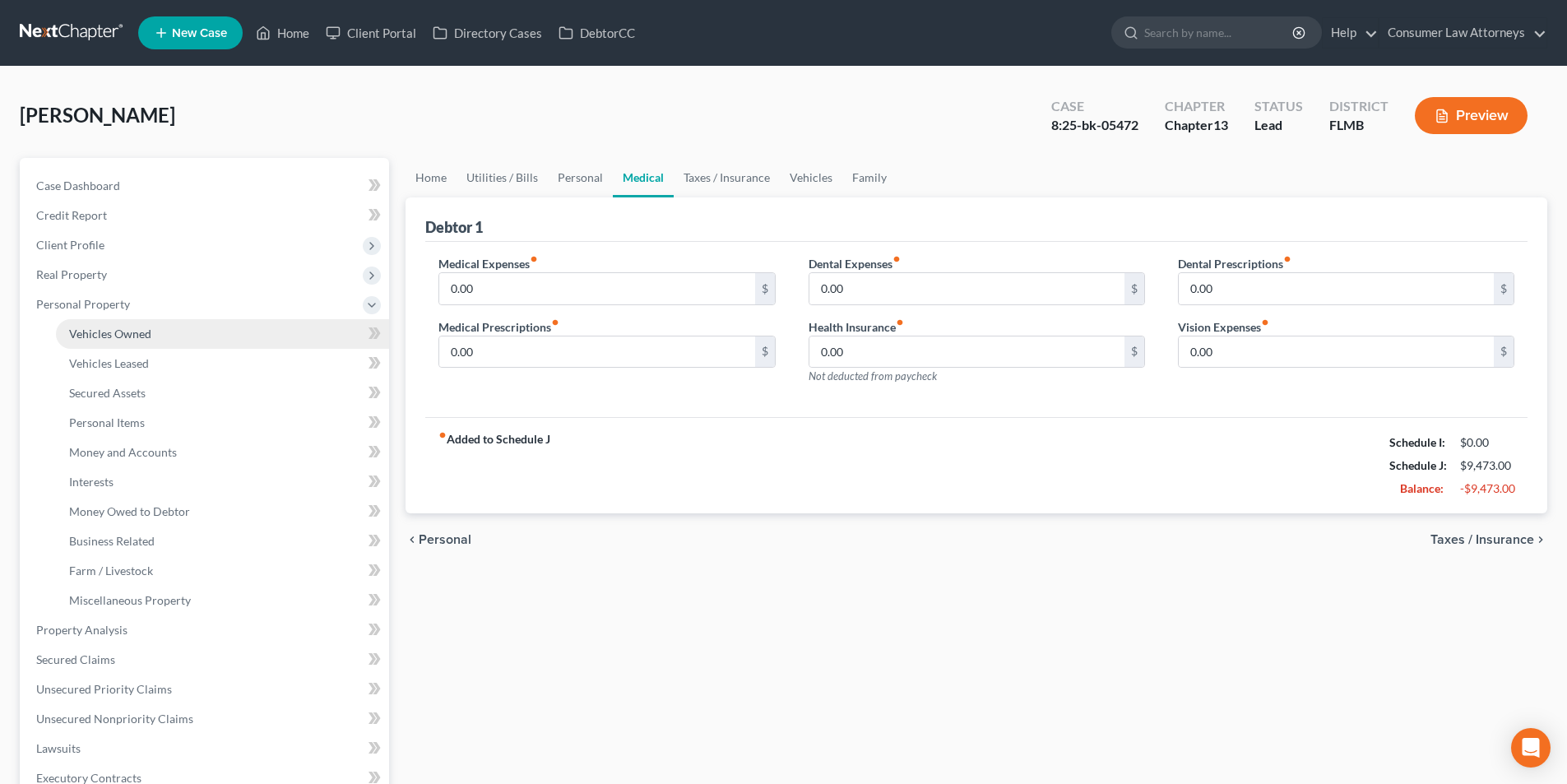
click at [118, 332] on span "Vehicles Owned" at bounding box center [110, 333] width 82 height 14
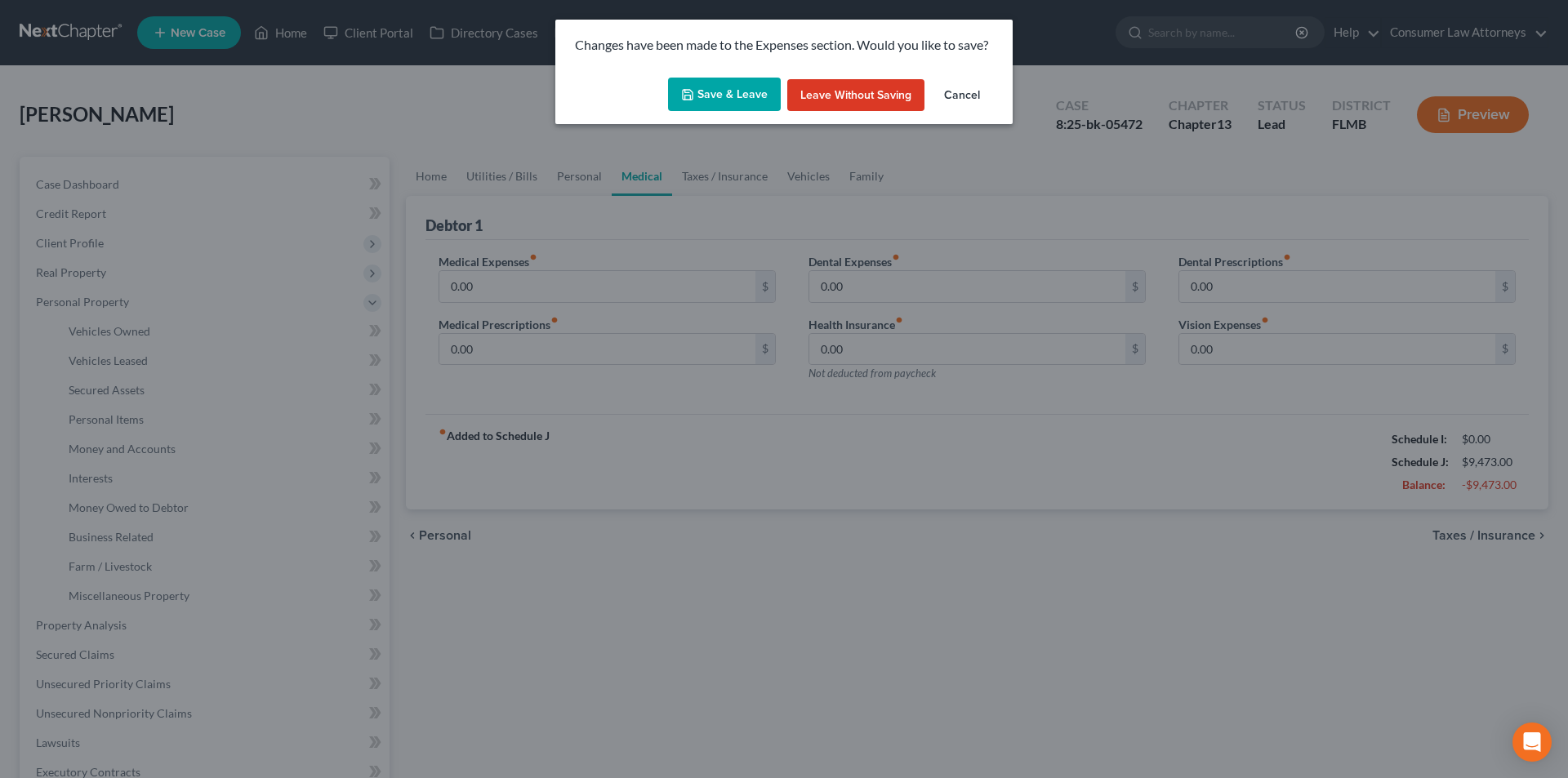
click at [740, 106] on button "Save & Leave" at bounding box center [725, 94] width 113 height 34
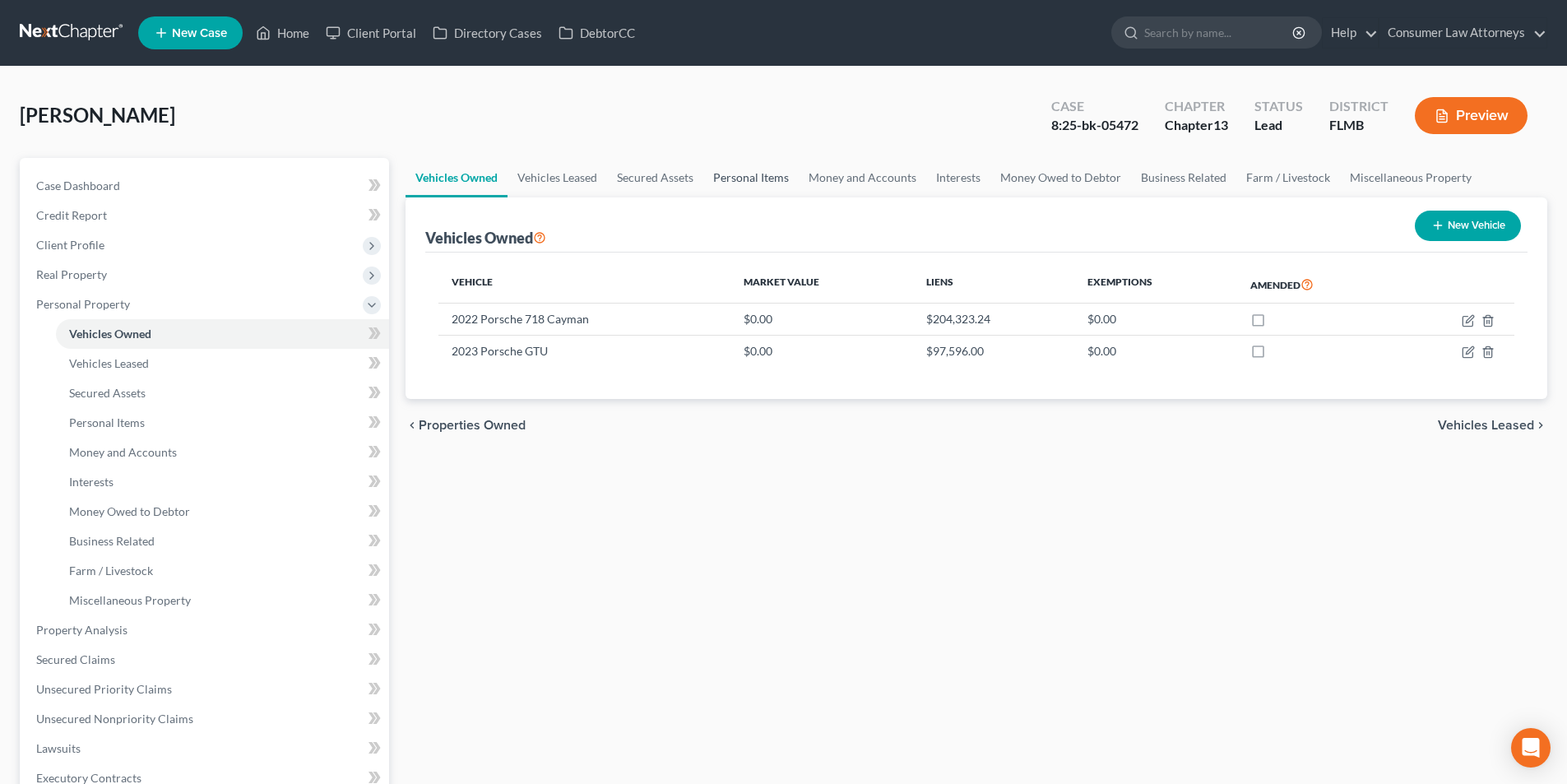
click at [754, 172] on link "Personal Items" at bounding box center [751, 177] width 95 height 39
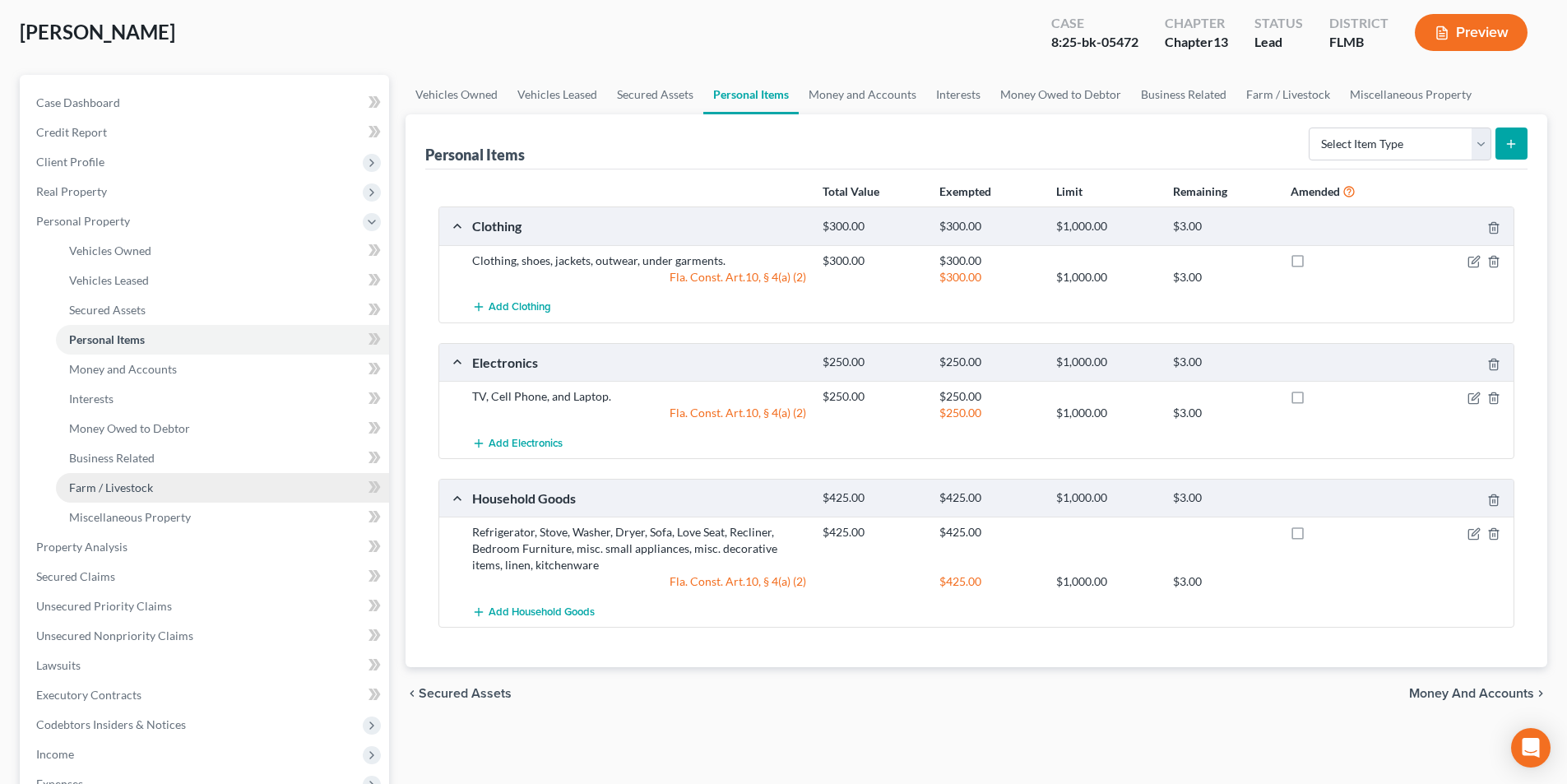
scroll to position [247, 0]
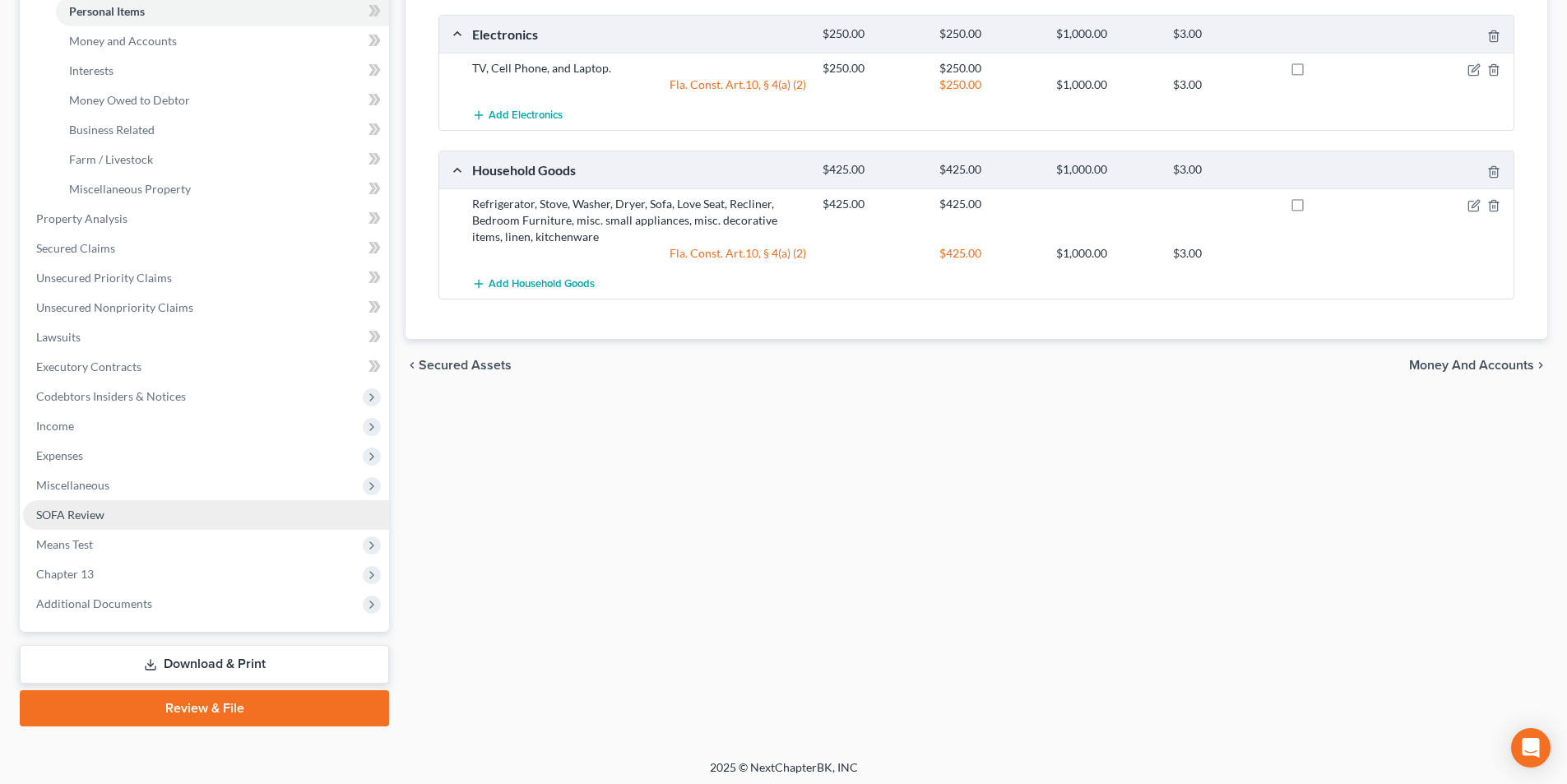
click at [73, 516] on span "SOFA Review" at bounding box center [70, 514] width 68 height 14
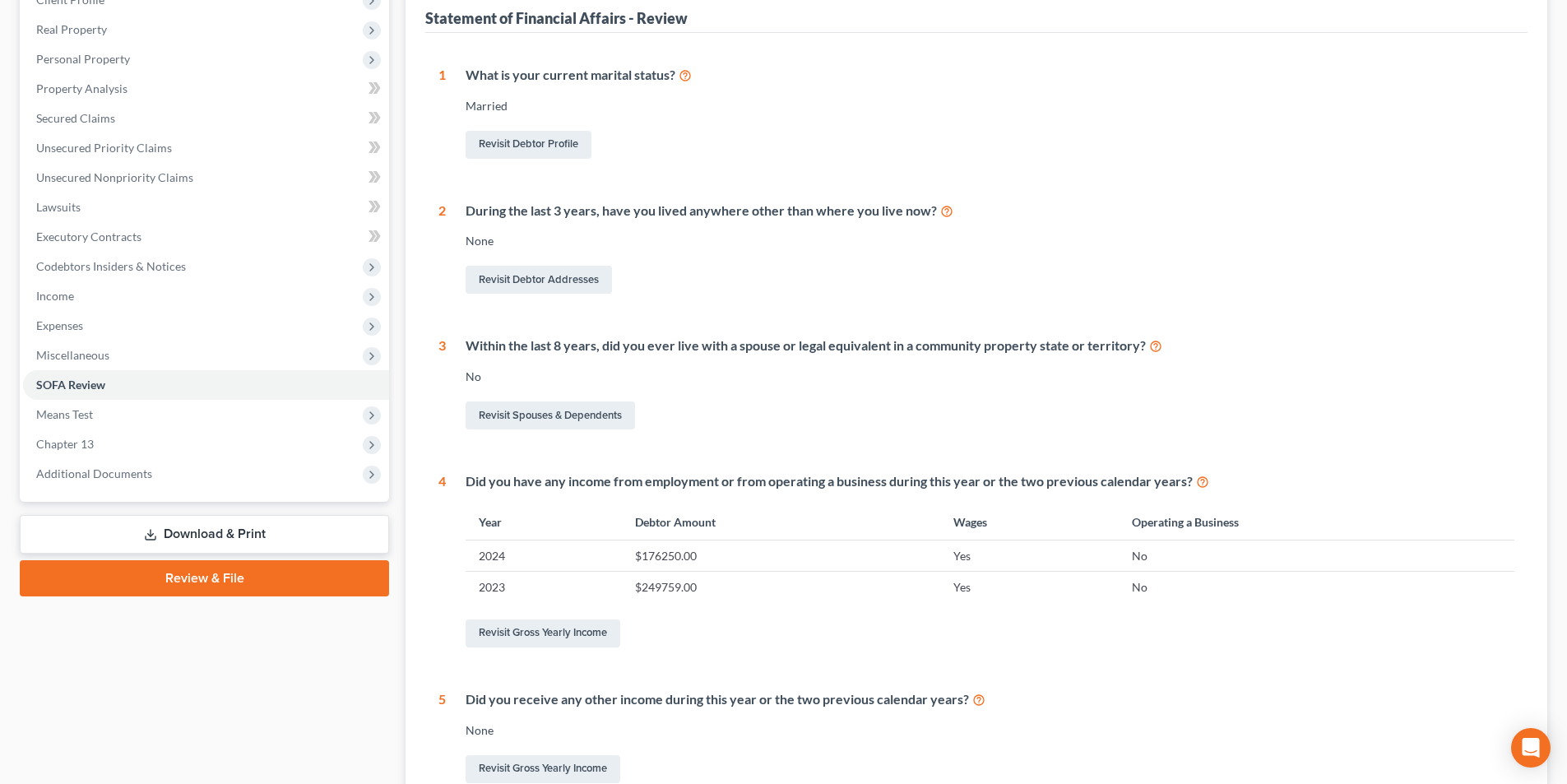
scroll to position [82, 0]
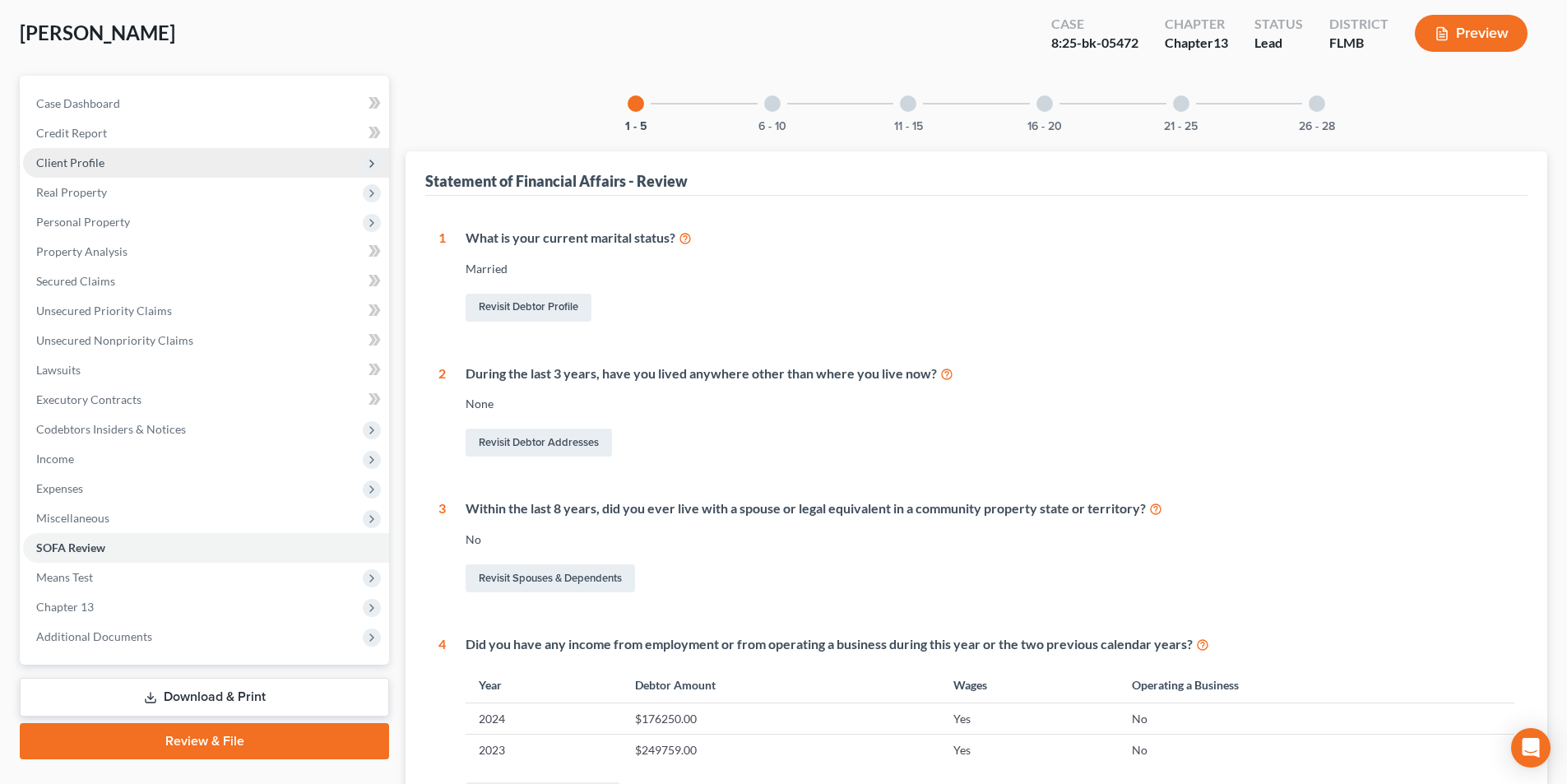
click at [94, 166] on span "Client Profile" at bounding box center [70, 162] width 68 height 14
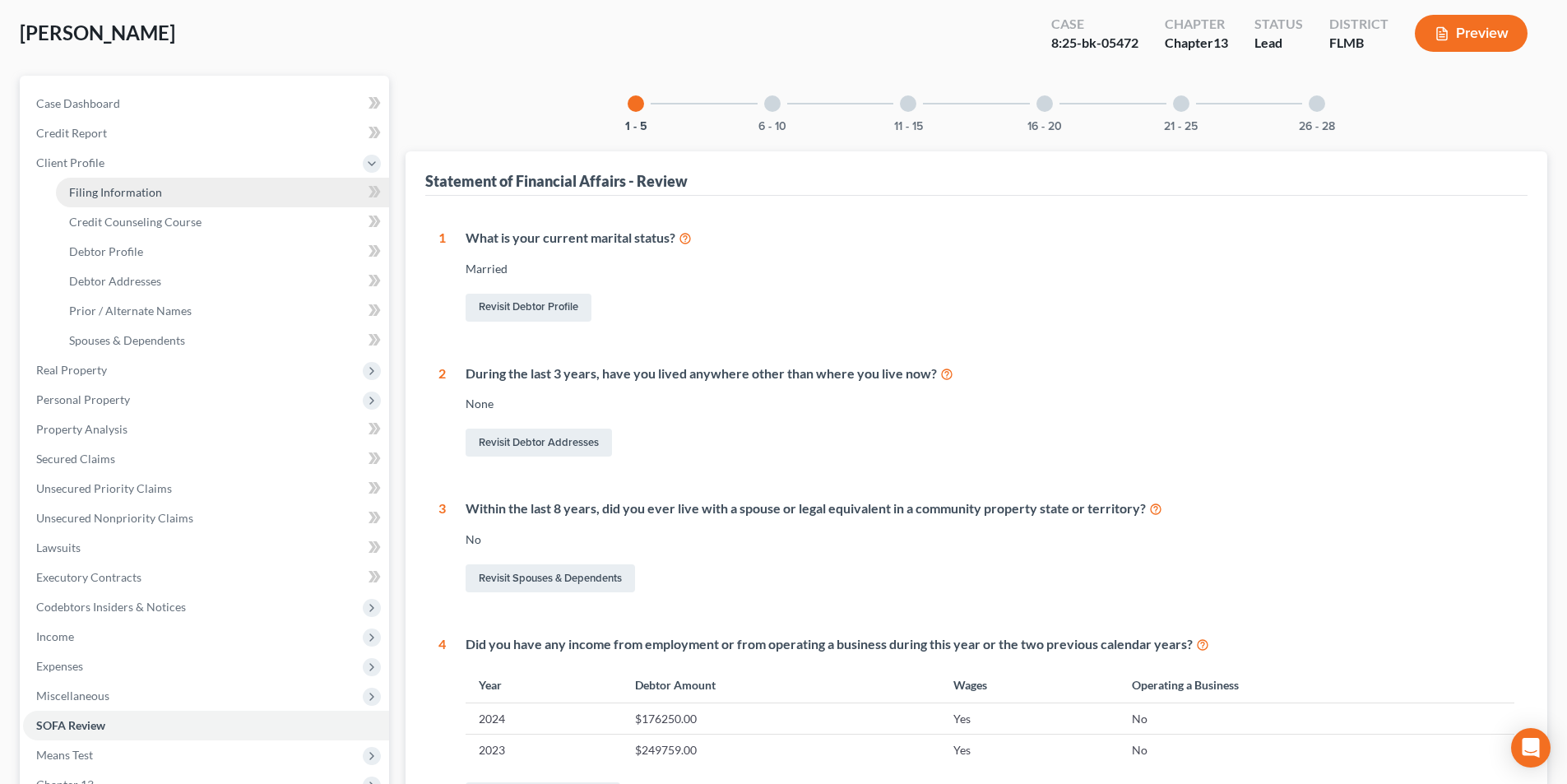
click at [136, 193] on span "Filing Information" at bounding box center [116, 191] width 93 height 14
select select "1"
select select "0"
select select "3"
select select "15"
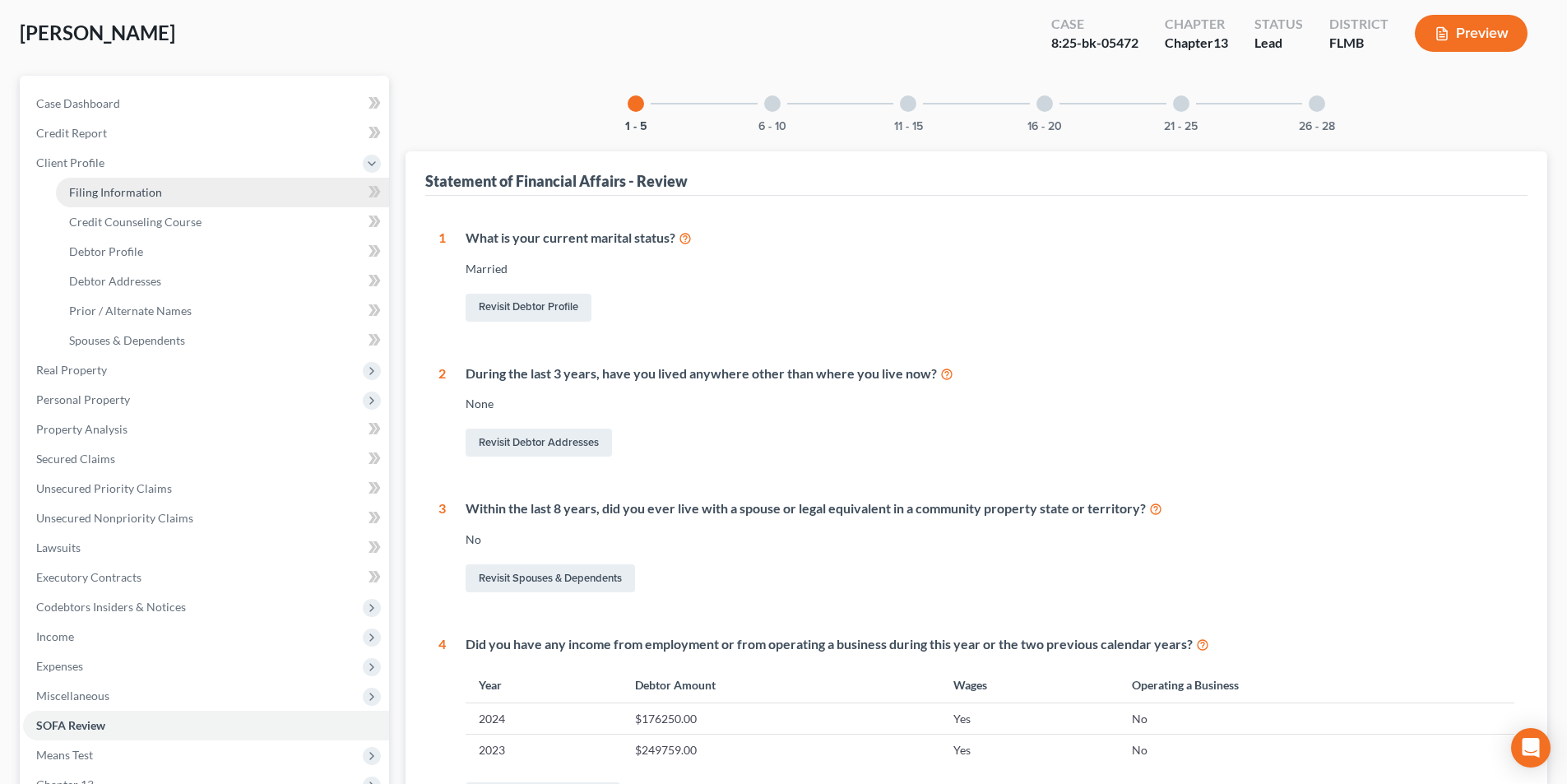
select select "0"
select select "9"
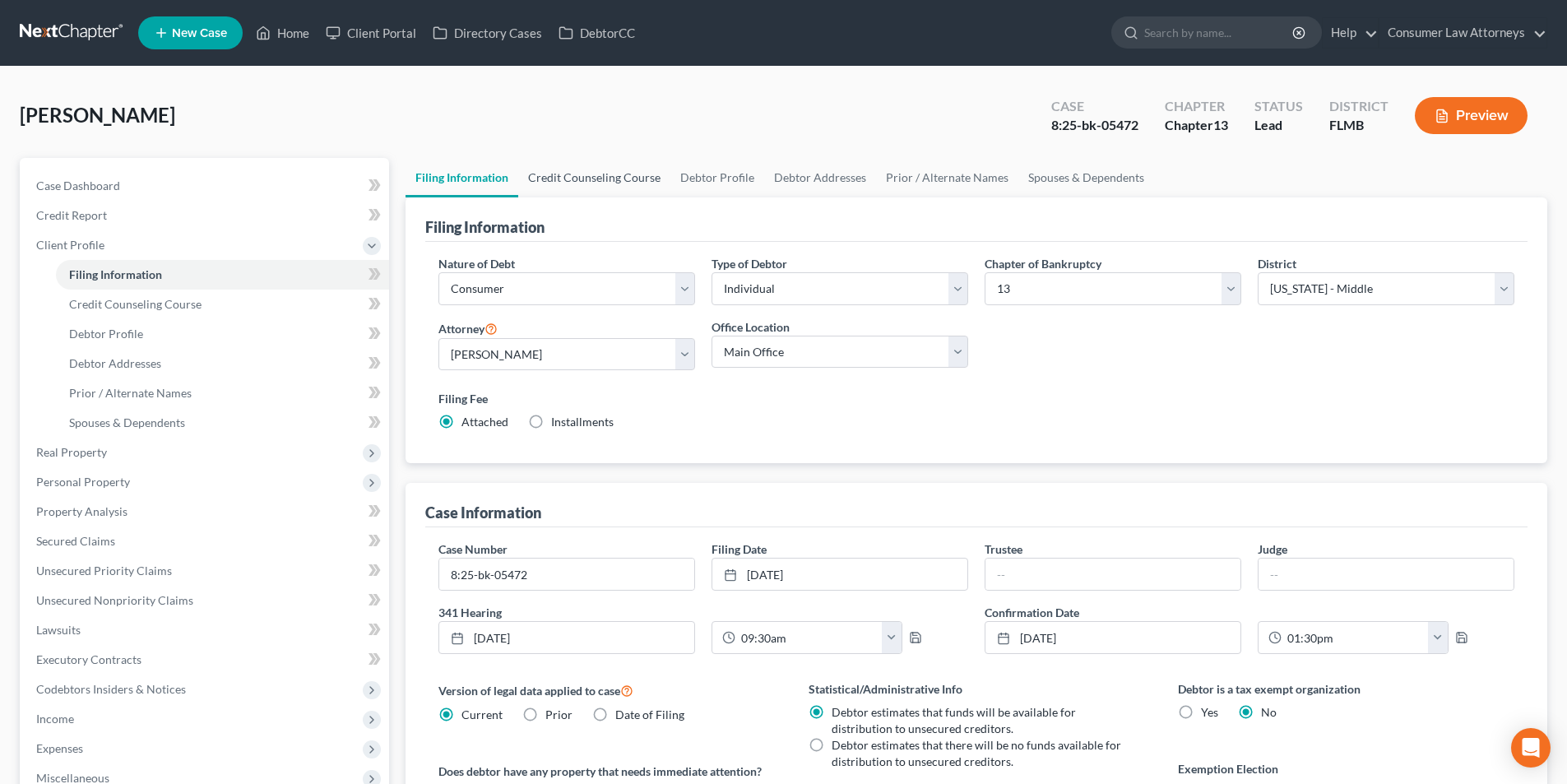
click at [614, 174] on link "Credit Counseling Course" at bounding box center [594, 177] width 152 height 39
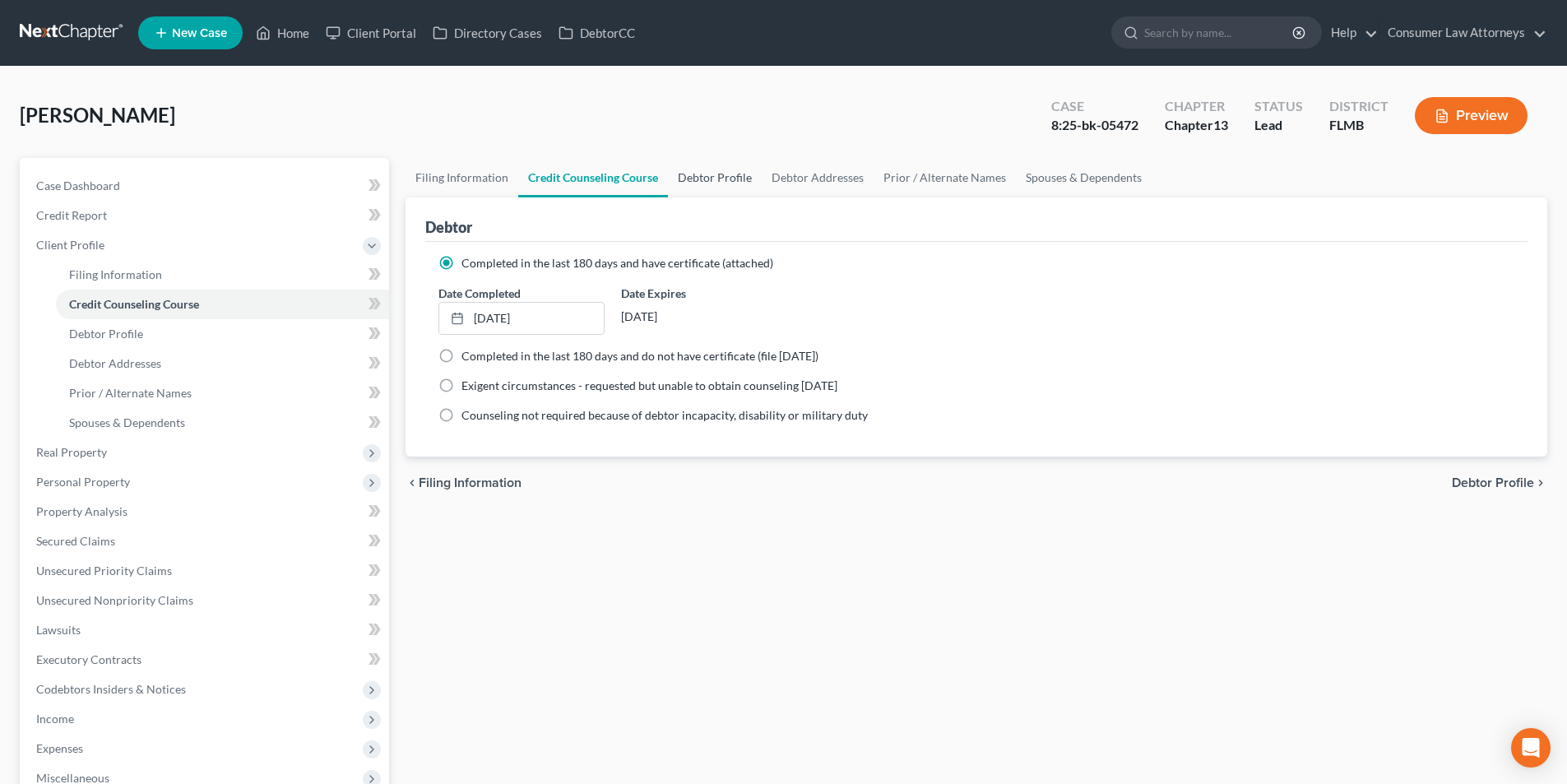
click at [748, 168] on link "Debtor Profile" at bounding box center [714, 177] width 94 height 39
select select "1"
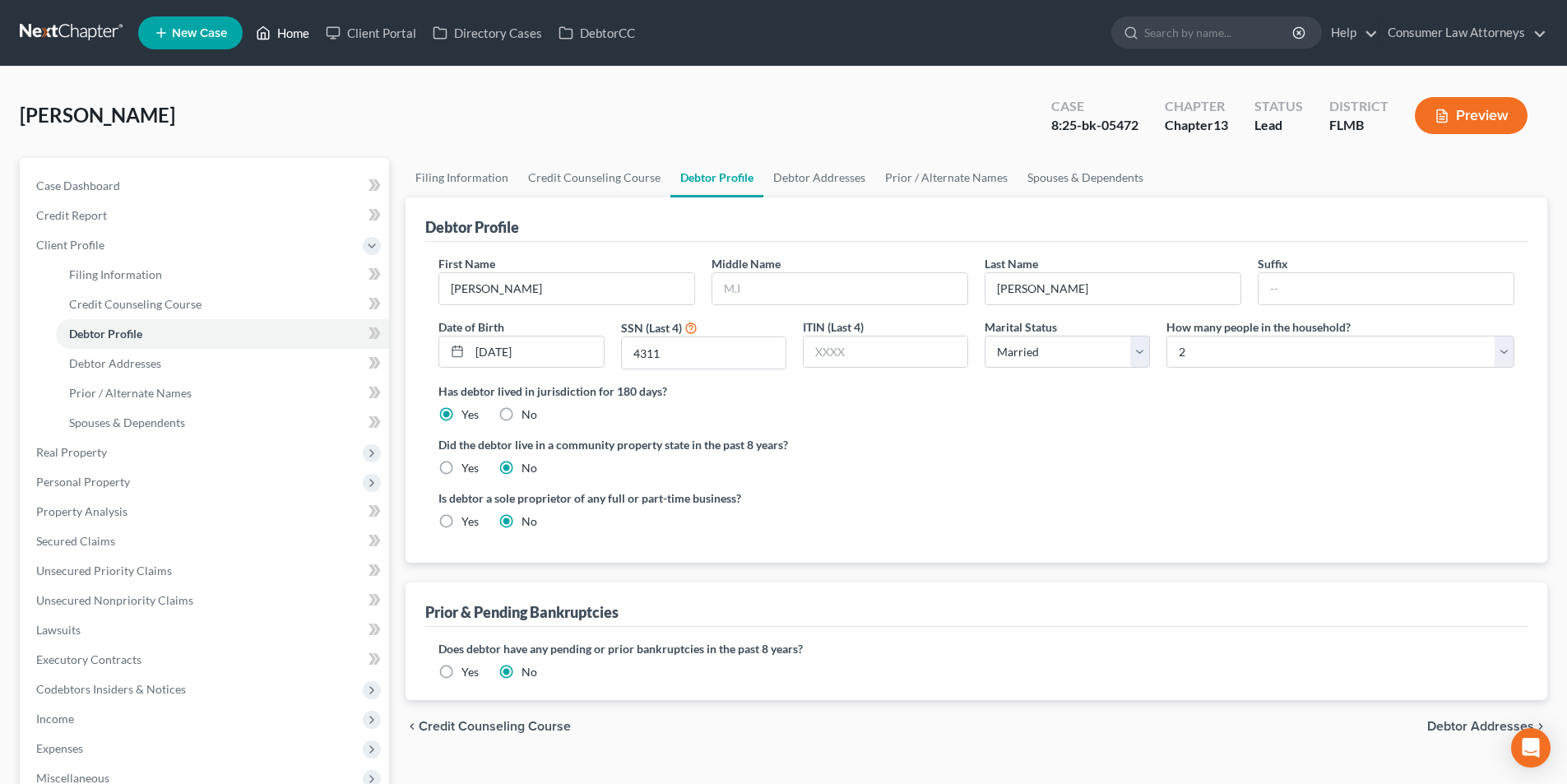
drag, startPoint x: 306, startPoint y: 38, endPoint x: 360, endPoint y: 156, distance: 129.8
click at [306, 38] on link "Home" at bounding box center [283, 33] width 70 height 30
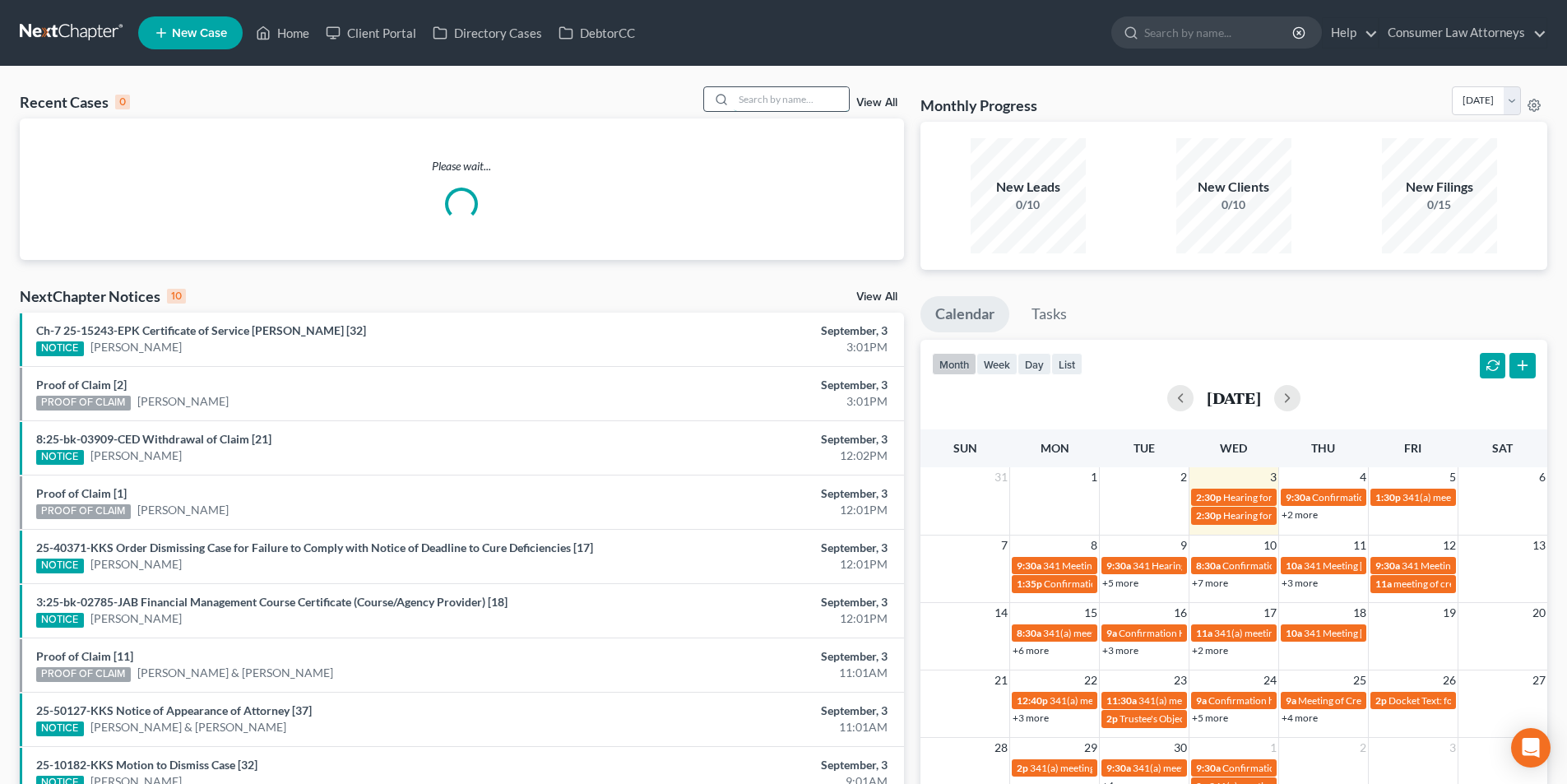
click at [804, 102] on input "search" at bounding box center [791, 100] width 115 height 24
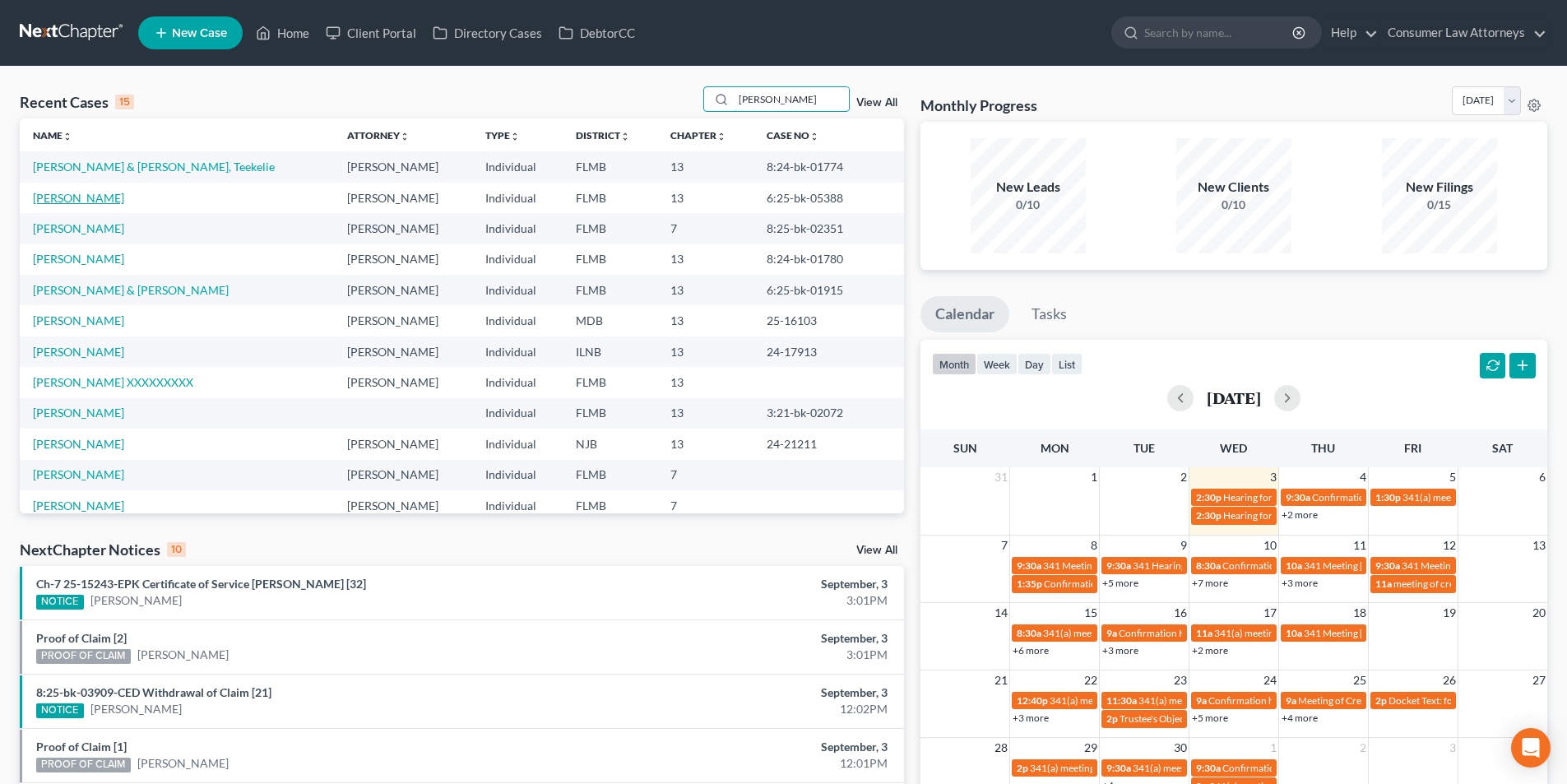
type input "[PERSON_NAME]"
click at [104, 194] on link "[PERSON_NAME]" at bounding box center [78, 198] width 91 height 14
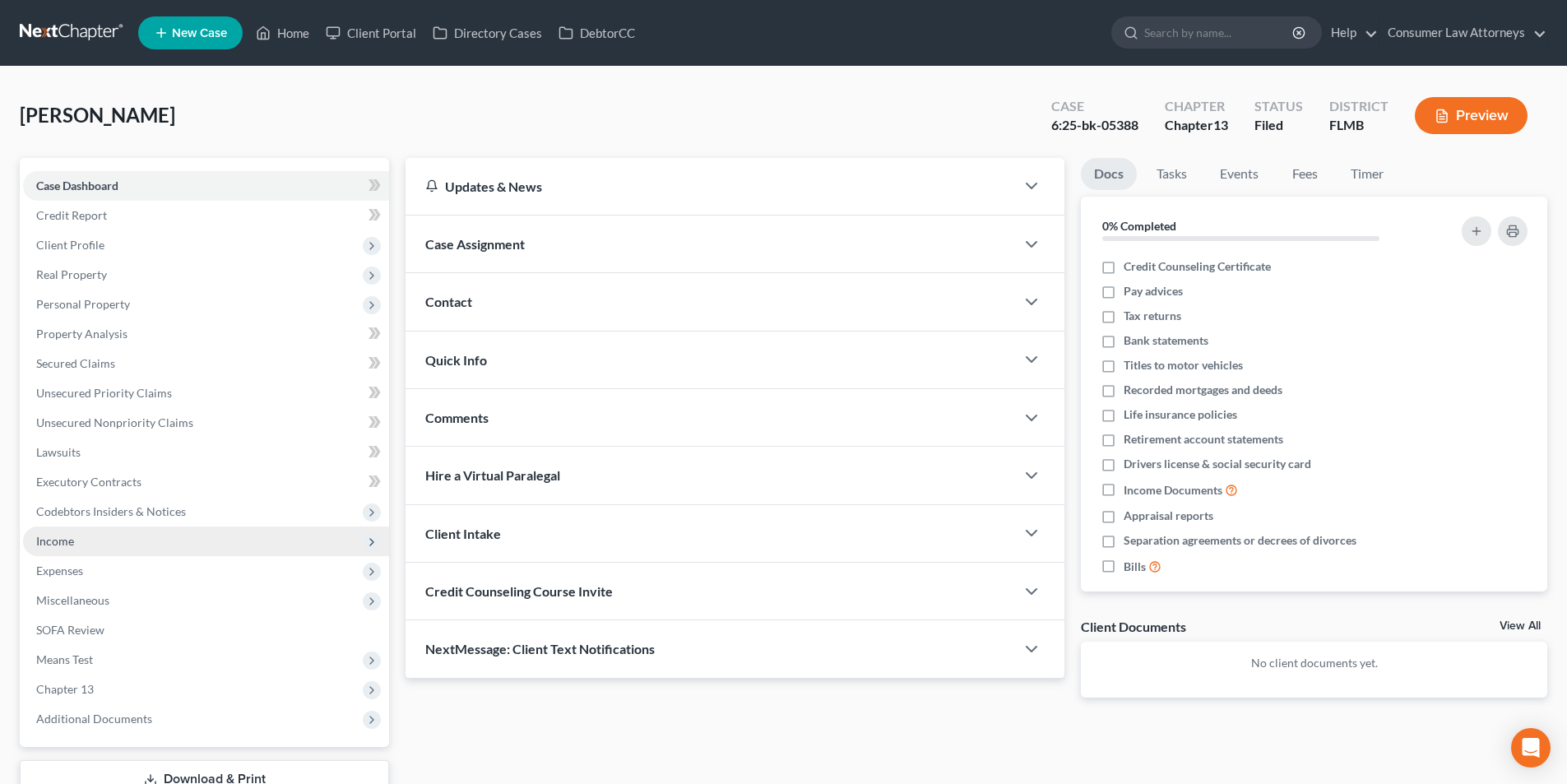
click at [66, 546] on span "Income" at bounding box center [55, 540] width 38 height 14
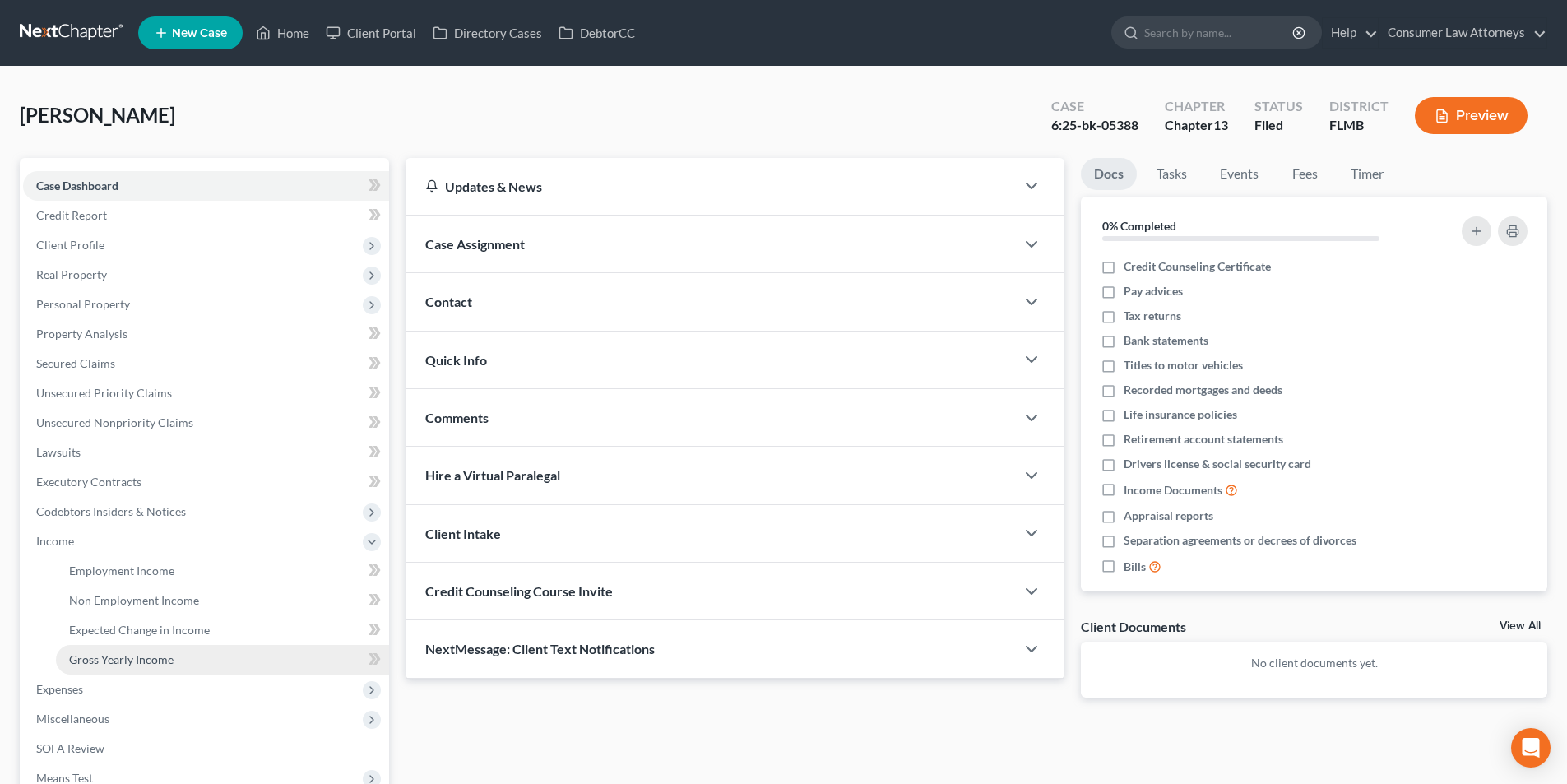
click at [121, 658] on span "Gross Yearly Income" at bounding box center [121, 659] width 104 height 14
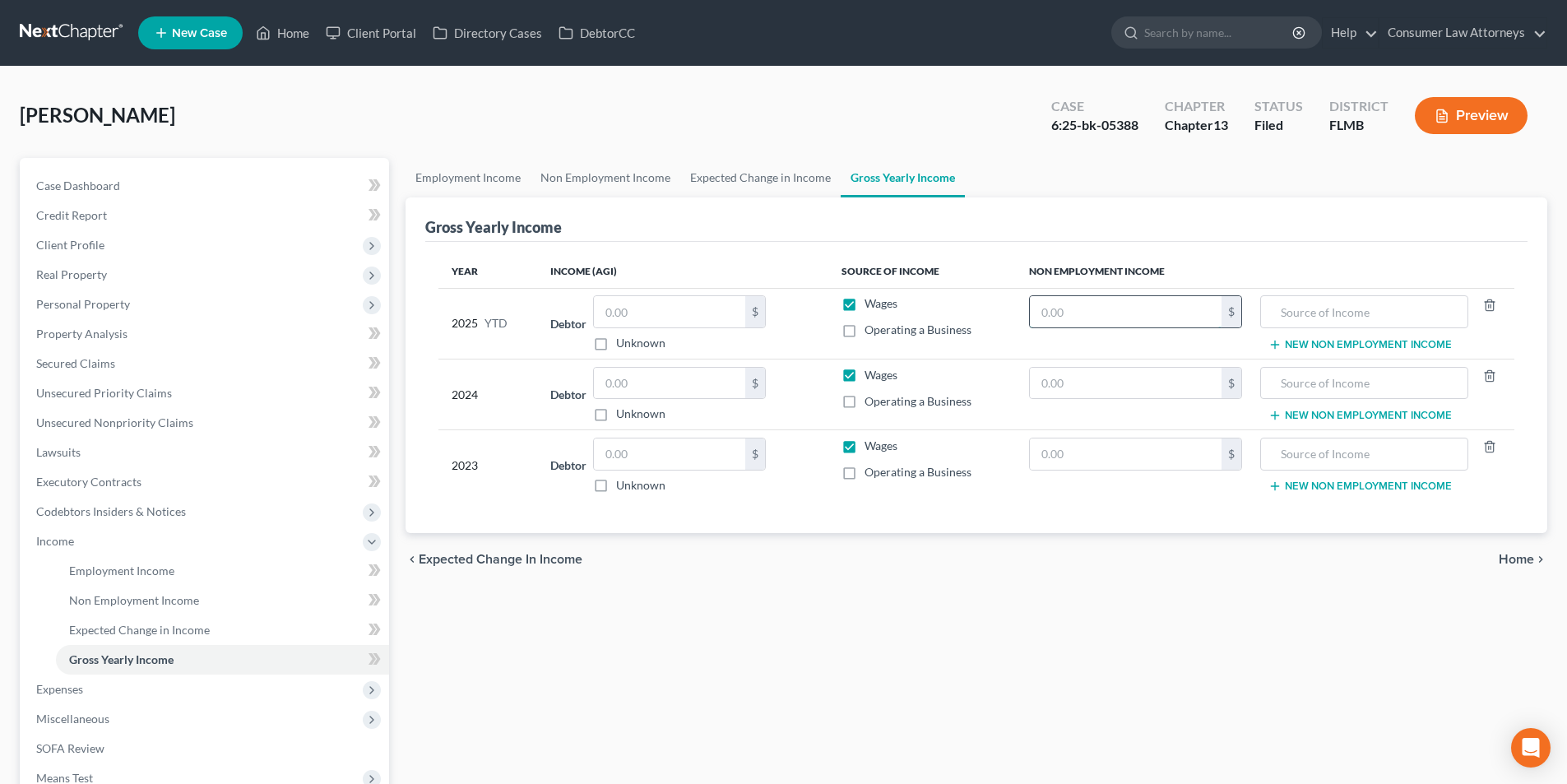
click at [1093, 305] on input "text" at bounding box center [1126, 312] width 192 height 32
type input "9,680.00"
click at [1326, 316] on input "text" at bounding box center [1364, 312] width 189 height 32
type input "Social Security"
click at [626, 179] on link "Non Employment Income" at bounding box center [605, 177] width 150 height 39
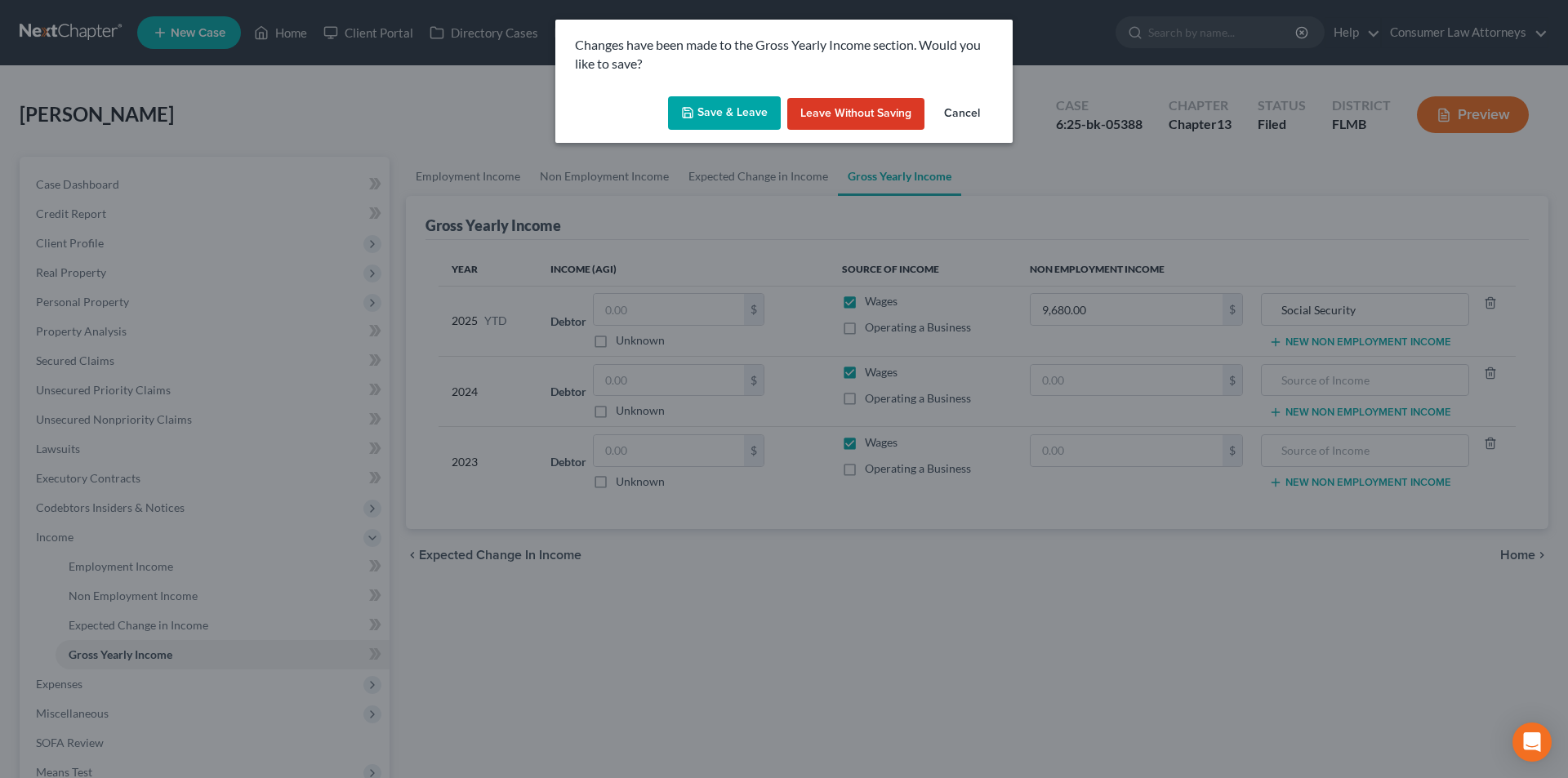
click at [749, 107] on button "Save & Leave" at bounding box center [725, 113] width 113 height 34
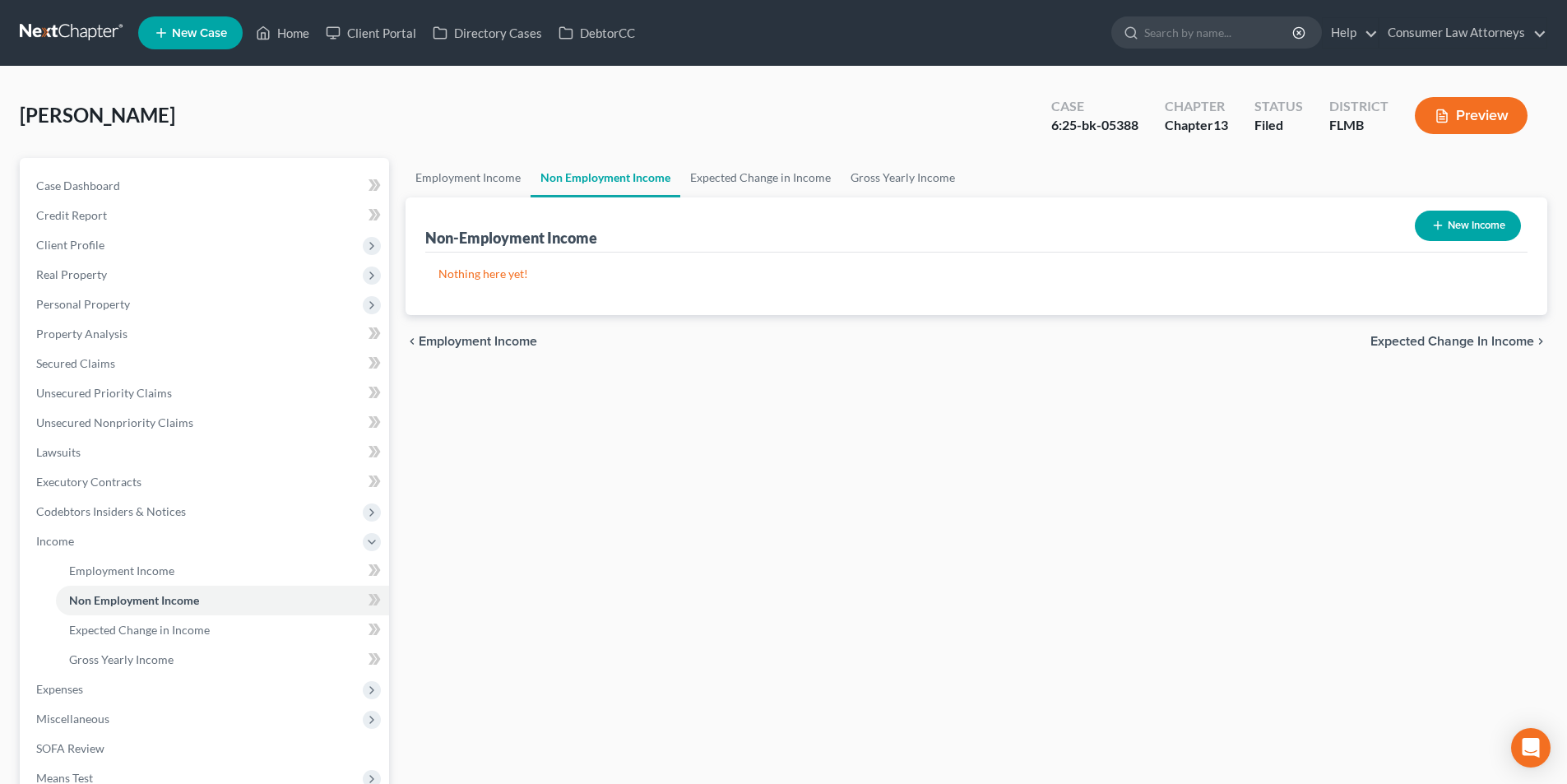
click at [1443, 227] on button "New Income" at bounding box center [1468, 226] width 106 height 31
select select "0"
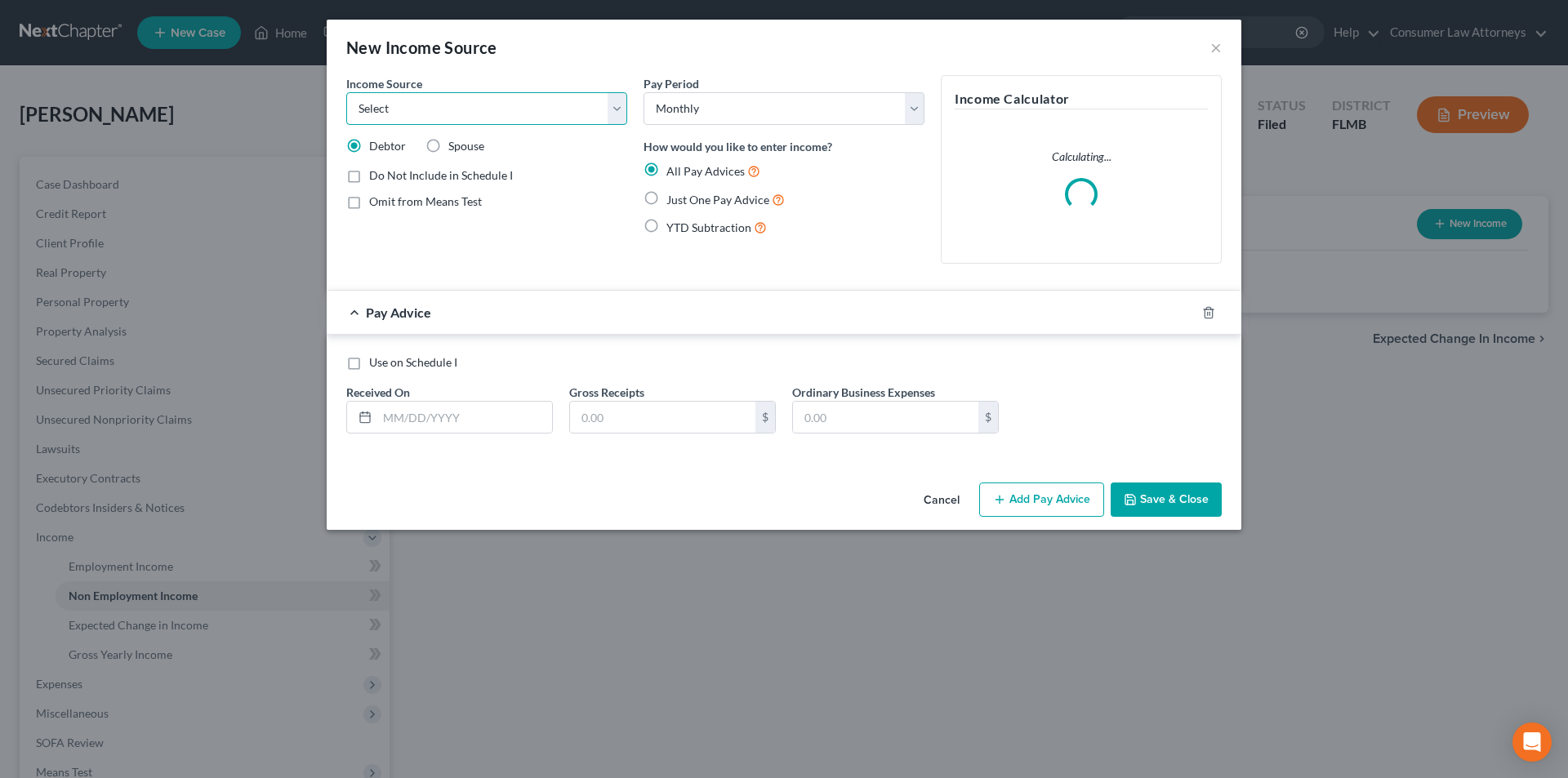
click at [499, 107] on select "Select Unemployment Disability (from employer) Pension Retirement Social Securi…" at bounding box center [486, 108] width 280 height 32
select select "4"
click at [346, 93] on select "Select Unemployment Disability (from employer) Pension Retirement Social Securi…" at bounding box center [486, 108] width 280 height 32
click at [666, 200] on label "Just One Pay Advice" at bounding box center [726, 200] width 118 height 19
click at [673, 200] on input "Just One Pay Advice" at bounding box center [678, 195] width 10 height 10
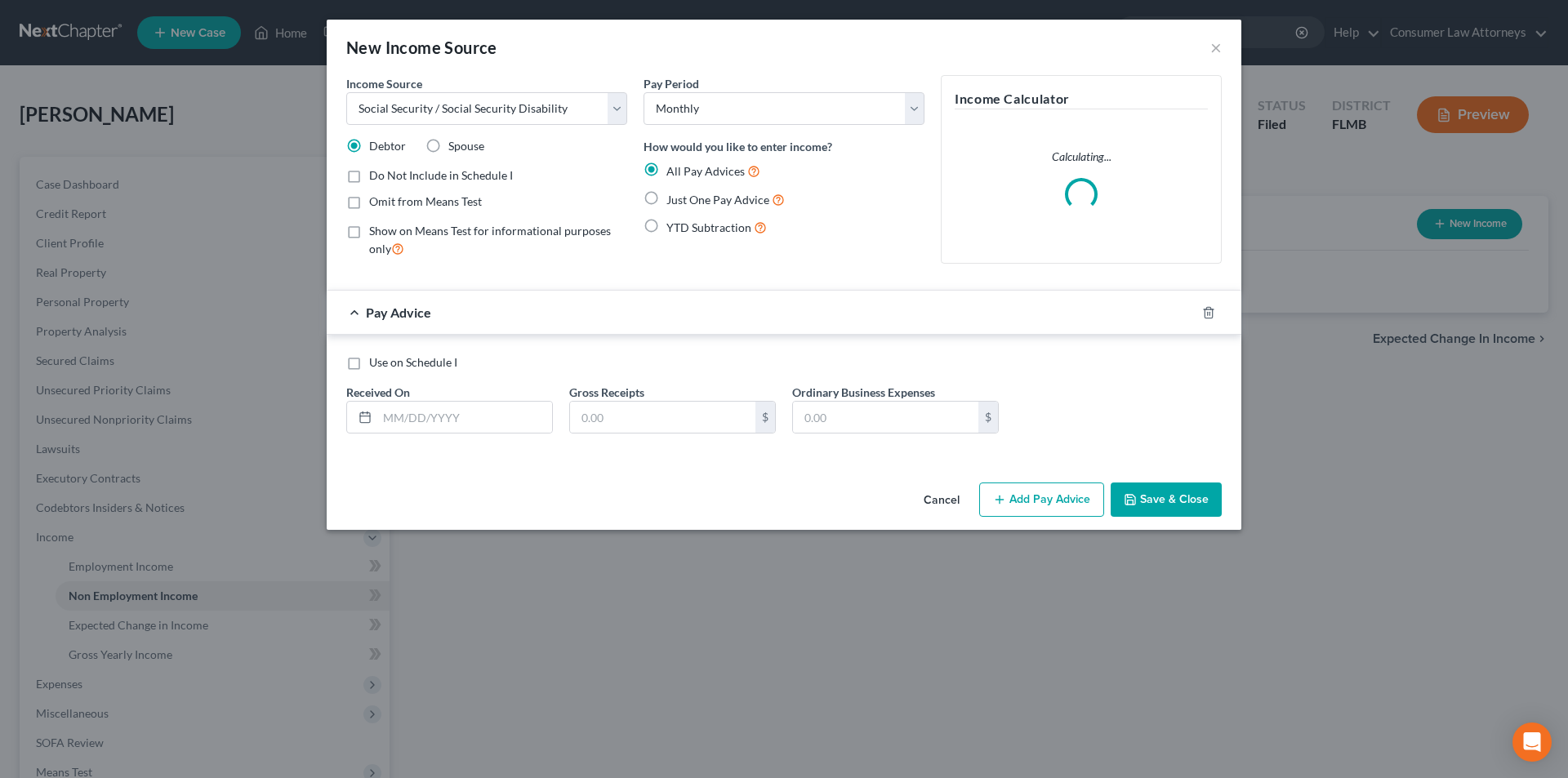
radio input "true"
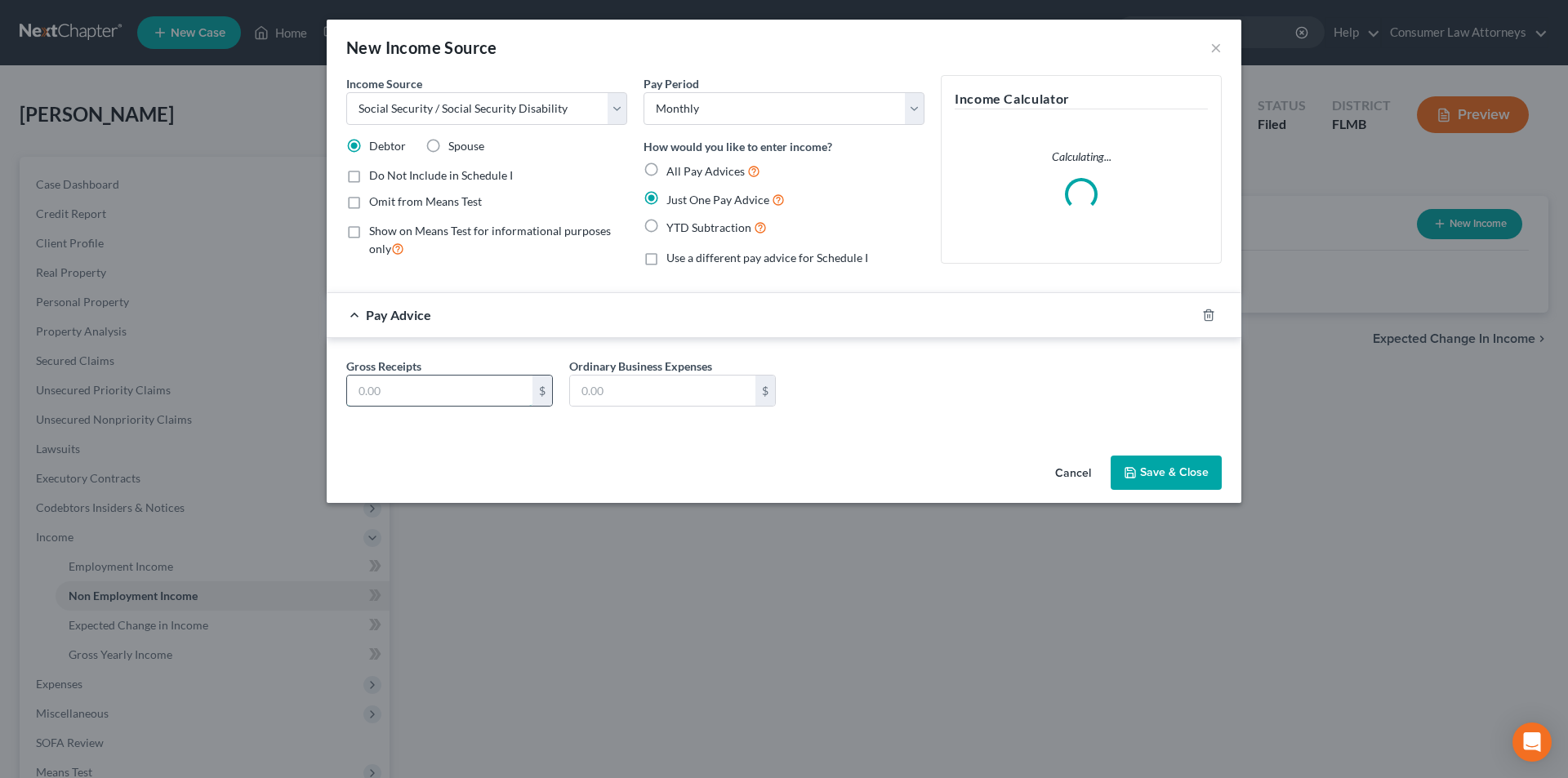
click at [451, 387] on input "text" at bounding box center [440, 391] width 185 height 31
type input "1,210.00"
click at [1170, 469] on button "Save & Close" at bounding box center [1166, 472] width 111 height 34
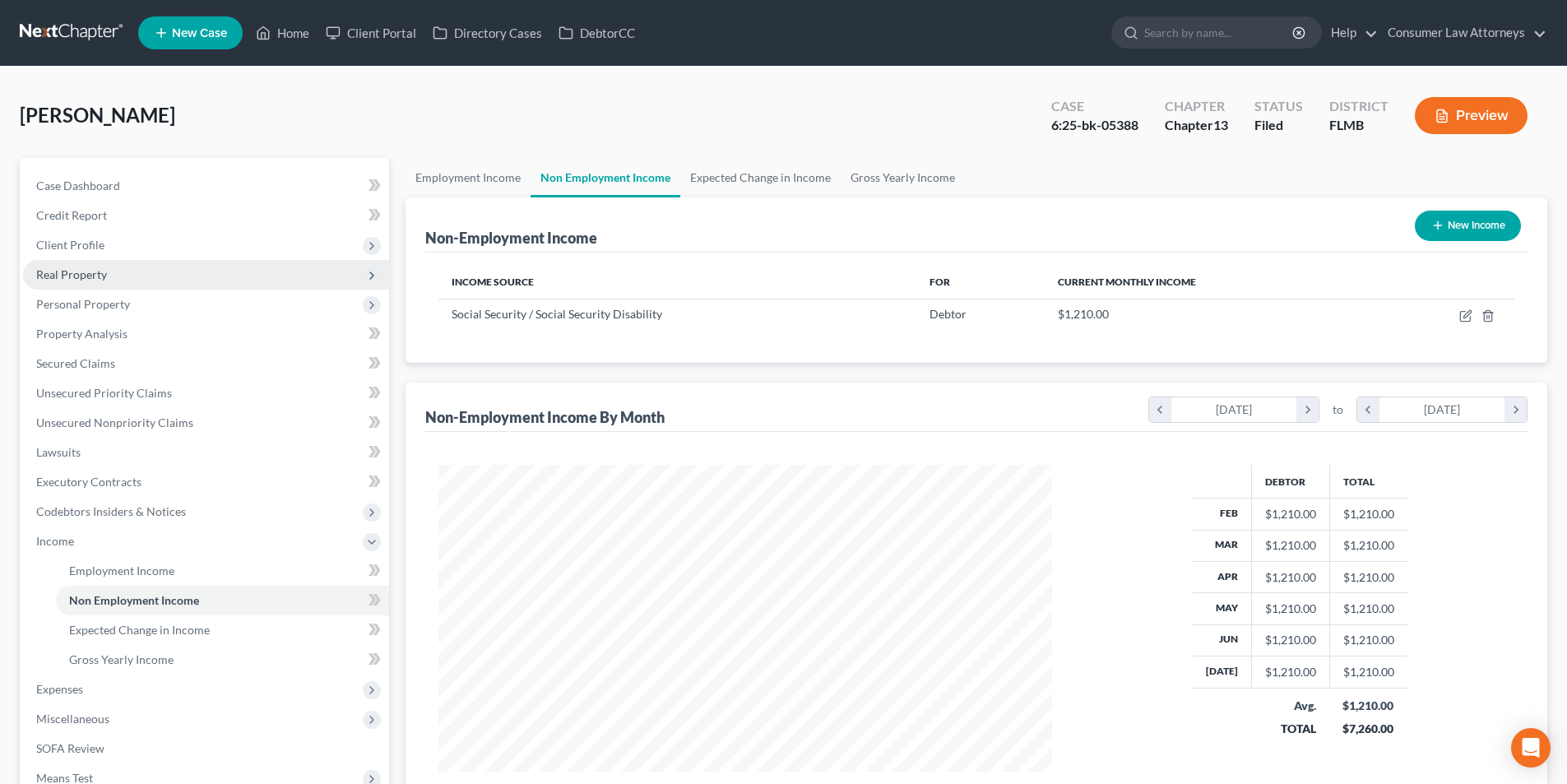
click at [99, 272] on span "Real Property" at bounding box center [72, 274] width 71 height 14
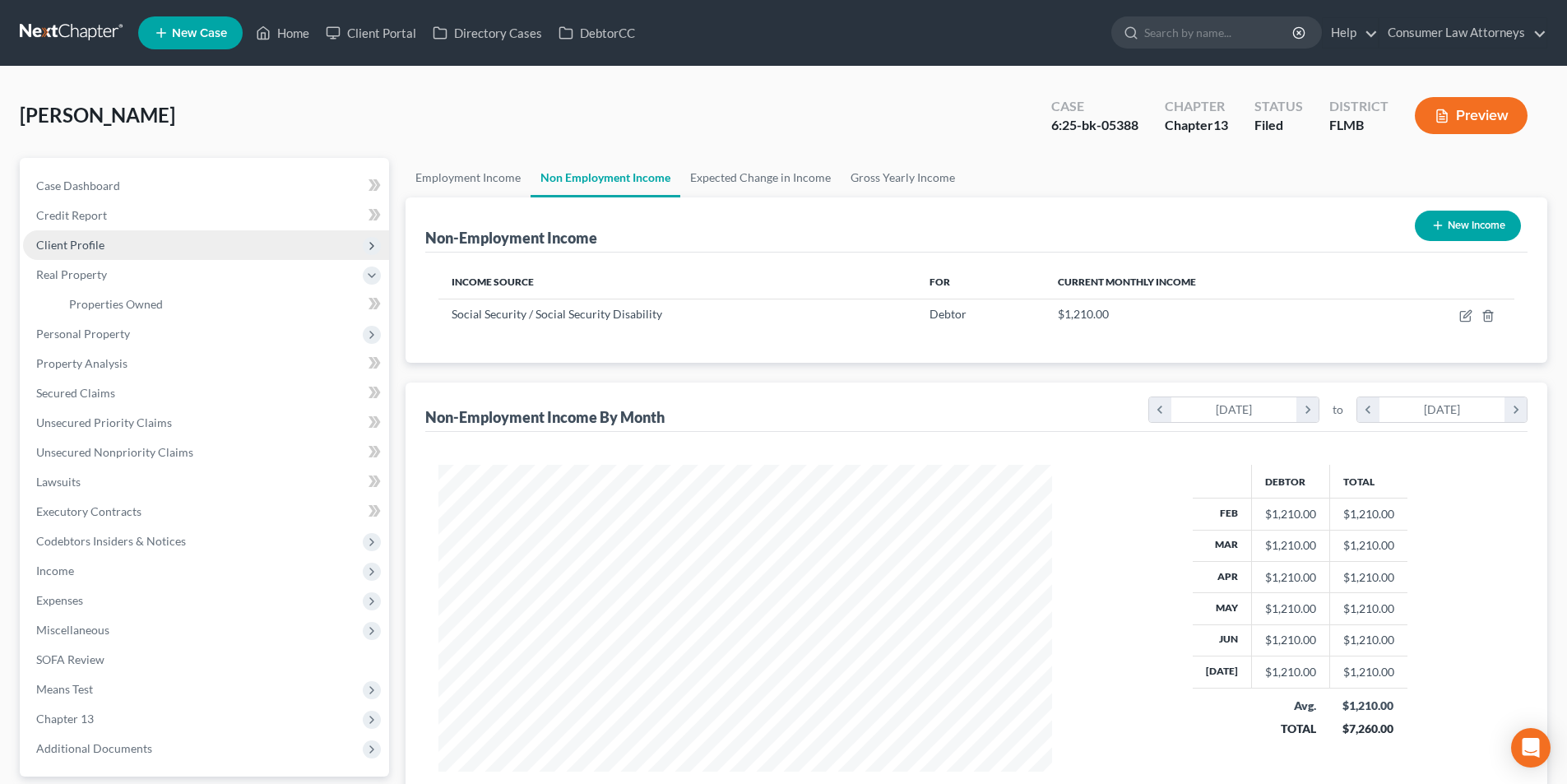
click at [96, 250] on span "Client Profile" at bounding box center [70, 244] width 68 height 14
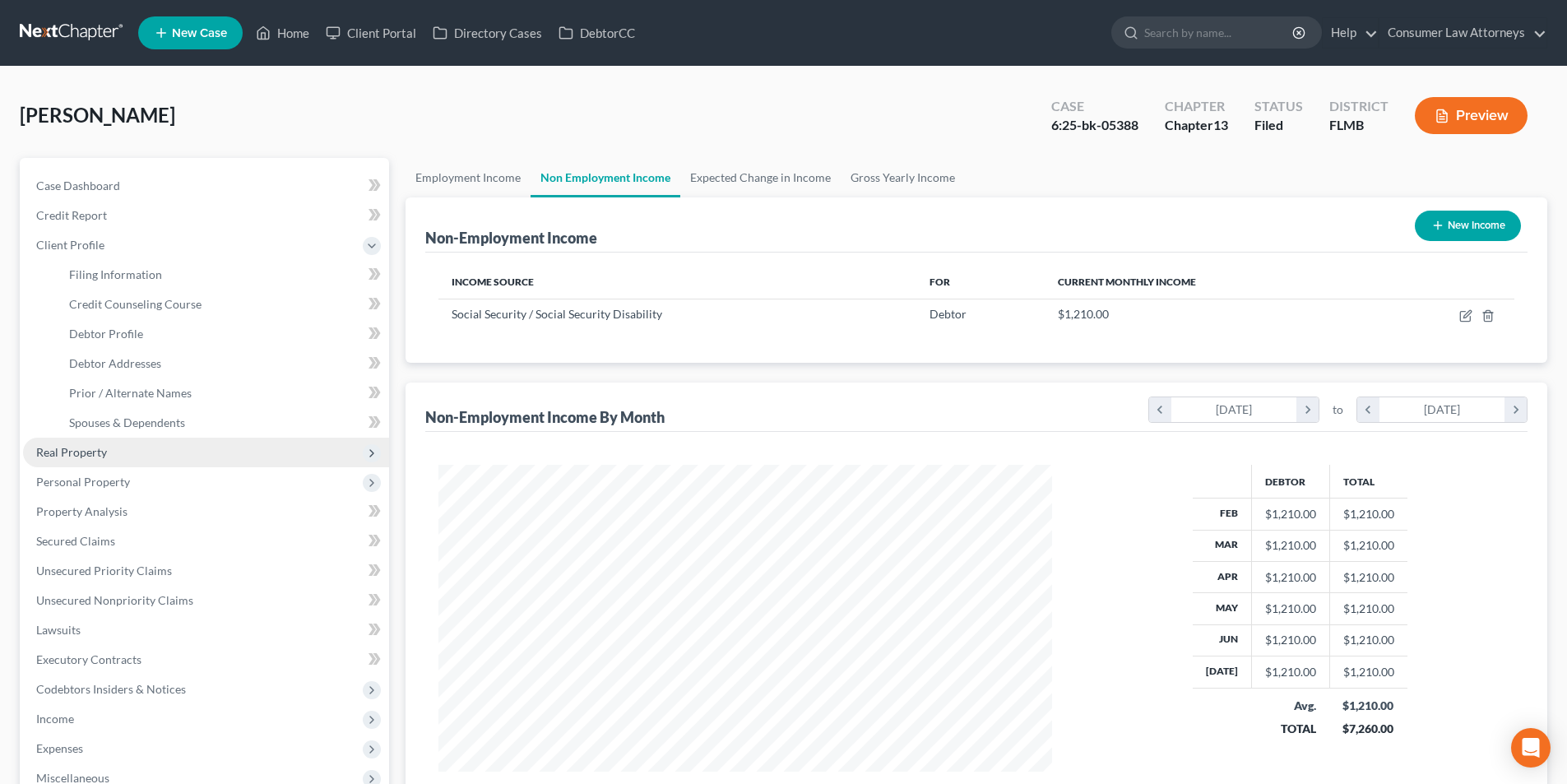
click at [91, 450] on span "Real Property" at bounding box center [72, 451] width 71 height 14
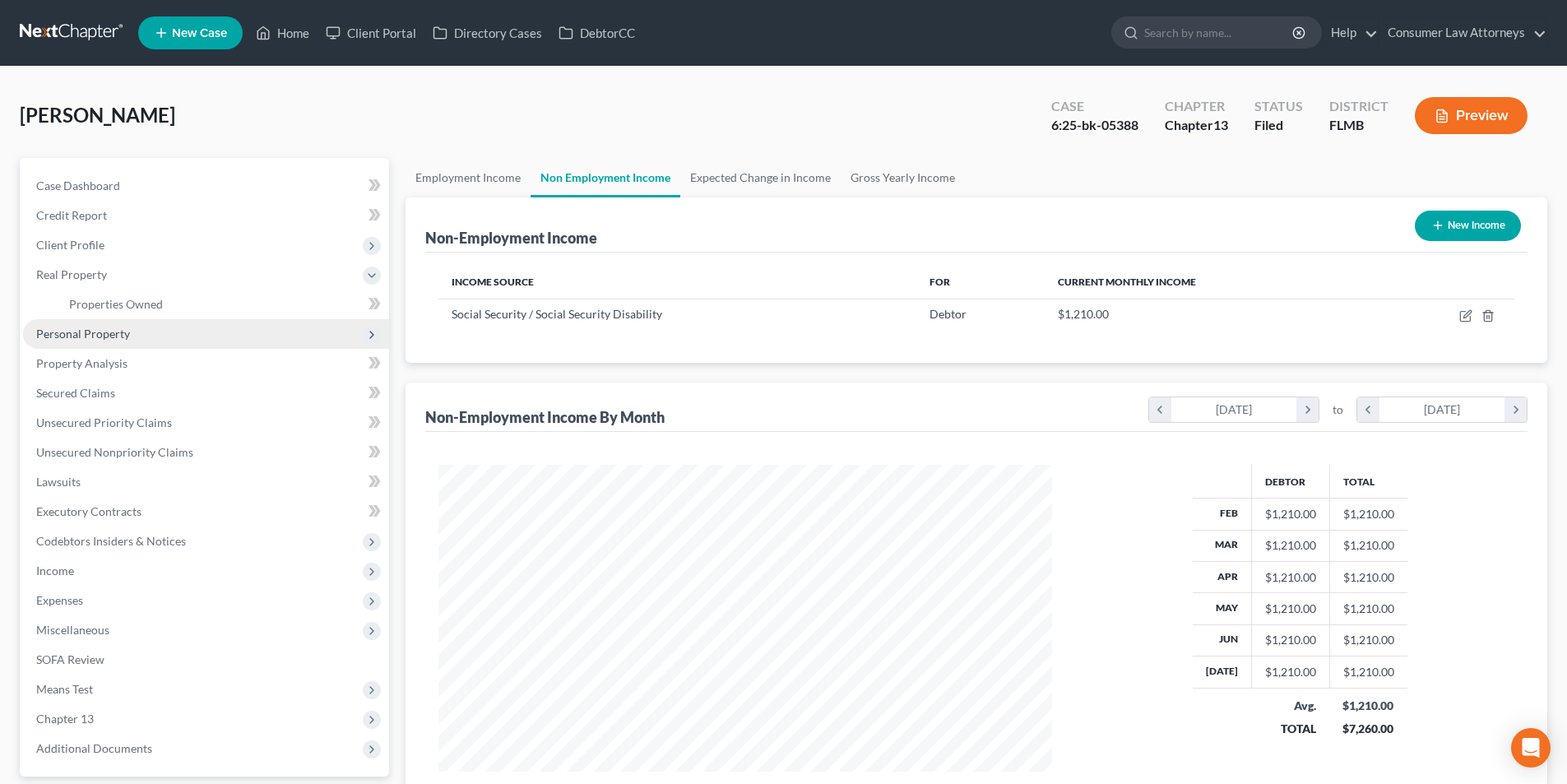
click at [104, 331] on span "Personal Property" at bounding box center [83, 333] width 94 height 14
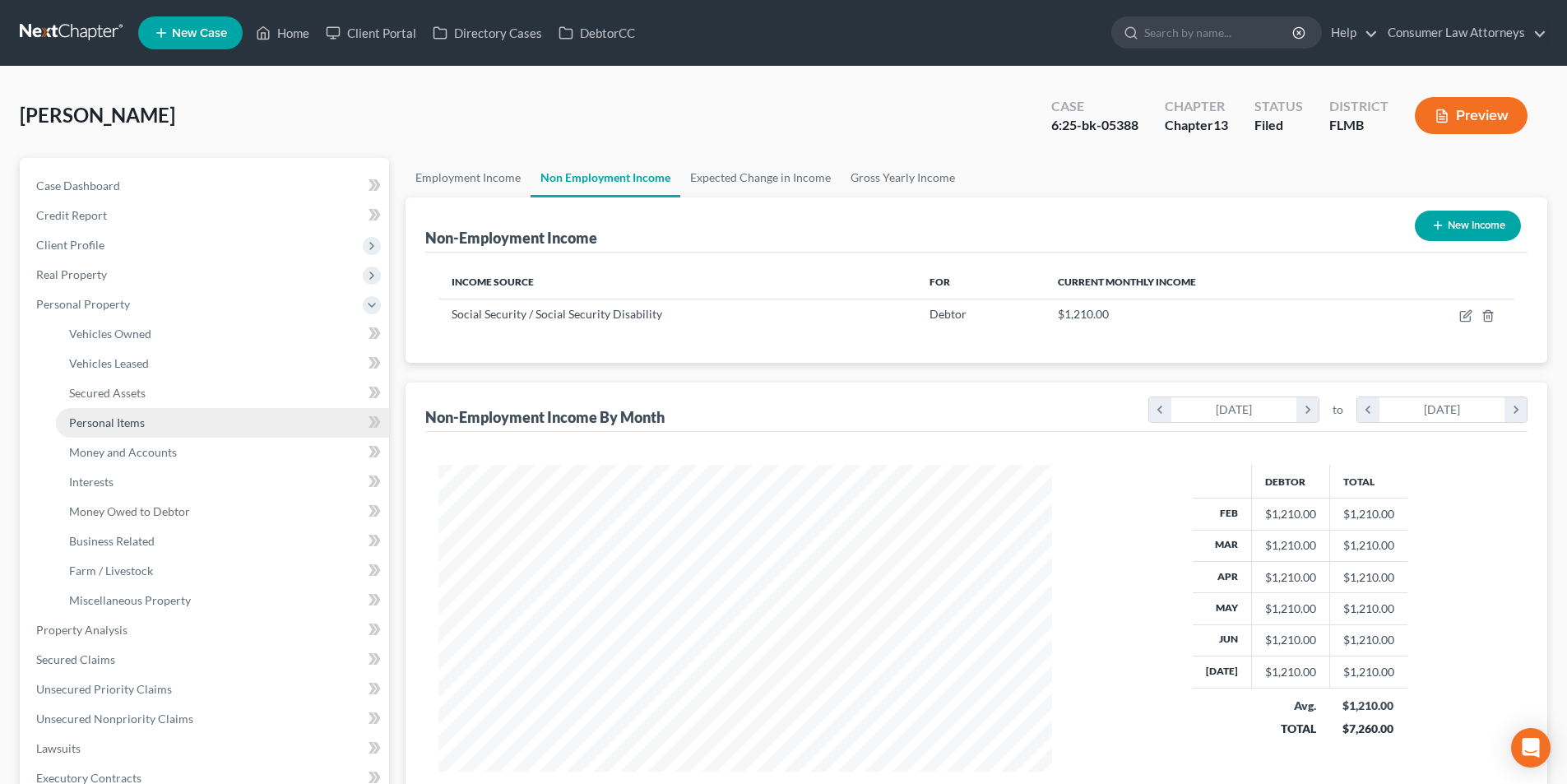
click at [127, 423] on span "Personal Items" at bounding box center [106, 421] width 76 height 14
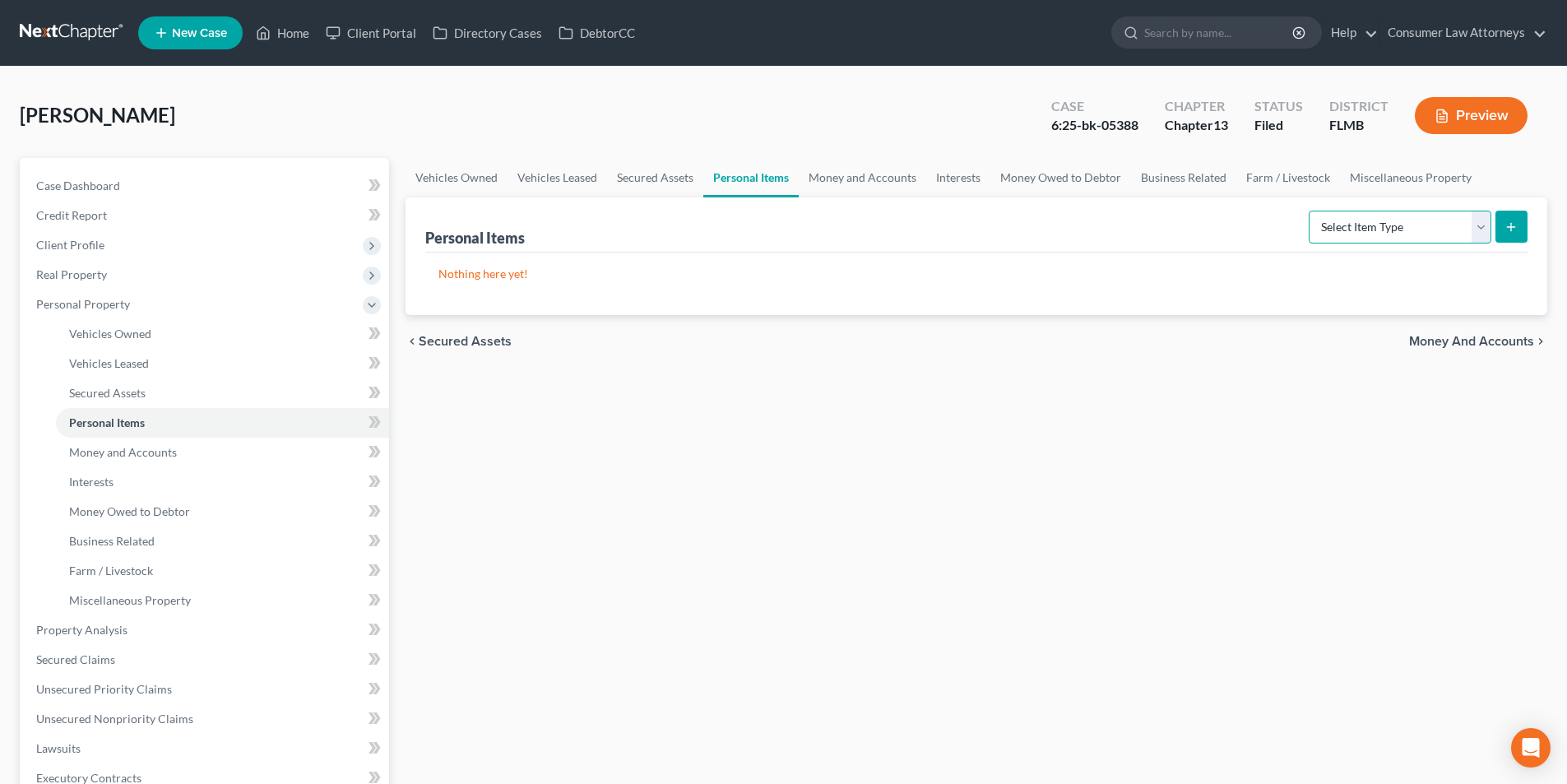
click at [1391, 231] on select "Select Item Type Clothing Collectibles Of Value Electronics Firearms Household …" at bounding box center [1400, 227] width 183 height 33
select select "clothing"
click at [1310, 211] on select "Select Item Type Clothing Collectibles Of Value Electronics Firearms Household …" at bounding box center [1400, 227] width 183 height 33
click at [1516, 225] on icon "submit" at bounding box center [1511, 227] width 13 height 13
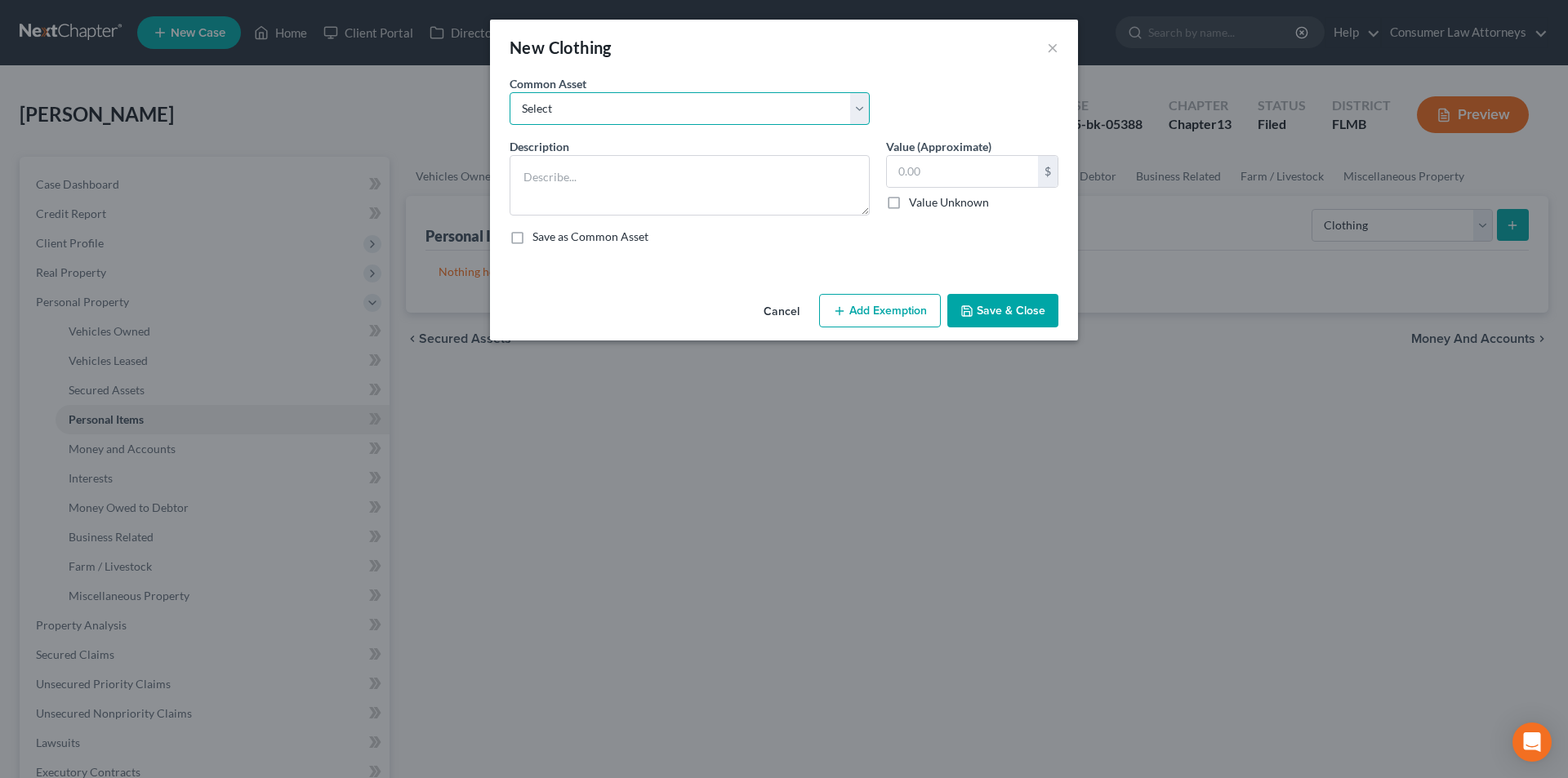
click at [673, 109] on select "Select Miscellaneous clothing and wearing apparel Clothing, shoes, jackets, out…" at bounding box center [689, 108] width 360 height 32
select select "3"
click at [509, 93] on select "Select Miscellaneous clothing and wearing apparel Clothing, shoes, jackets, out…" at bounding box center [689, 108] width 360 height 32
type textarea "Clothing, shoes, jackets, outwear, under garments."
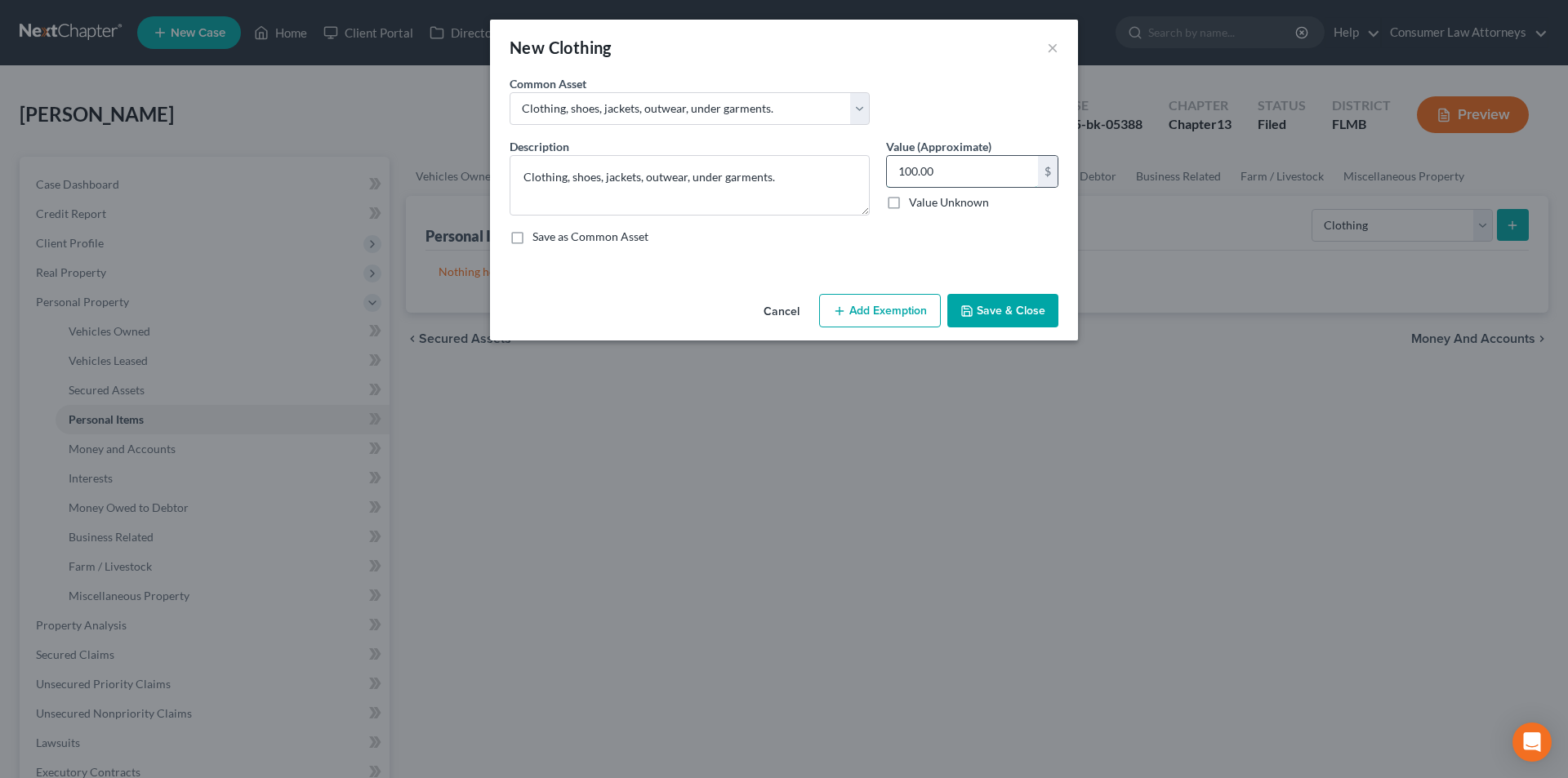
click at [946, 171] on input "100.00" at bounding box center [962, 171] width 151 height 31
type input "200.00"
click at [844, 308] on icon "button" at bounding box center [840, 311] width 13 height 13
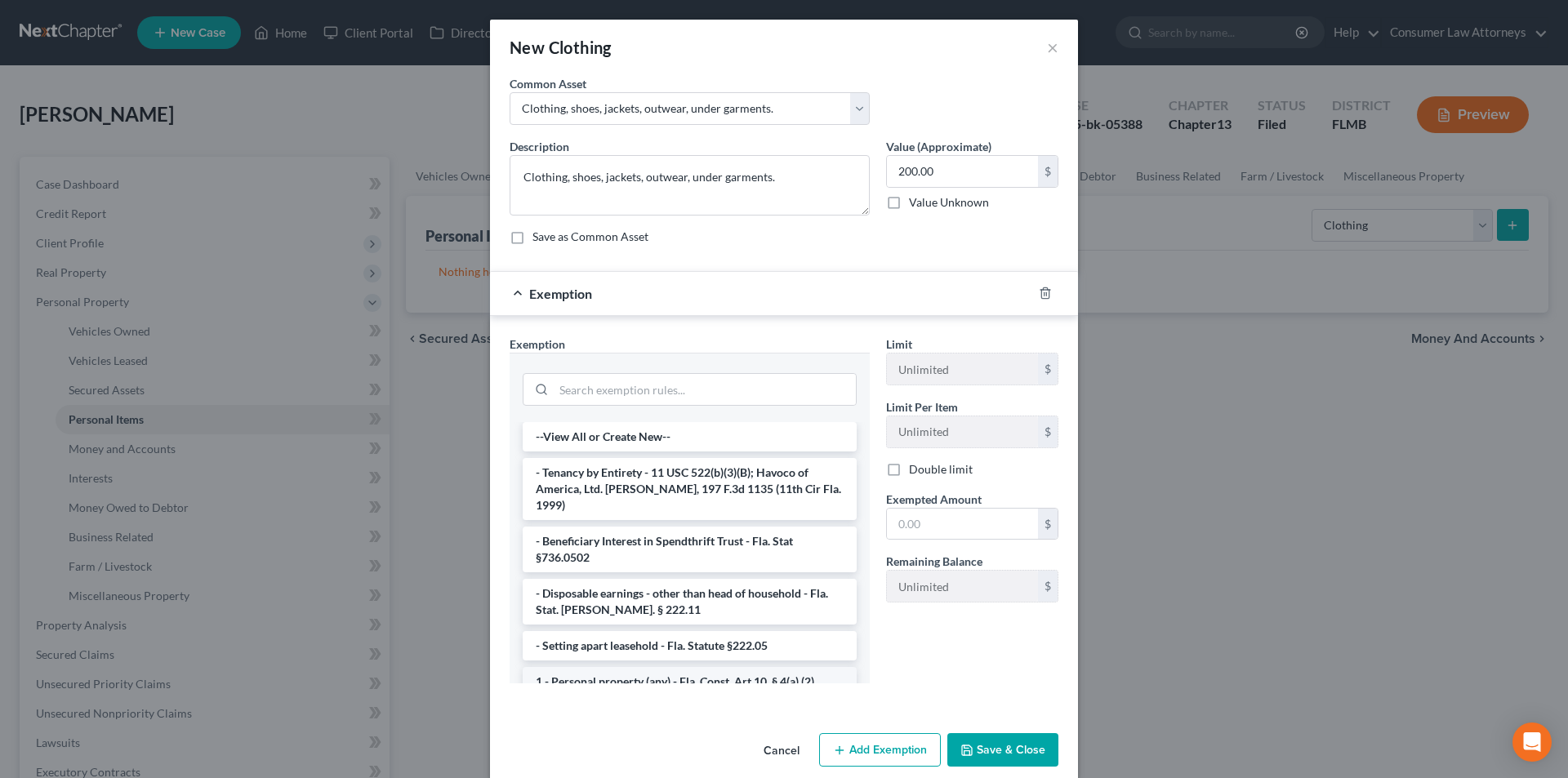
click at [614, 667] on li "1 - Personal property (any) - Fla. Const. Art.10, § 4(a) (2)" at bounding box center [690, 682] width 334 height 30
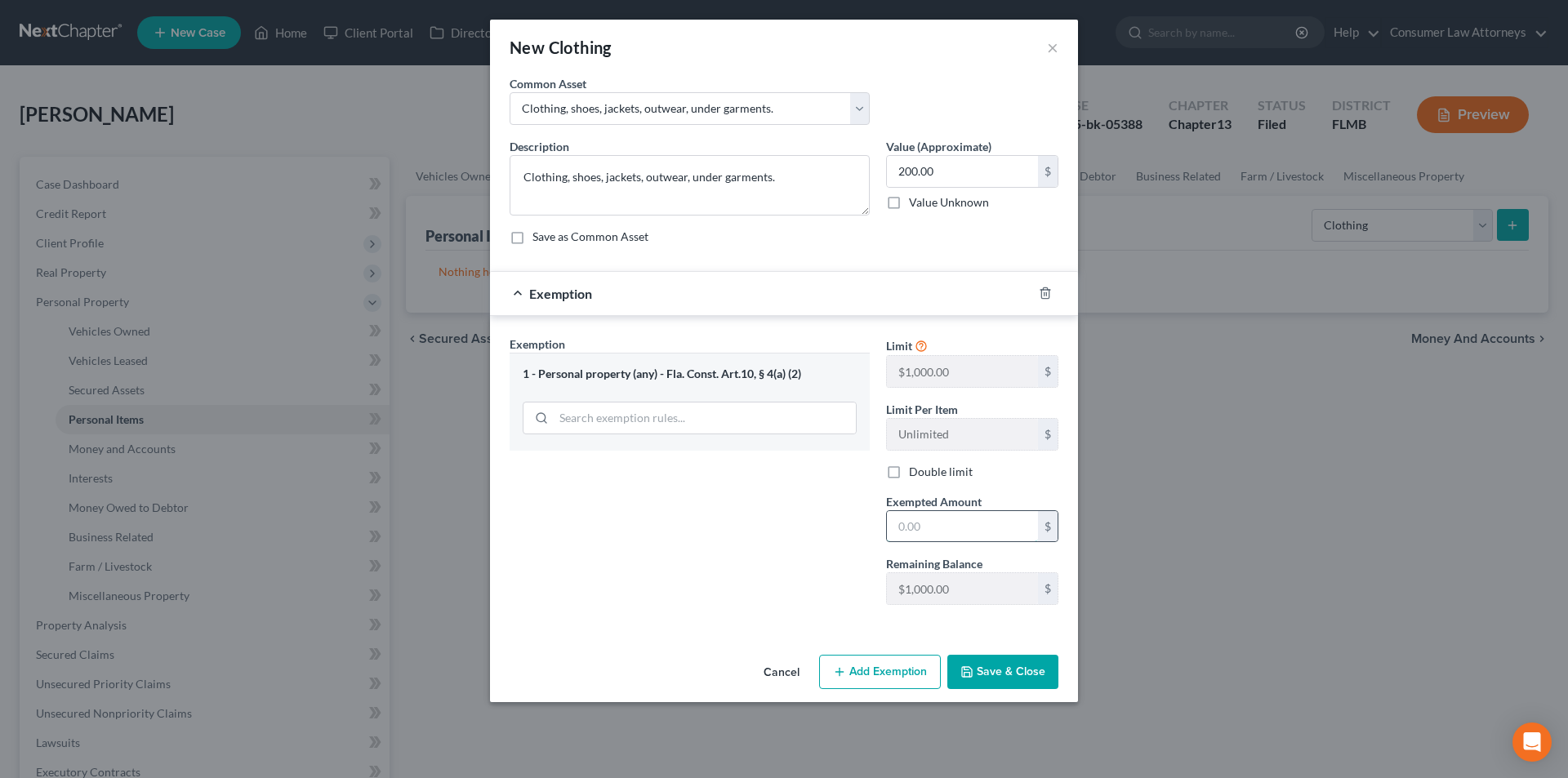
click at [925, 523] on input "text" at bounding box center [962, 526] width 151 height 31
type input "200.00"
click at [1006, 666] on button "Save & Close" at bounding box center [1002, 671] width 111 height 34
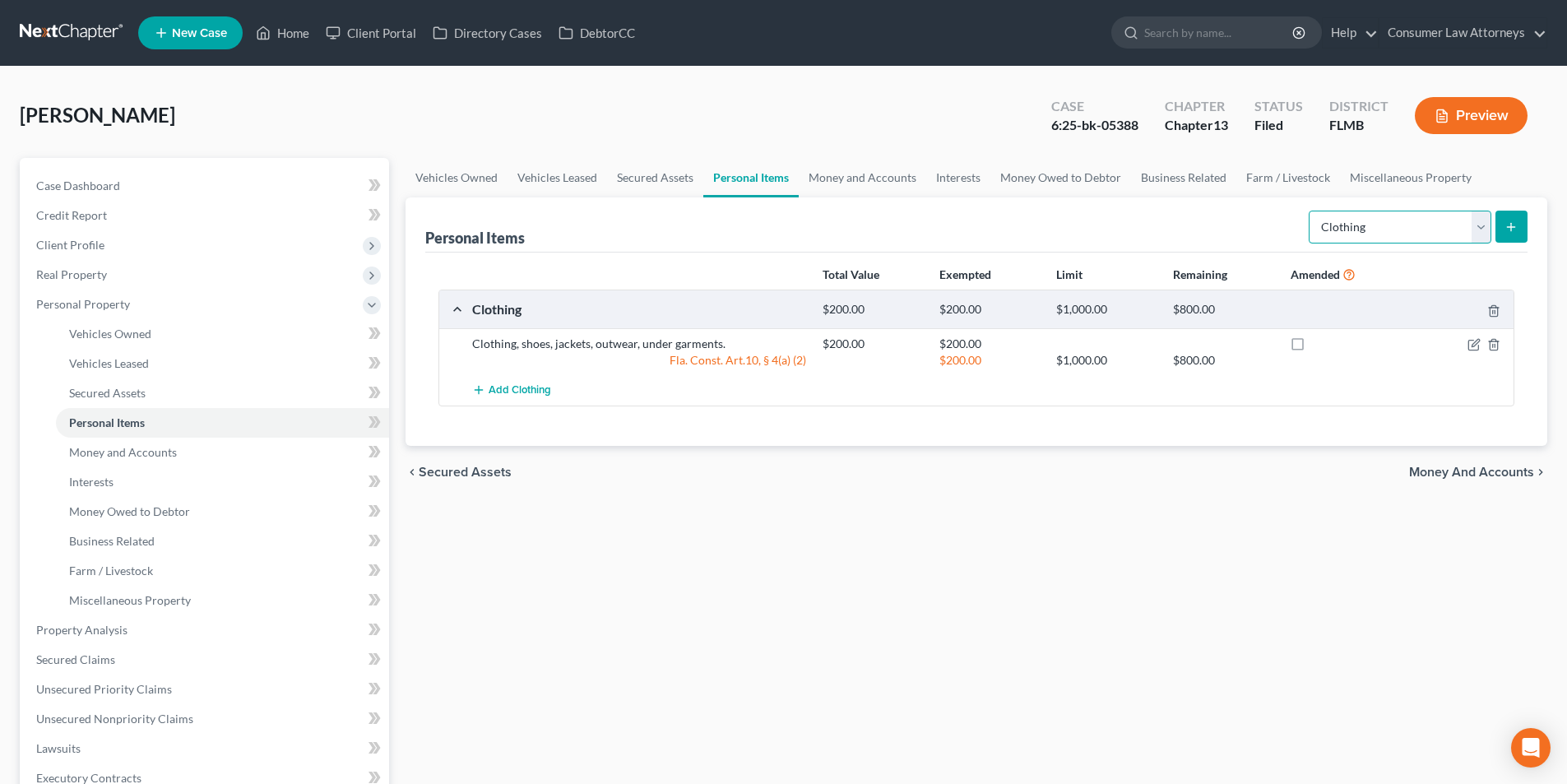
click at [1398, 226] on select "Select Item Type Clothing Collectibles Of Value Electronics Firearms Household …" at bounding box center [1400, 227] width 183 height 33
select select "electronics"
click at [1310, 211] on select "Select Item Type Clothing Collectibles Of Value Electronics Firearms Household …" at bounding box center [1400, 227] width 183 height 33
click at [1511, 229] on line "submit" at bounding box center [1511, 227] width 0 height 7
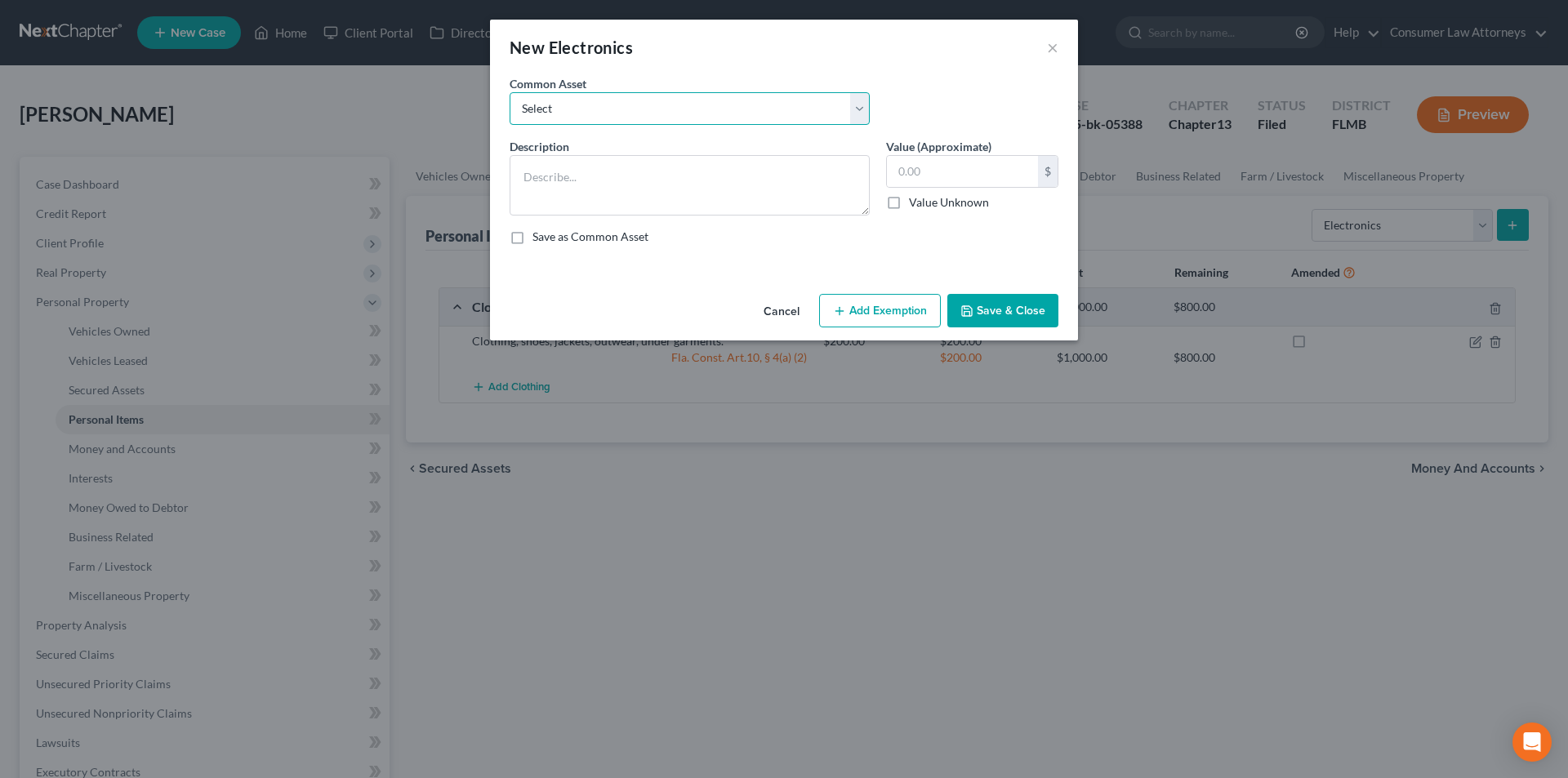
drag, startPoint x: 613, startPoint y: 105, endPoint x: 602, endPoint y: 117, distance: 16.3
click at [613, 105] on select "Select Miscellaneous electronics Xbox Laptop Refrigerator Computer TV Cellphone…" at bounding box center [689, 108] width 360 height 32
select select "9"
click at [509, 93] on select "Select Miscellaneous electronics Xbox Laptop Refrigerator Computer TV Cellphone…" at bounding box center [689, 108] width 360 height 32
type textarea "TV, Cell Phone, and Laptop."
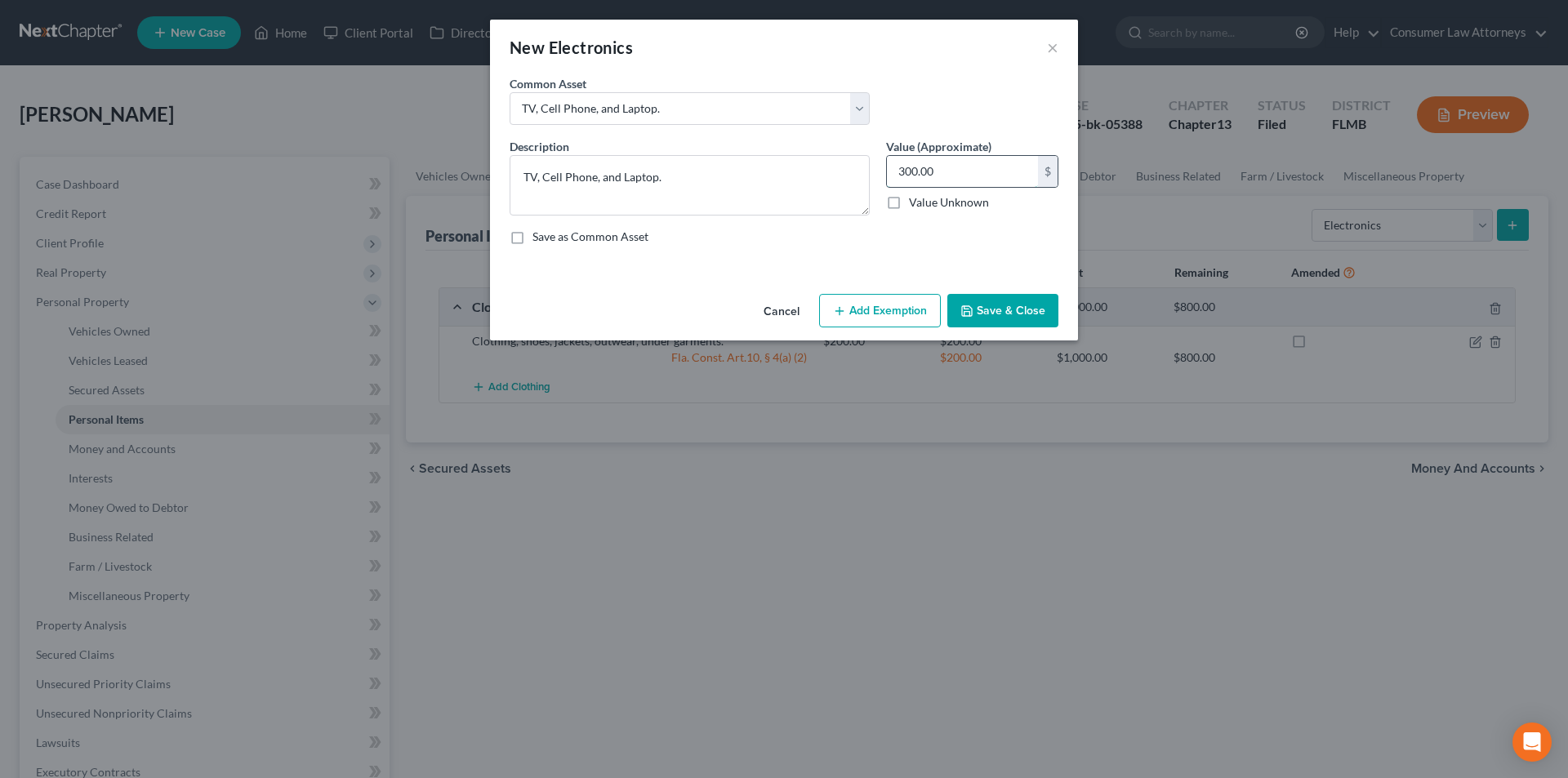
click at [966, 169] on input "300.00" at bounding box center [962, 171] width 151 height 31
type input "250.00"
click at [864, 305] on button "Add Exemption" at bounding box center [879, 311] width 121 height 34
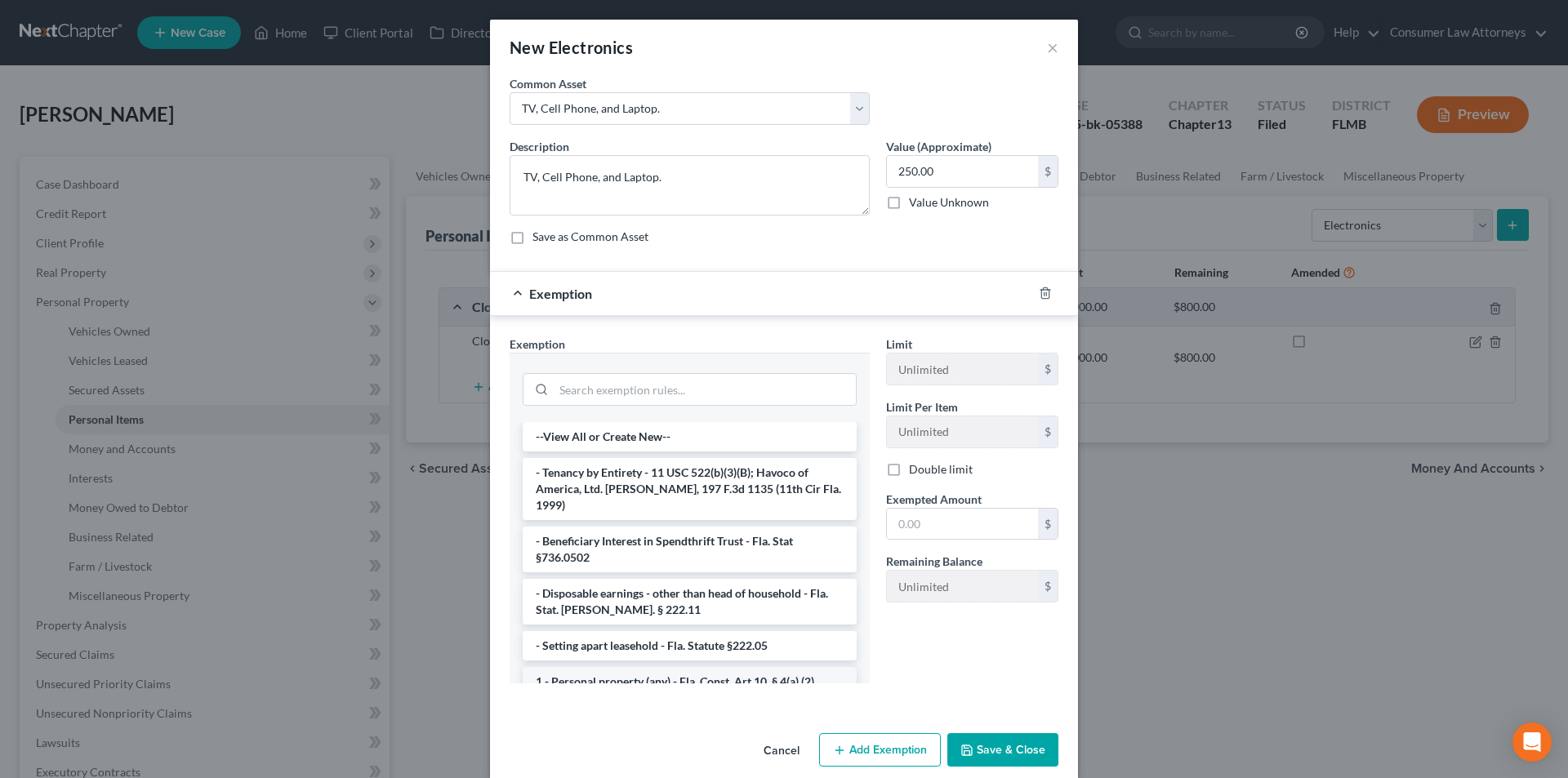
click at [621, 668] on li "1 - Personal property (any) - Fla. Const. Art.10, § 4(a) (2)" at bounding box center [690, 682] width 334 height 30
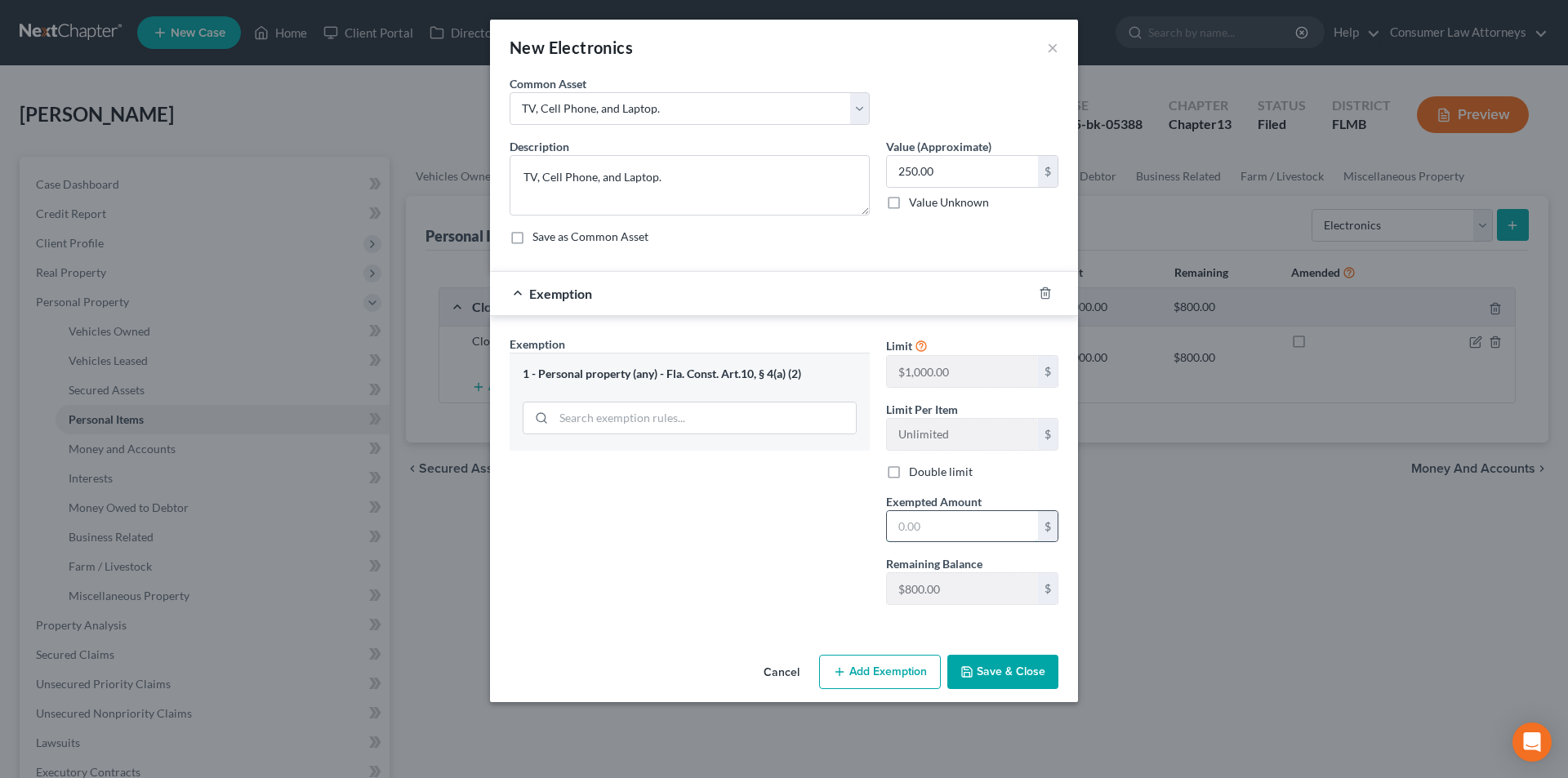
click at [915, 537] on input "text" at bounding box center [962, 526] width 151 height 31
type input "250.00"
click at [1004, 670] on button "Save & Close" at bounding box center [1002, 671] width 111 height 34
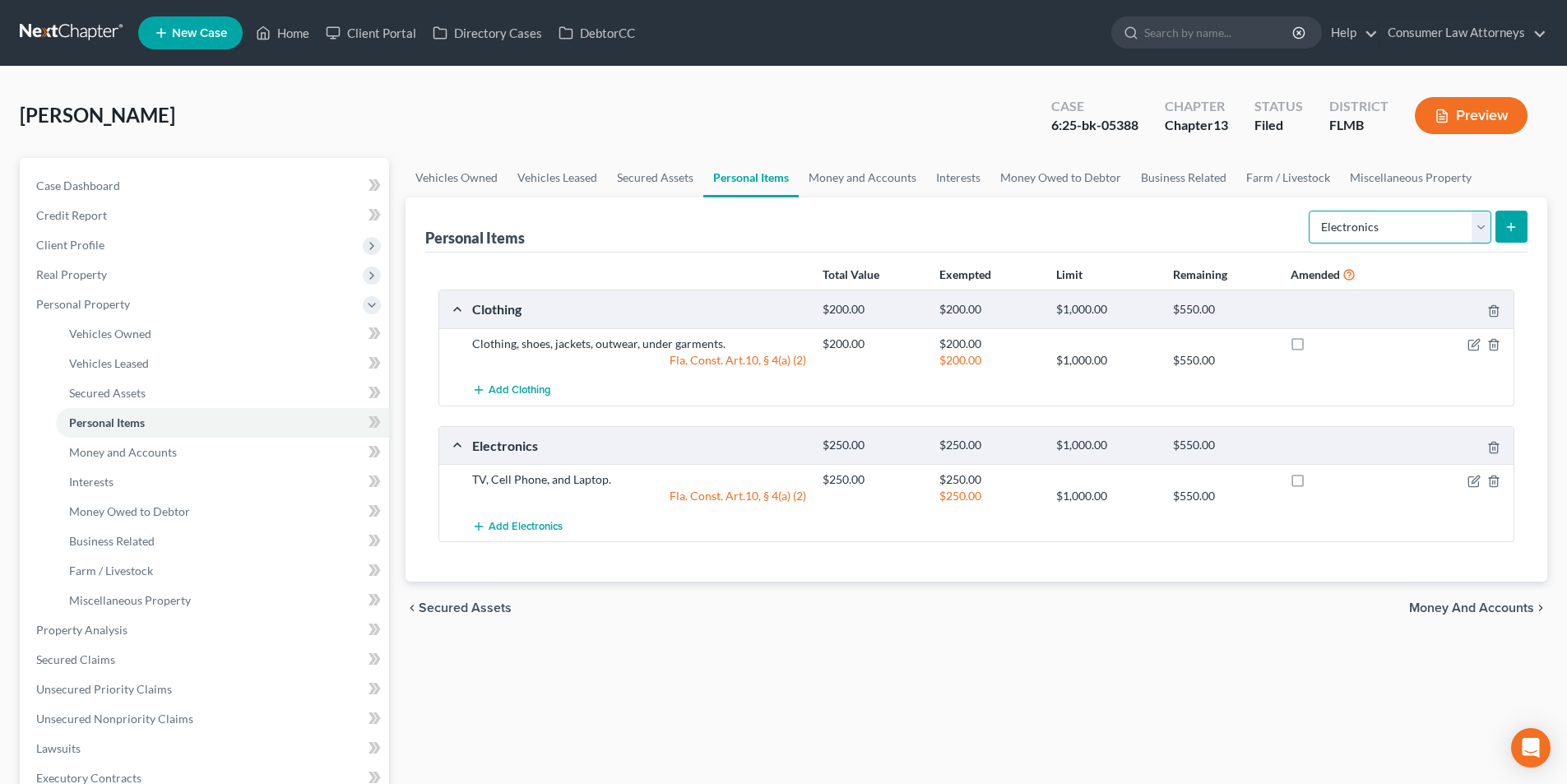
click at [1398, 220] on select "Select Item Type Clothing Collectibles Of Value Electronics Firearms Household …" at bounding box center [1400, 227] width 183 height 33
select select "household_goods"
click at [1310, 211] on select "Select Item Type Clothing Collectibles Of Value Electronics Firearms Household …" at bounding box center [1400, 227] width 183 height 33
click at [1516, 226] on icon "submit" at bounding box center [1511, 227] width 13 height 13
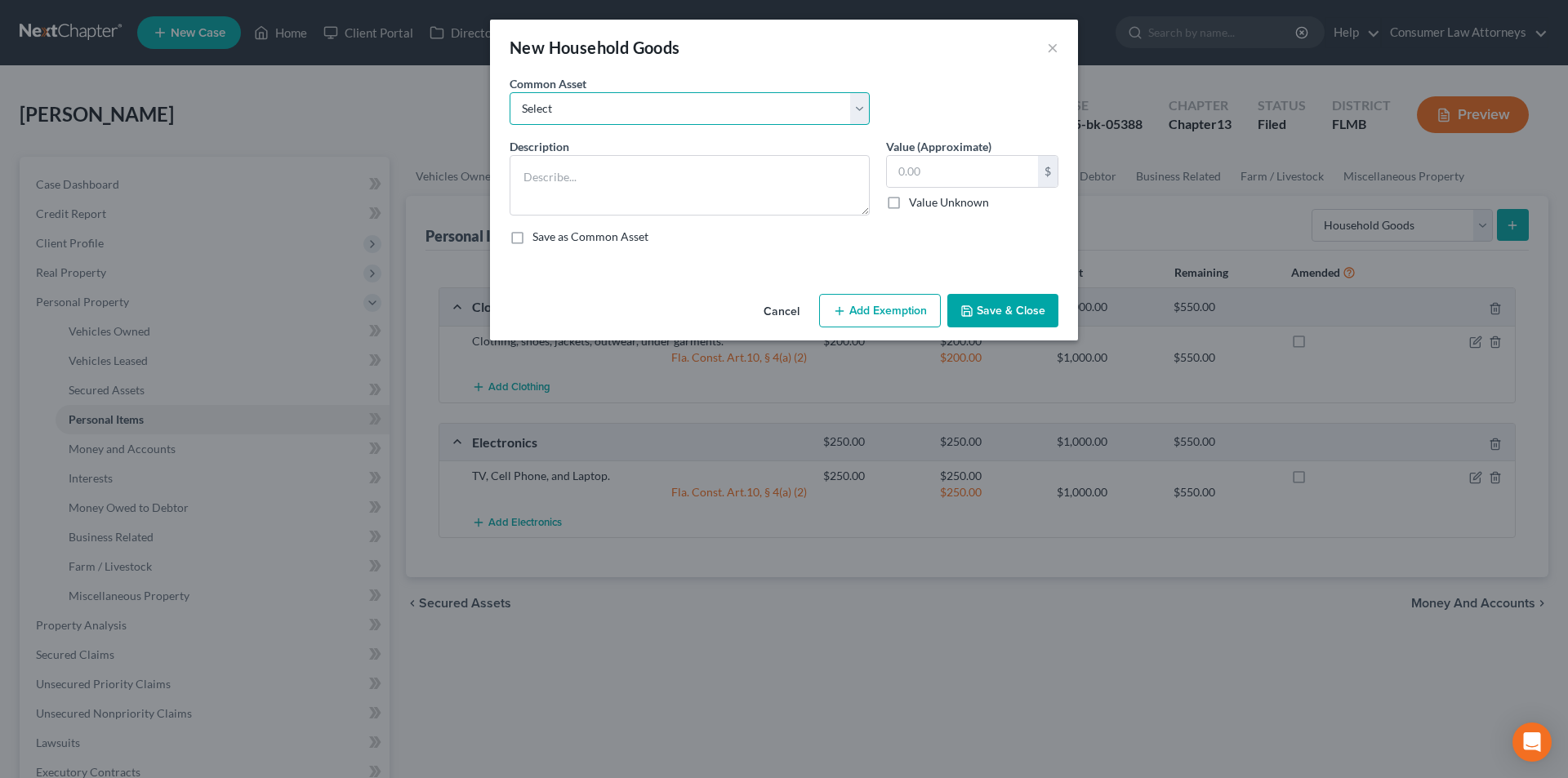
click at [593, 106] on select "Select Miscellaneous household goods, furniture and furnishings freezer Dryer c…" at bounding box center [689, 108] width 360 height 32
select select "16"
click at [509, 93] on select "Select Miscellaneous household goods, furniture and furnishings freezer Dryer c…" at bounding box center [689, 108] width 360 height 32
type textarea "Refrigerator, Stove, Washer, Dryer, Sofa, Love Seat, Recliner, Bedroom Furnitur…"
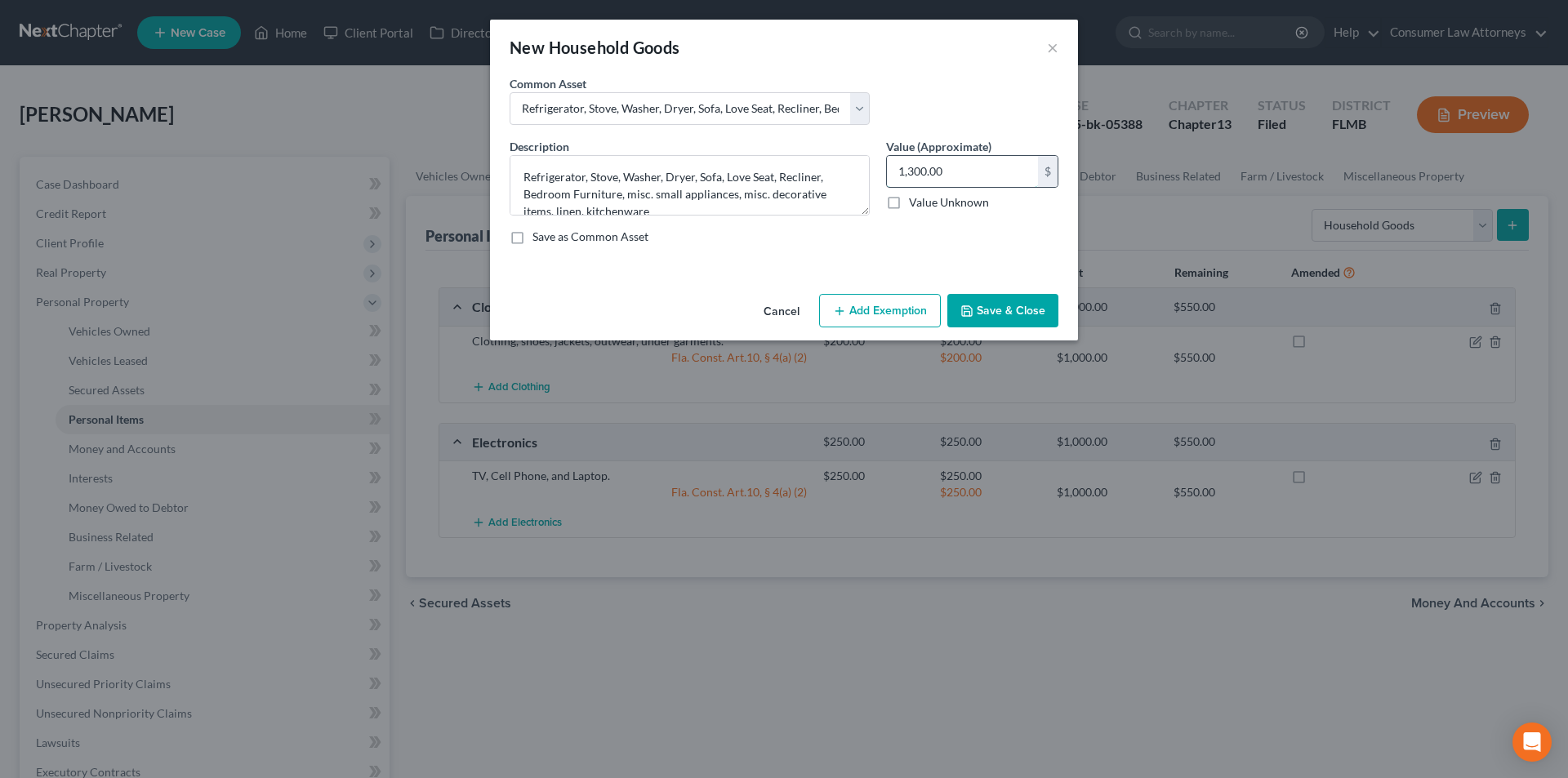
click at [964, 174] on input "1,300.00" at bounding box center [962, 171] width 151 height 31
type input "350.00"
click at [866, 318] on button "Add Exemption" at bounding box center [879, 311] width 121 height 34
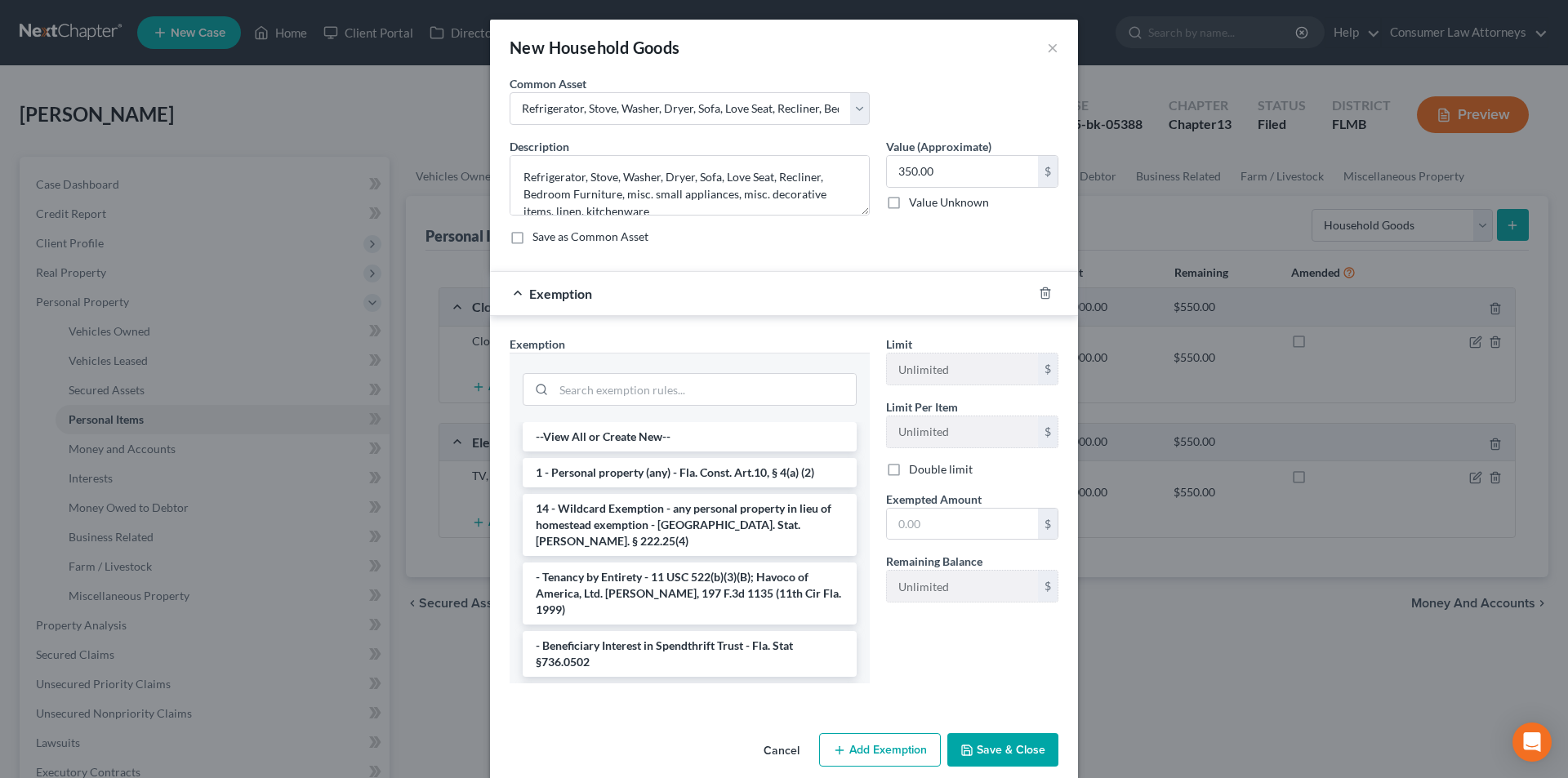
click at [639, 468] on li "1 - Personal property (any) - Fla. Const. Art.10, § 4(a) (2)" at bounding box center [690, 473] width 334 height 30
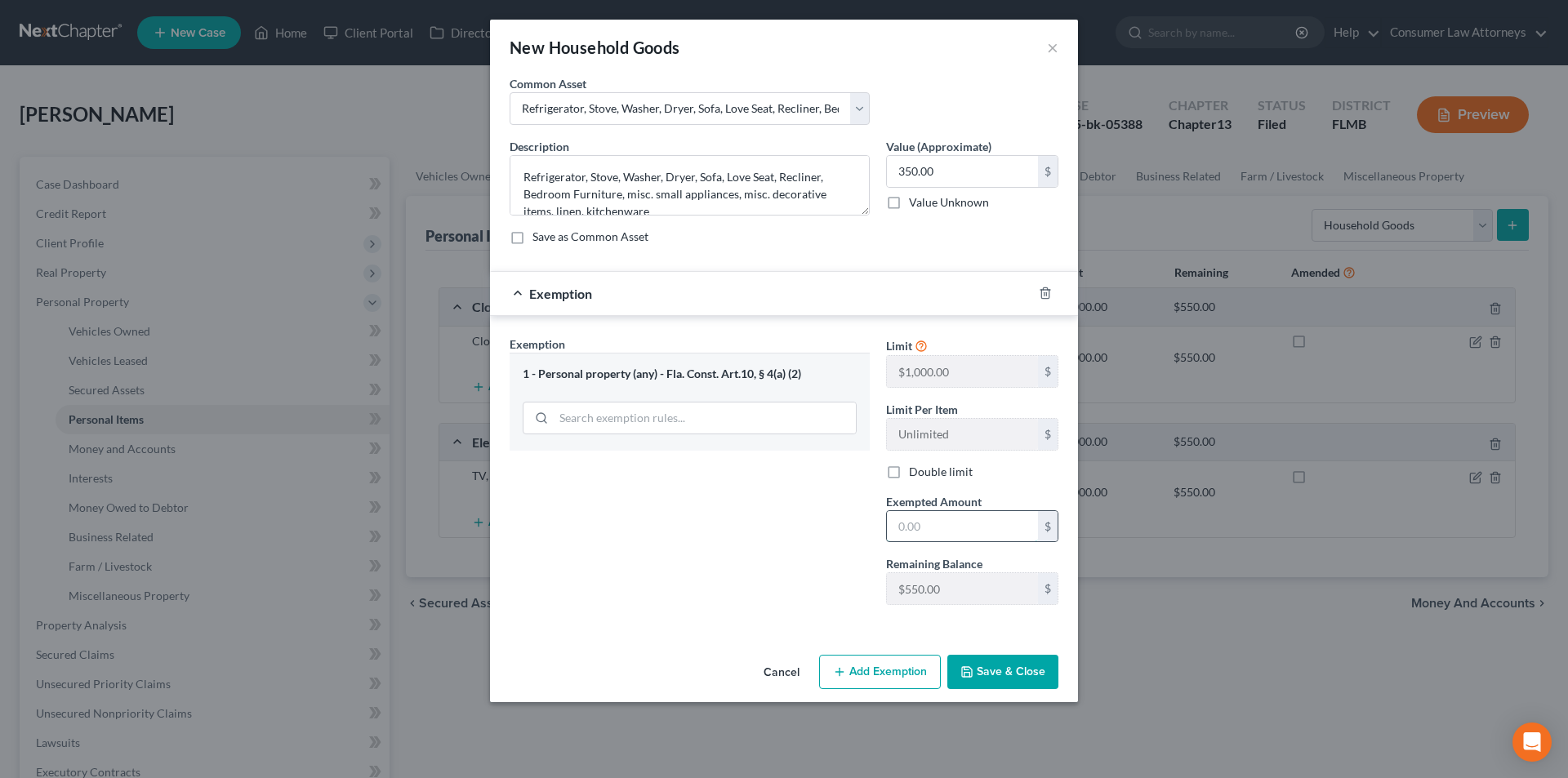
click at [947, 523] on input "text" at bounding box center [962, 526] width 151 height 31
type input "350.00"
click at [1003, 673] on button "Save & Close" at bounding box center [1002, 671] width 111 height 34
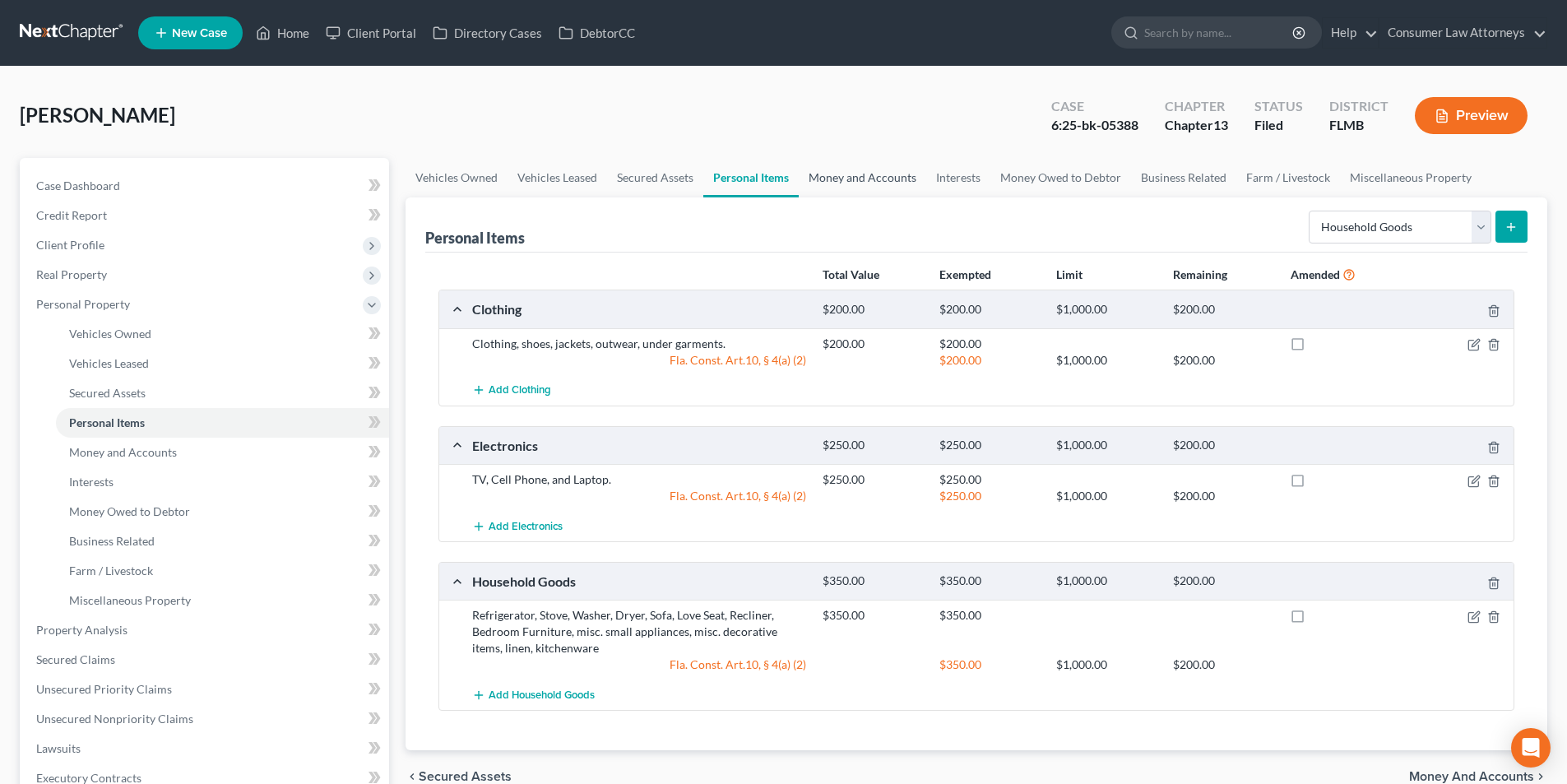
click at [874, 179] on link "Money and Accounts" at bounding box center [863, 177] width 128 height 39
